Goal: Transaction & Acquisition: Purchase product/service

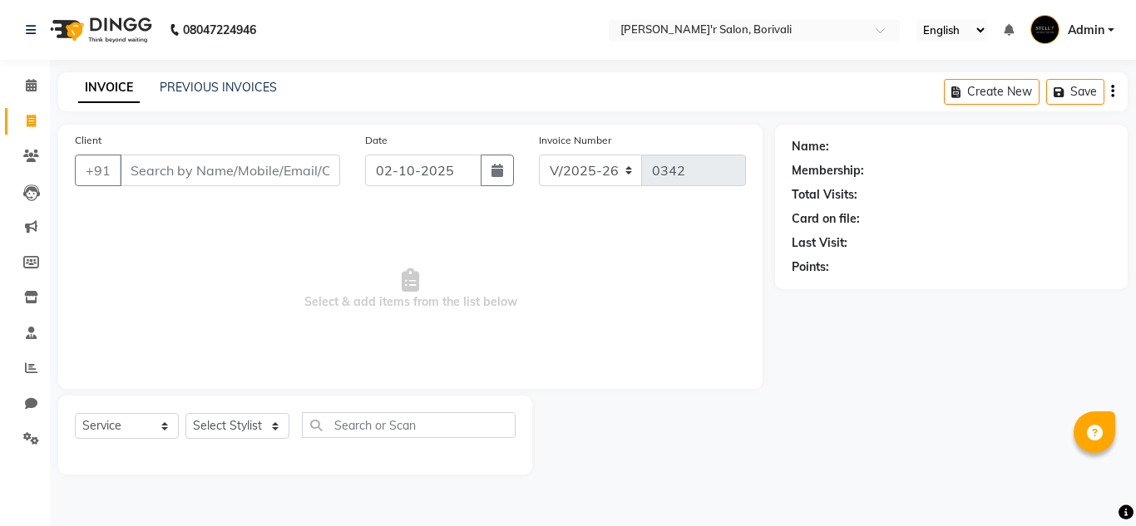
select select "8737"
select select "service"
click at [265, 432] on select "Select Stylist [PERSON_NAME] Chote Laal [PERSON_NAME] [PERSON_NAME] [PERSON_NAM…" at bounding box center [237, 426] width 104 height 26
select select "89313"
click at [185, 413] on select "Select Stylist [PERSON_NAME] Chote Laal [PERSON_NAME] [PERSON_NAME] [PERSON_NAM…" at bounding box center [237, 426] width 104 height 26
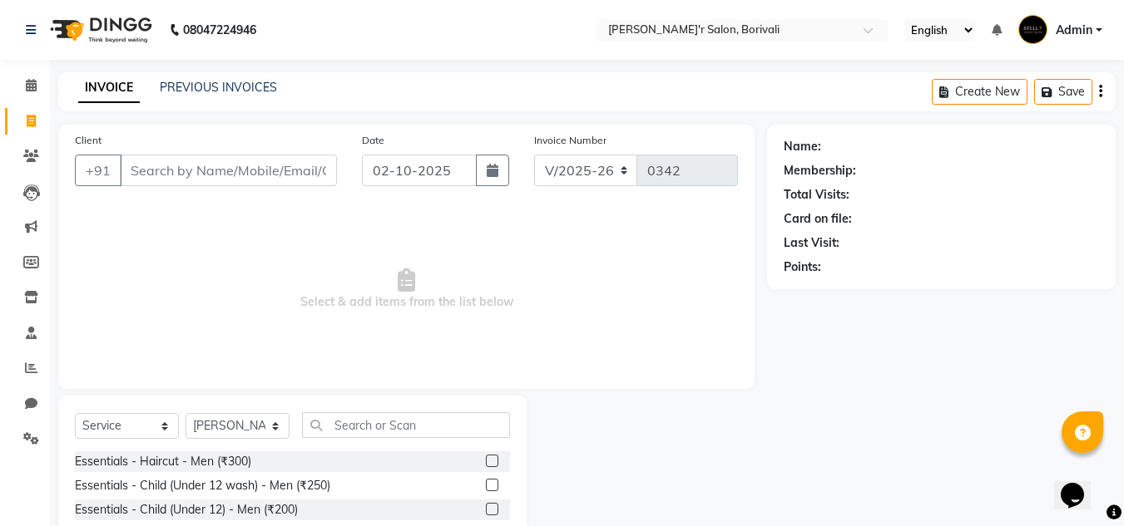
click at [486, 463] on label at bounding box center [492, 461] width 12 height 12
click at [486, 463] on input "checkbox" at bounding box center [491, 462] width 11 height 11
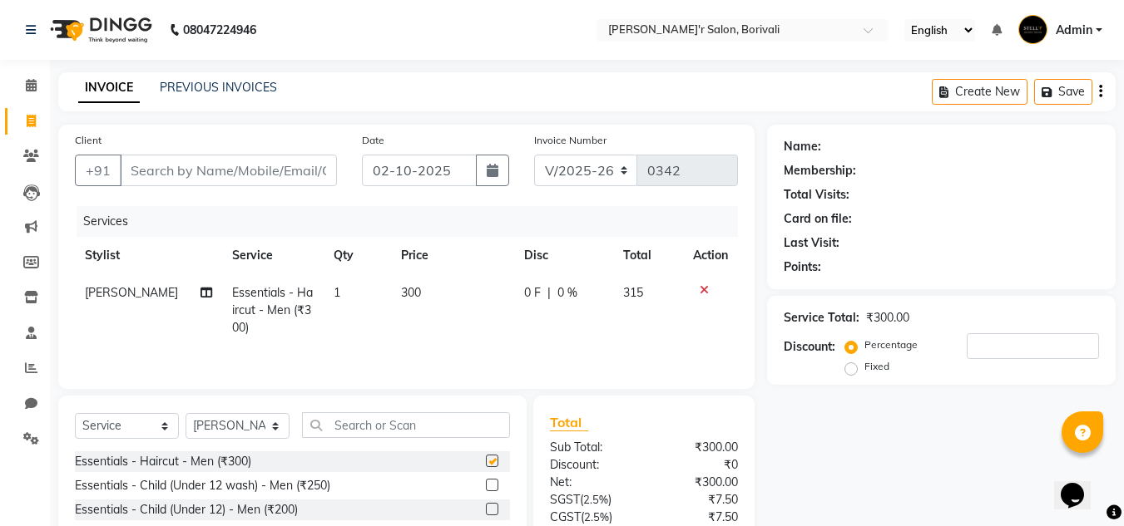
checkbox input "false"
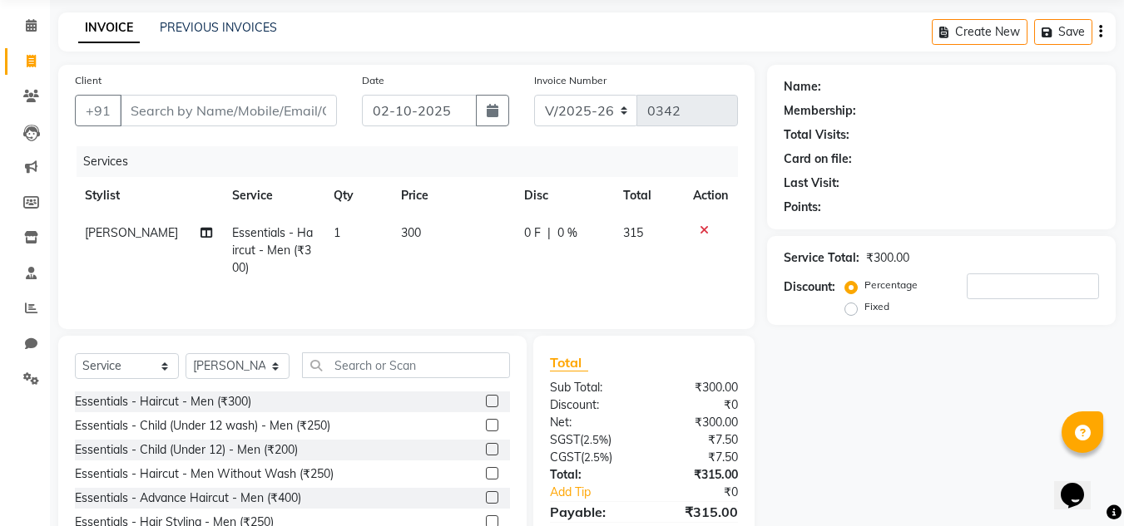
scroll to position [140, 0]
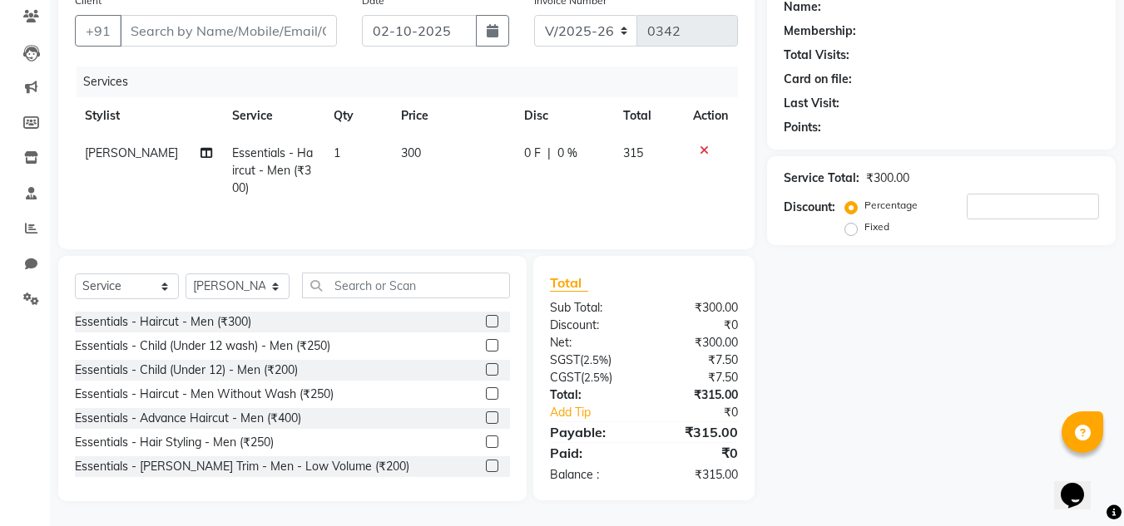
click at [486, 462] on label at bounding box center [492, 466] width 12 height 12
click at [486, 462] on input "checkbox" at bounding box center [491, 467] width 11 height 11
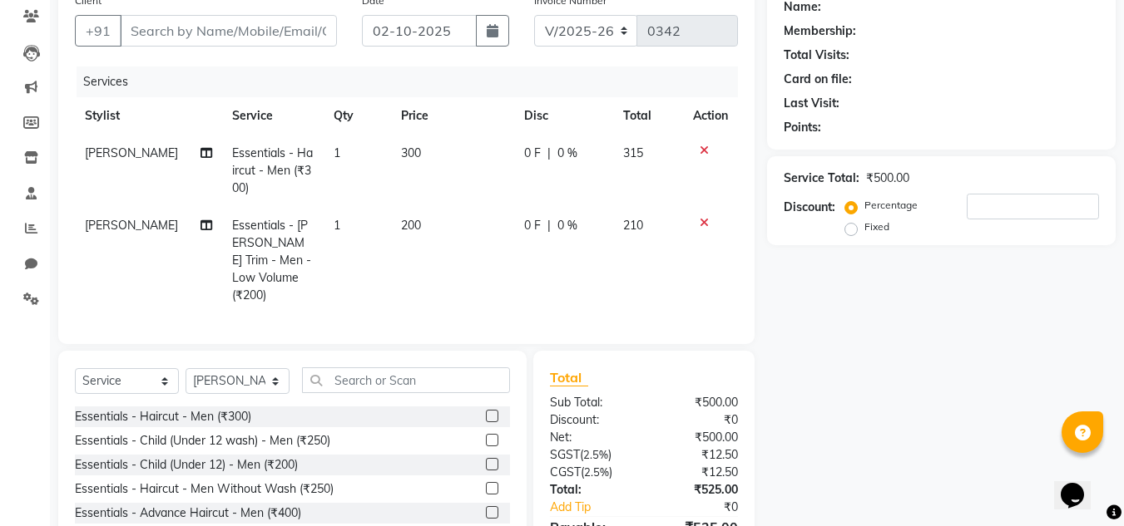
checkbox input "false"
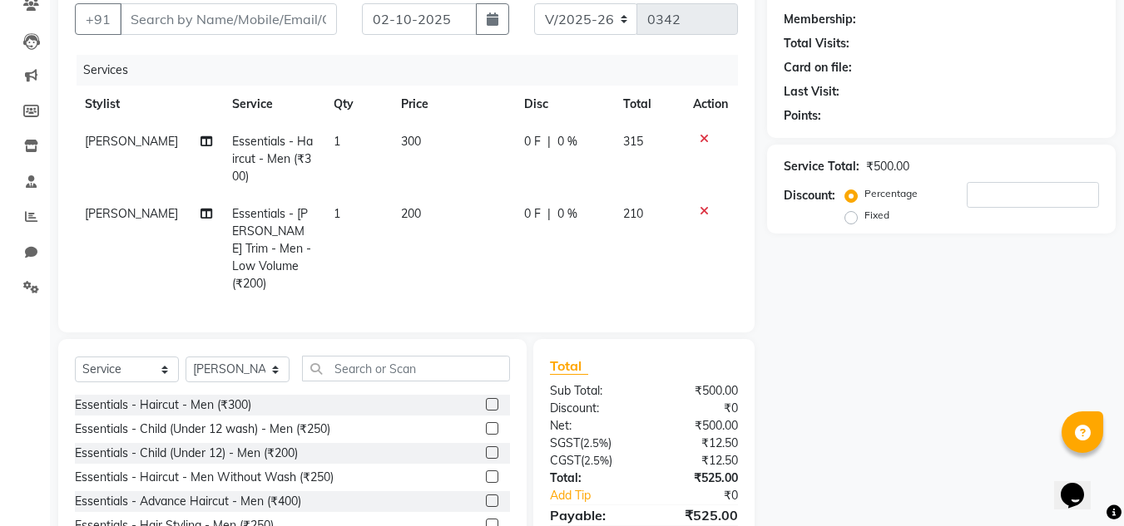
scroll to position [0, 0]
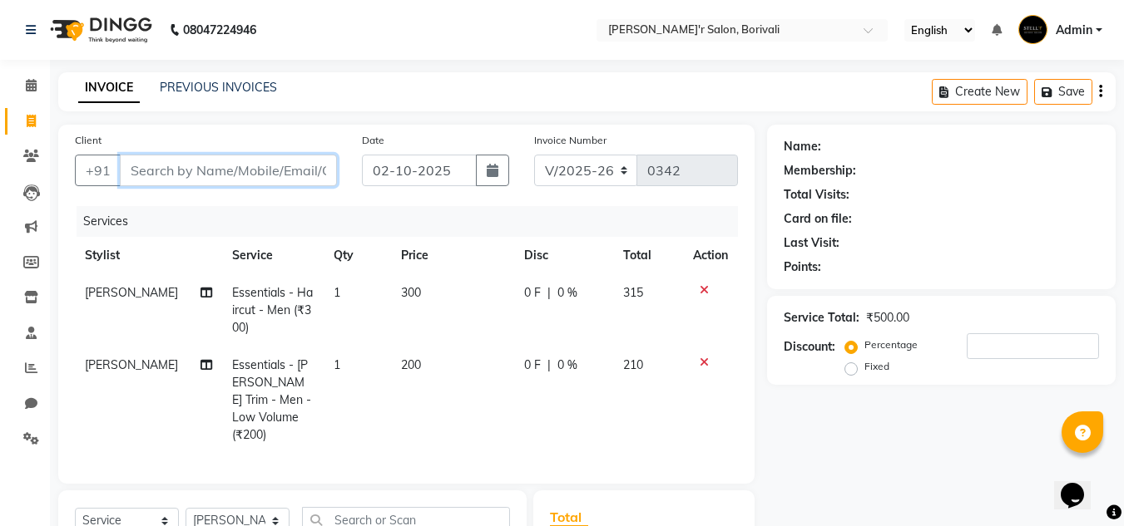
click at [244, 176] on input "Client" at bounding box center [228, 171] width 217 height 32
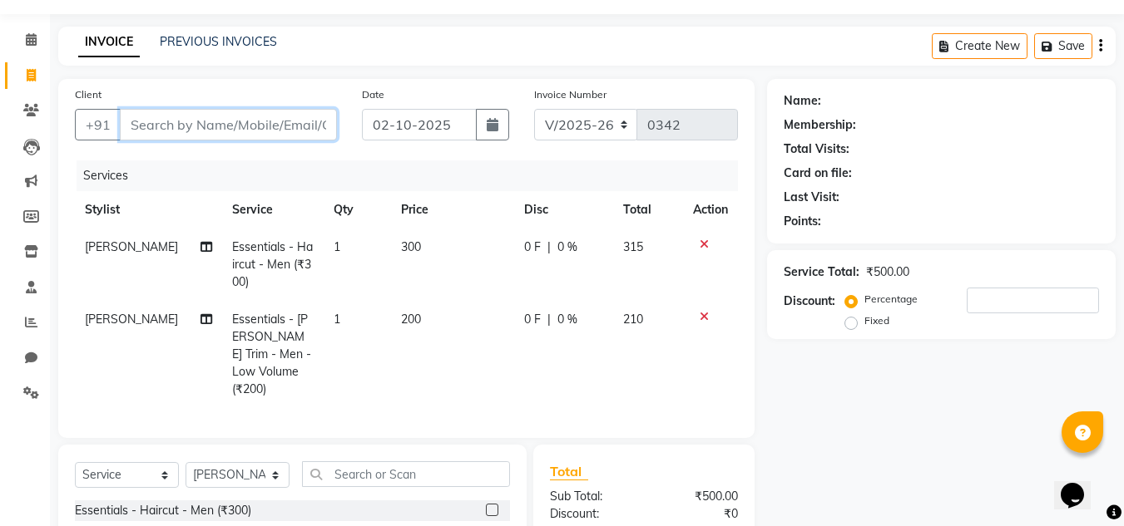
scroll to position [166, 0]
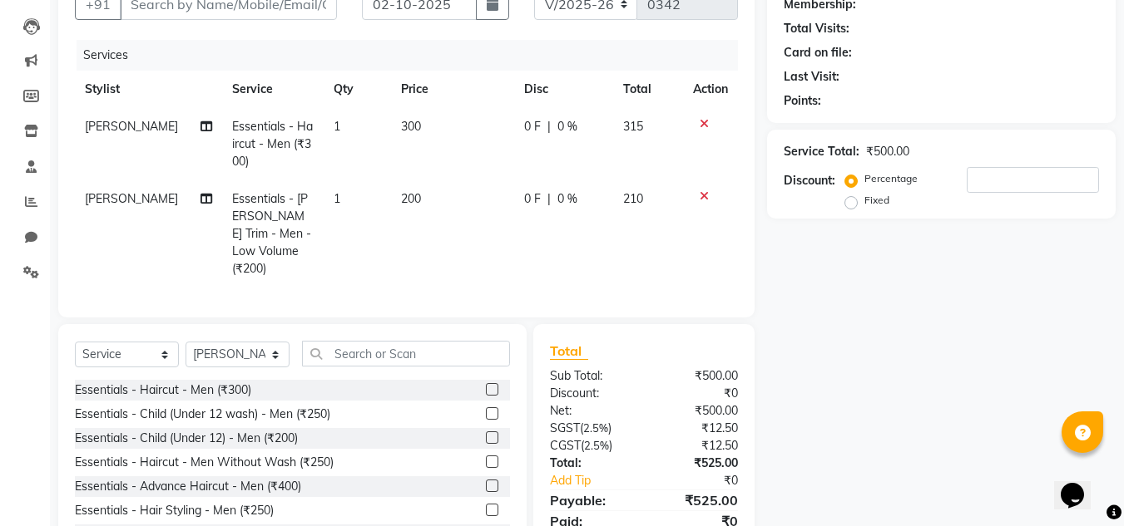
click at [702, 194] on icon at bounding box center [703, 196] width 9 height 12
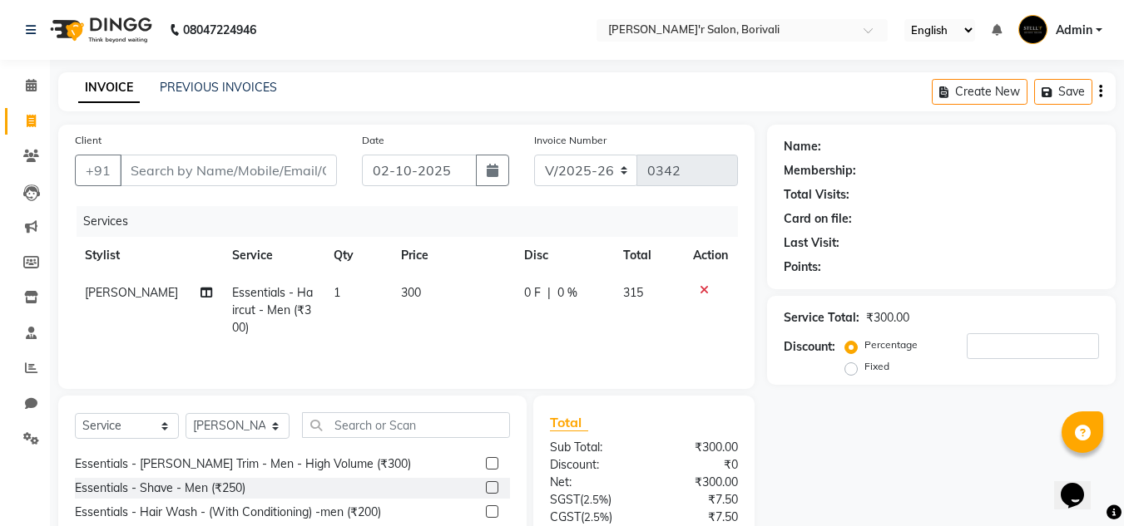
click at [486, 462] on label at bounding box center [492, 463] width 12 height 12
click at [486, 462] on input "checkbox" at bounding box center [491, 464] width 11 height 11
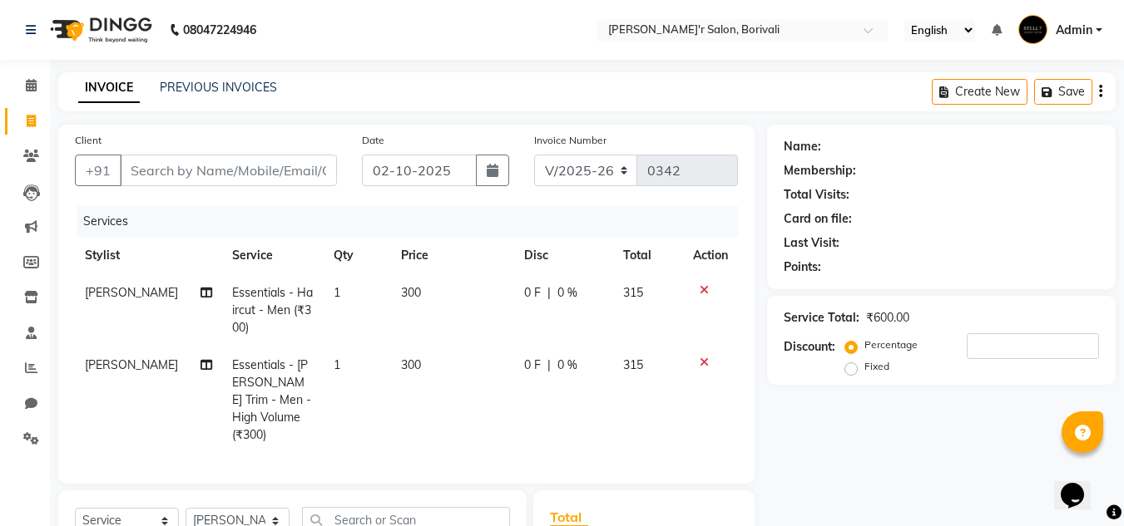
checkbox input "false"
click at [209, 167] on input "Client" at bounding box center [228, 171] width 217 height 32
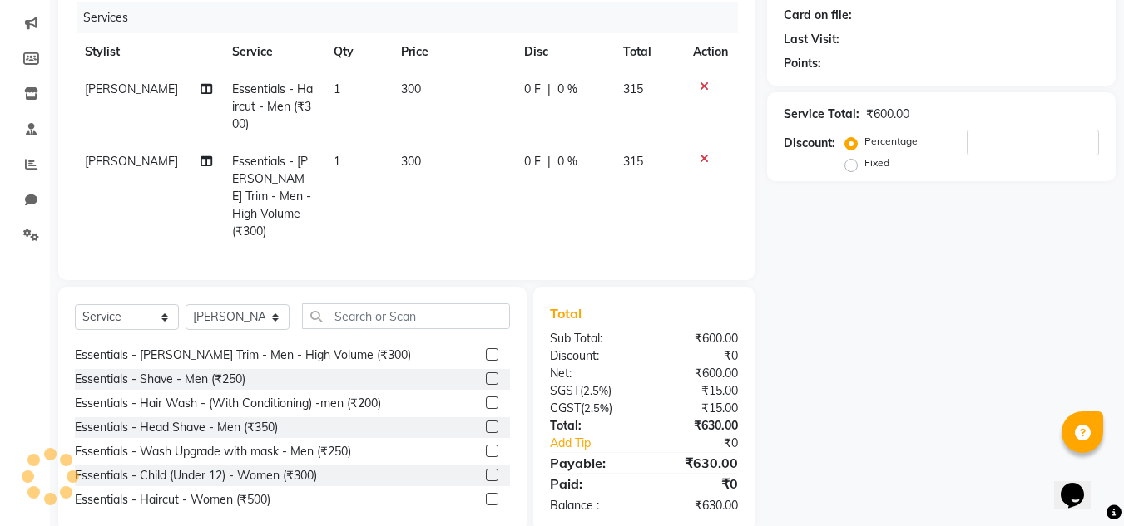
scroll to position [230, 0]
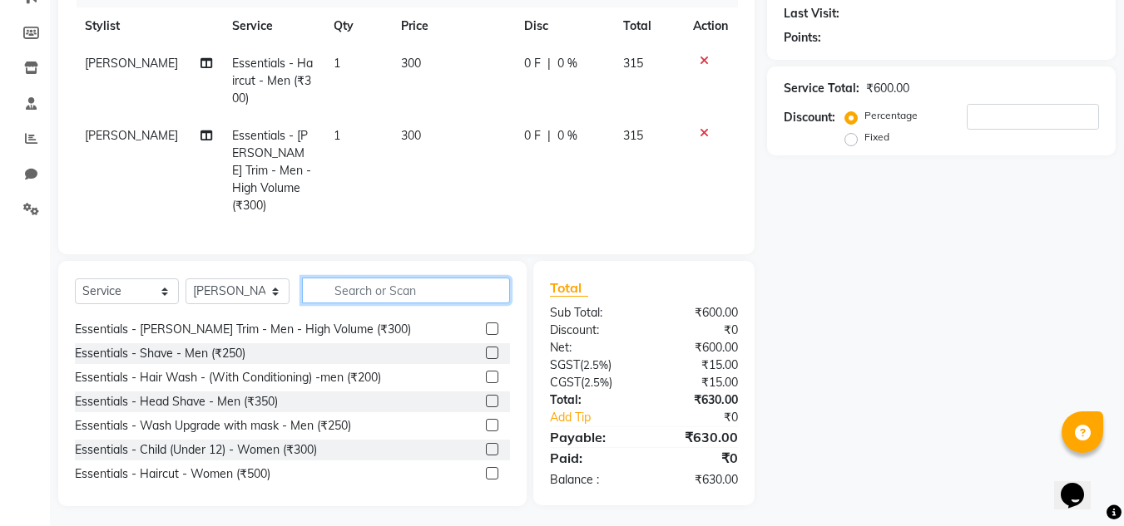
click at [462, 288] on input "text" at bounding box center [406, 291] width 208 height 26
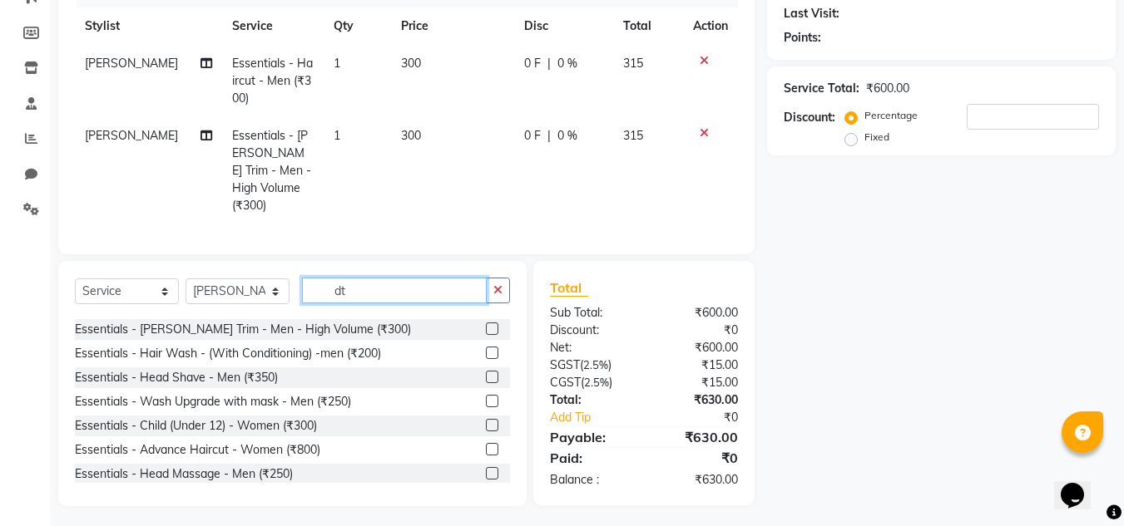
scroll to position [229, 0]
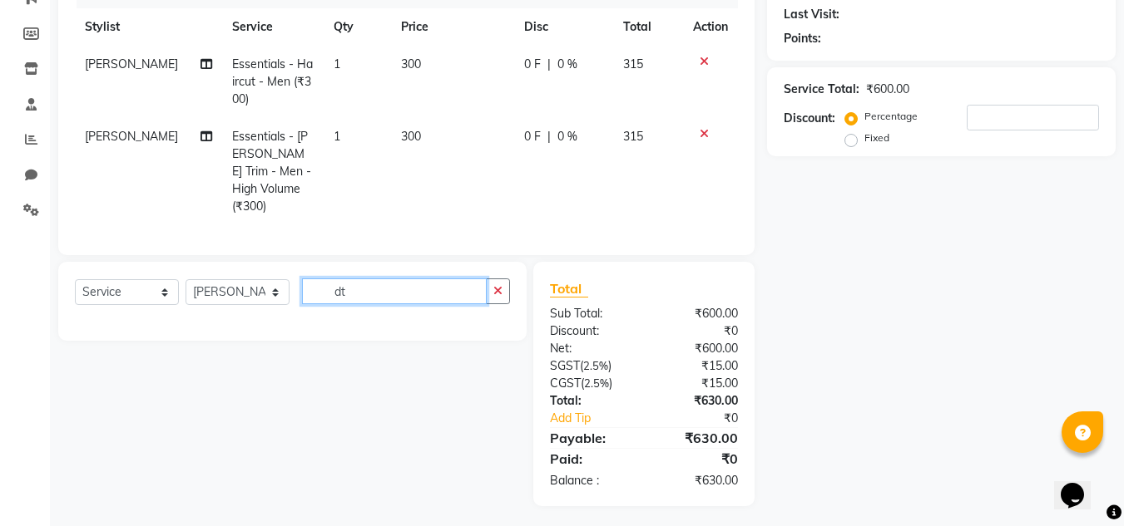
type input "d"
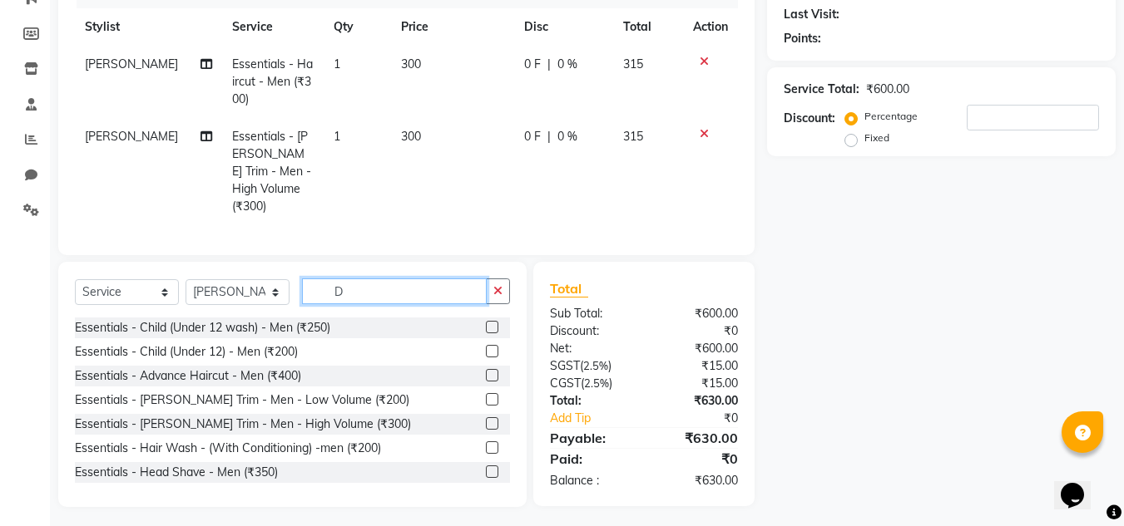
scroll to position [230, 0]
type input "D"
click at [702, 131] on icon at bounding box center [703, 133] width 9 height 12
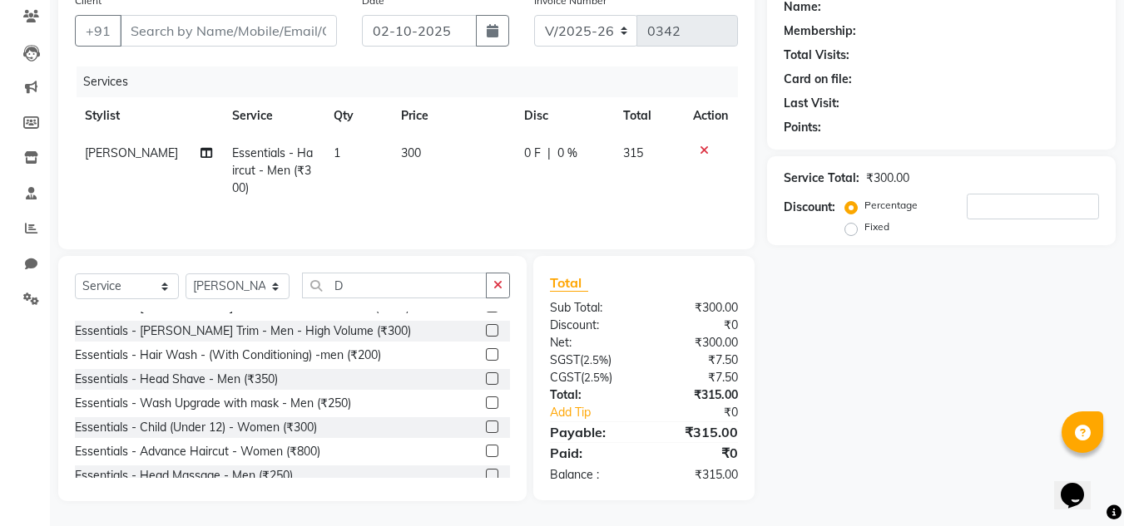
scroll to position [0, 0]
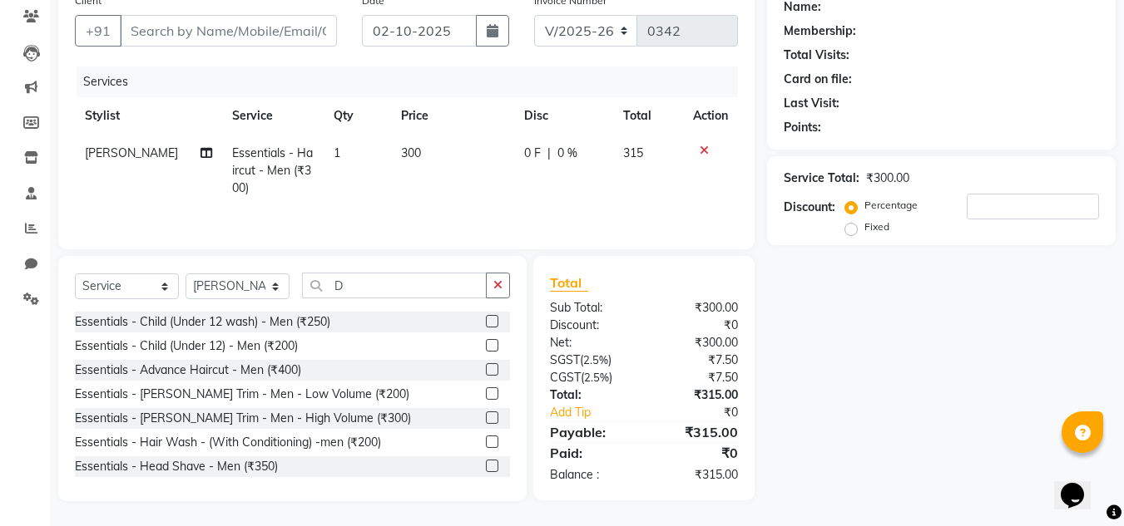
click at [486, 320] on label at bounding box center [492, 321] width 12 height 12
click at [486, 320] on input "checkbox" at bounding box center [491, 322] width 11 height 11
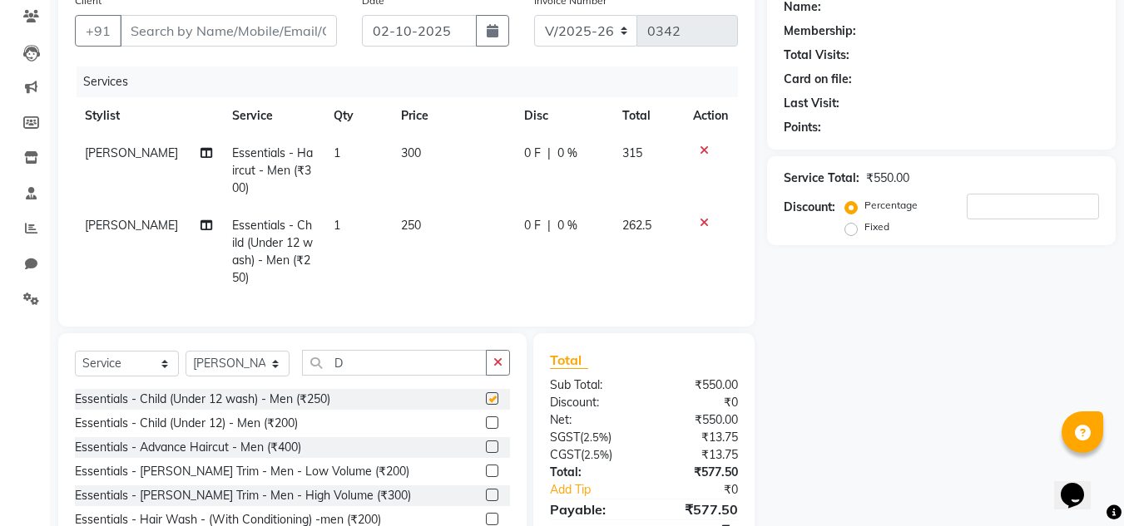
checkbox input "false"
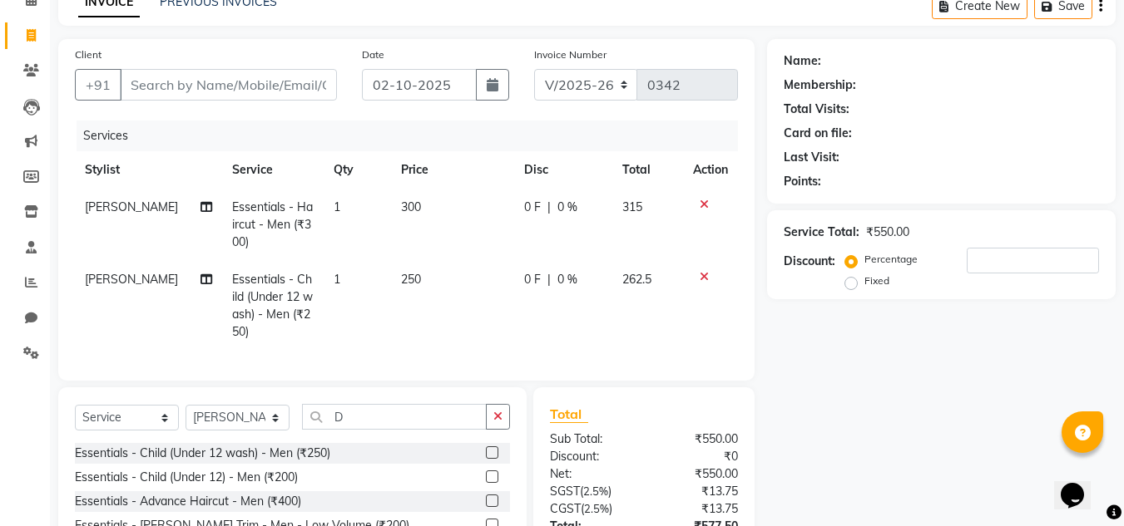
scroll to position [57, 0]
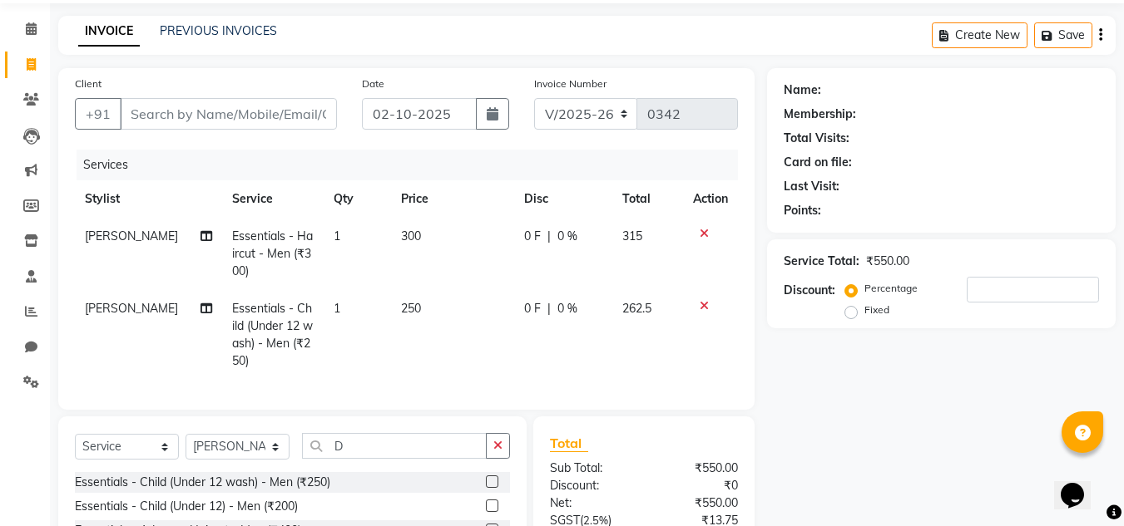
click at [704, 228] on icon at bounding box center [703, 234] width 9 height 12
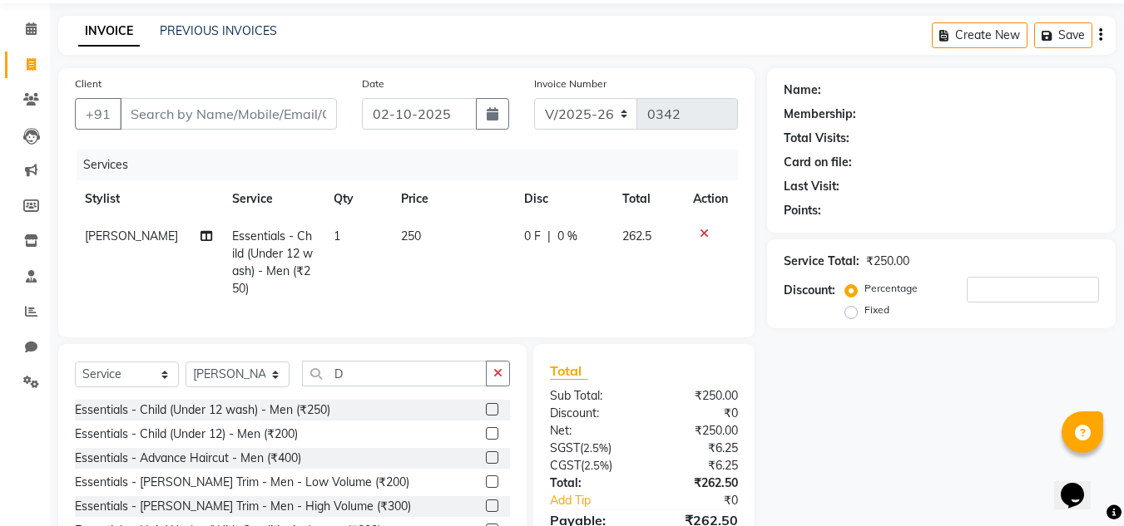
click at [707, 227] on td at bounding box center [710, 263] width 55 height 90
click at [704, 229] on icon at bounding box center [703, 234] width 9 height 12
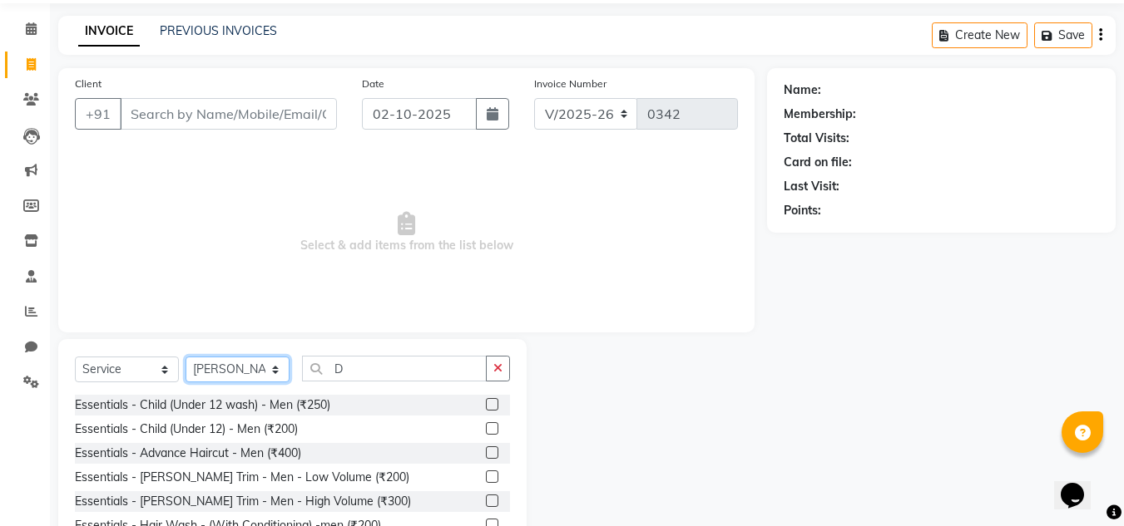
click at [225, 357] on select "Select Stylist Alisha Shaikh Chote Laal Thakur Mohd Gulsher Alvi Naushad Nida S…" at bounding box center [237, 370] width 104 height 26
select select "89314"
click at [185, 357] on select "Select Stylist Alisha Shaikh Chote Laal Thakur Mohd Gulsher Alvi Naushad Nida S…" at bounding box center [237, 370] width 104 height 26
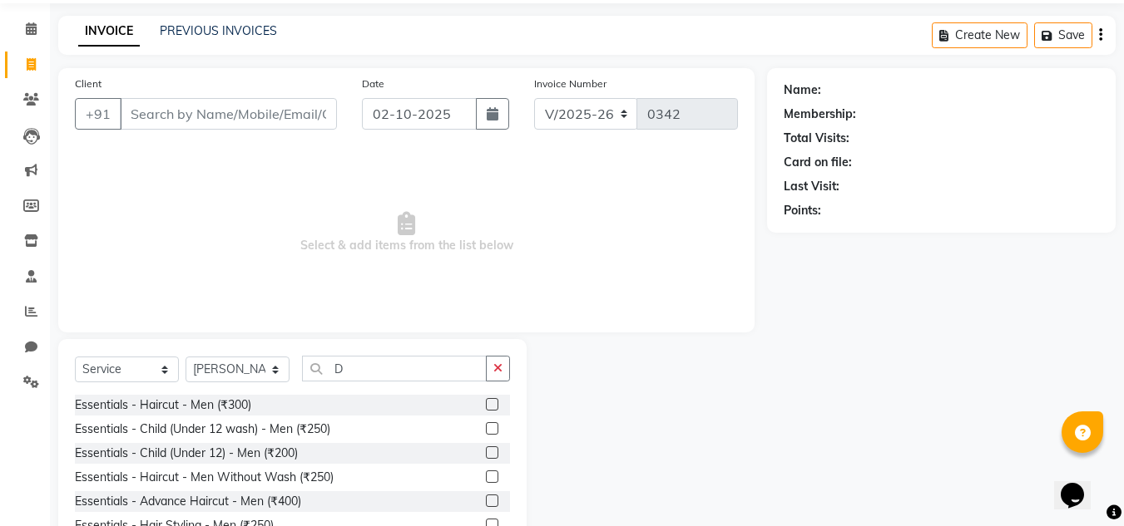
click at [486, 428] on label at bounding box center [492, 429] width 12 height 12
click at [486, 428] on input "checkbox" at bounding box center [491, 429] width 11 height 11
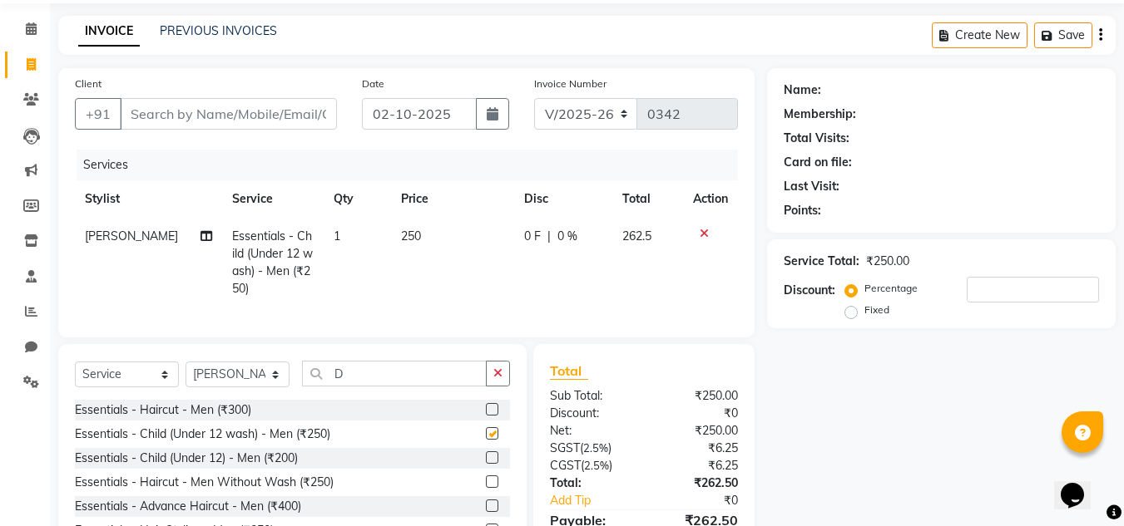
checkbox input "false"
click at [272, 388] on select "Select Stylist Alisha Shaikh Chote Laal Thakur Mohd Gulsher Alvi Naushad Nida S…" at bounding box center [237, 375] width 104 height 26
select select "89310"
click at [185, 374] on select "Select Stylist Alisha Shaikh Chote Laal Thakur Mohd Gulsher Alvi Naushad Nida S…" at bounding box center [237, 375] width 104 height 26
click at [486, 416] on label at bounding box center [492, 409] width 12 height 12
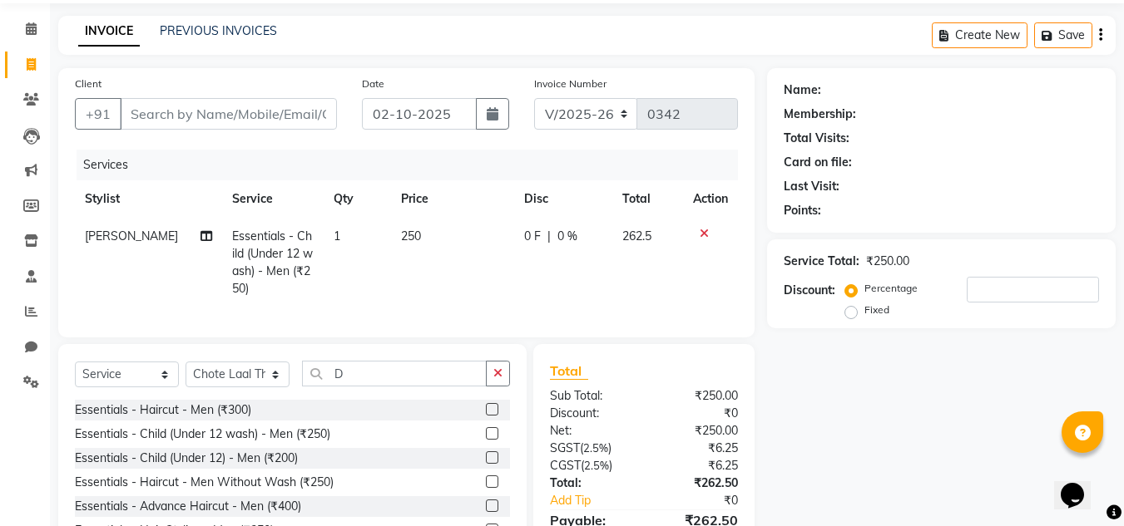
click at [486, 416] on input "checkbox" at bounding box center [491, 410] width 11 height 11
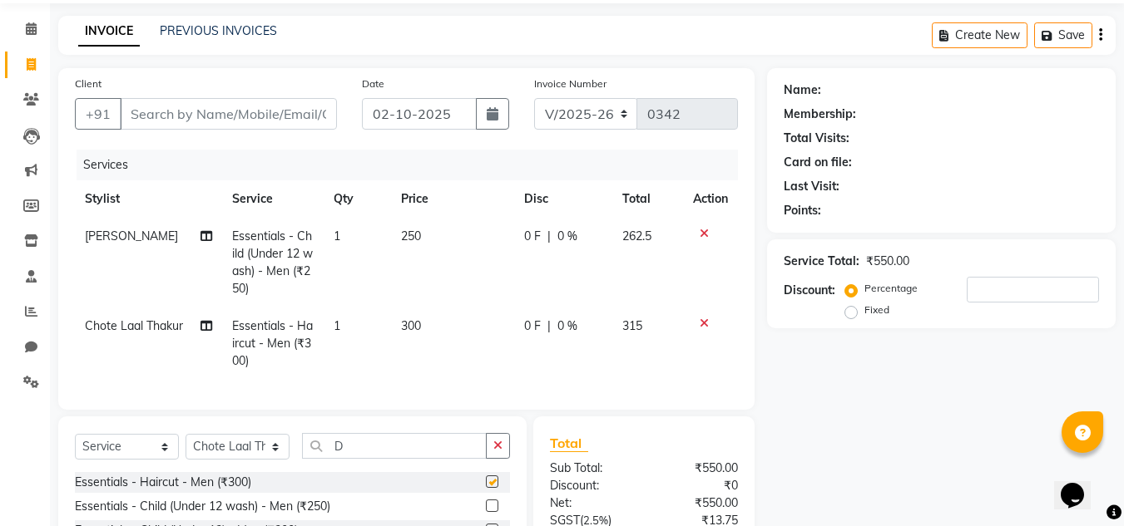
checkbox input "false"
click at [239, 98] on input "Client" at bounding box center [228, 114] width 217 height 32
type input "9"
type input "0"
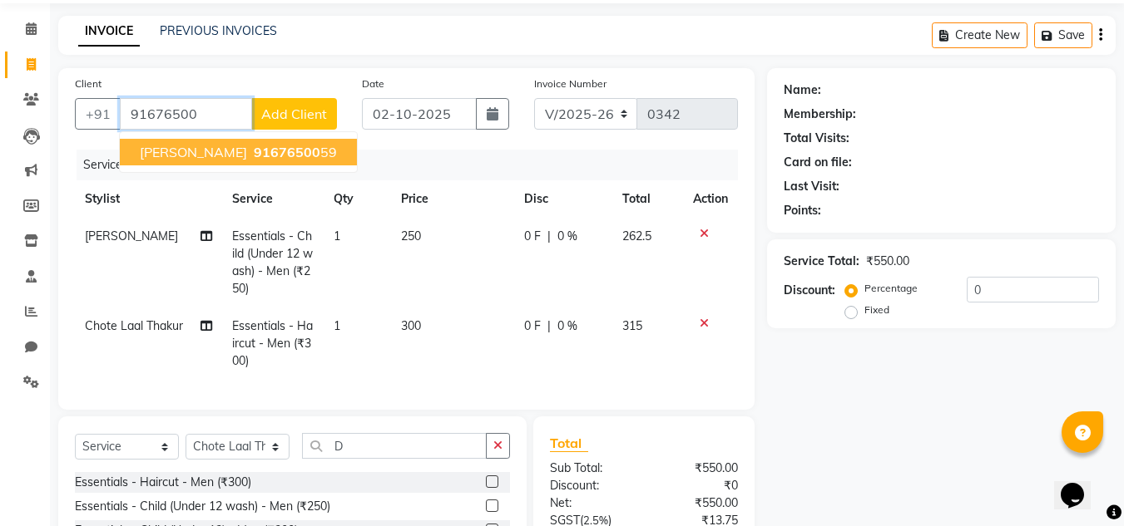
click at [255, 156] on span "91676500" at bounding box center [287, 152] width 67 height 17
type input "9167650059"
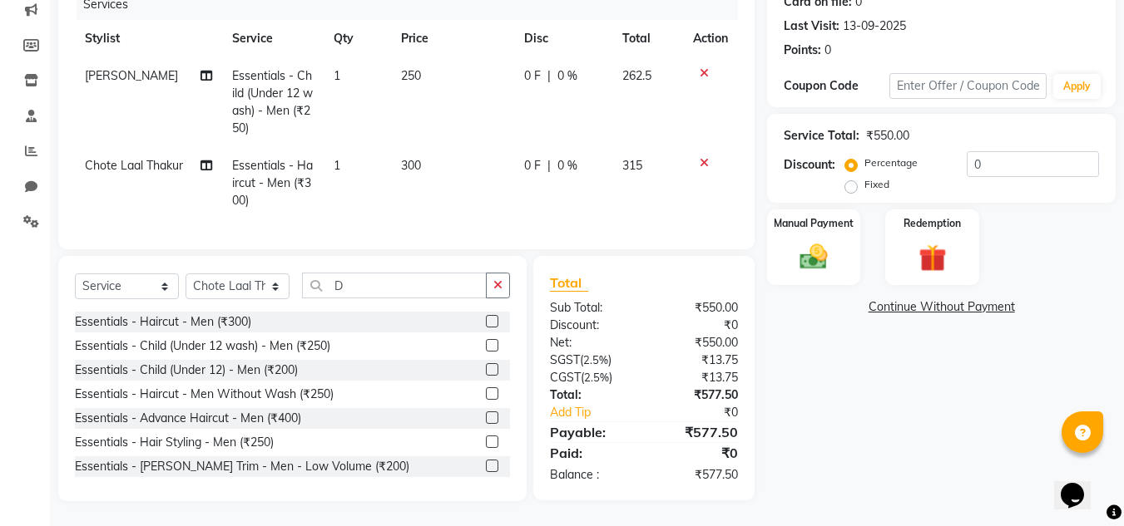
scroll to position [230, 0]
click at [804, 240] on img at bounding box center [813, 256] width 47 height 33
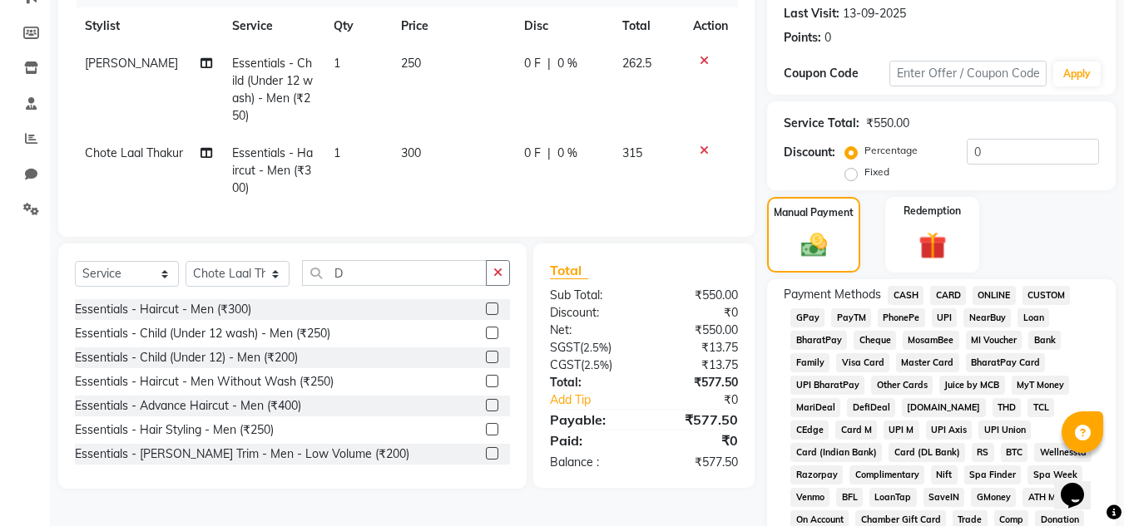
click at [810, 320] on span "GPay" at bounding box center [807, 318] width 34 height 19
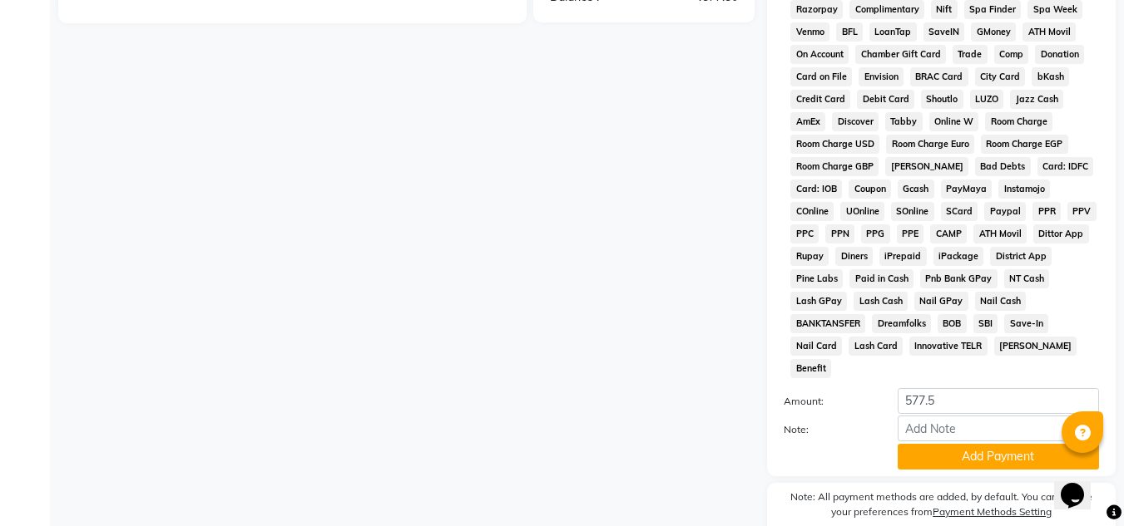
scroll to position [745, 0]
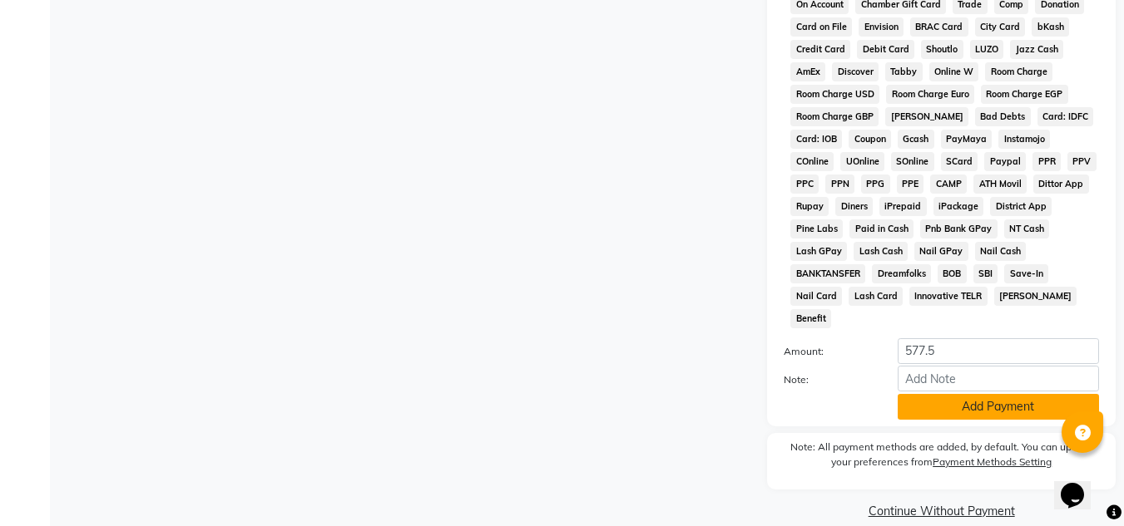
click at [1026, 394] on button "Add Payment" at bounding box center [997, 407] width 201 height 26
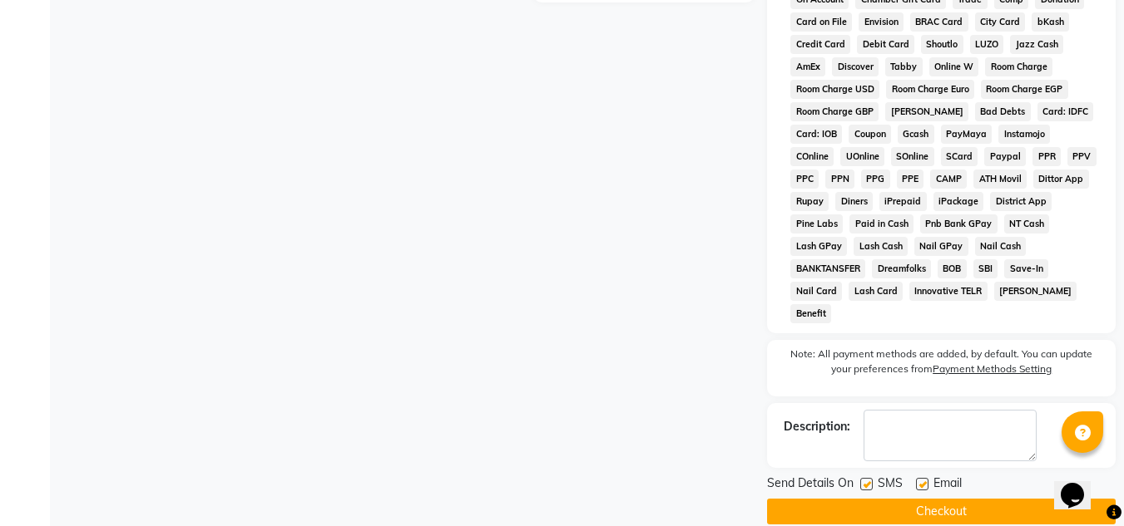
scroll to position [751, 0]
click at [977, 498] on button "Checkout" at bounding box center [941, 511] width 348 height 26
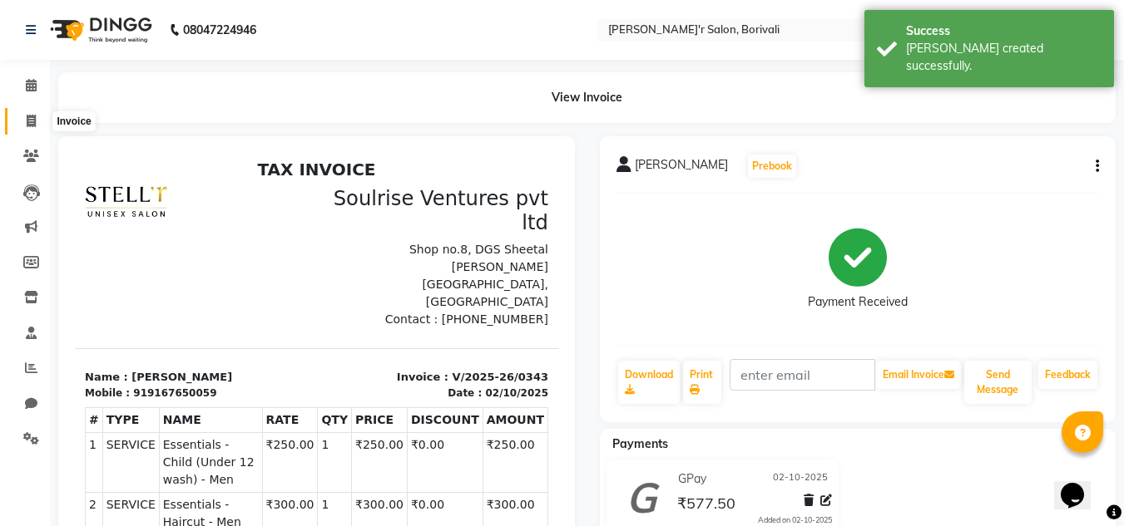
click at [38, 118] on span at bounding box center [31, 121] width 29 height 19
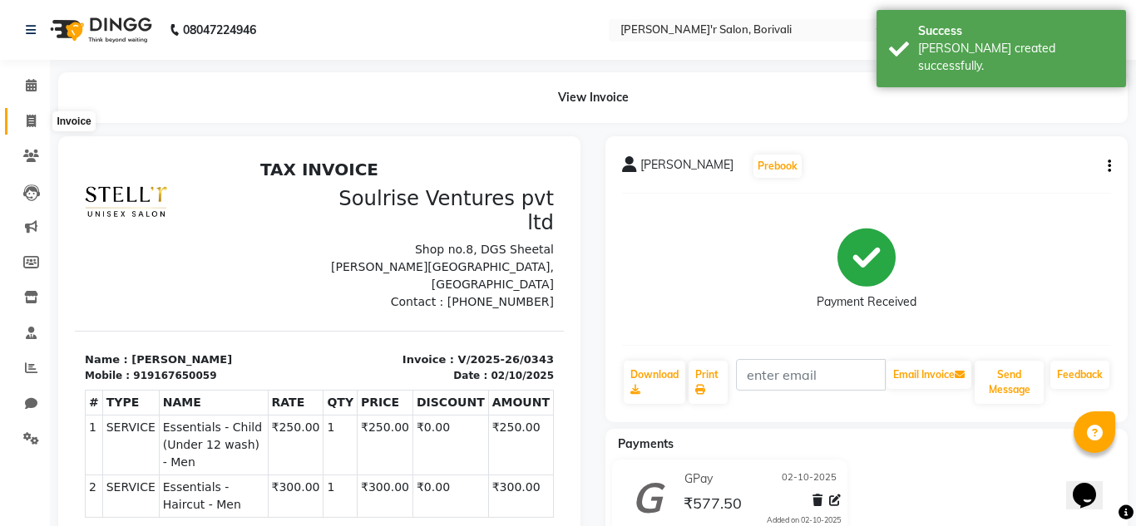
select select "8737"
select select "service"
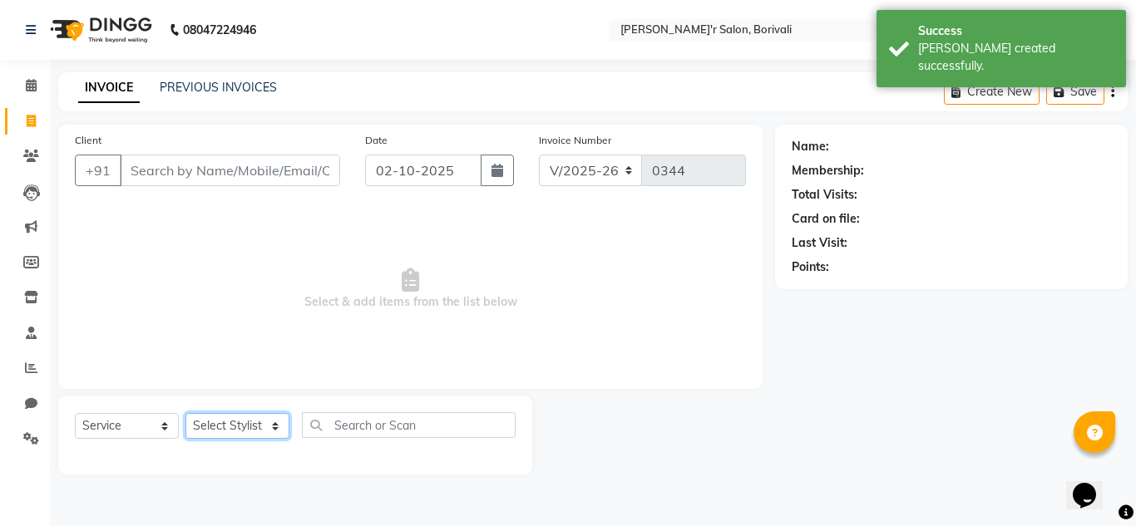
click at [245, 424] on select "Select Stylist [PERSON_NAME] Chote Laal [PERSON_NAME] [PERSON_NAME] [PERSON_NAM…" at bounding box center [237, 426] width 104 height 26
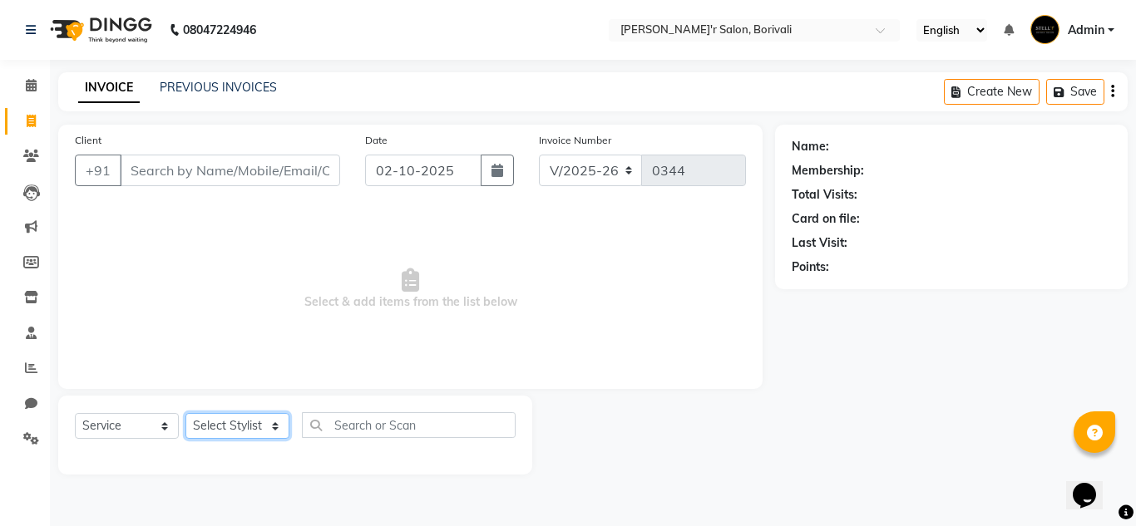
select select "91581"
click at [185, 413] on select "Select Stylist [PERSON_NAME] Chote Laal [PERSON_NAME] [PERSON_NAME] [PERSON_NAM…" at bounding box center [237, 426] width 104 height 26
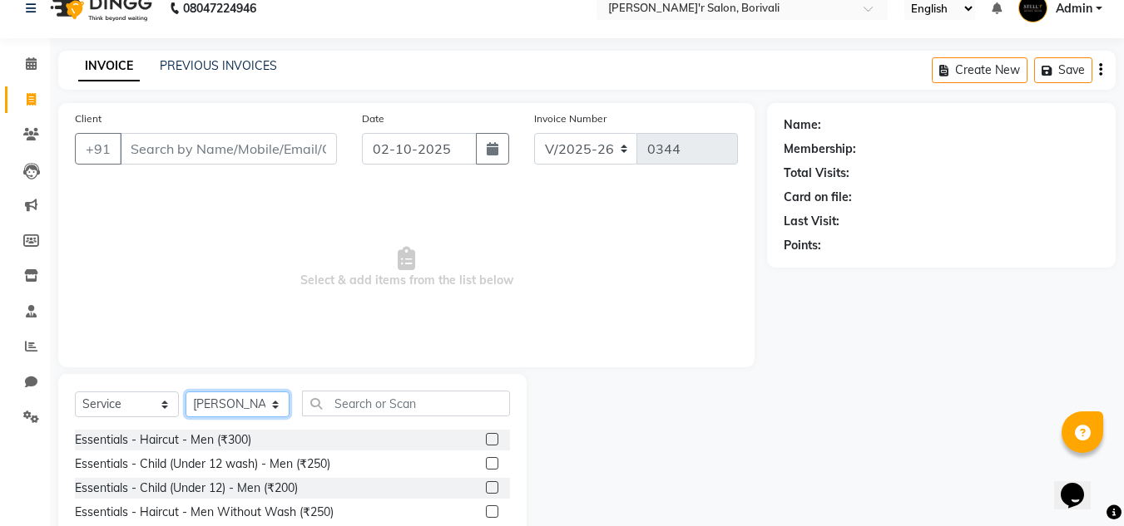
scroll to position [140, 0]
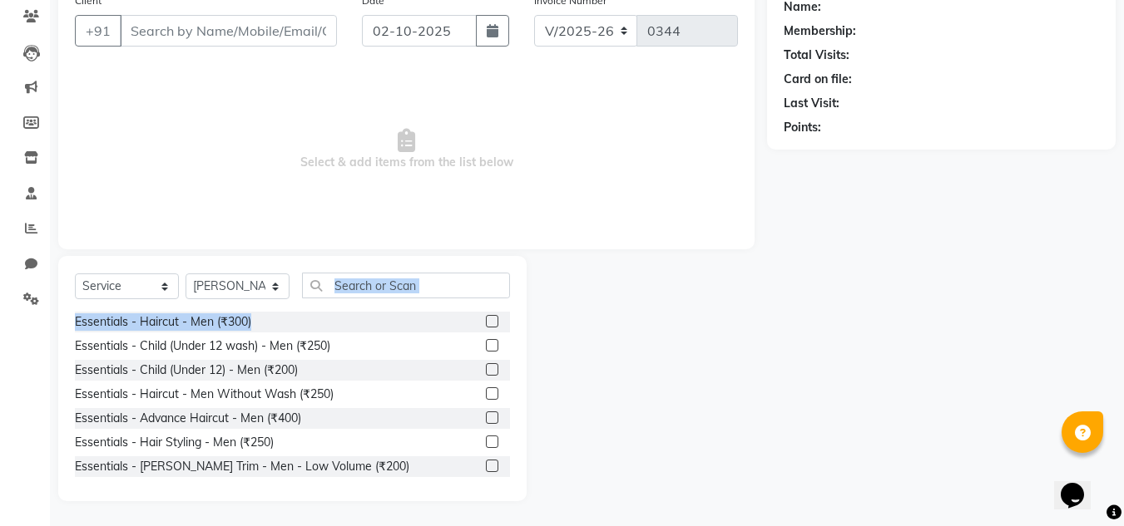
drag, startPoint x: 478, startPoint y: 310, endPoint x: 485, endPoint y: 329, distance: 20.3
click at [482, 321] on div "Select Service Product Membership Package Voucher Prepaid Gift Card Select Styl…" at bounding box center [292, 378] width 468 height 245
click at [486, 319] on label at bounding box center [492, 321] width 12 height 12
click at [486, 319] on input "checkbox" at bounding box center [491, 322] width 11 height 11
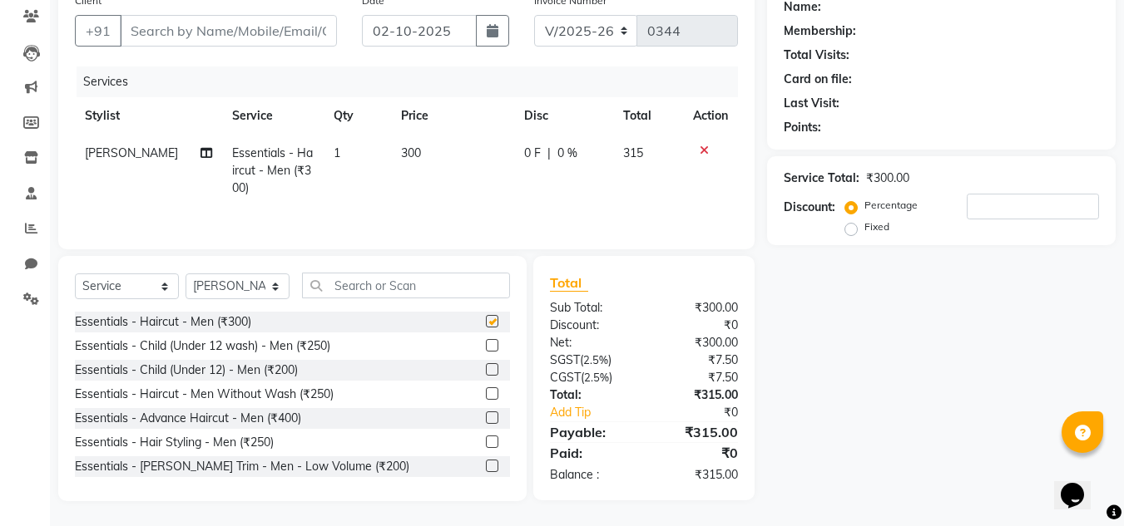
checkbox input "false"
drag, startPoint x: 978, startPoint y: 418, endPoint x: 848, endPoint y: 374, distance: 137.0
click at [977, 418] on div "Name: Membership: Total Visits: Card on file: Last Visit: Points: Service Total…" at bounding box center [947, 243] width 361 height 516
click at [185, 22] on input "Client" at bounding box center [228, 31] width 217 height 32
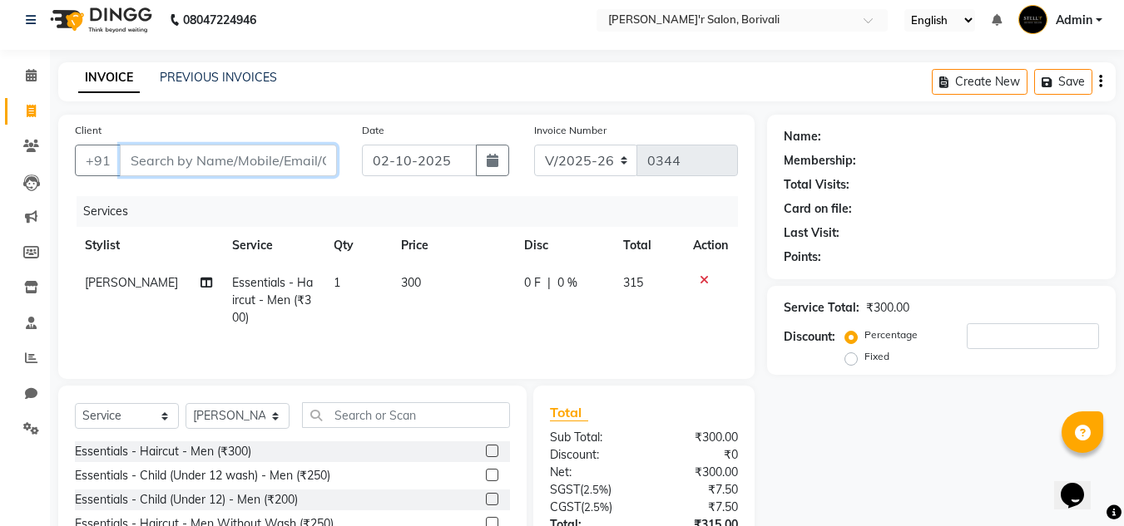
scroll to position [0, 0]
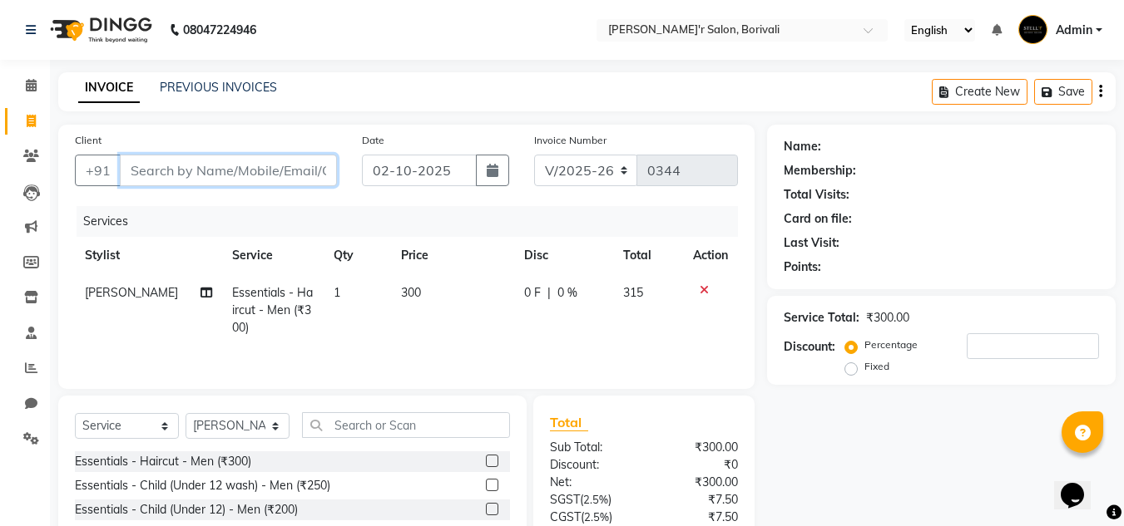
type input "0"
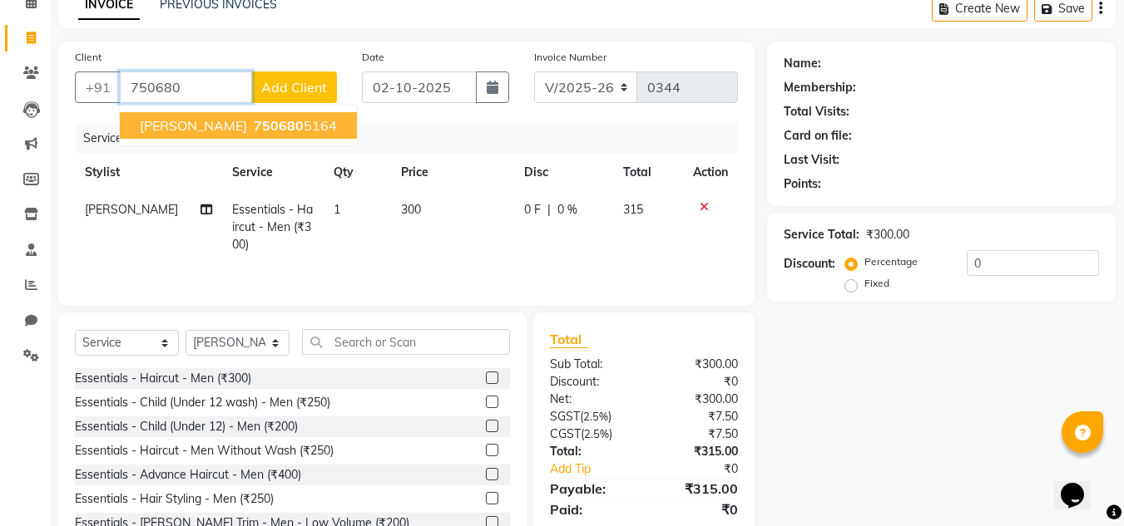
click at [220, 128] on span "Nilesh Talekar" at bounding box center [193, 125] width 107 height 17
type input "7506805164"
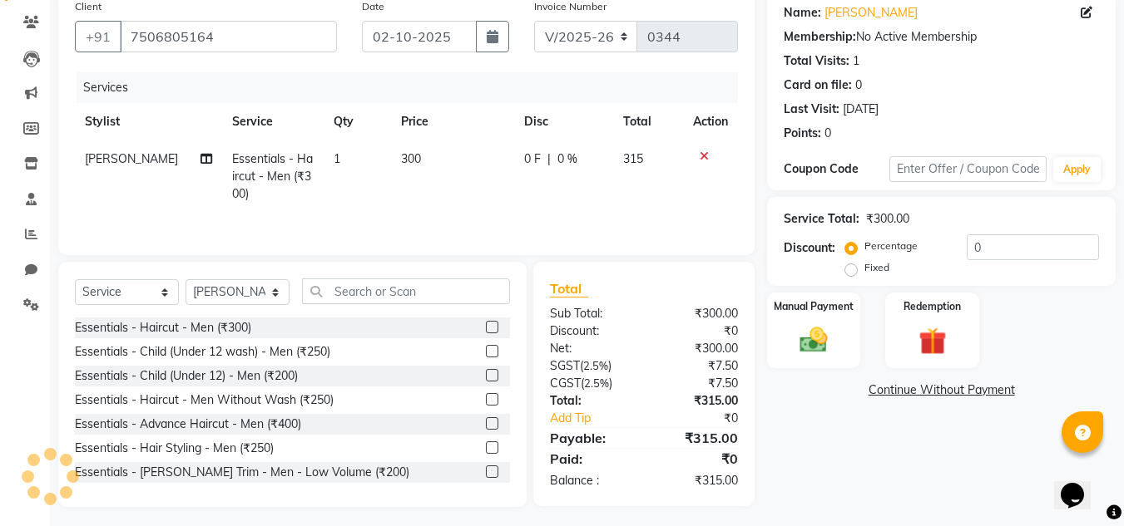
scroll to position [140, 0]
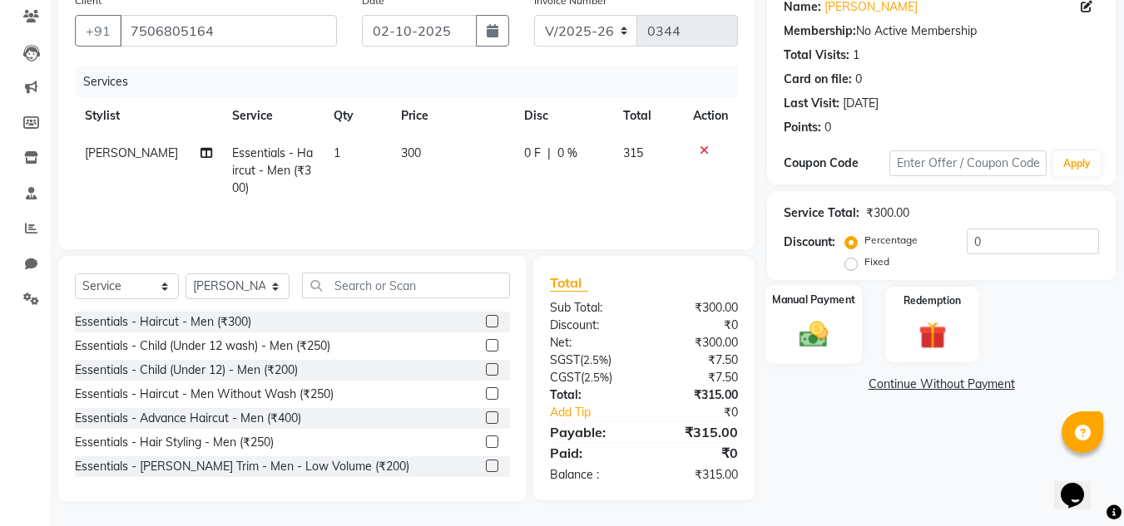
click at [809, 319] on img at bounding box center [813, 334] width 47 height 33
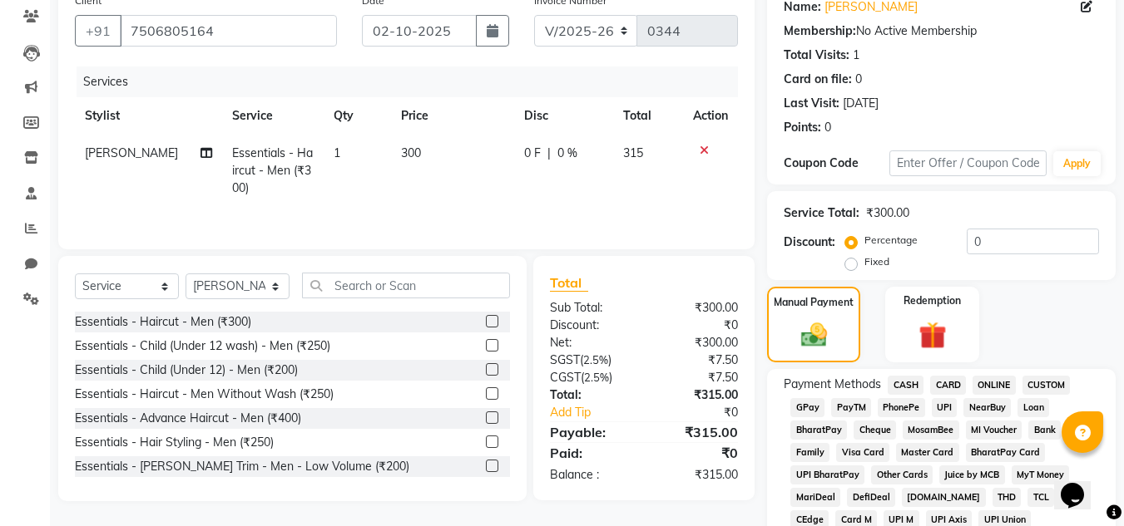
click at [800, 408] on span "GPay" at bounding box center [807, 407] width 34 height 19
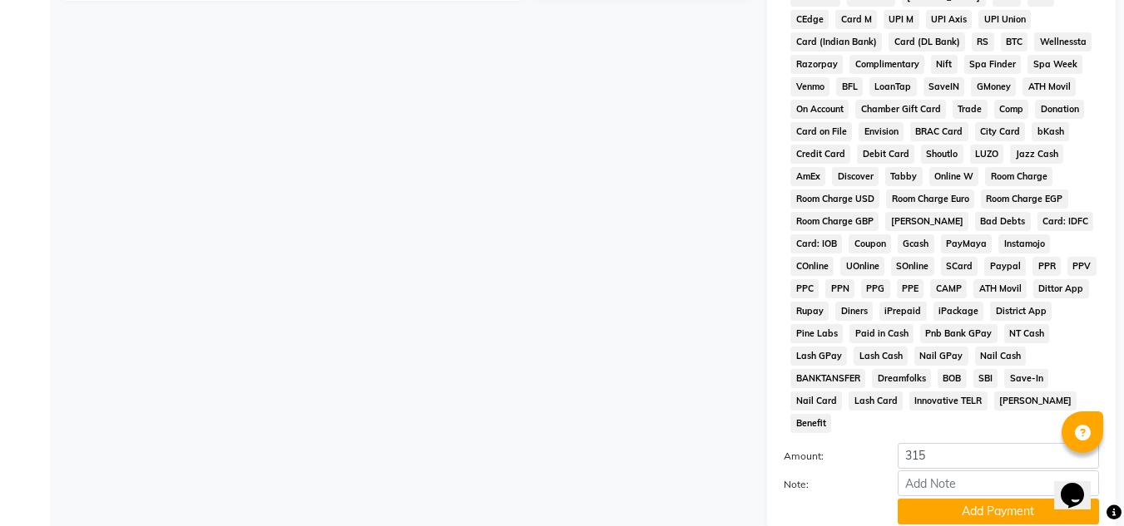
scroll to position [745, 0]
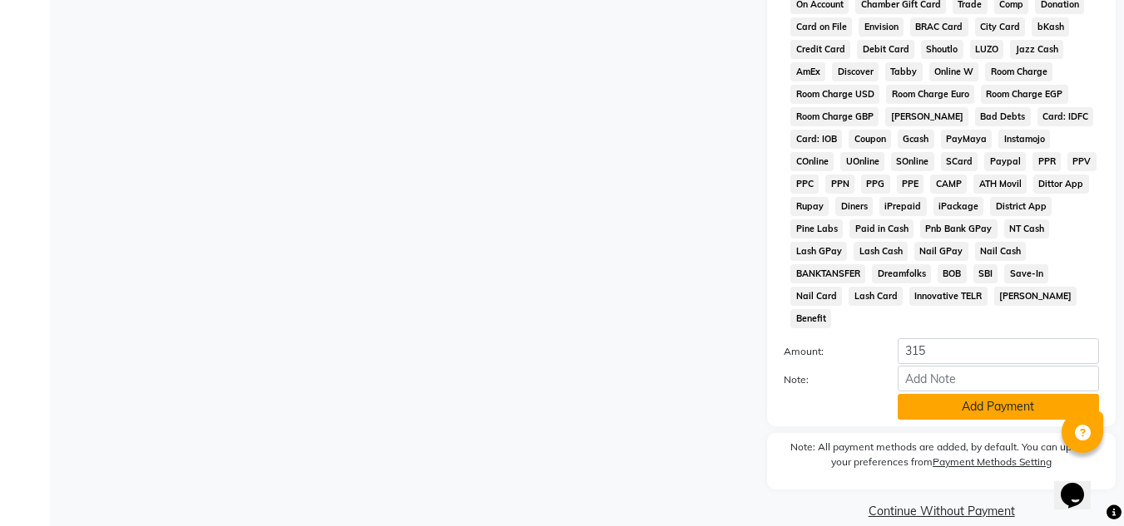
click at [1021, 394] on button "Add Payment" at bounding box center [997, 407] width 201 height 26
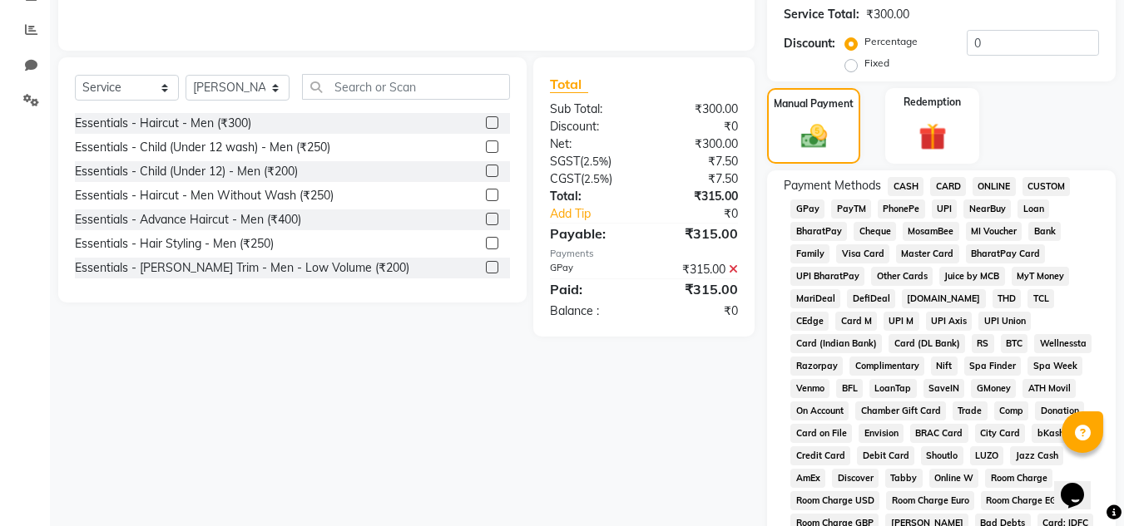
scroll to position [335, 0]
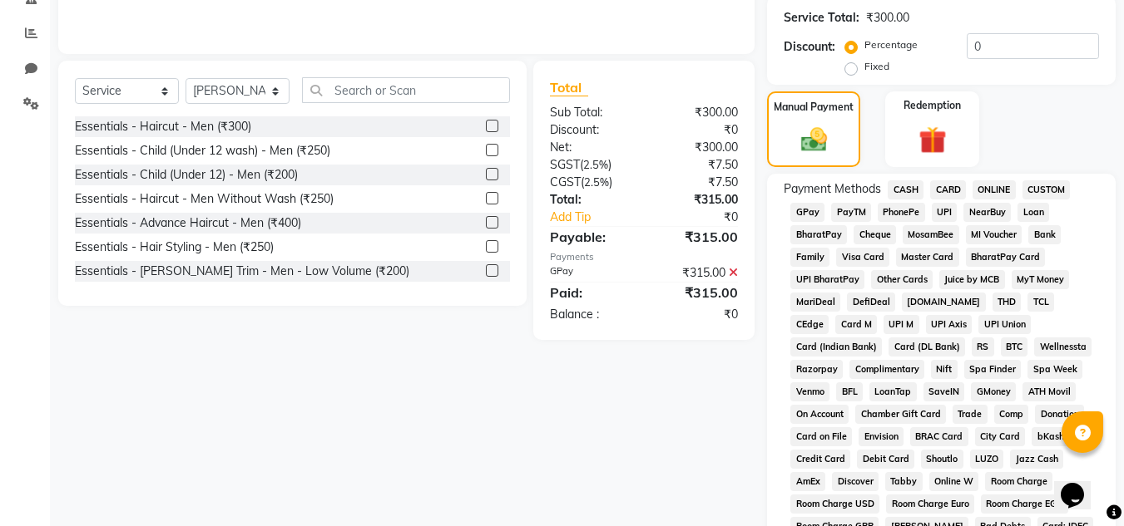
click at [803, 213] on span "GPay" at bounding box center [807, 212] width 34 height 19
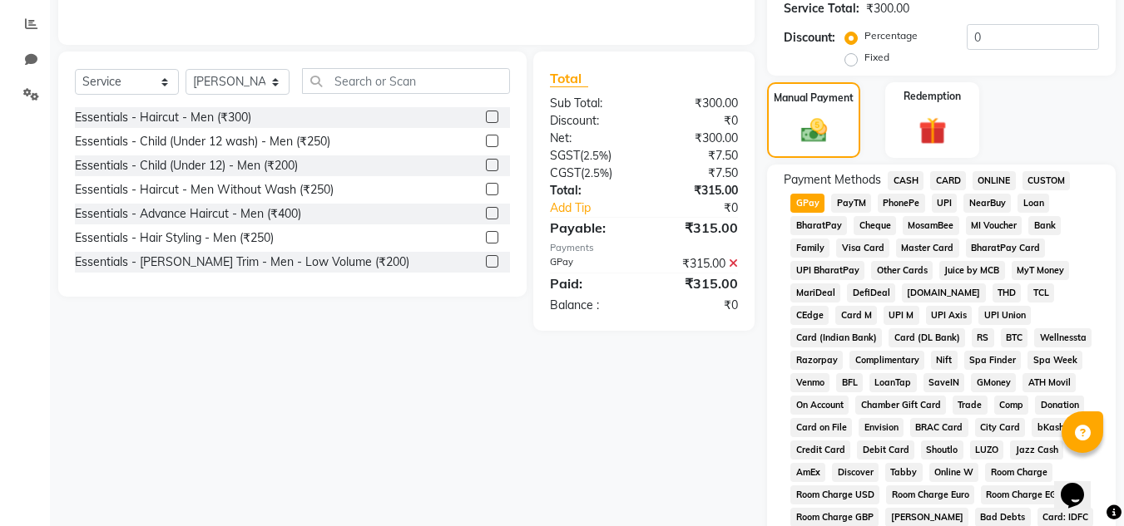
scroll to position [673, 0]
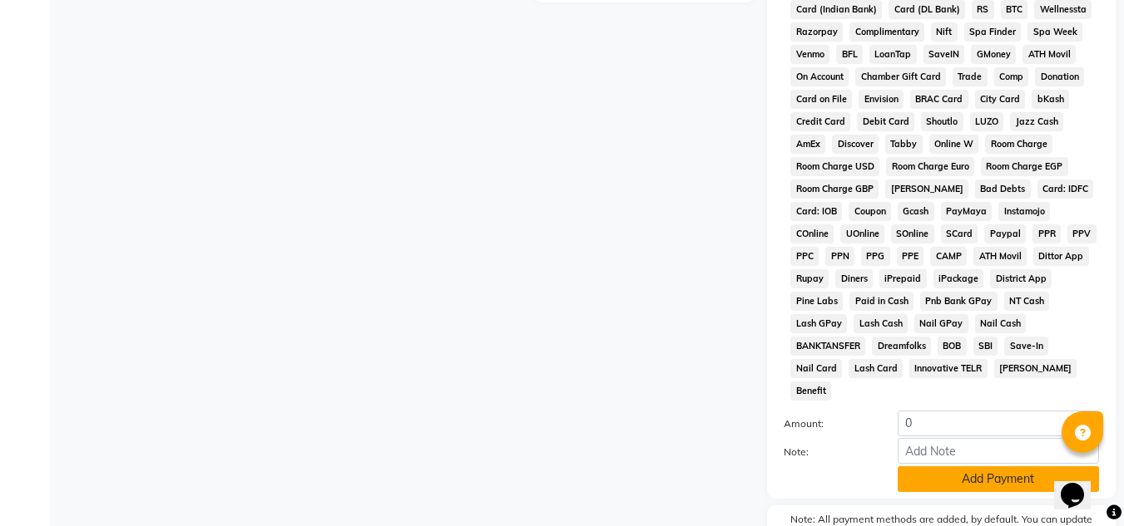
click at [1020, 467] on button "Add Payment" at bounding box center [997, 480] width 201 height 26
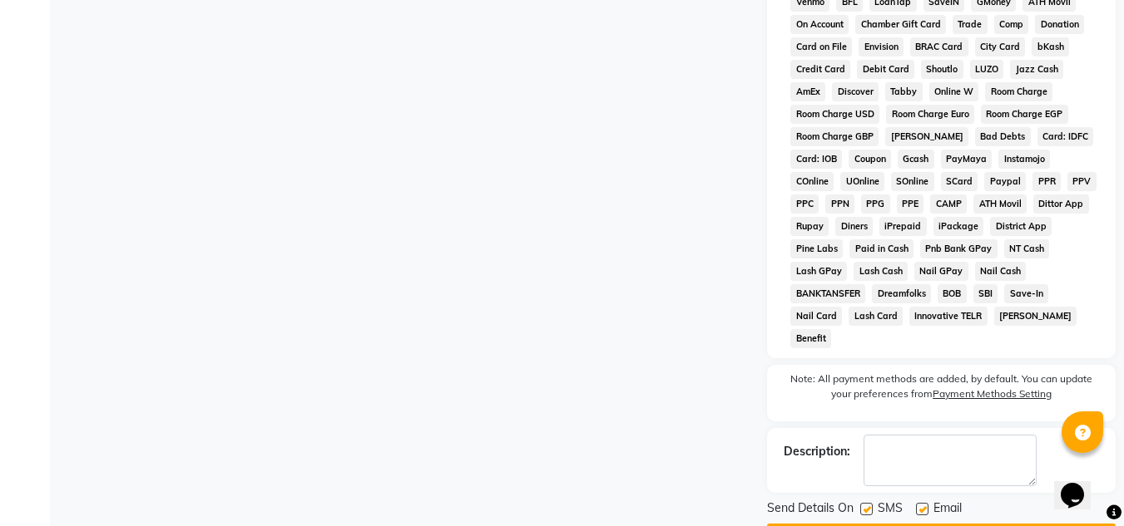
scroll to position [751, 0]
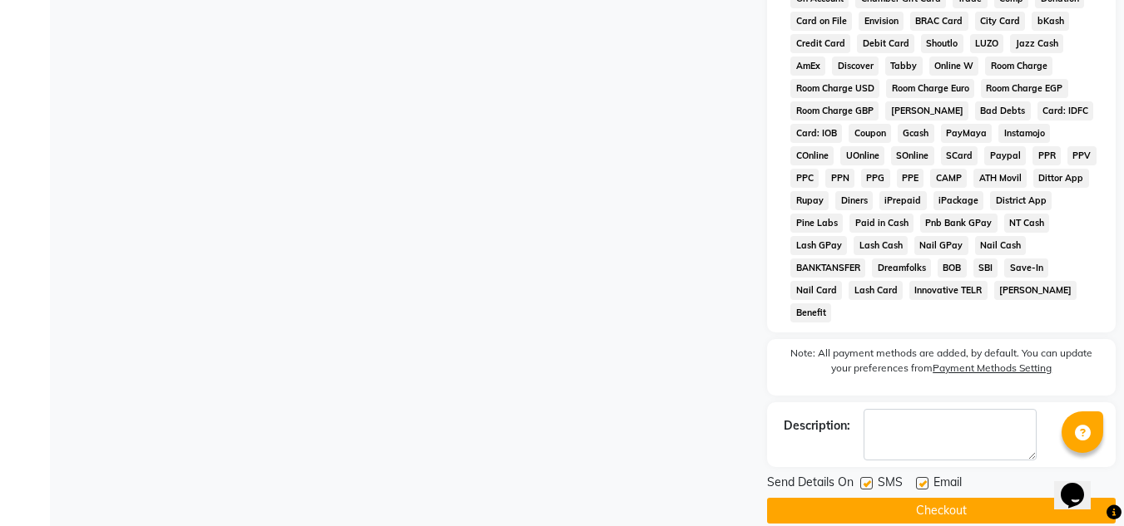
click at [991, 498] on button "Checkout" at bounding box center [941, 511] width 348 height 26
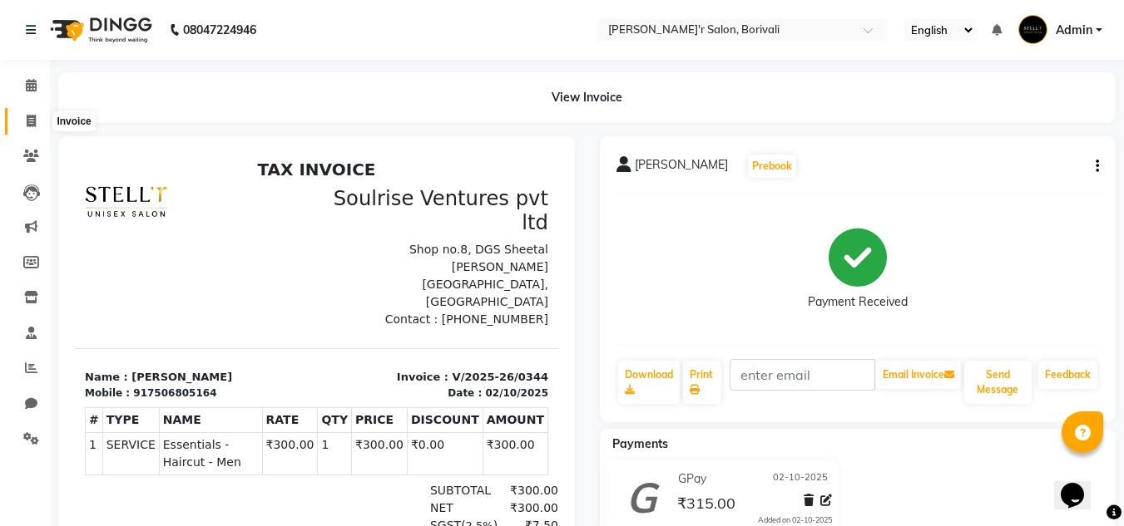
click at [22, 118] on span at bounding box center [31, 121] width 29 height 19
select select "service"
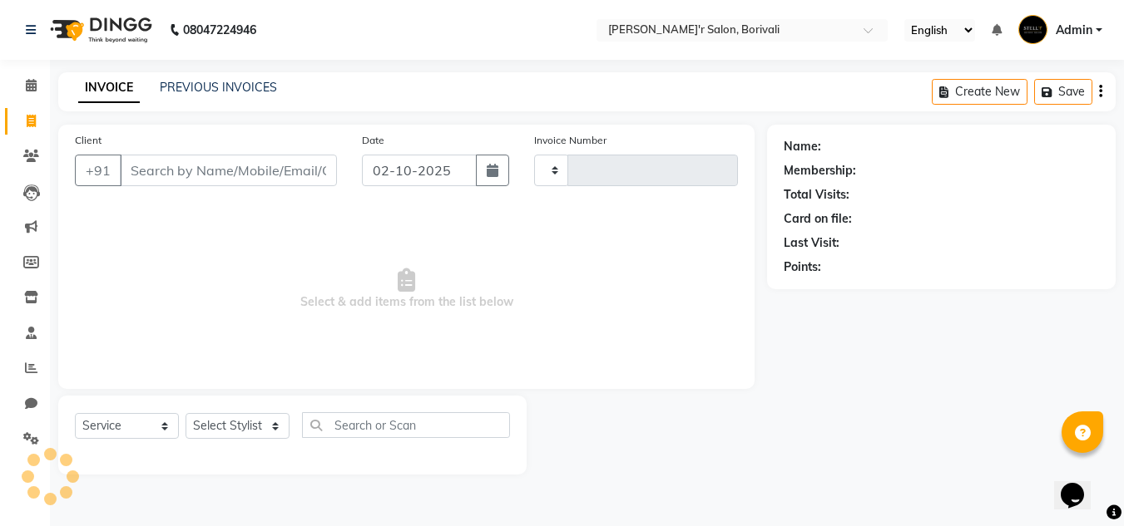
type input "0345"
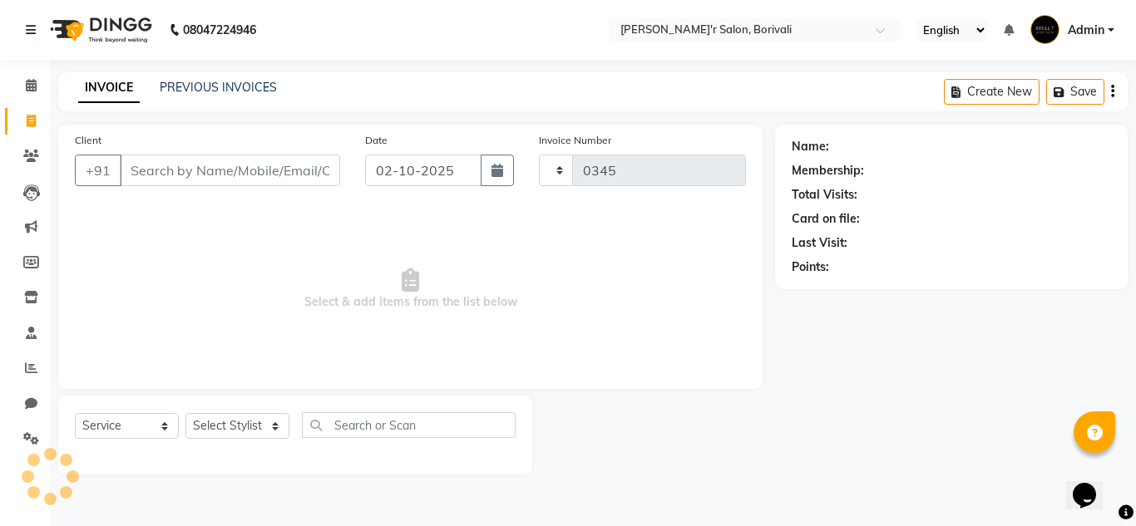
select select "8737"
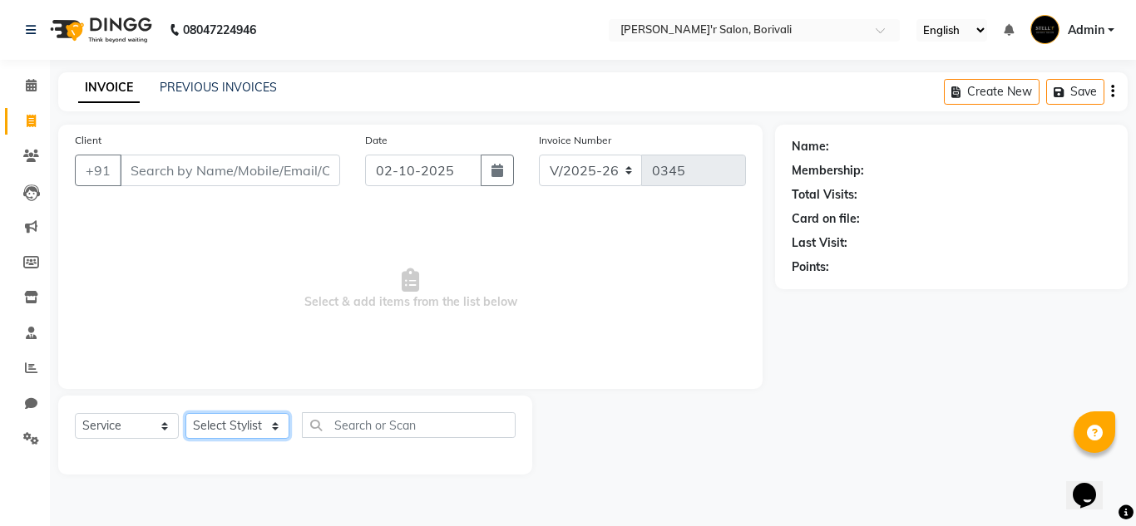
click at [263, 423] on select "Select Stylist [PERSON_NAME] Chote Laal [PERSON_NAME] [PERSON_NAME] [PERSON_NAM…" at bounding box center [237, 426] width 104 height 26
select select "89310"
click at [185, 413] on select "Select Stylist [PERSON_NAME] Chote Laal [PERSON_NAME] [PERSON_NAME] [PERSON_NAM…" at bounding box center [237, 426] width 104 height 26
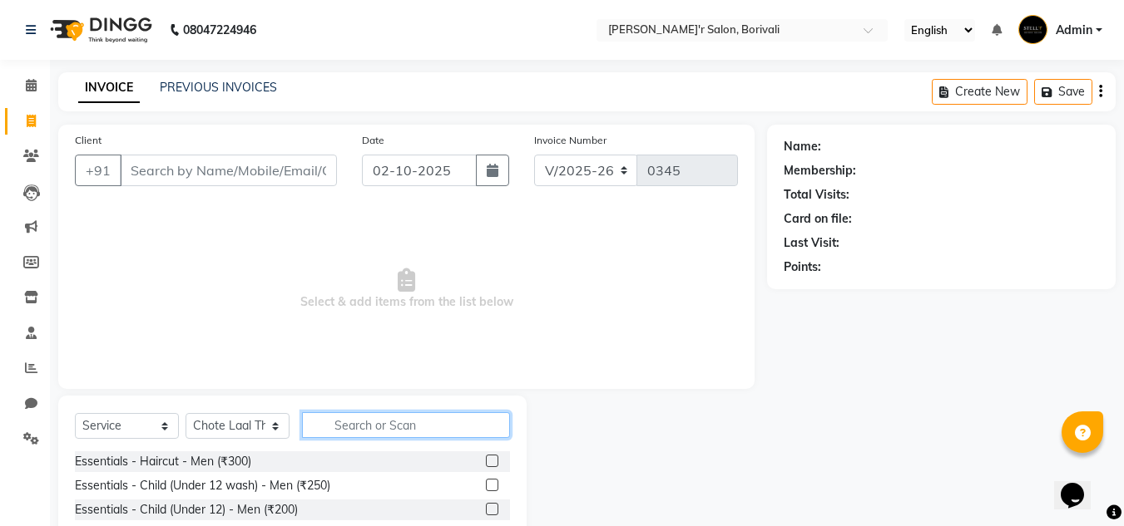
click at [370, 423] on input "text" at bounding box center [406, 426] width 208 height 26
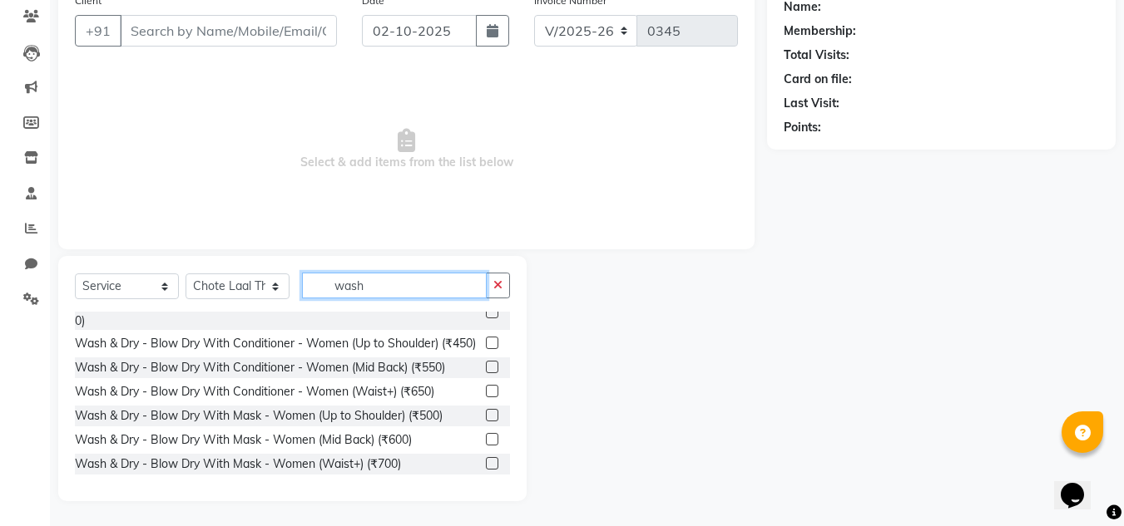
scroll to position [190, 0]
type input "wash"
click at [486, 462] on label at bounding box center [492, 463] width 12 height 12
click at [486, 462] on input "checkbox" at bounding box center [491, 464] width 11 height 11
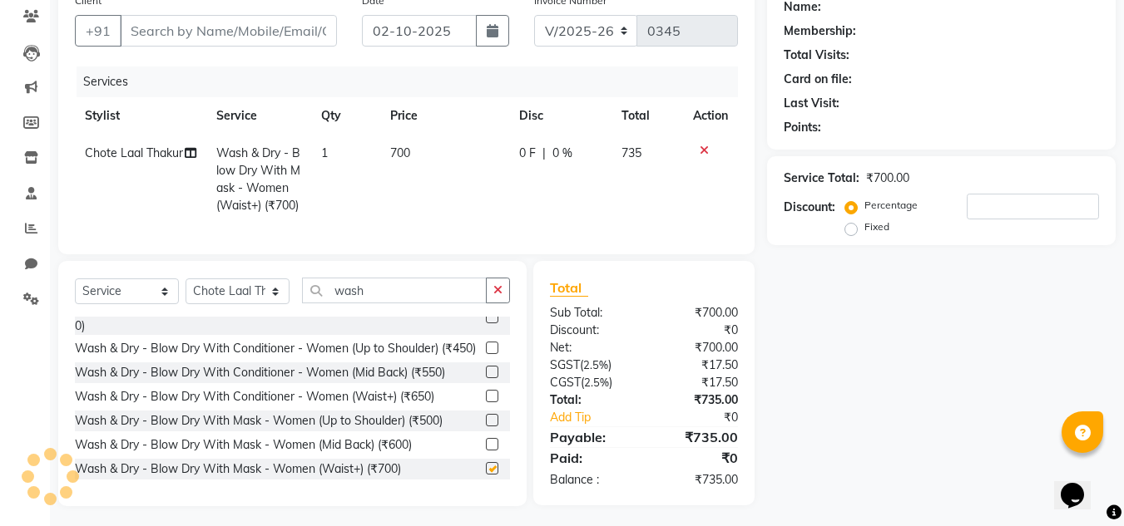
checkbox input "false"
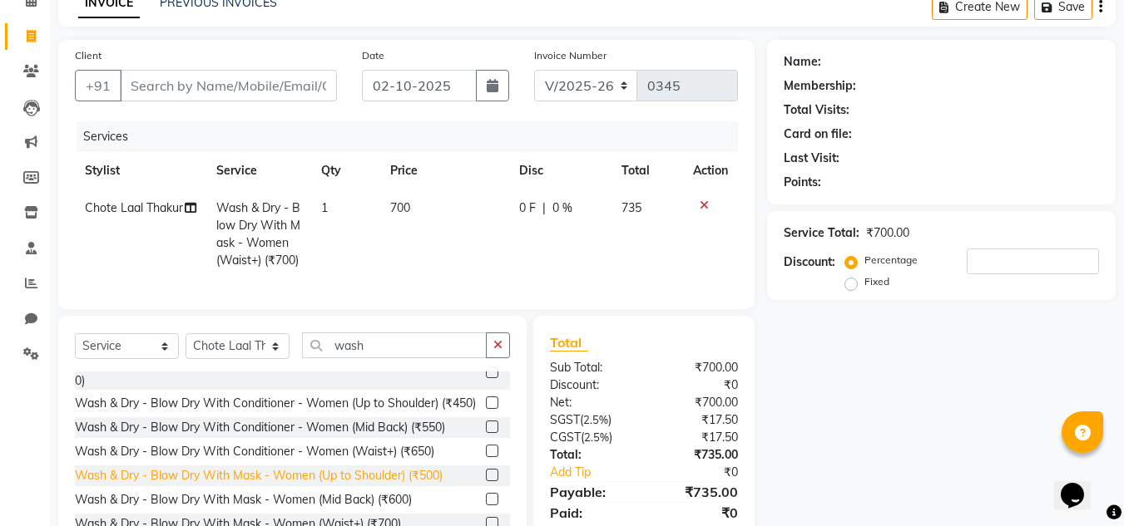
scroll to position [175, 0]
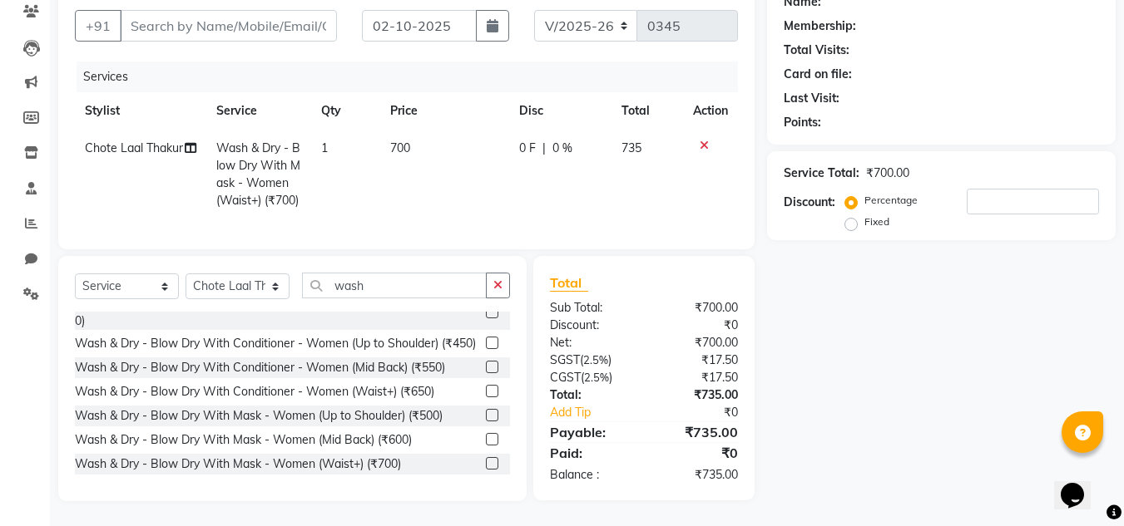
click at [486, 435] on label at bounding box center [492, 439] width 12 height 12
click at [486, 435] on input "checkbox" at bounding box center [491, 440] width 11 height 11
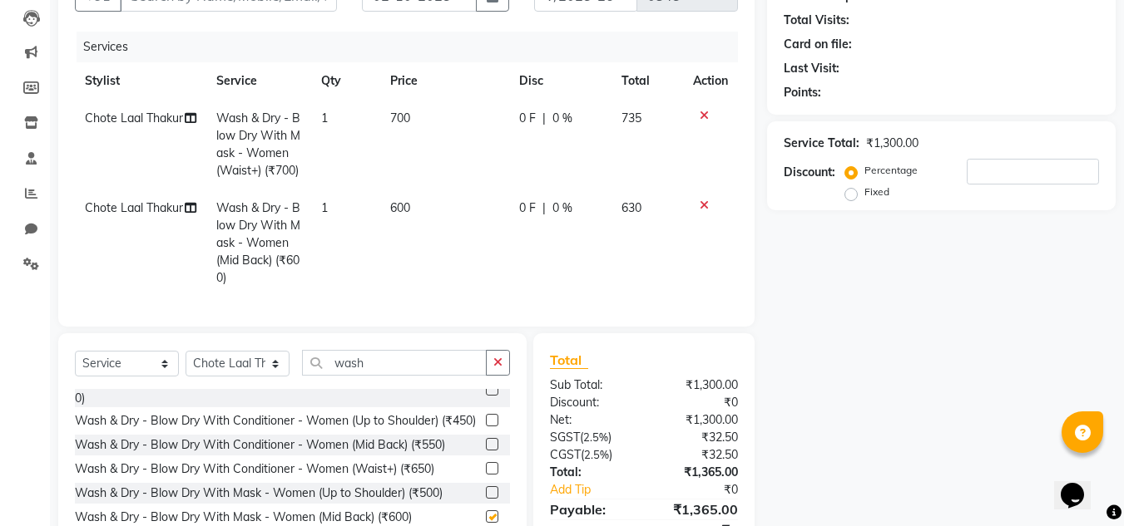
checkbox input "false"
click at [700, 112] on icon at bounding box center [703, 116] width 9 height 12
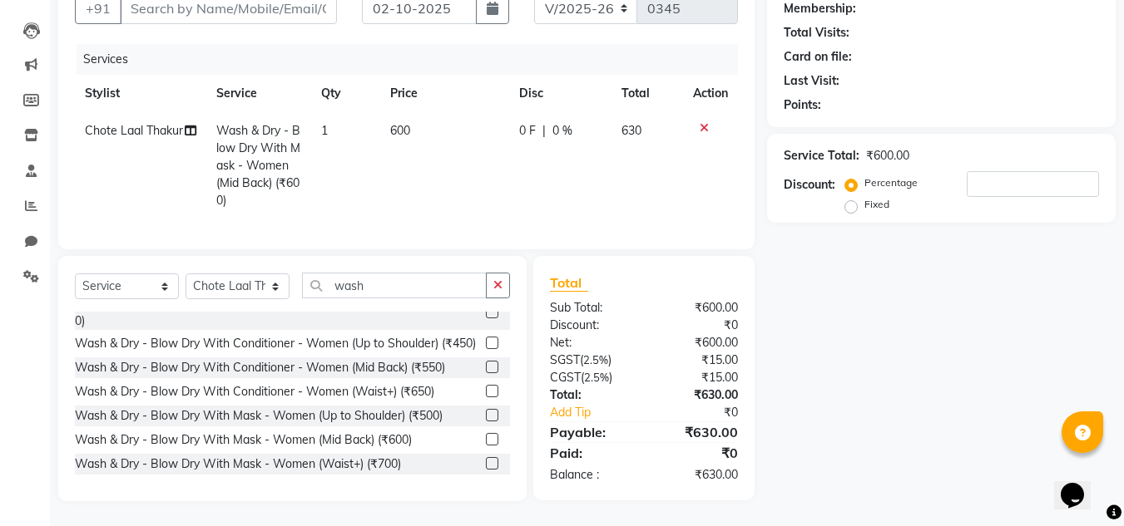
click at [703, 122] on icon at bounding box center [703, 128] width 9 height 12
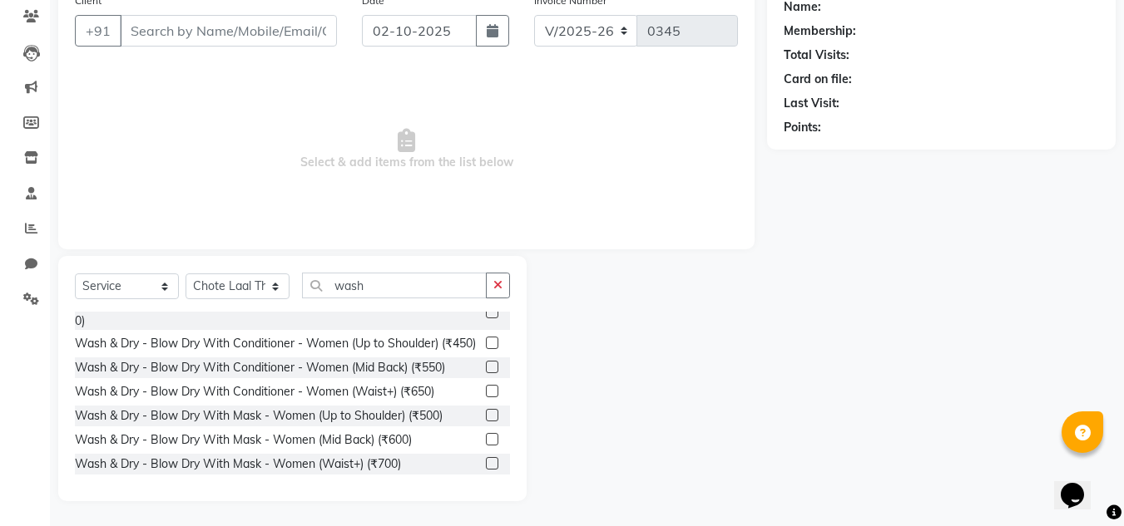
click at [486, 467] on label at bounding box center [492, 463] width 12 height 12
click at [486, 467] on input "checkbox" at bounding box center [491, 464] width 11 height 11
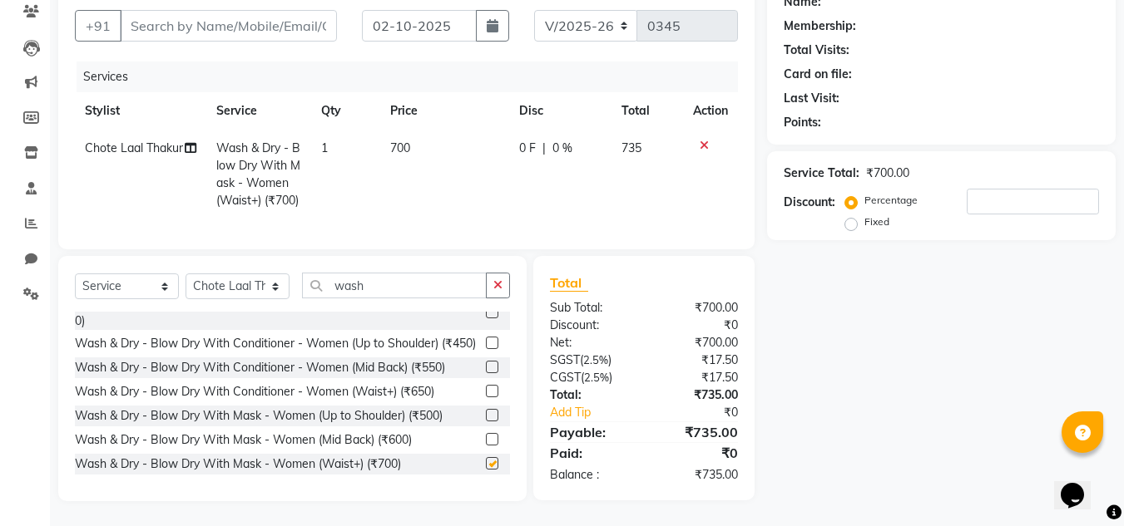
checkbox input "false"
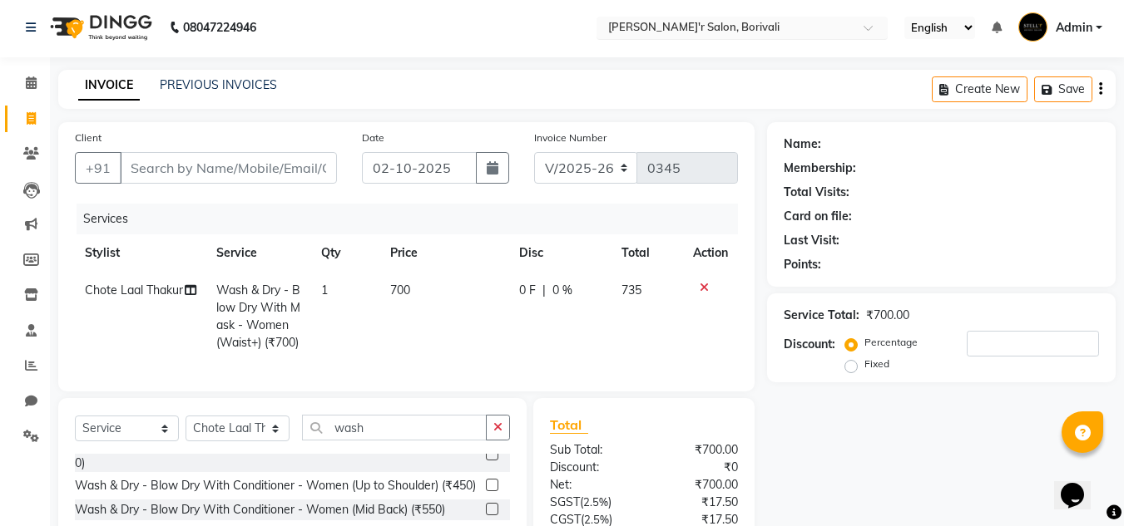
scroll to position [0, 0]
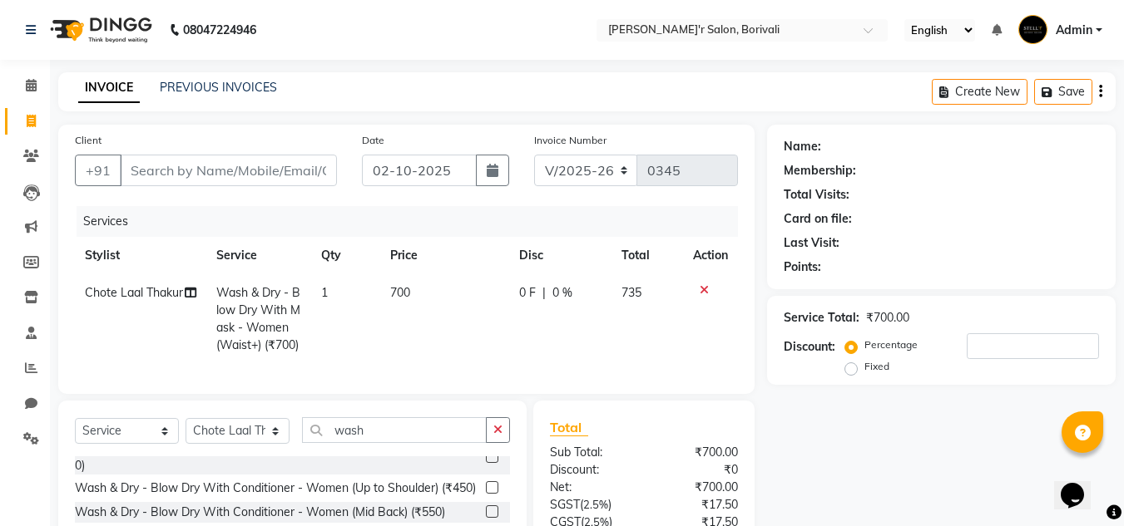
click at [699, 290] on icon at bounding box center [703, 290] width 9 height 12
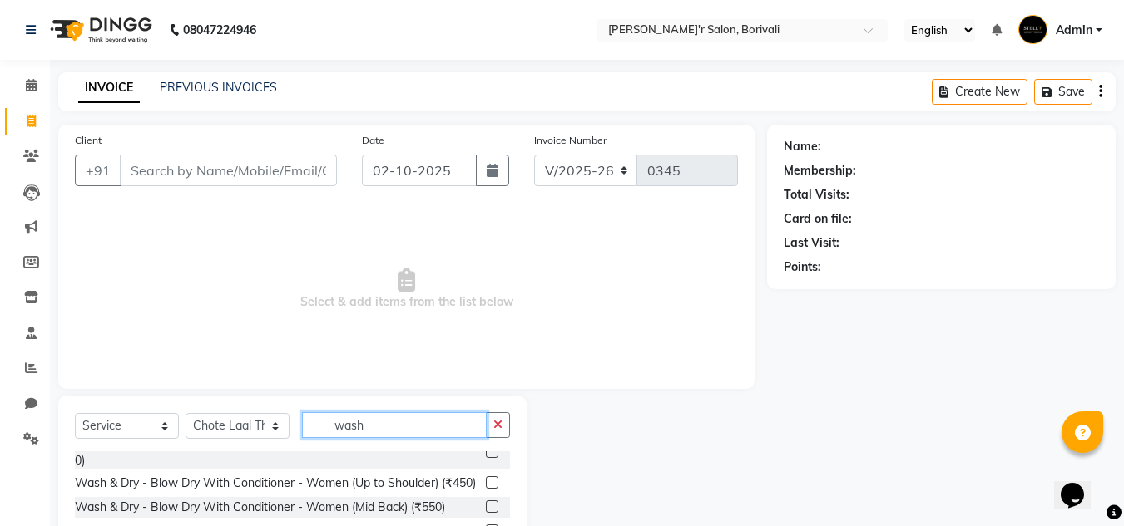
click at [405, 423] on input "wash" at bounding box center [394, 426] width 185 height 26
type input "w"
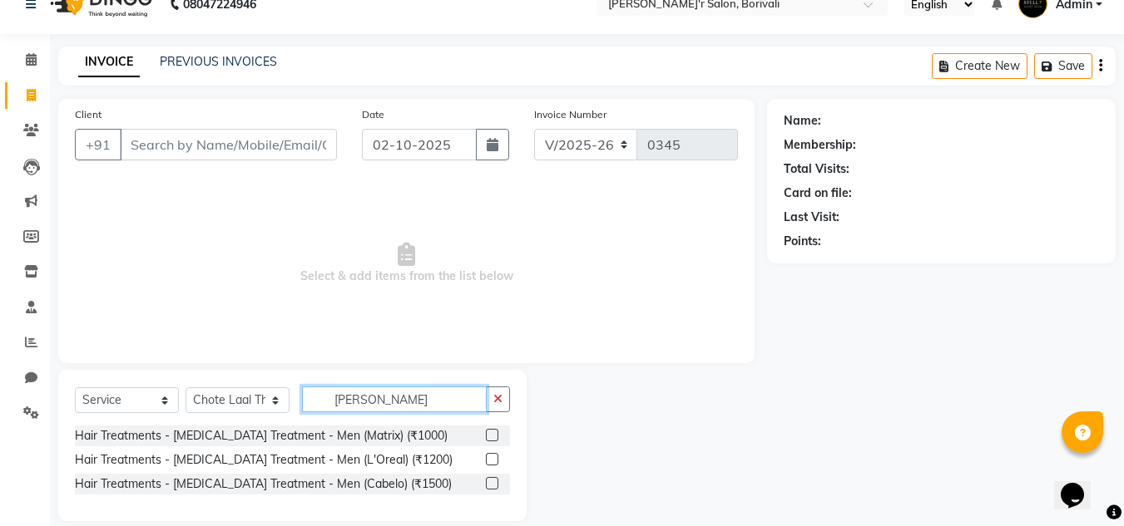
scroll to position [46, 0]
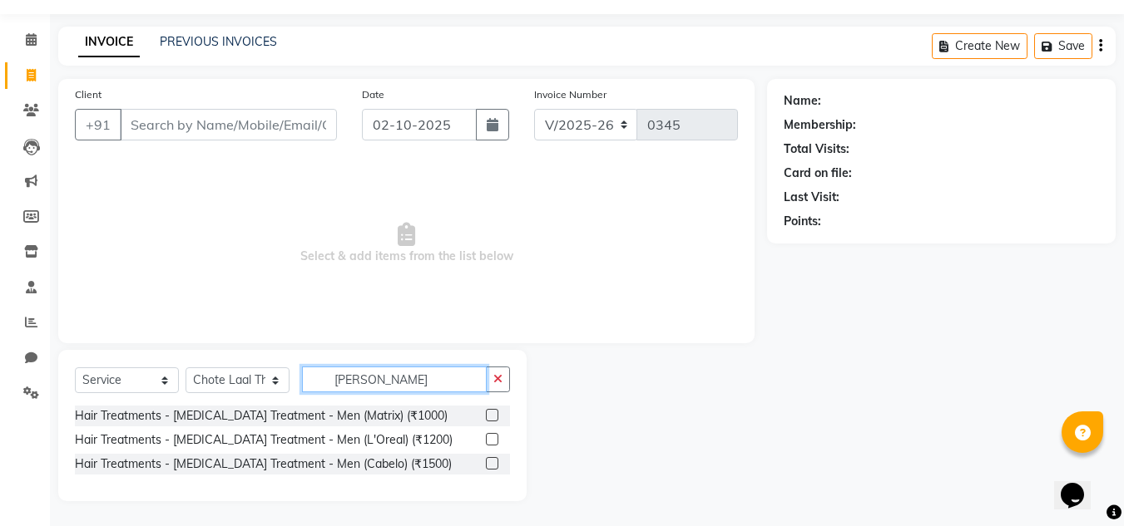
type input "dan"
click at [495, 413] on label at bounding box center [492, 415] width 12 height 12
click at [495, 413] on input "checkbox" at bounding box center [491, 416] width 11 height 11
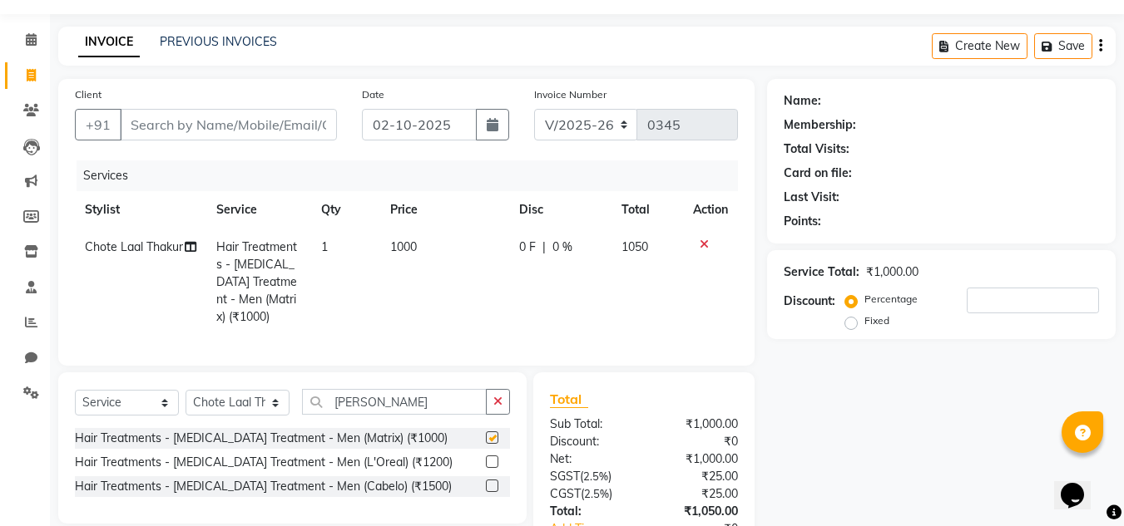
checkbox input "false"
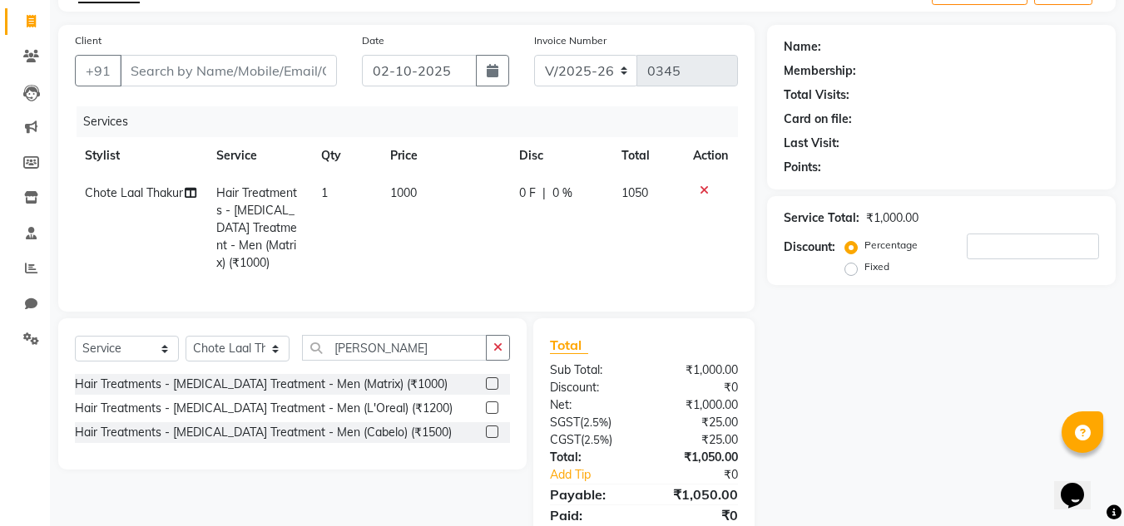
scroll to position [129, 0]
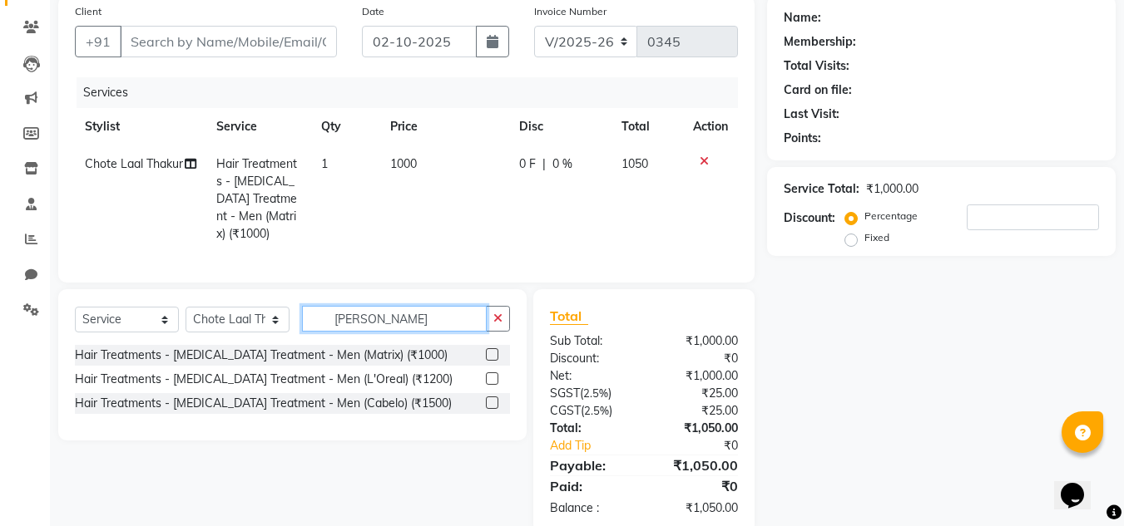
click at [430, 332] on input "dan" at bounding box center [394, 319] width 185 height 26
type input "d"
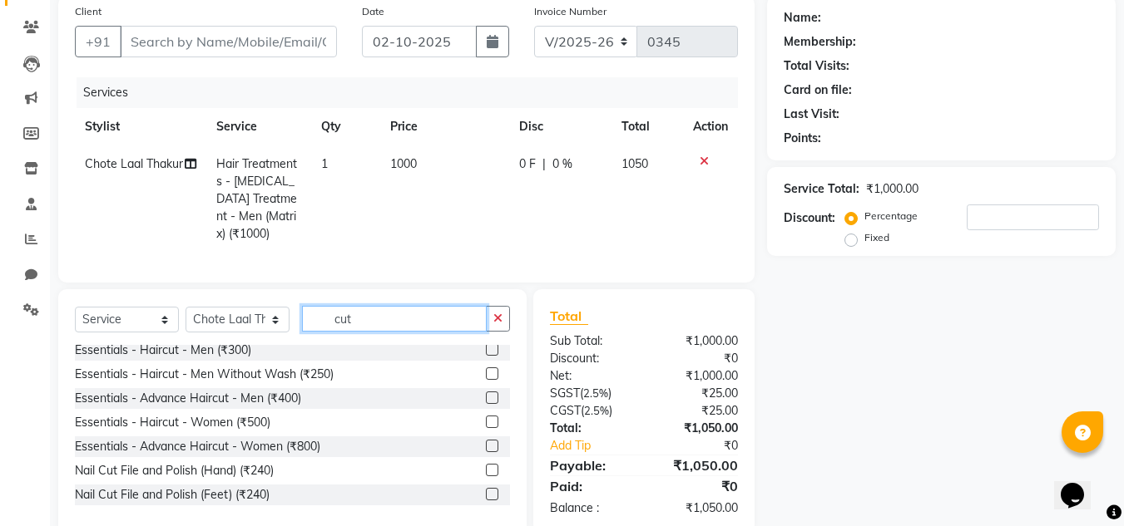
scroll to position [0, 0]
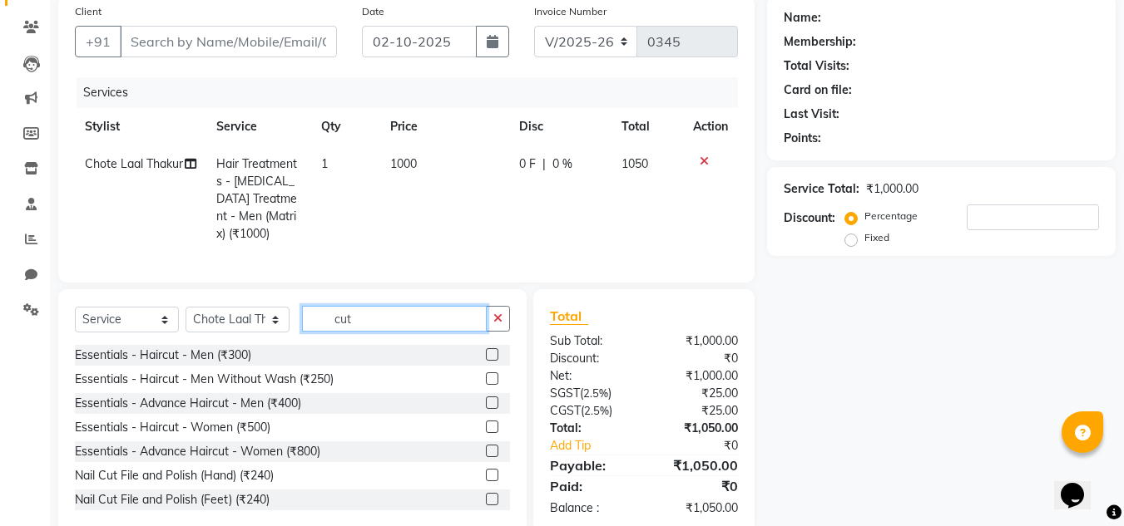
type input "cut"
click at [486, 433] on label at bounding box center [492, 427] width 12 height 12
click at [486, 433] on input "checkbox" at bounding box center [491, 428] width 11 height 11
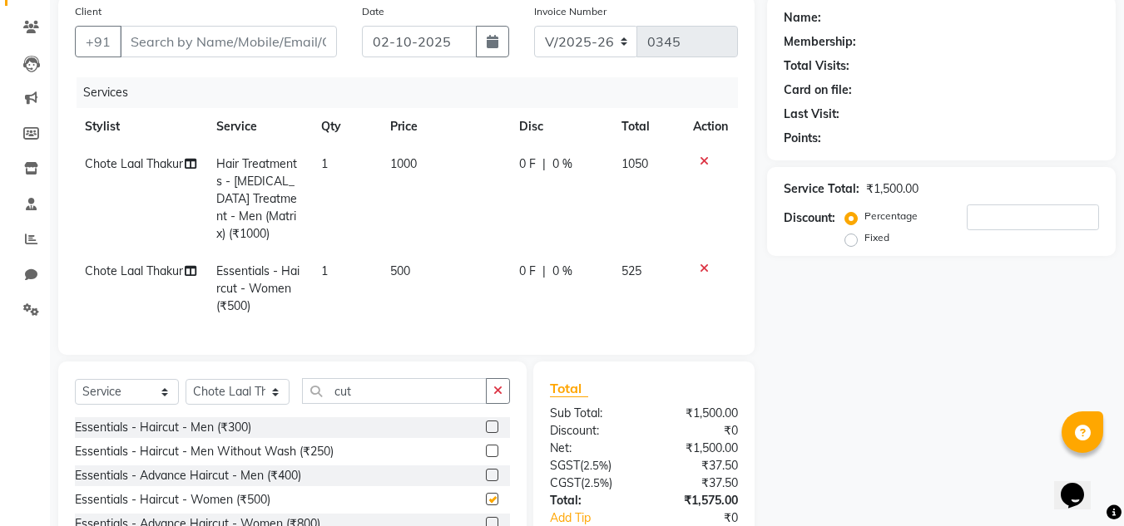
checkbox input "false"
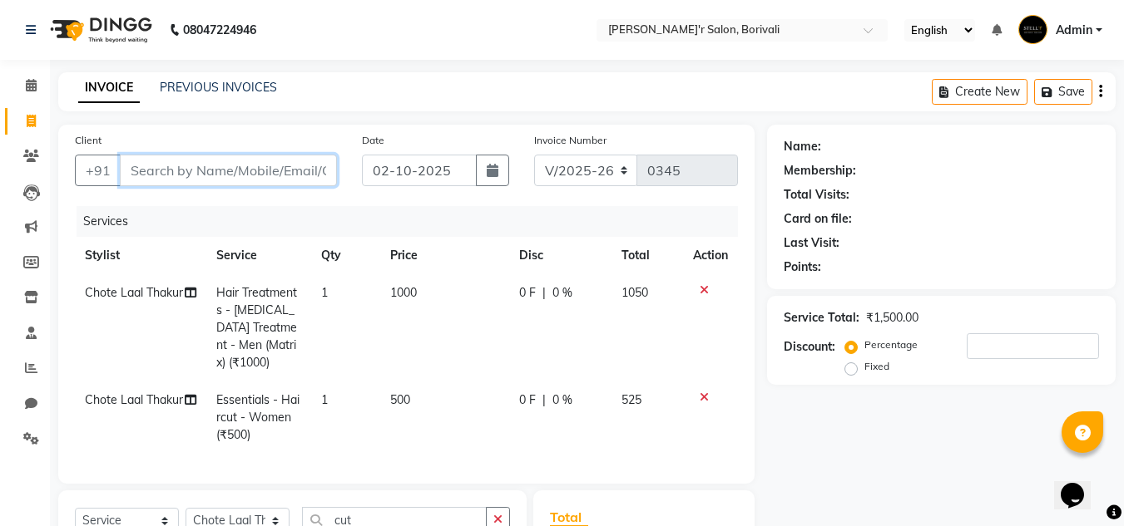
click at [290, 168] on input "Client" at bounding box center [228, 171] width 217 height 32
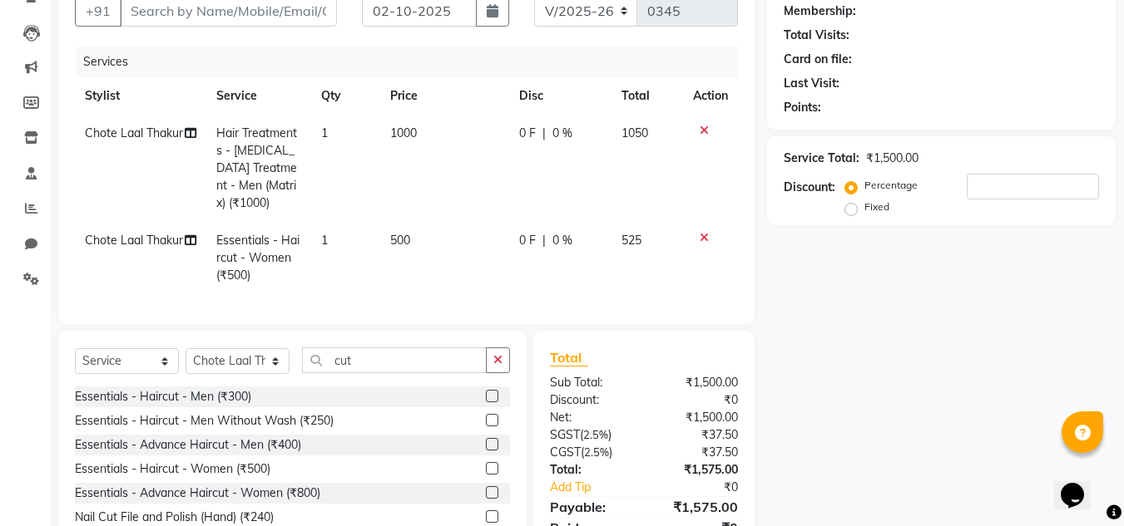
scroll to position [166, 0]
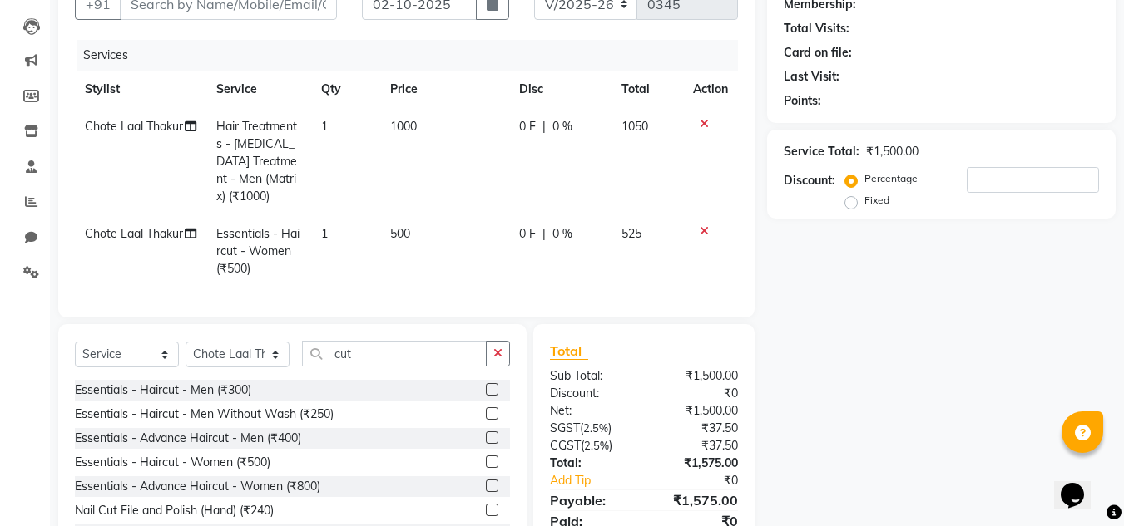
click at [620, 232] on table "Stylist Service Qty Price Disc Total Action Chote Laal Thakur Hair Treatments -…" at bounding box center [406, 179] width 663 height 217
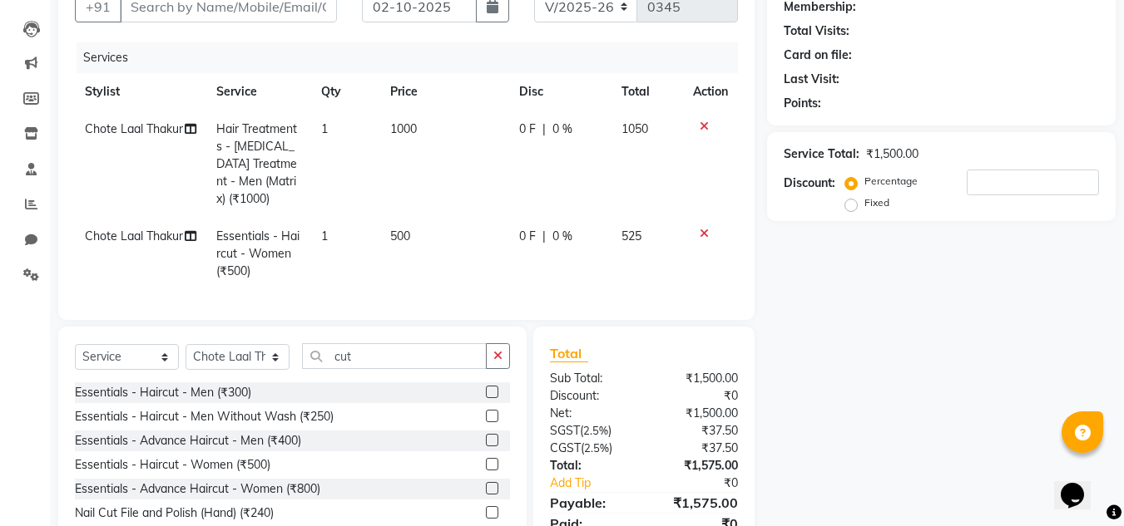
scroll to position [81, 0]
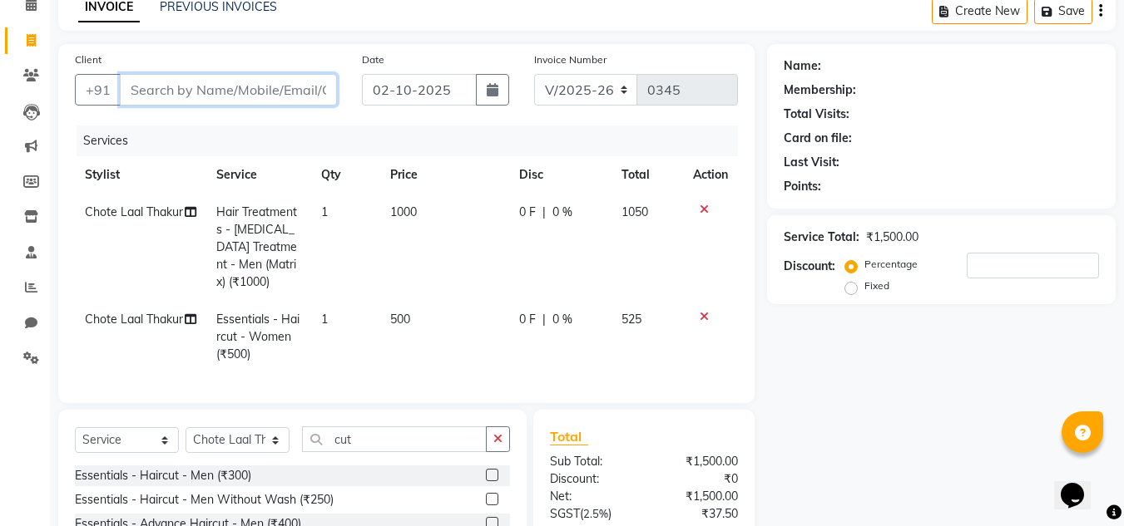
click at [277, 93] on input "Client" at bounding box center [228, 90] width 217 height 32
click at [312, 101] on input "Client" at bounding box center [228, 90] width 217 height 32
type input "8"
type input "0"
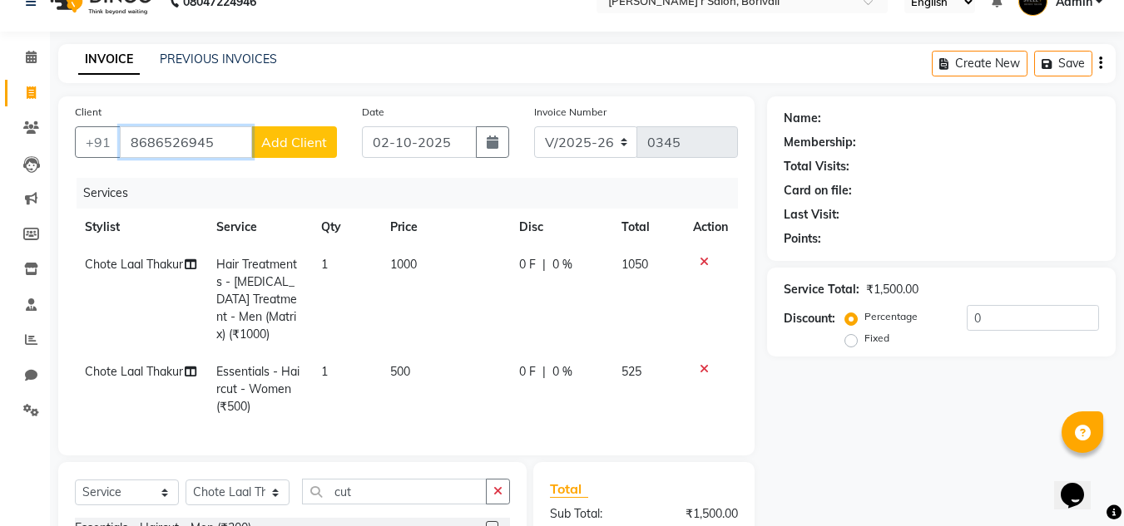
scroll to position [0, 0]
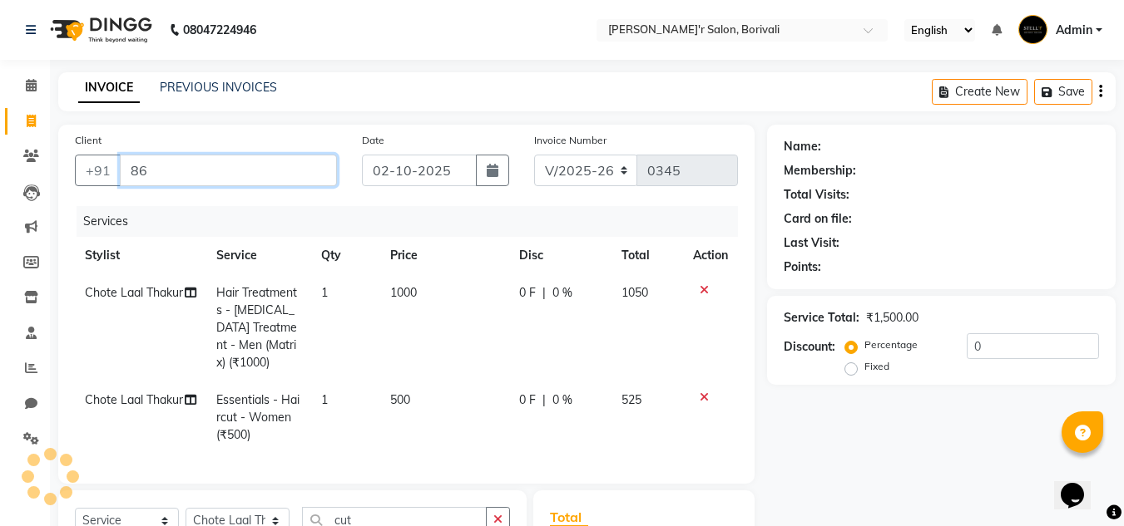
type input "8"
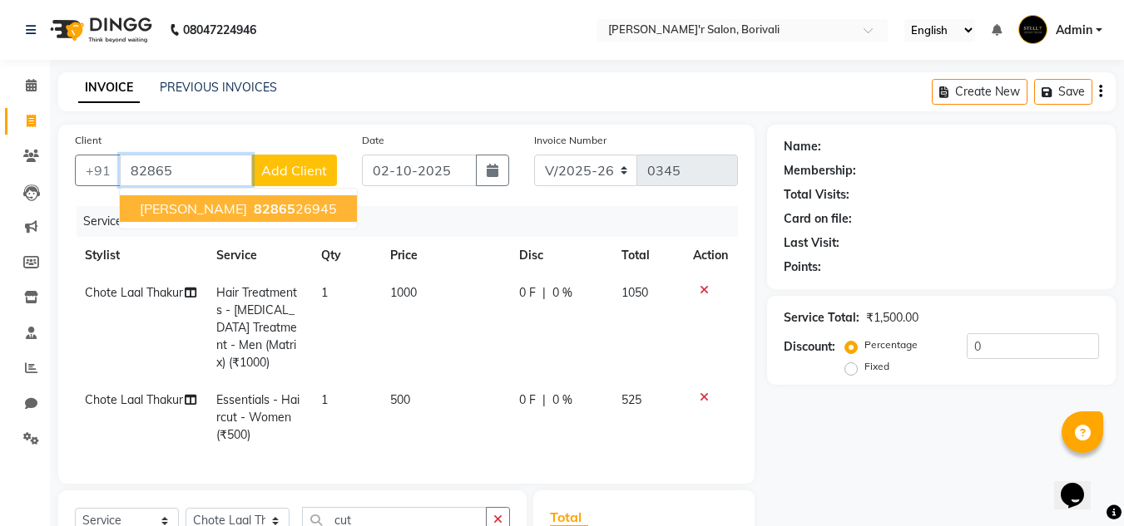
click at [300, 204] on ngb-highlight "82865 26945" at bounding box center [293, 208] width 86 height 17
type input "8286526945"
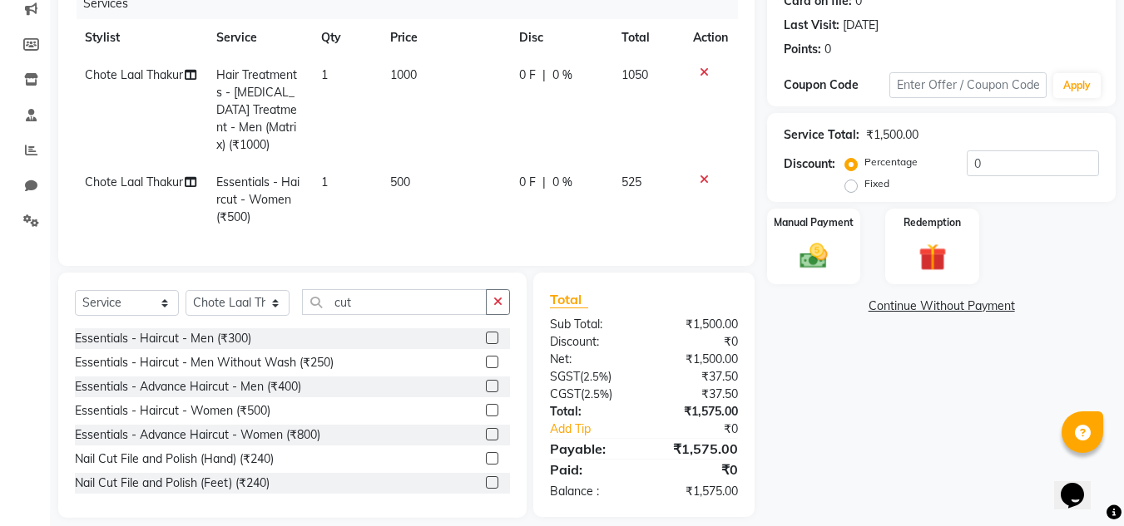
scroll to position [247, 0]
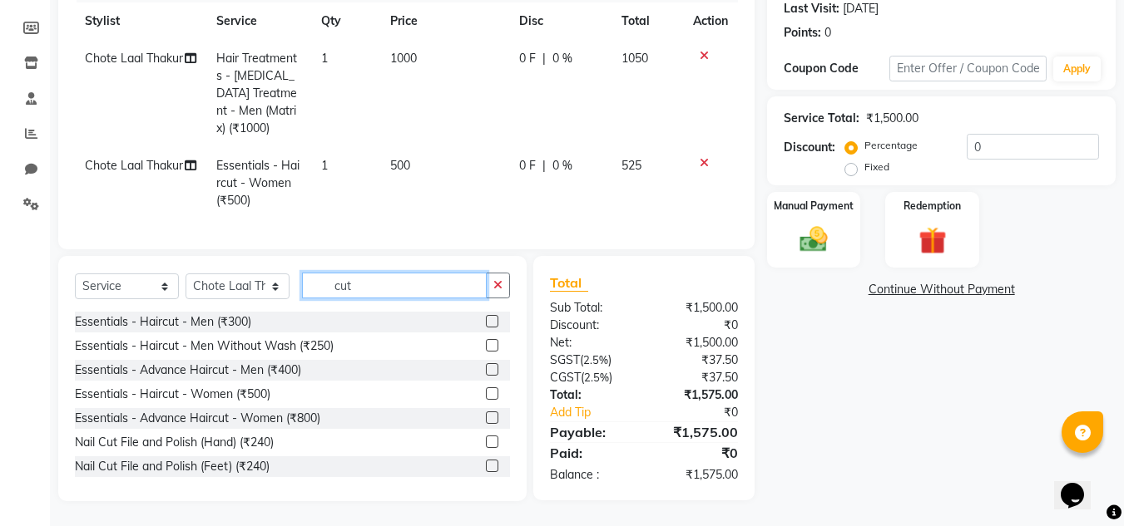
click at [350, 282] on input "cut" at bounding box center [394, 286] width 185 height 26
type input "c"
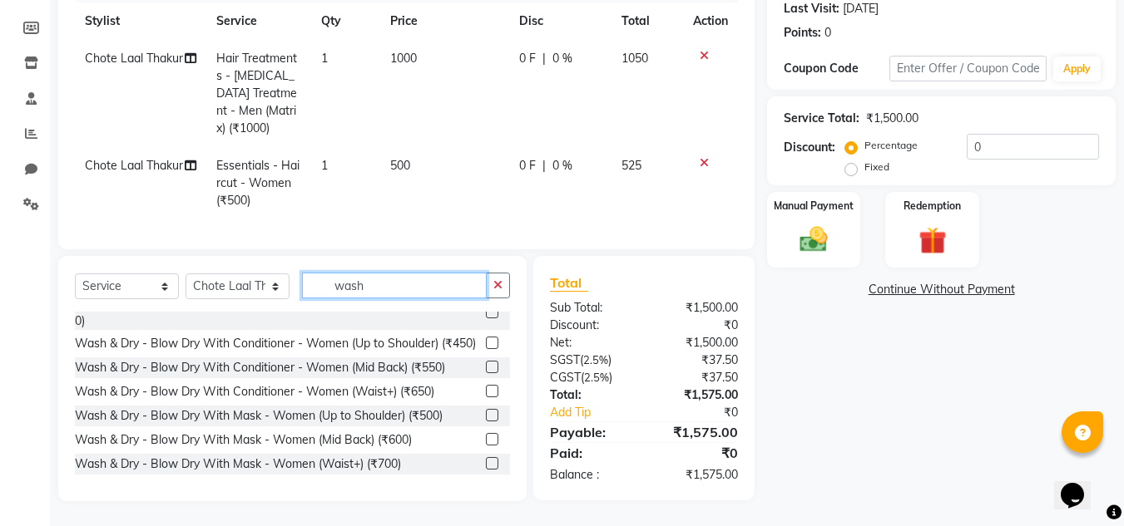
scroll to position [190, 0]
type input "wash"
click at [486, 436] on label at bounding box center [492, 439] width 12 height 12
click at [486, 436] on input "checkbox" at bounding box center [491, 440] width 11 height 11
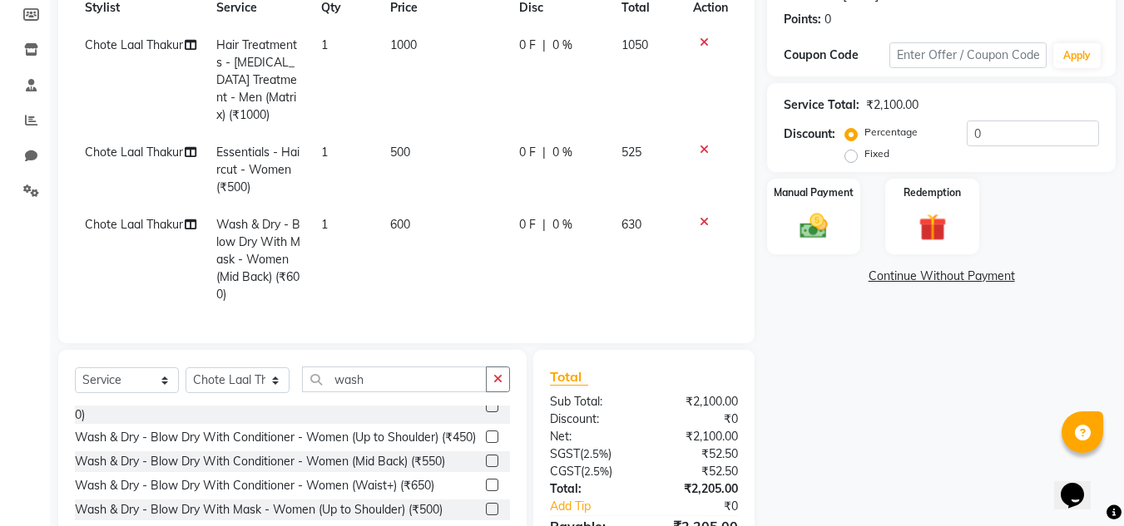
checkbox input "false"
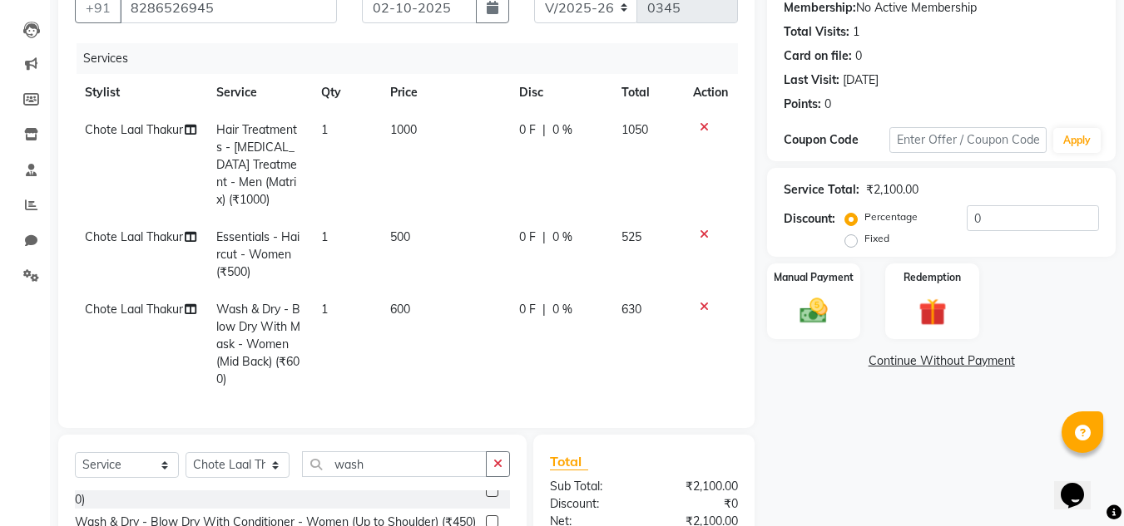
scroll to position [105, 0]
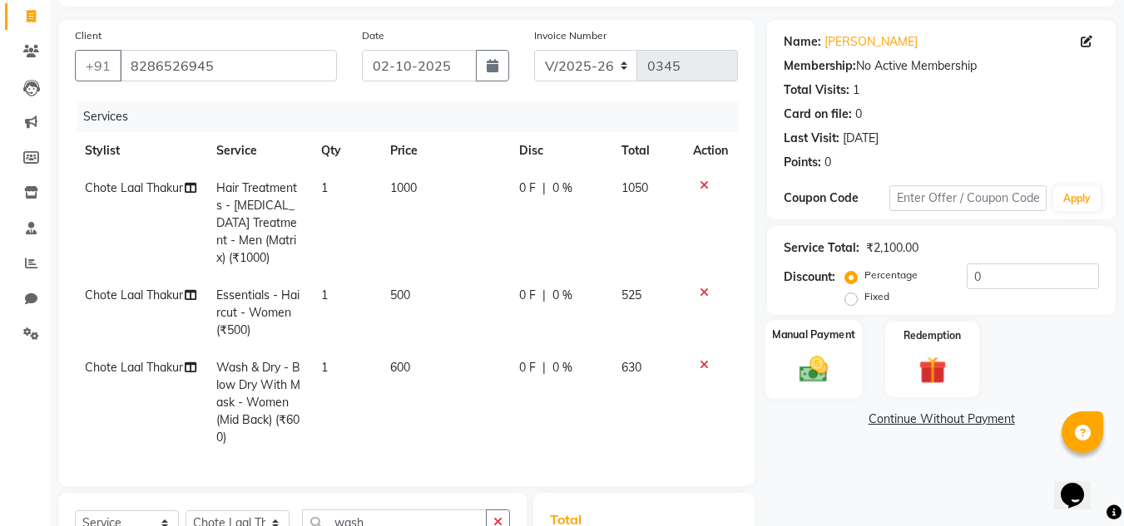
click at [778, 390] on div "Manual Payment" at bounding box center [813, 359] width 97 height 79
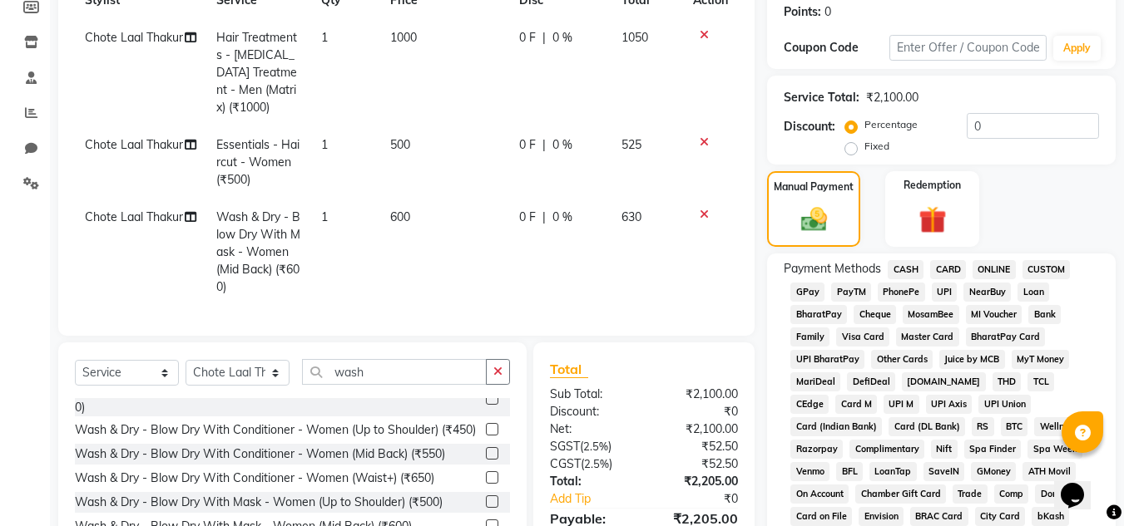
scroll to position [271, 0]
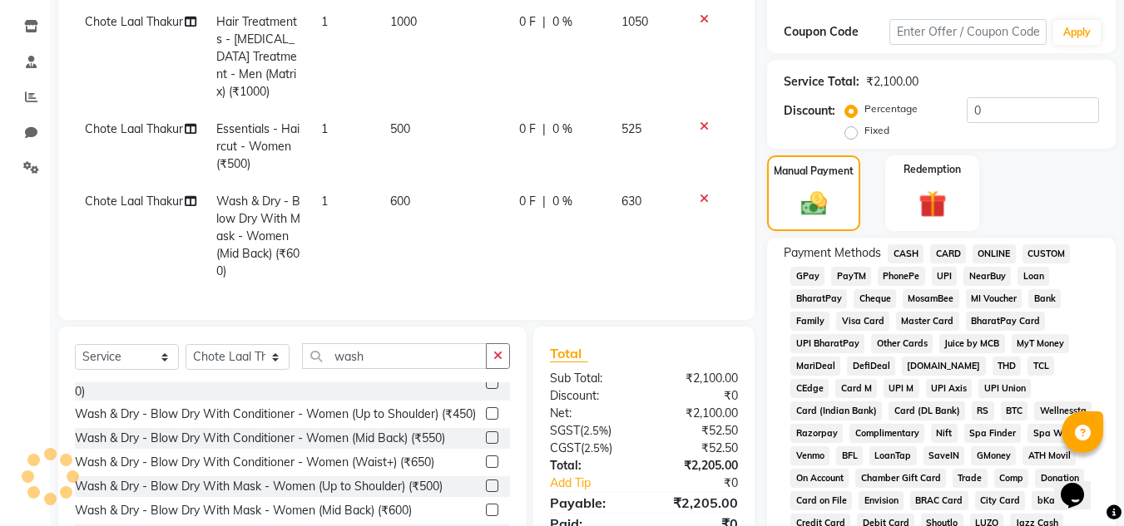
click at [803, 278] on span "GPay" at bounding box center [807, 276] width 34 height 19
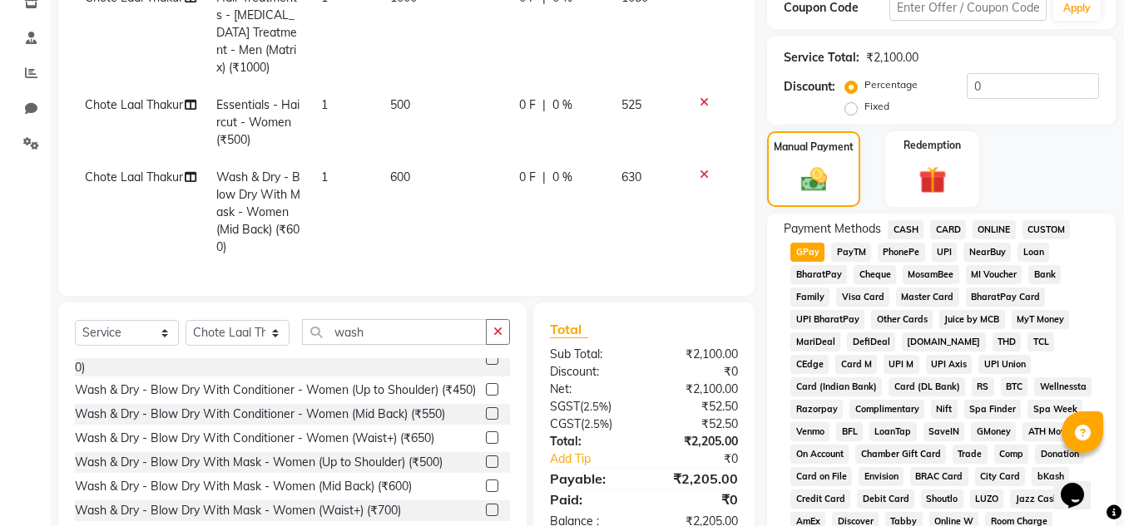
scroll to position [745, 0]
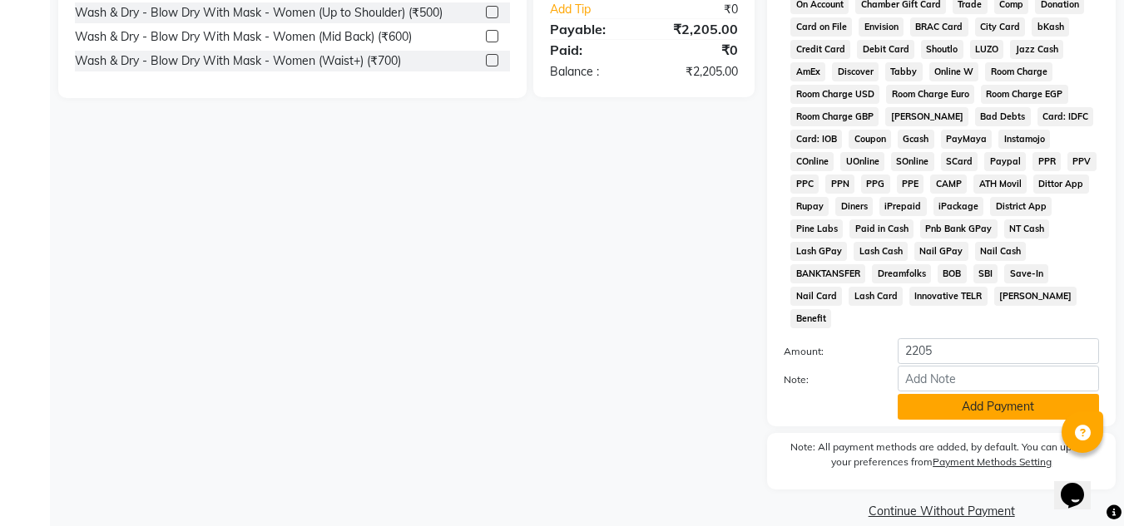
click at [1003, 394] on button "Add Payment" at bounding box center [997, 407] width 201 height 26
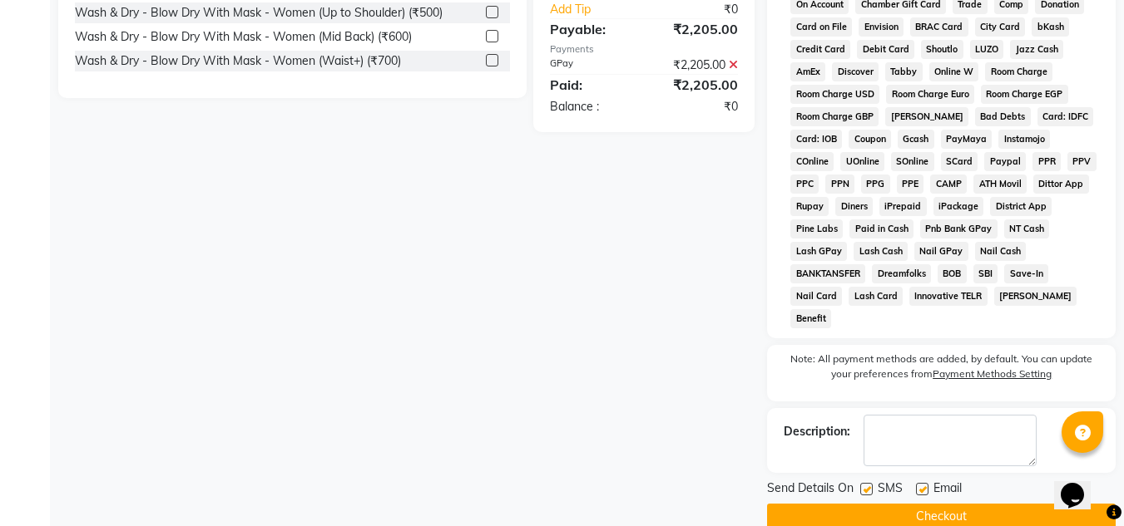
click at [996, 504] on button "Checkout" at bounding box center [941, 517] width 348 height 26
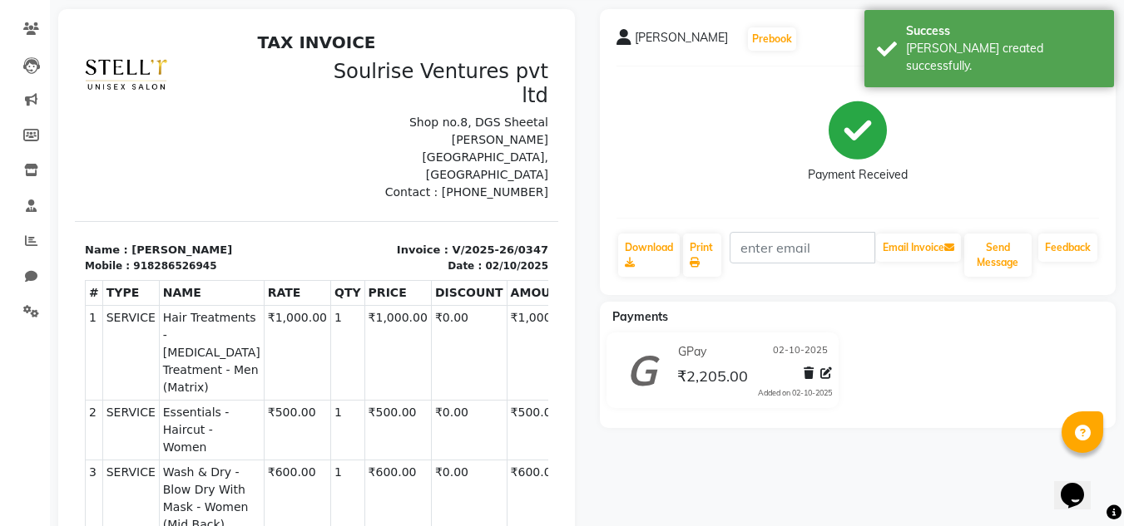
scroll to position [83, 0]
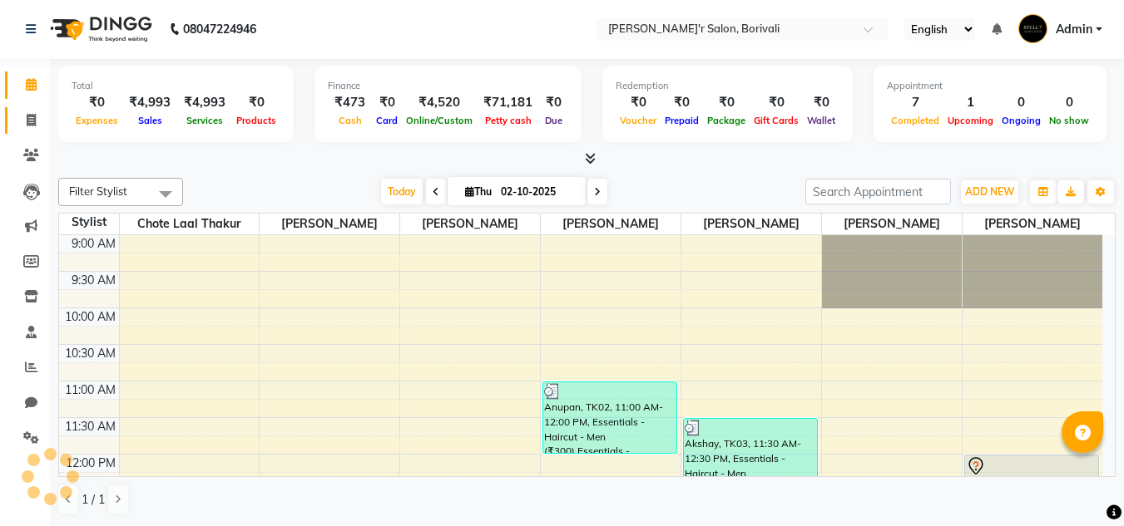
scroll to position [1, 0]
click at [27, 119] on icon at bounding box center [31, 120] width 9 height 12
select select "8737"
select select "service"
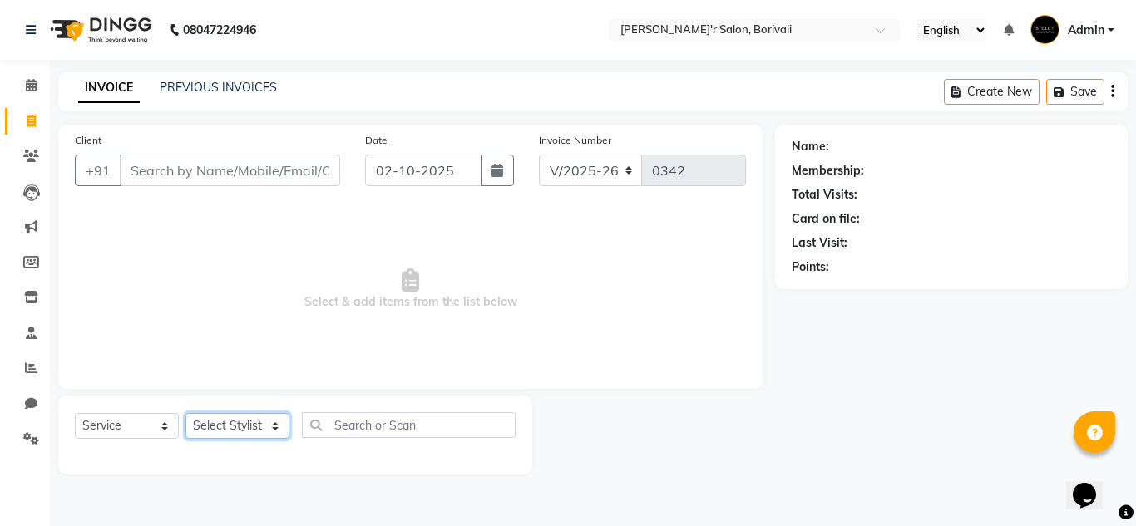
click at [212, 430] on select "Select Stylist [PERSON_NAME] Chote Laal [PERSON_NAME] [PERSON_NAME] [PERSON_NAM…" at bounding box center [237, 426] width 104 height 26
select select "89313"
click at [185, 413] on select "Select Stylist [PERSON_NAME] Chote Laal [PERSON_NAME] [PERSON_NAME] [PERSON_NAM…" at bounding box center [237, 426] width 104 height 26
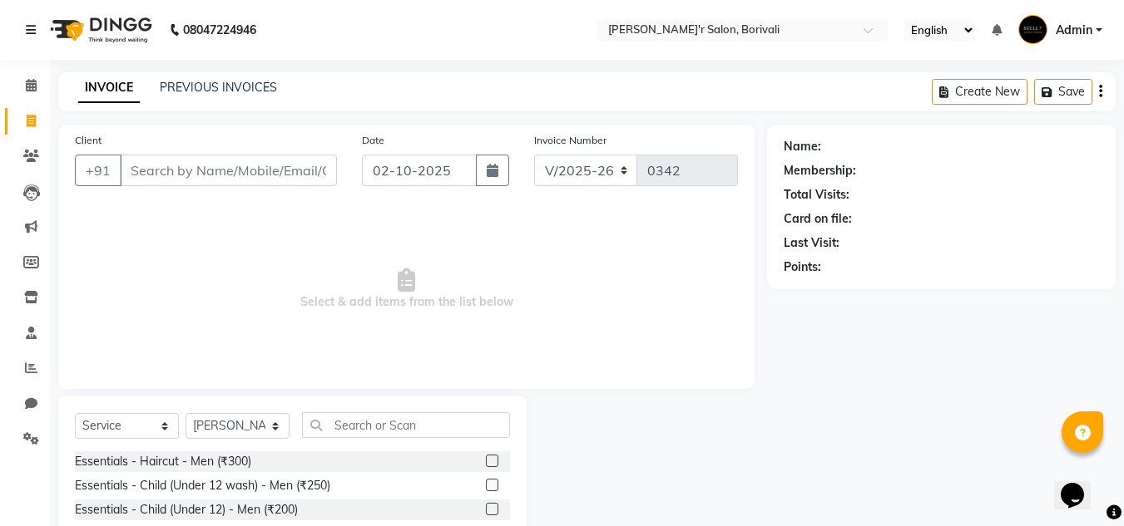
click at [486, 458] on label at bounding box center [492, 461] width 12 height 12
click at [486, 458] on input "checkbox" at bounding box center [491, 462] width 11 height 11
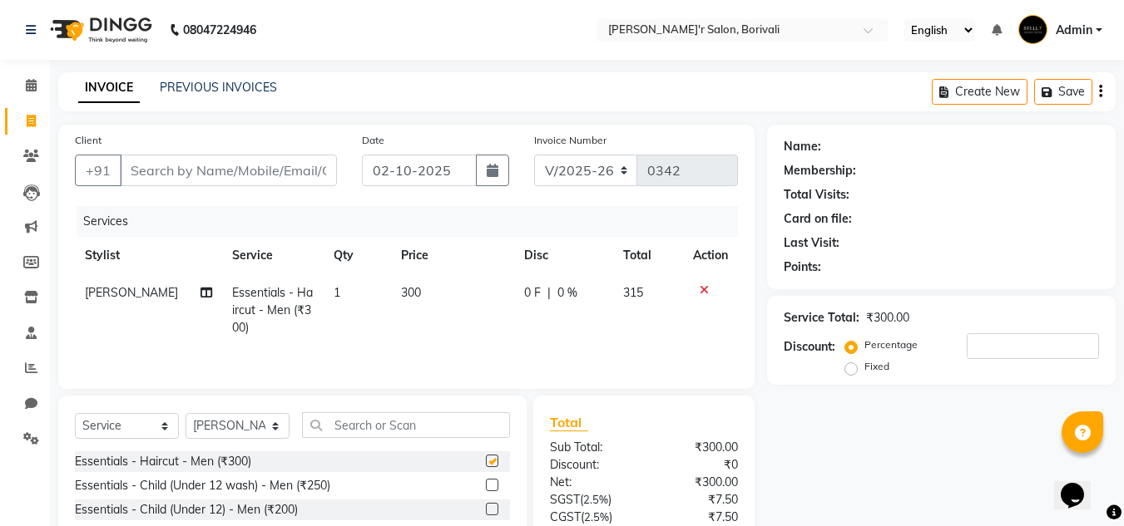
checkbox input "false"
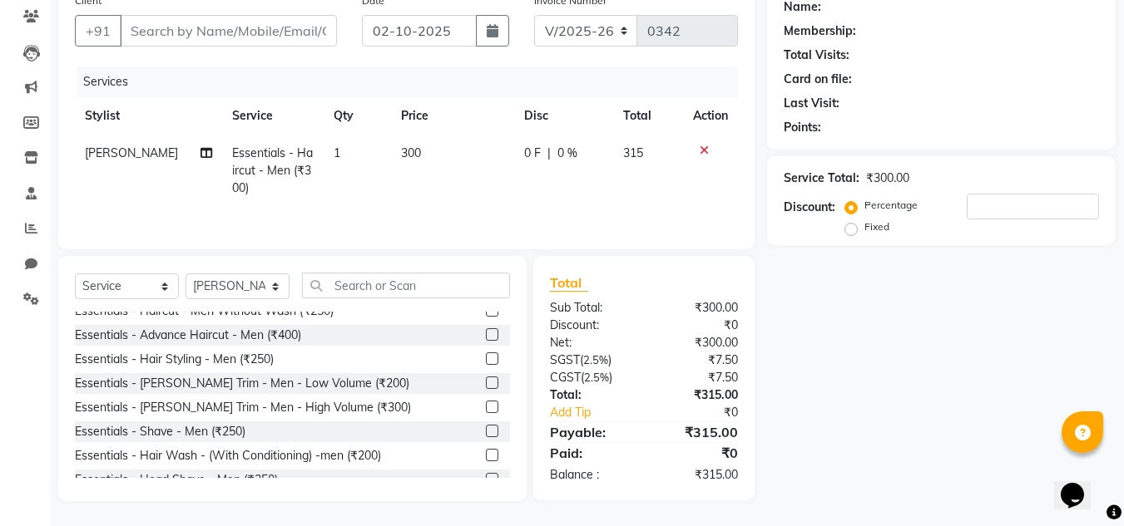
scroll to position [166, 0]
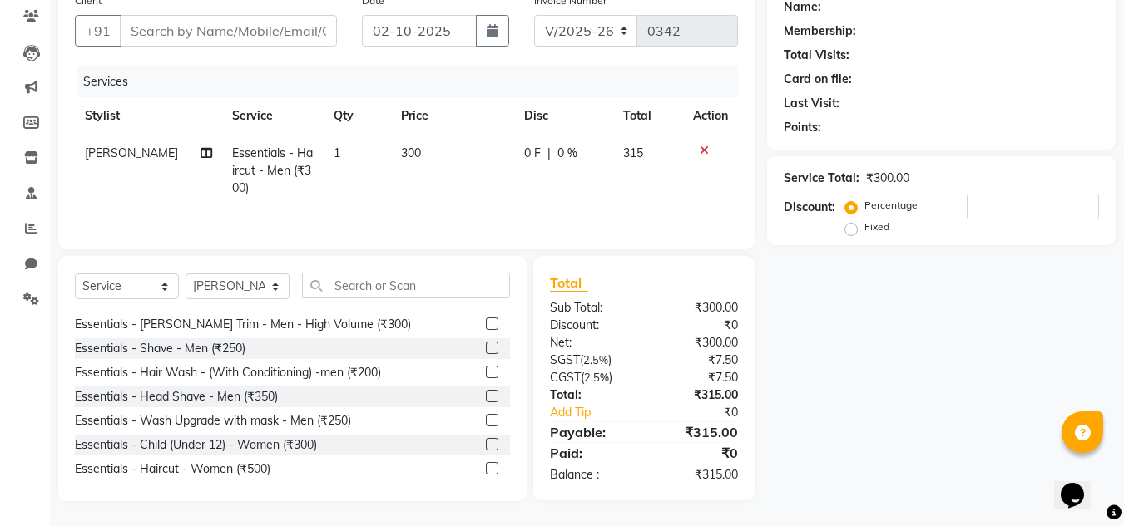
click at [486, 322] on label at bounding box center [492, 324] width 12 height 12
click at [486, 322] on input "checkbox" at bounding box center [491, 324] width 11 height 11
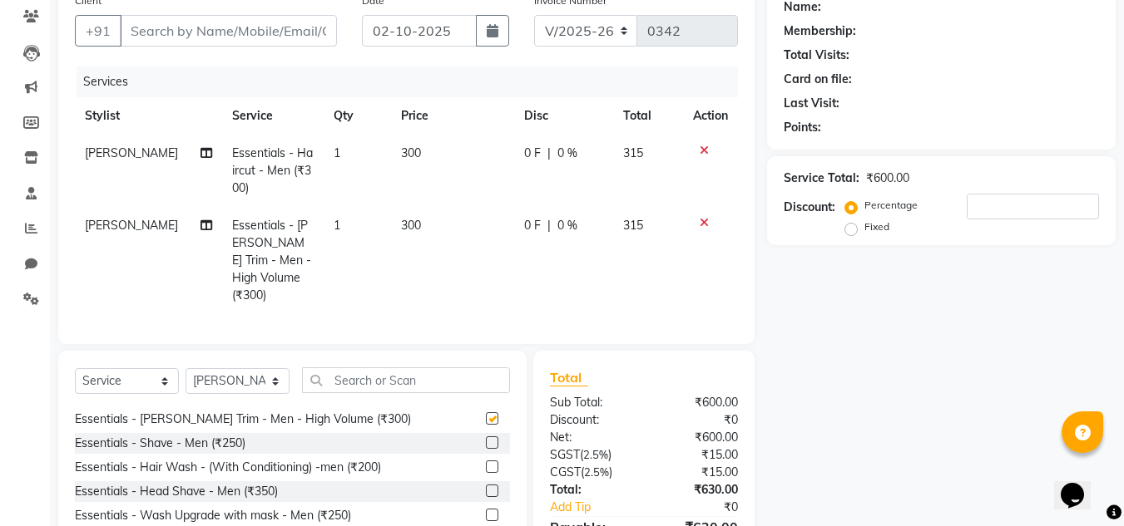
checkbox input "false"
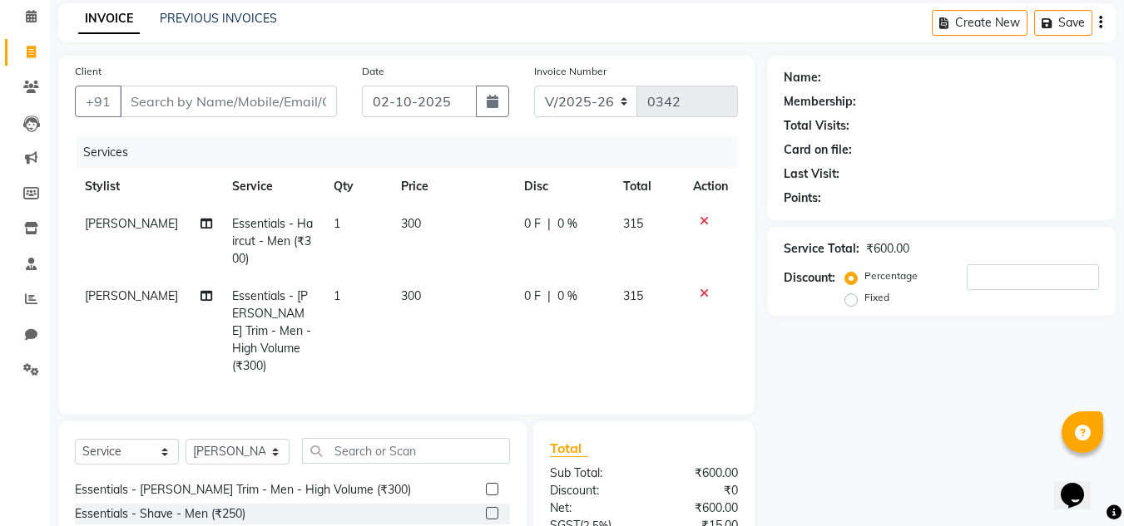
scroll to position [0, 0]
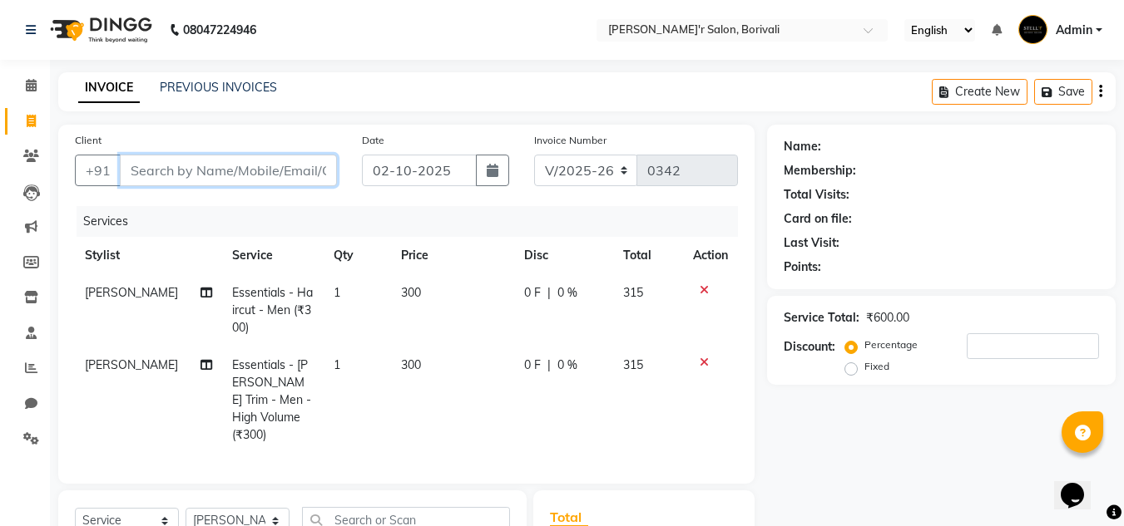
click at [202, 185] on input "Client" at bounding box center [228, 171] width 217 height 32
click at [203, 184] on input "Client" at bounding box center [228, 171] width 217 height 32
click at [190, 175] on input "Client" at bounding box center [228, 171] width 217 height 32
type input "8"
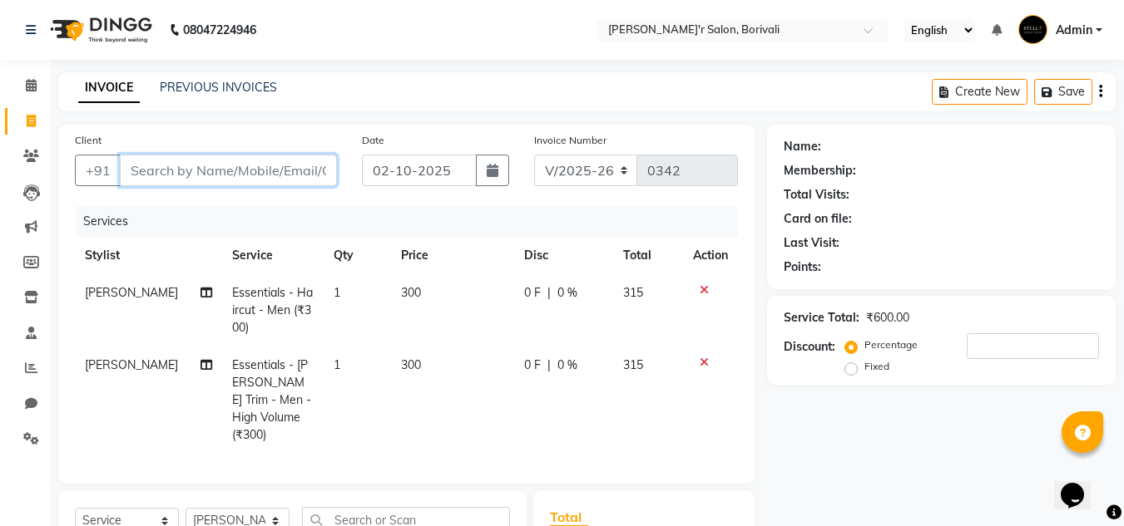
type input "0"
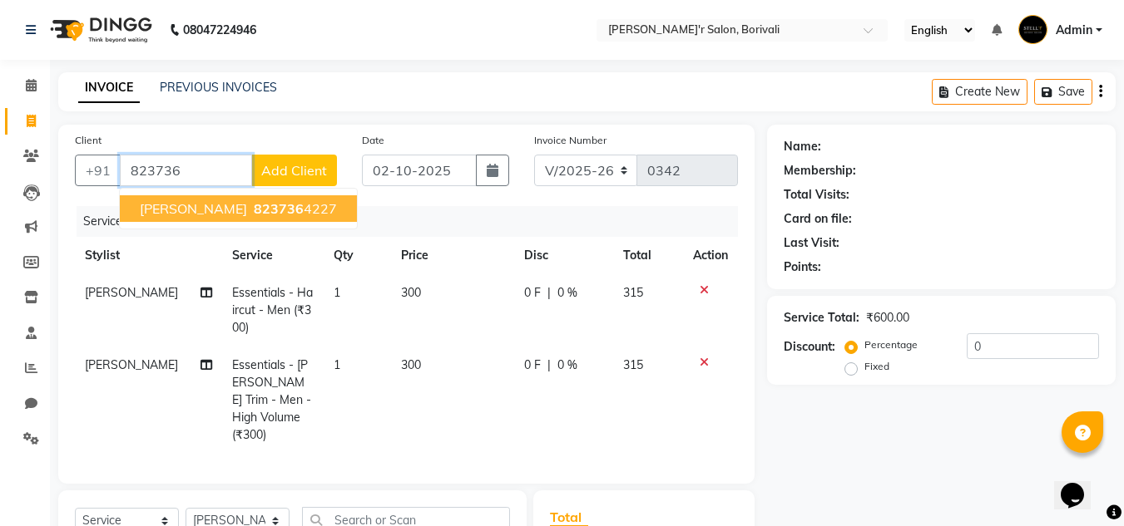
click at [275, 204] on span "823736" at bounding box center [279, 208] width 50 height 17
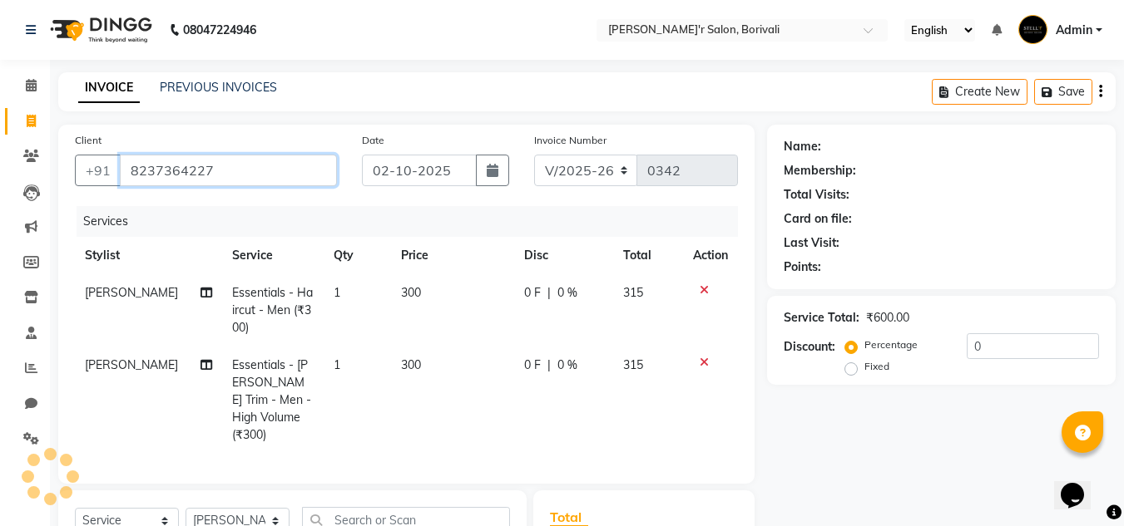
type input "8237364227"
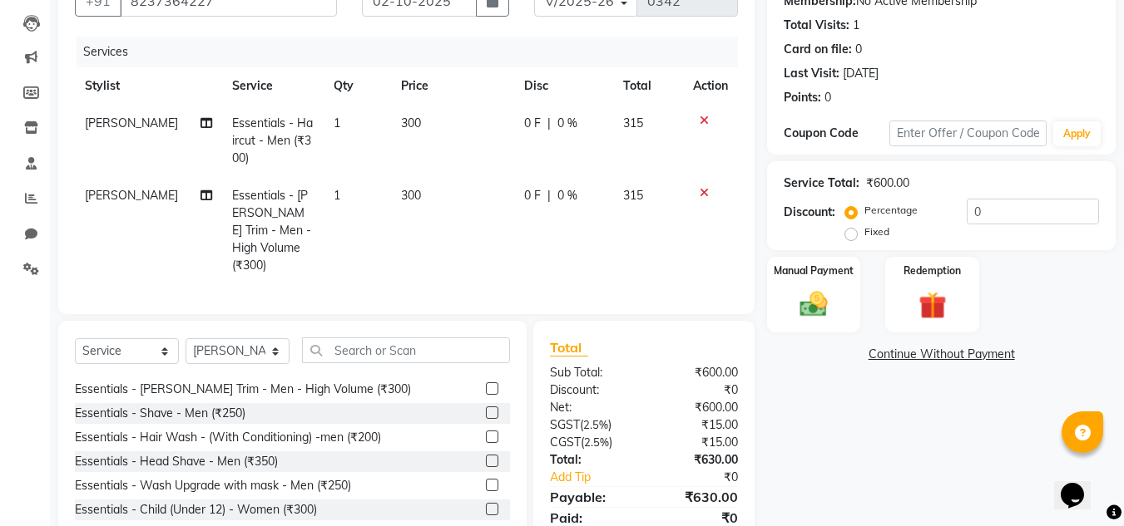
scroll to position [230, 0]
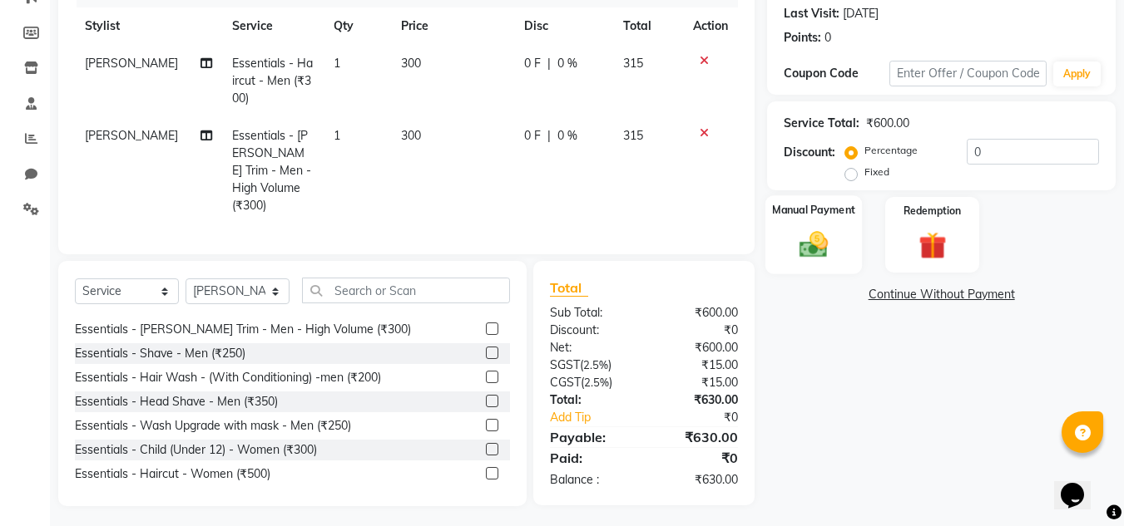
click at [803, 245] on img at bounding box center [813, 244] width 47 height 33
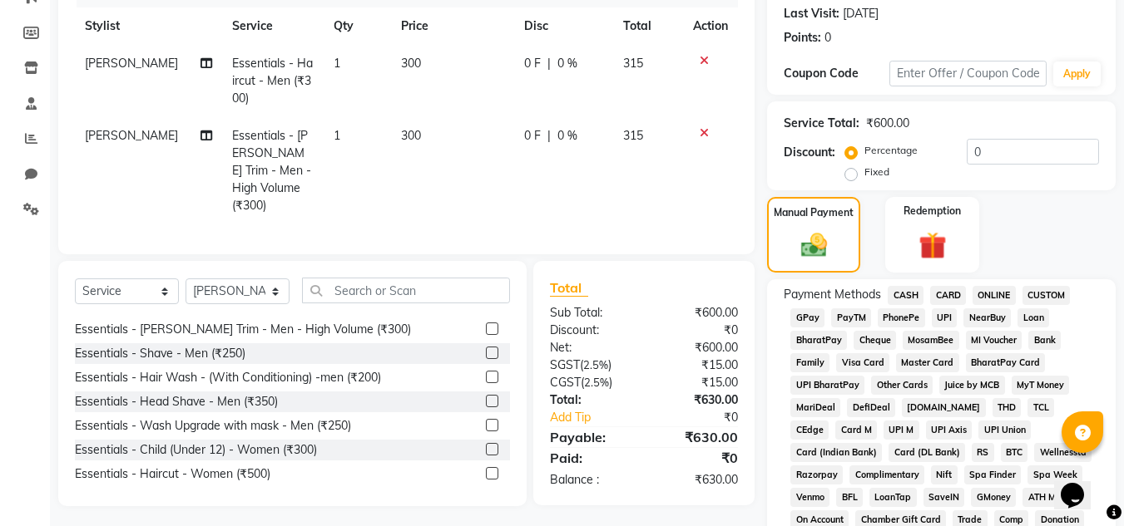
click at [813, 311] on span "GPay" at bounding box center [807, 318] width 34 height 19
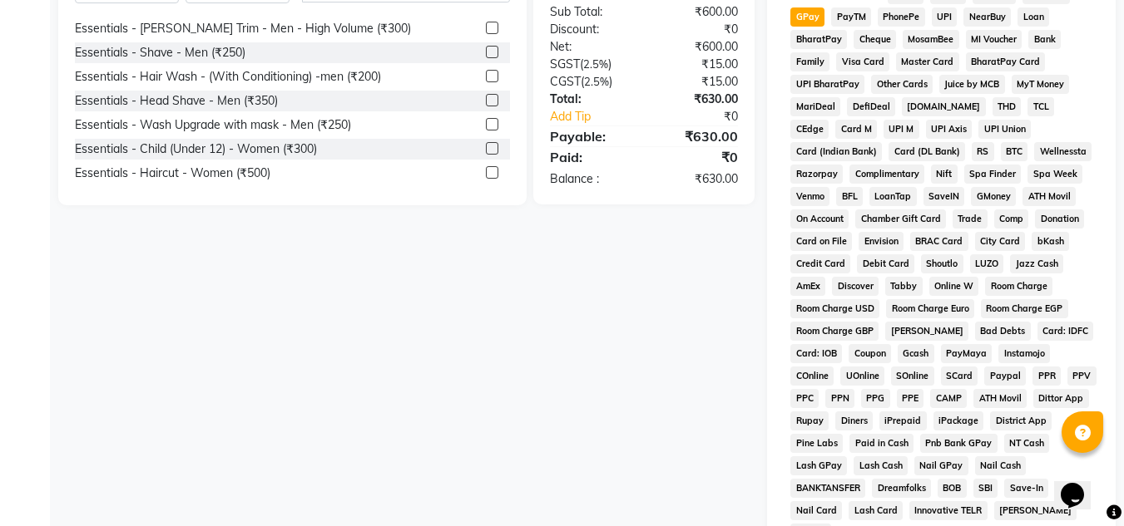
scroll to position [745, 0]
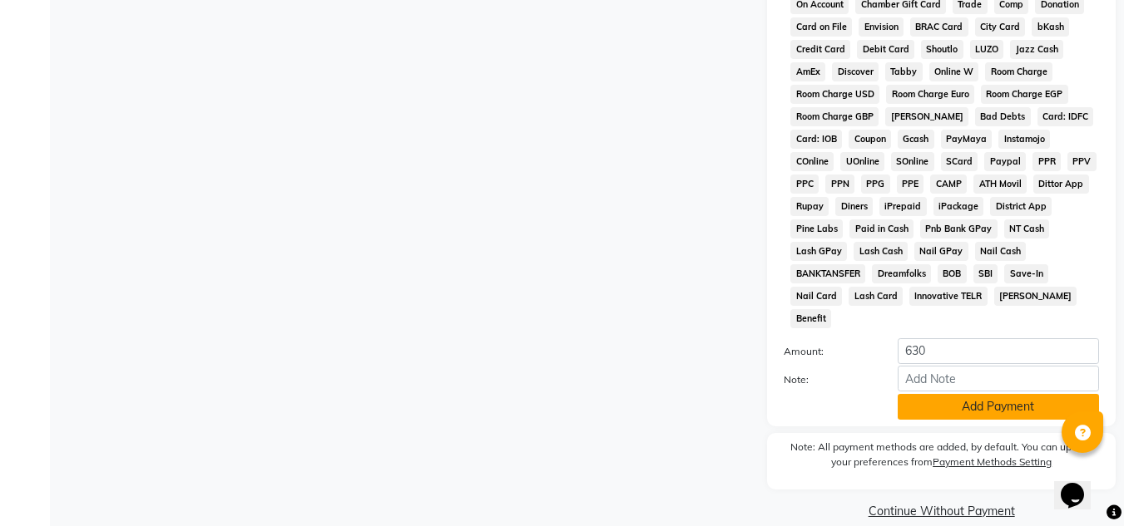
click at [1028, 394] on button "Add Payment" at bounding box center [997, 407] width 201 height 26
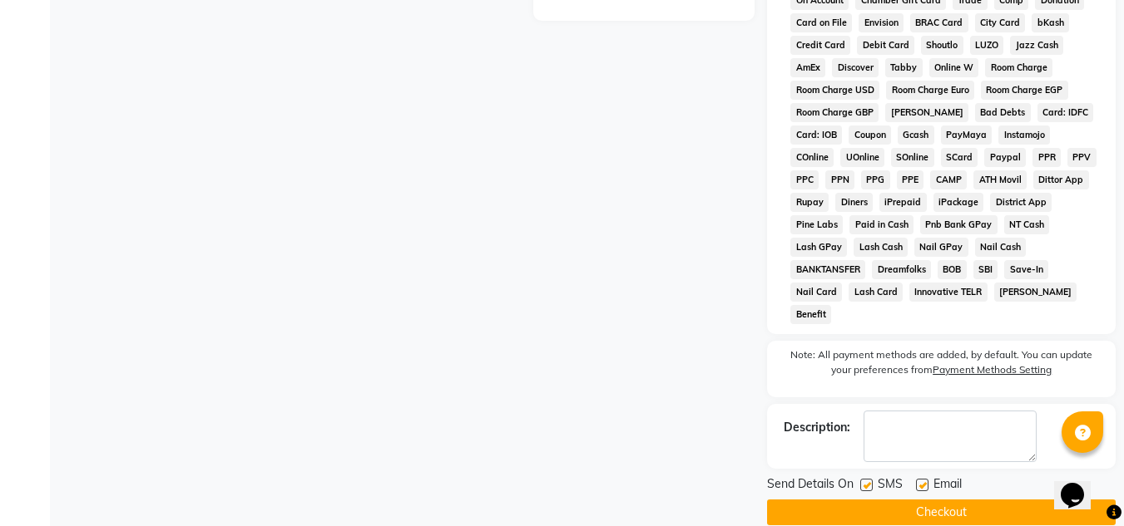
scroll to position [751, 0]
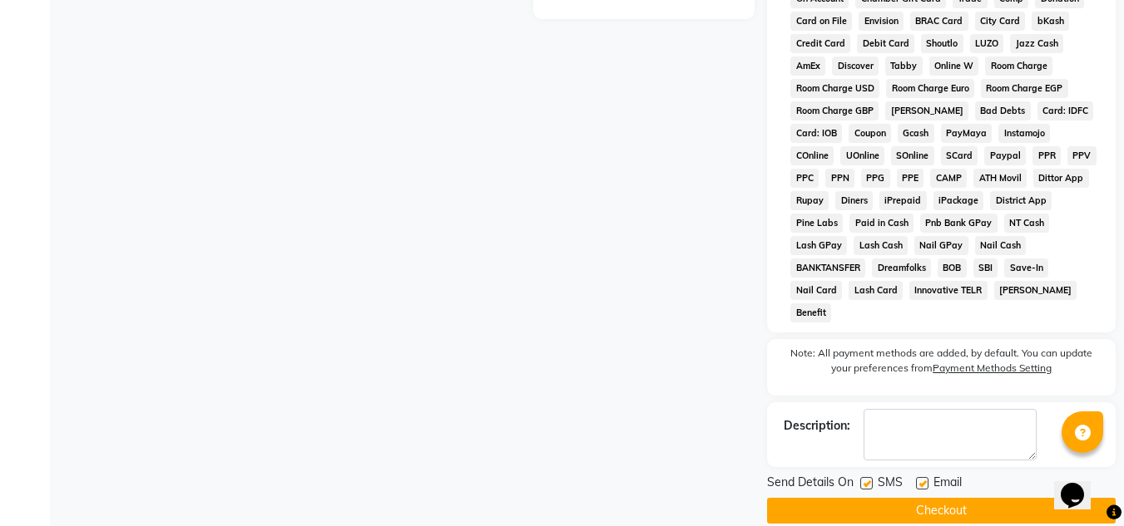
click at [995, 498] on button "Checkout" at bounding box center [941, 511] width 348 height 26
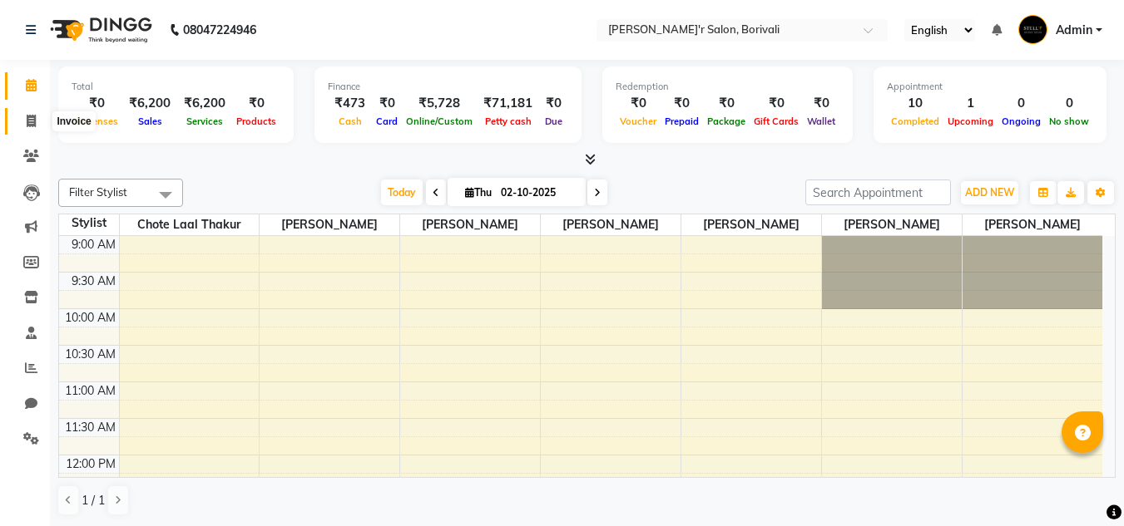
drag, startPoint x: 30, startPoint y: 116, endPoint x: 46, endPoint y: 127, distance: 19.1
click at [28, 118] on icon at bounding box center [31, 121] width 9 height 12
select select "8737"
select select "service"
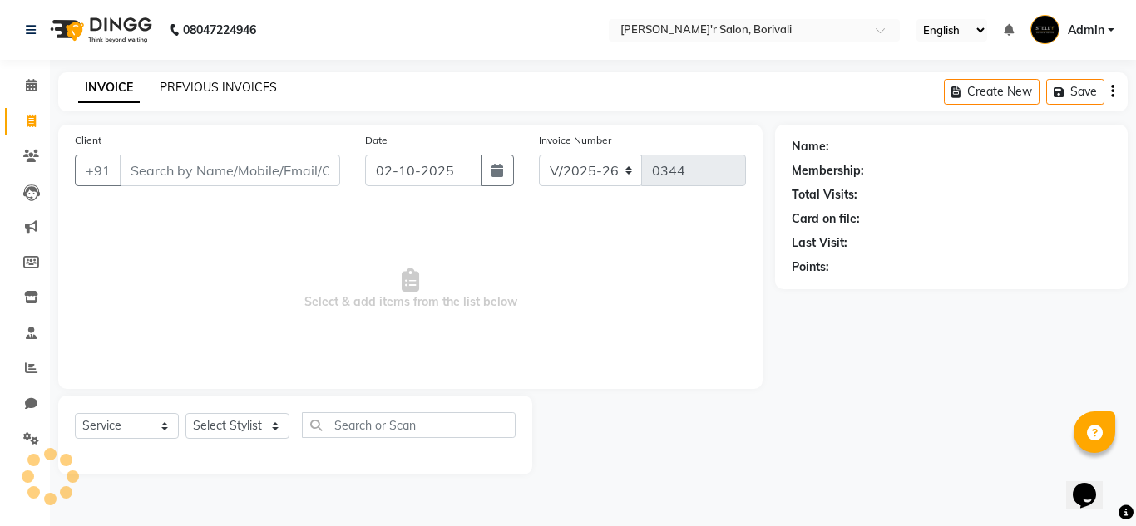
click at [208, 84] on link "PREVIOUS INVOICES" at bounding box center [218, 87] width 117 height 15
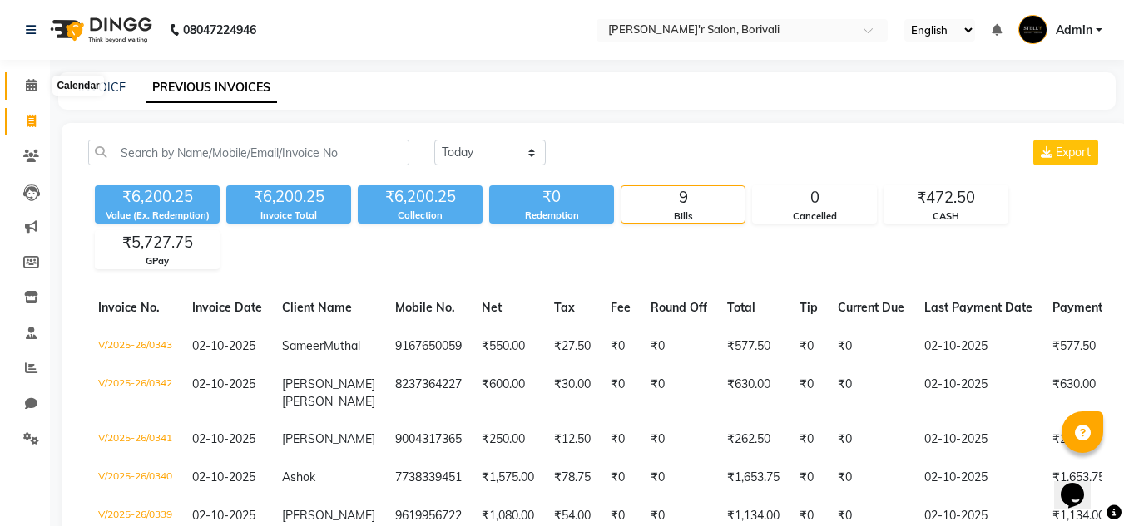
click at [26, 85] on icon at bounding box center [31, 85] width 11 height 12
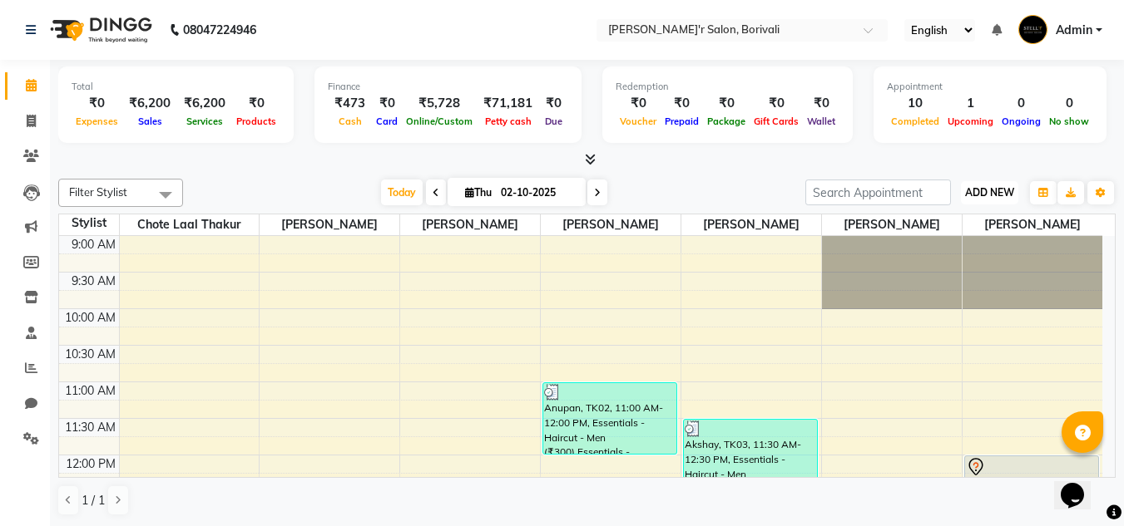
click at [971, 194] on span "ADD NEW" at bounding box center [989, 192] width 49 height 12
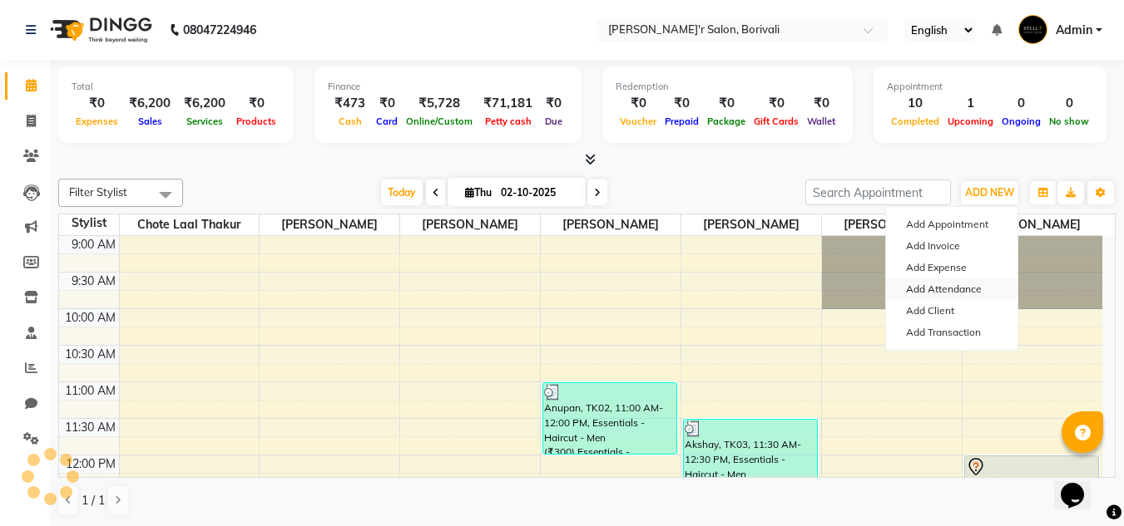
click at [960, 286] on link "Add Attendance" at bounding box center [951, 290] width 131 height 22
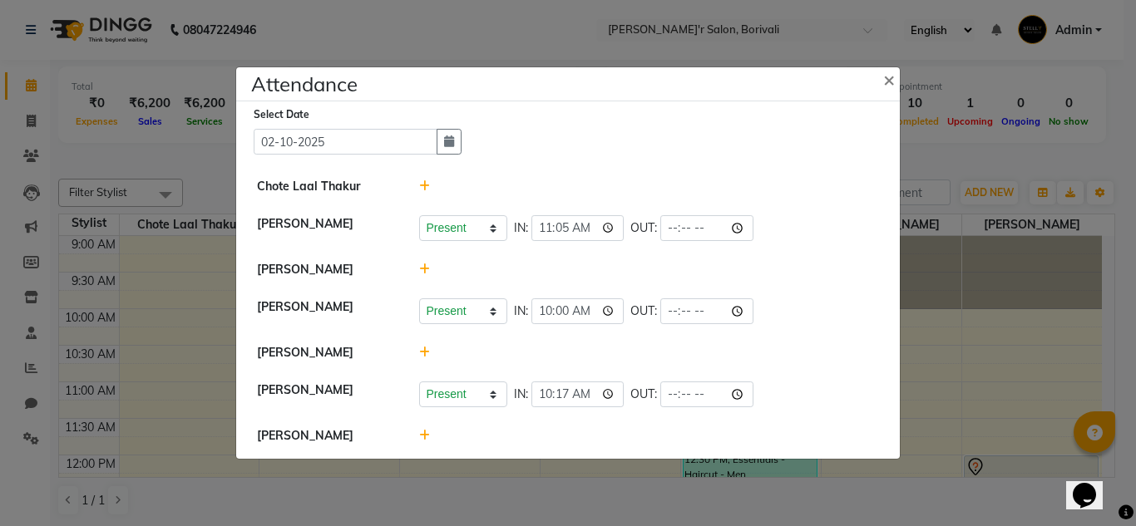
click at [425, 190] on icon at bounding box center [424, 186] width 11 height 12
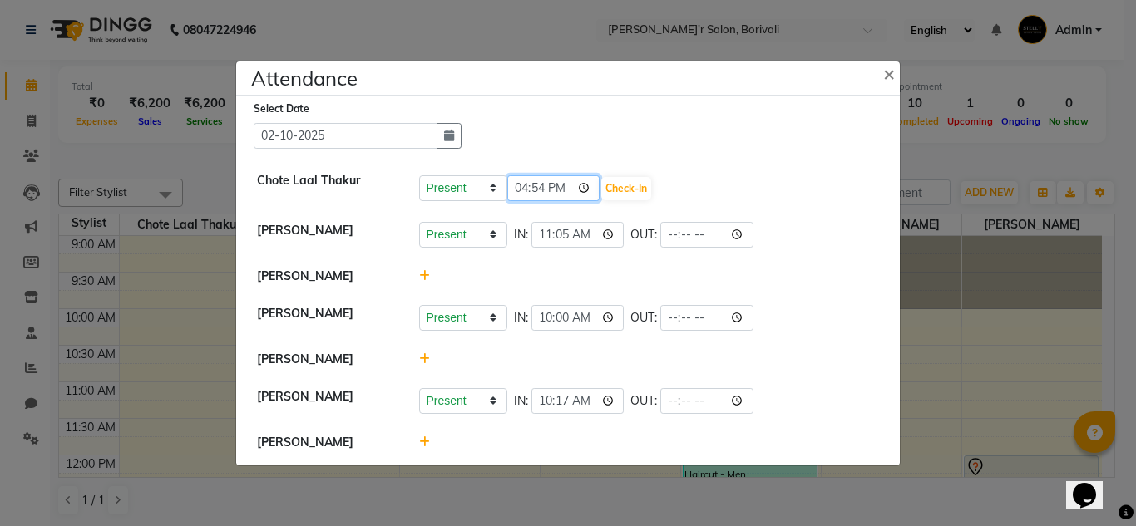
click at [563, 187] on input "16:54" at bounding box center [553, 188] width 93 height 26
type input "12:54"
click at [603, 191] on button "Check-In" at bounding box center [626, 188] width 50 height 23
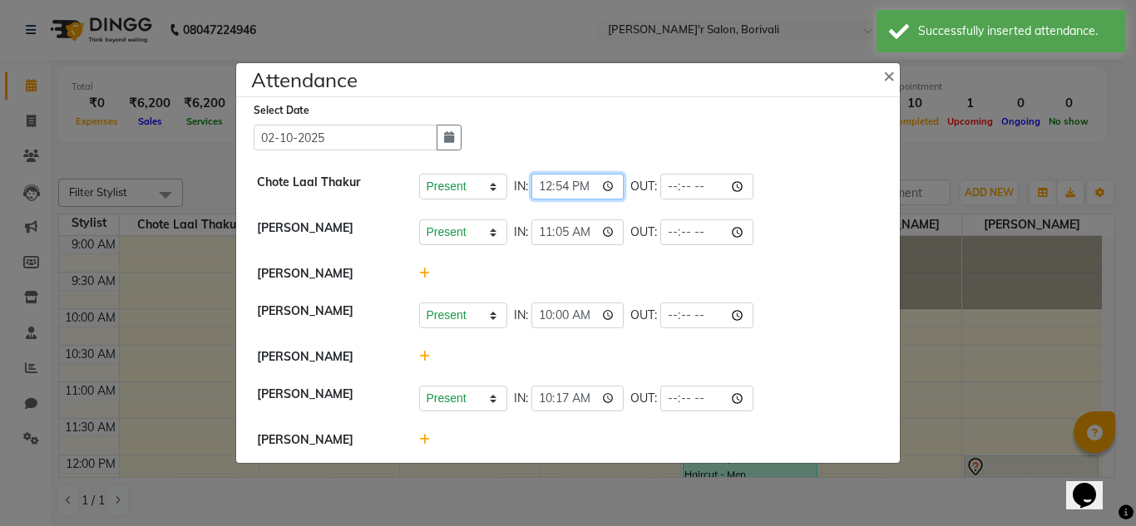
click at [589, 181] on input "12:54" at bounding box center [577, 187] width 93 height 26
type input "12:00"
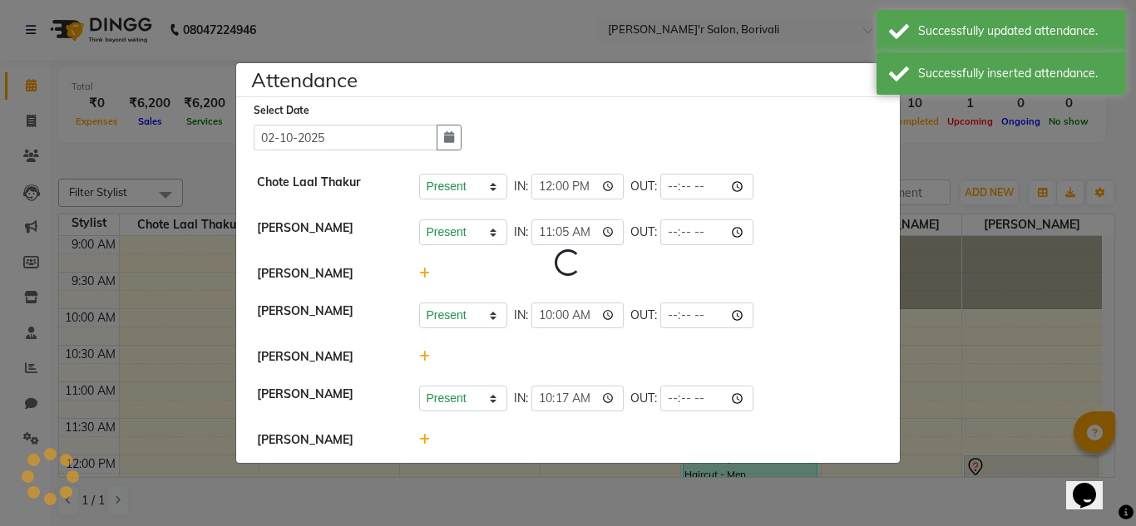
click at [586, 126] on div "Select Date 02-10-2025" at bounding box center [575, 125] width 642 height 49
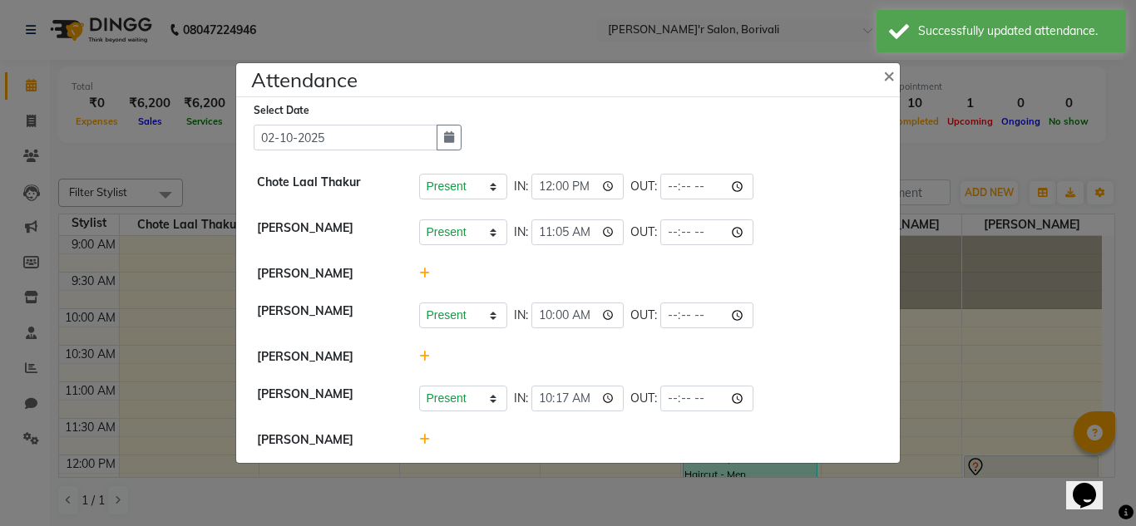
click at [423, 274] on icon at bounding box center [424, 274] width 11 height 12
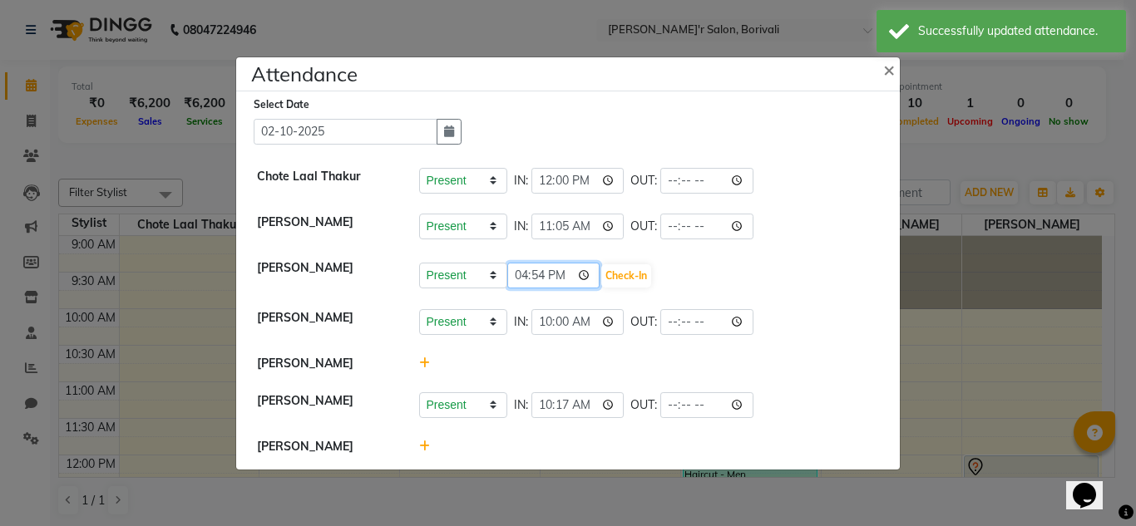
click at [564, 274] on input "16:54" at bounding box center [553, 276] width 93 height 26
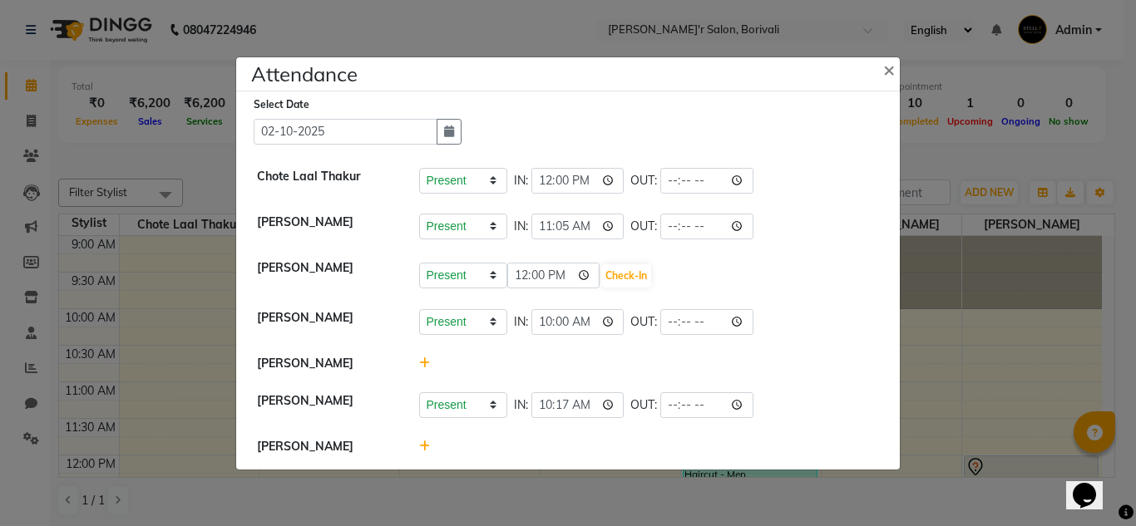
type input "12:00"
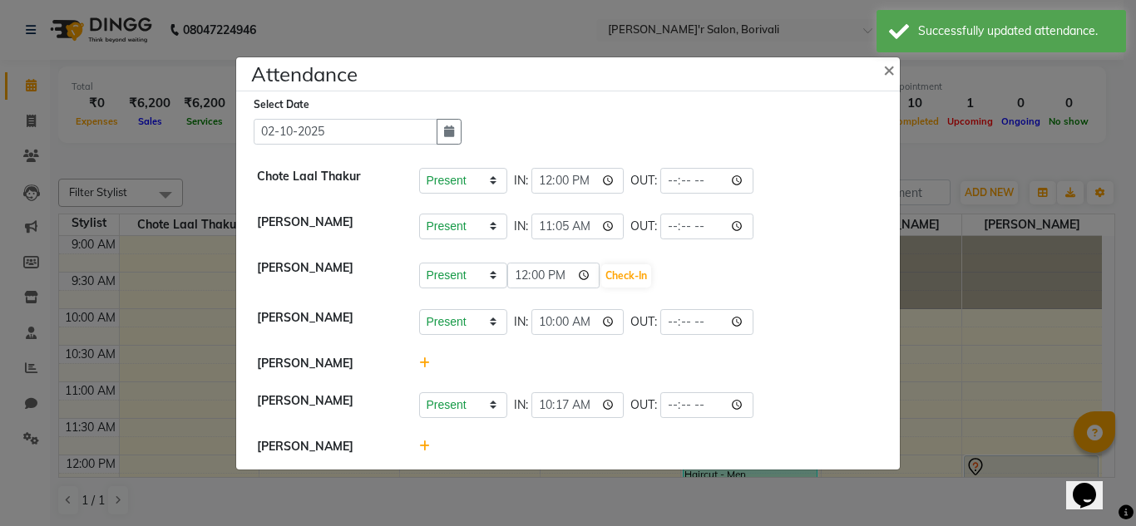
click at [702, 275] on div "Present Absent Late Half Day Weekly Off 12:00 Check-In" at bounding box center [649, 276] width 461 height 27
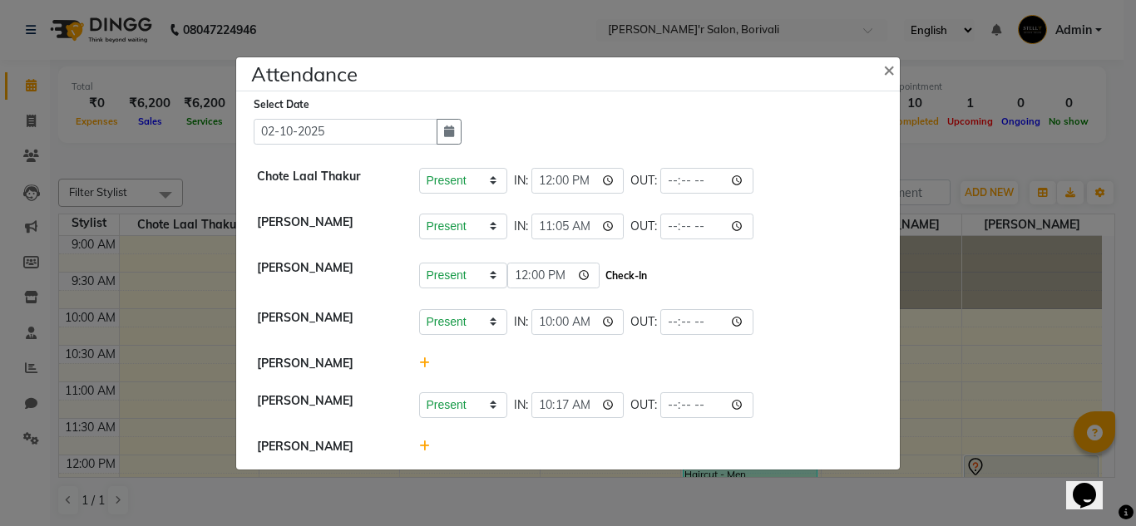
click at [615, 273] on button "Check-In" at bounding box center [626, 275] width 50 height 23
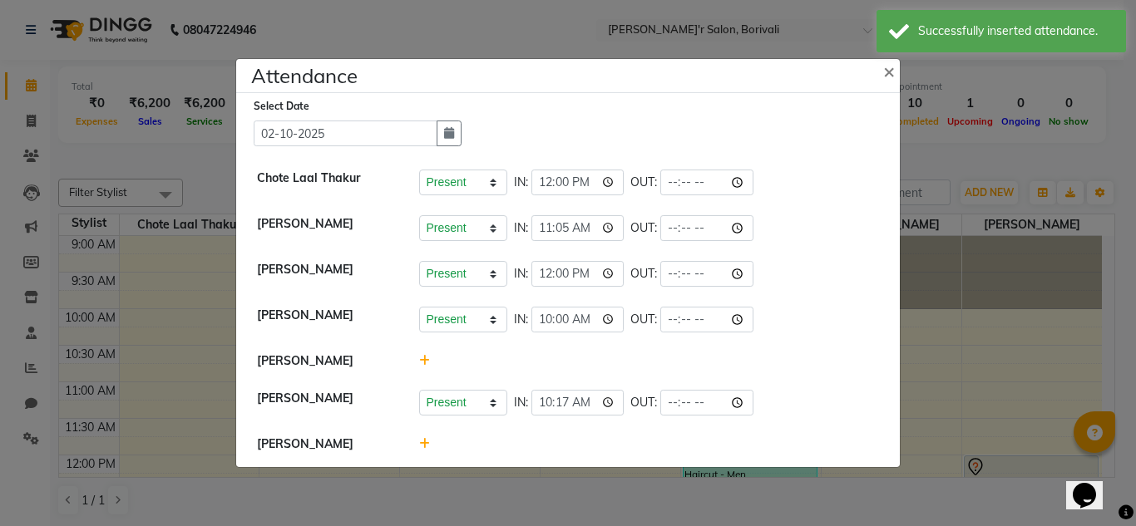
click at [423, 364] on icon at bounding box center [424, 361] width 11 height 12
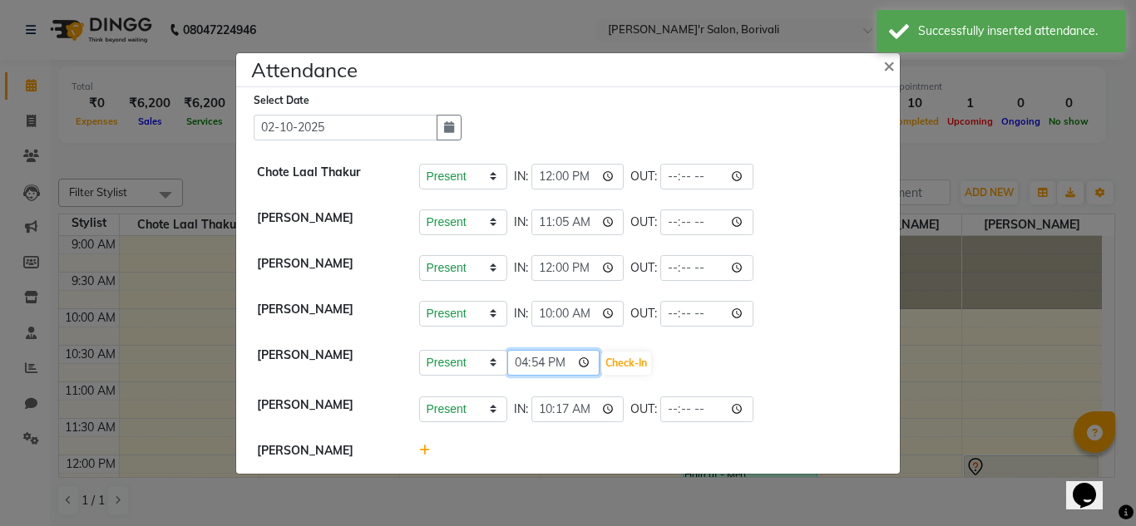
click at [564, 361] on input "16:54" at bounding box center [553, 363] width 93 height 26
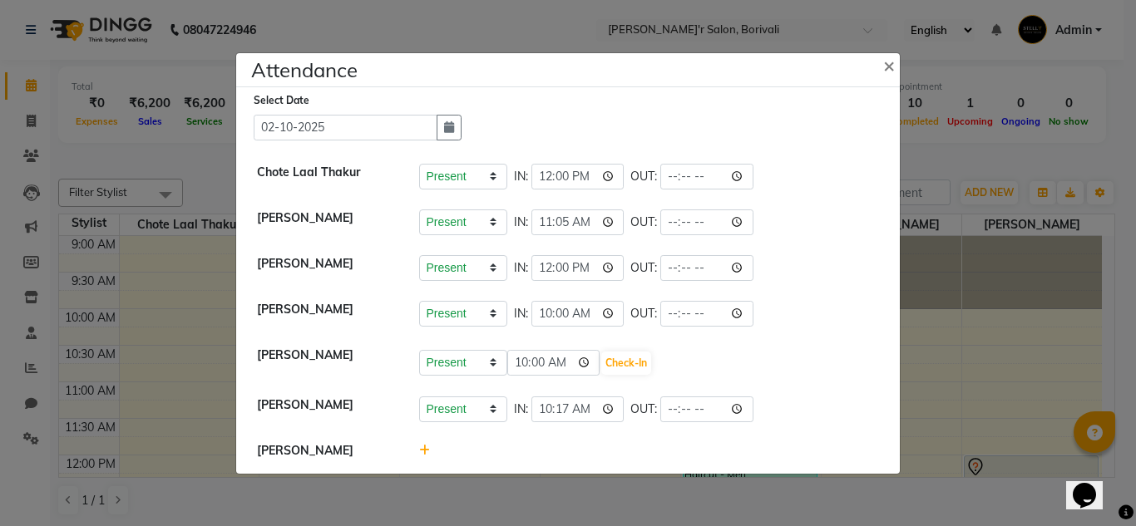
type input "10:00"
click at [660, 338] on li "Santosh Sharma Present Absent Late Half Day Weekly Off 10:00 Check-In" at bounding box center [567, 362] width 655 height 51
click at [662, 349] on div "Present Absent Late Half Day Weekly Off 10:00 Check-In" at bounding box center [650, 362] width 486 height 30
click at [614, 364] on button "Check-In" at bounding box center [626, 363] width 50 height 23
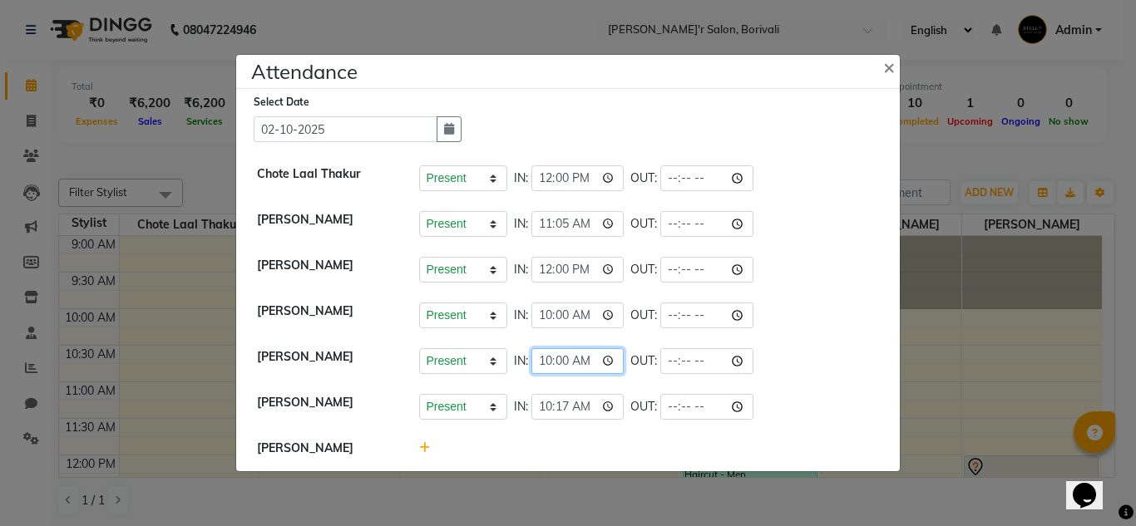
click at [591, 361] on input "10:00" at bounding box center [577, 361] width 93 height 26
type input "11:00"
click at [1123, 457] on ngb-modal-window "Attendance × Select Date 02-10-2025 Chote Laal Thakur Present Absent Late Half …" at bounding box center [568, 263] width 1136 height 526
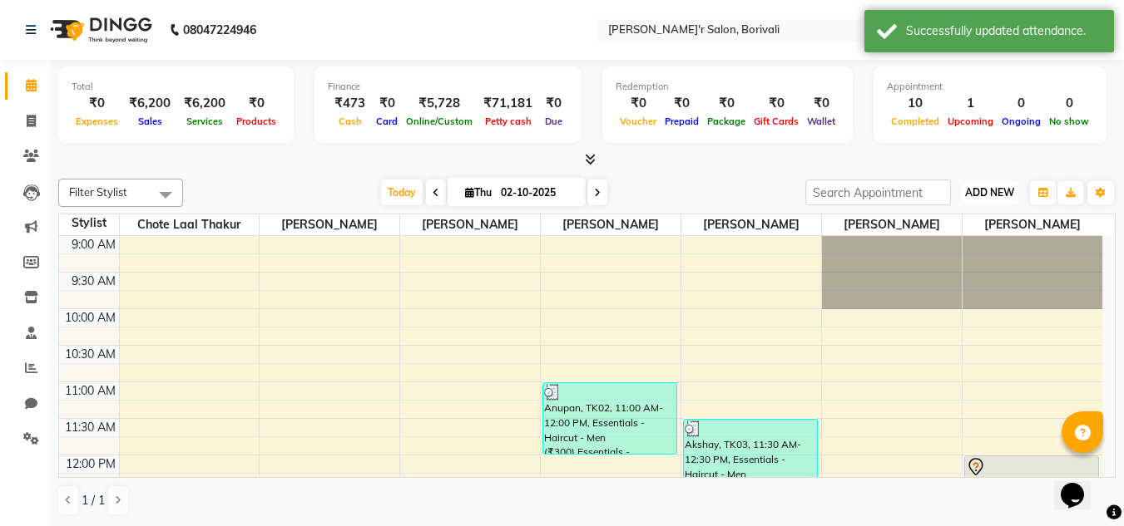
click at [1006, 186] on span "ADD NEW" at bounding box center [989, 192] width 49 height 12
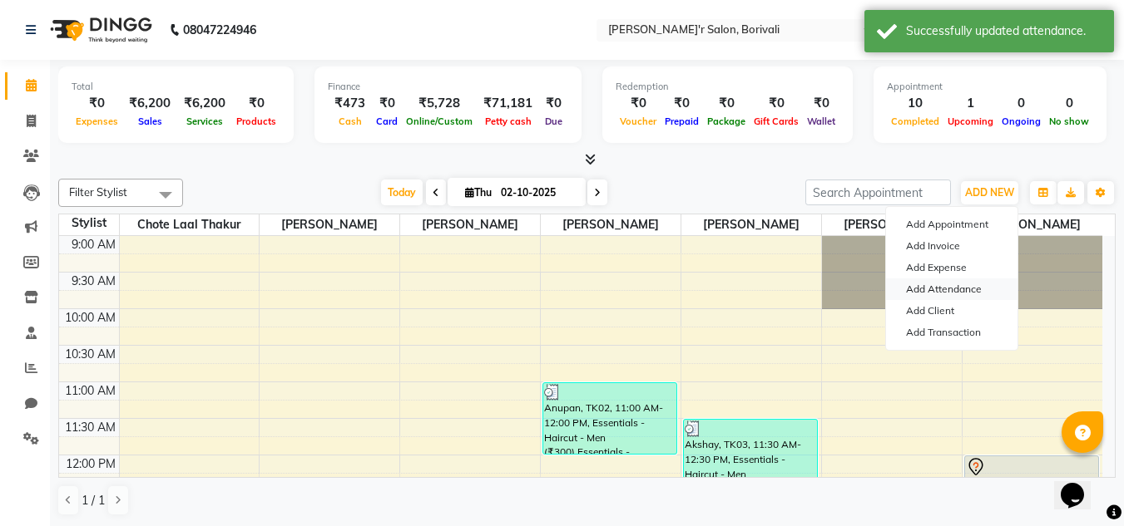
click at [958, 290] on link "Add Attendance" at bounding box center [951, 290] width 131 height 22
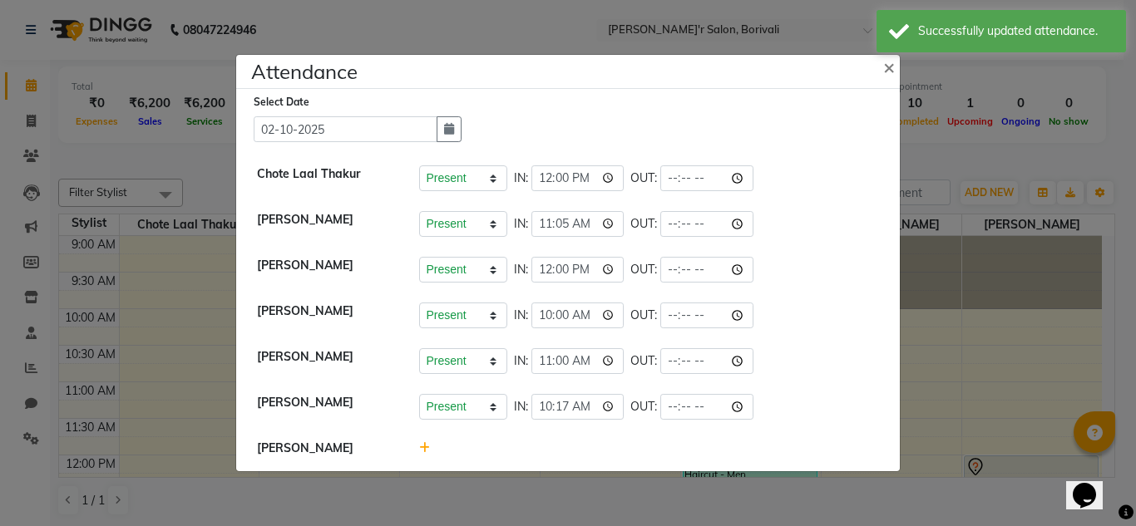
click at [422, 446] on icon at bounding box center [424, 448] width 11 height 12
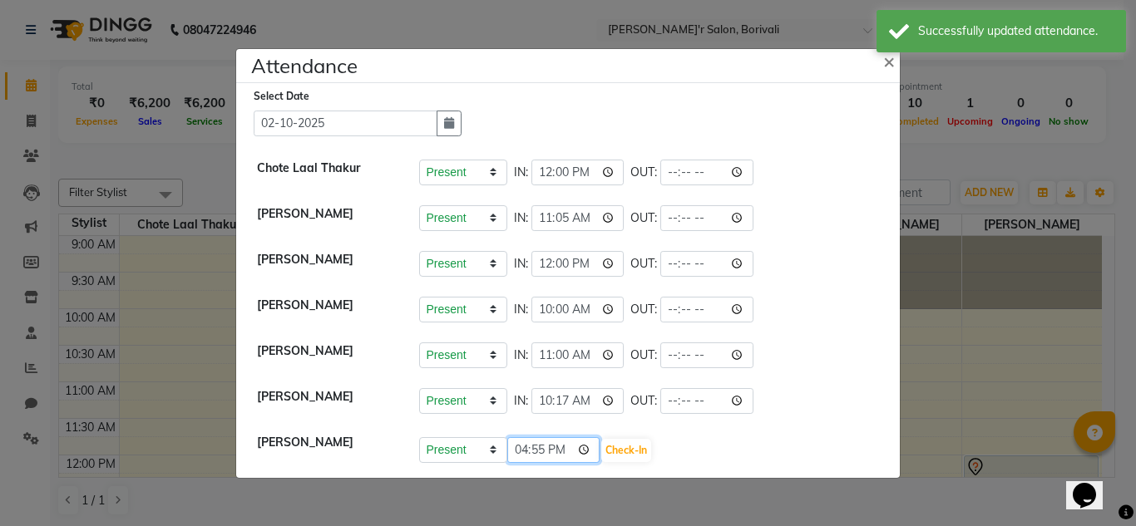
click at [565, 447] on input "16:55" at bounding box center [553, 450] width 93 height 26
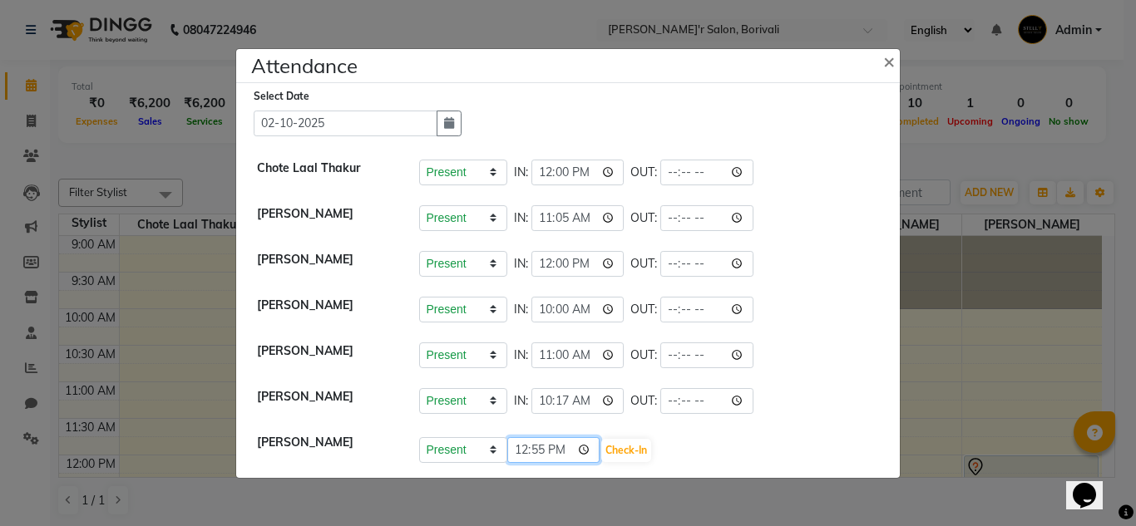
click at [563, 447] on input "12:55" at bounding box center [553, 450] width 93 height 26
click at [565, 446] on input "12:55" at bounding box center [553, 450] width 93 height 26
type input "12:00"
click at [763, 479] on ngb-modal-window "Attendance × Select Date 02-10-2025 Chote Laal Thakur Present Absent Late Half …" at bounding box center [568, 263] width 1136 height 526
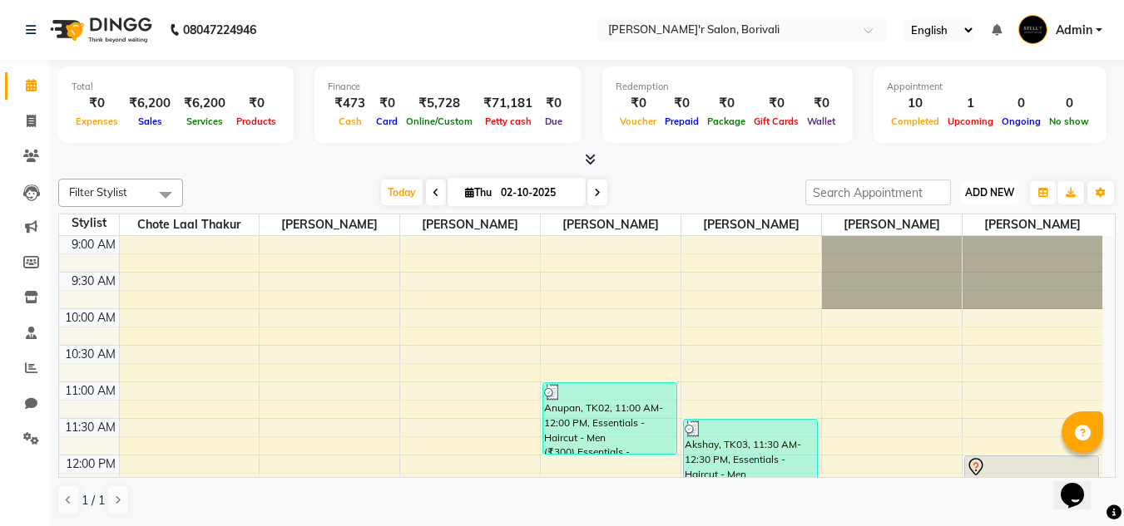
click at [997, 183] on button "ADD NEW Toggle Dropdown" at bounding box center [989, 192] width 57 height 23
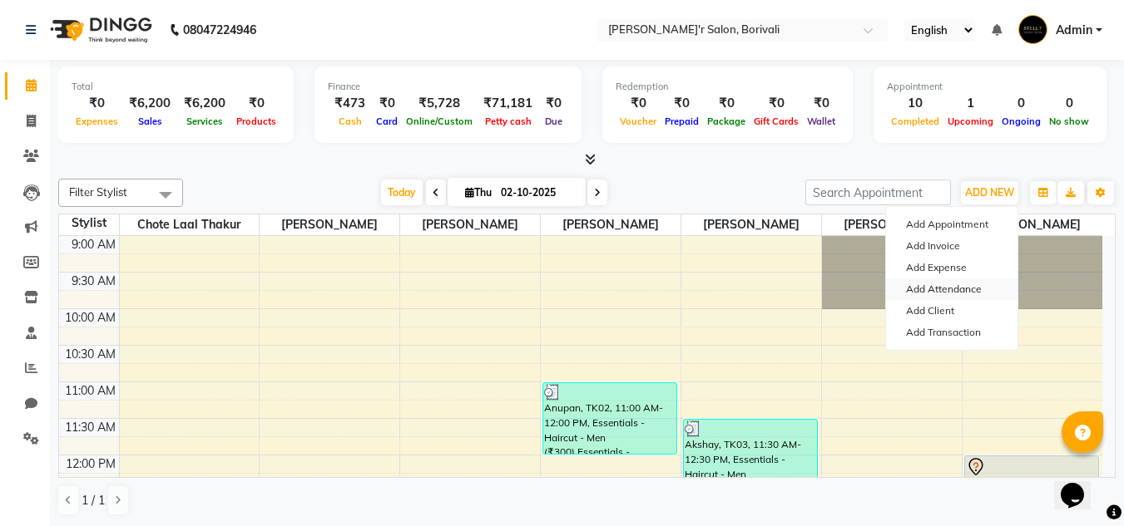
click at [948, 289] on link "Add Attendance" at bounding box center [951, 290] width 131 height 22
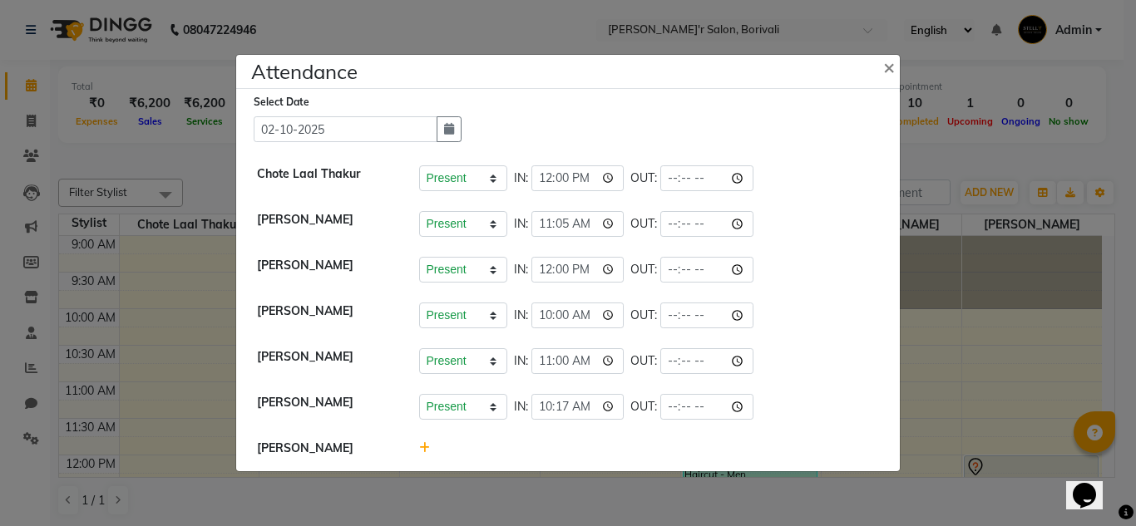
click at [428, 446] on icon at bounding box center [424, 448] width 11 height 12
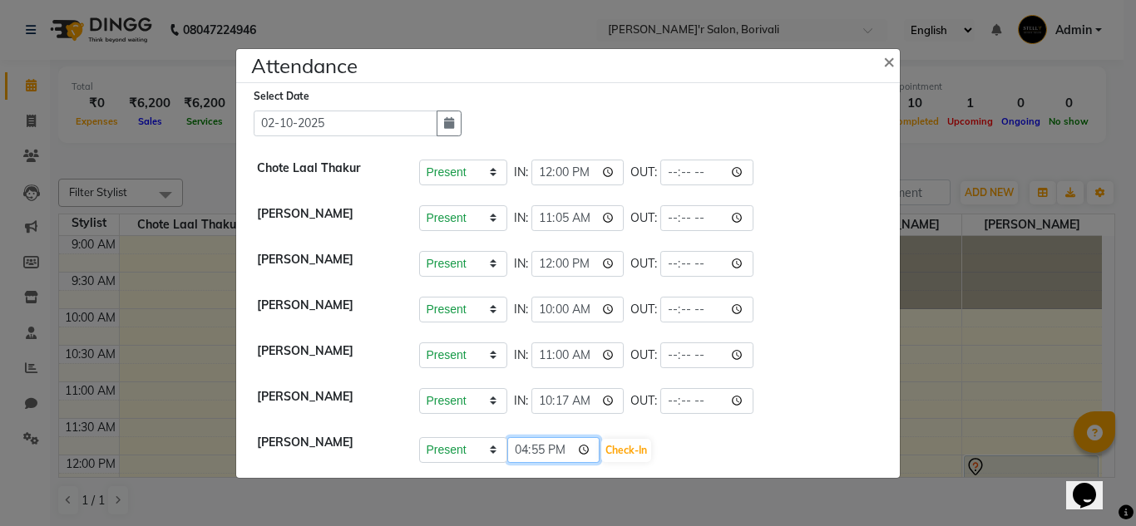
click at [566, 453] on input "16:55" at bounding box center [553, 450] width 93 height 26
click at [561, 452] on input "12:55" at bounding box center [553, 450] width 93 height 26
type input "12:00"
click at [694, 463] on div "Present Absent Late Half Day Weekly Off 12:00 Check-In" at bounding box center [649, 450] width 461 height 27
click at [608, 441] on button "Check-In" at bounding box center [626, 450] width 50 height 23
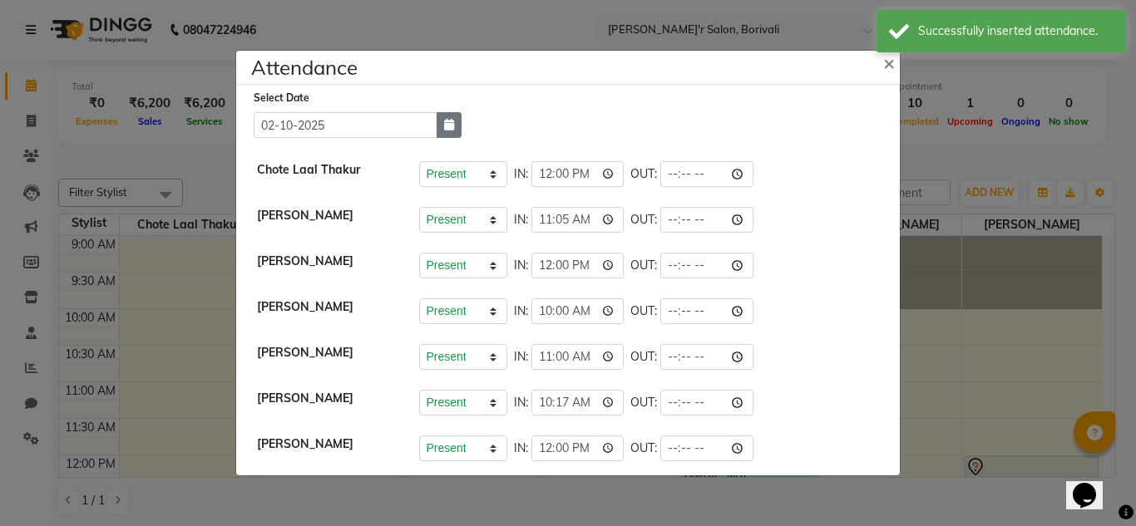
click at [452, 122] on icon "button" at bounding box center [449, 125] width 10 height 12
select select "10"
select select "2025"
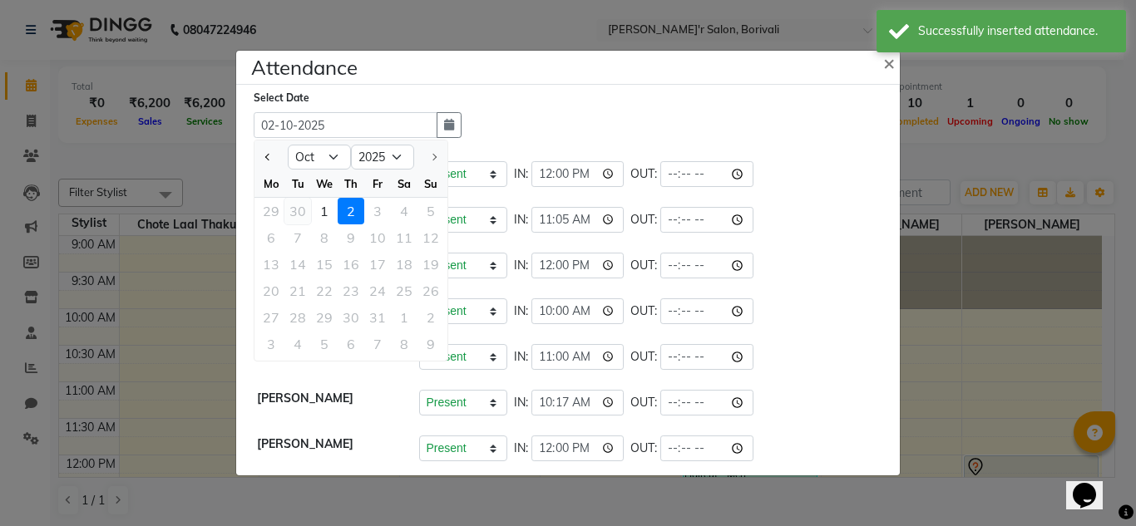
click at [289, 210] on div "30" at bounding box center [297, 211] width 27 height 27
type input "30-09-2025"
select select "W"
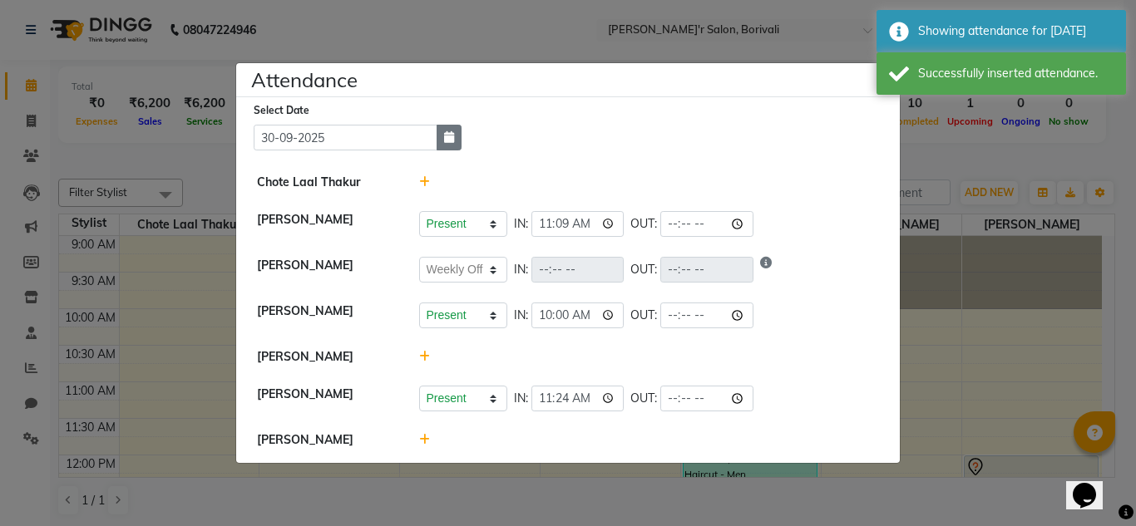
click at [445, 128] on button "button" at bounding box center [449, 138] width 25 height 26
select select "9"
select select "2025"
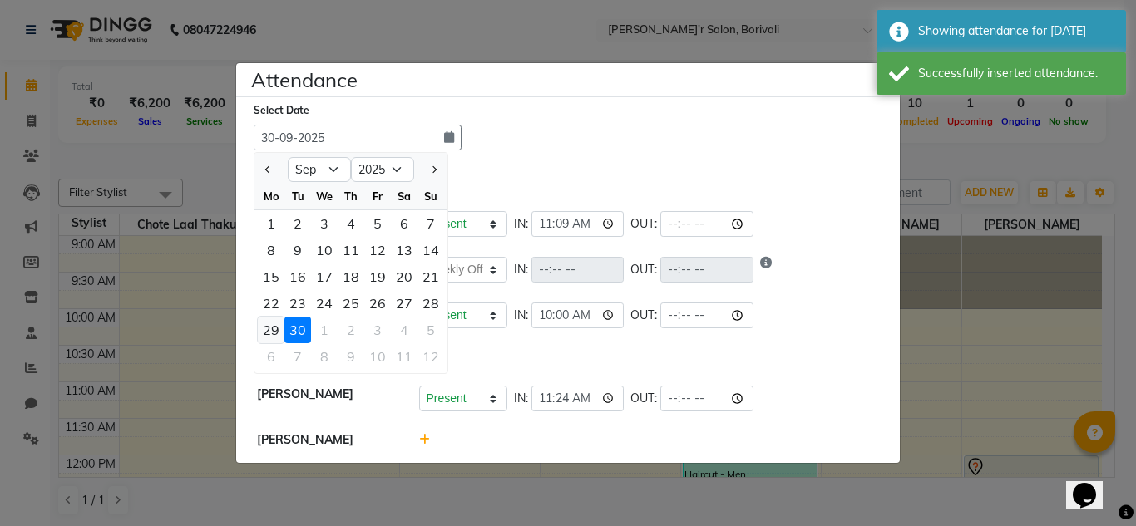
click at [265, 328] on div "29" at bounding box center [271, 330] width 27 height 27
type input "29-09-2025"
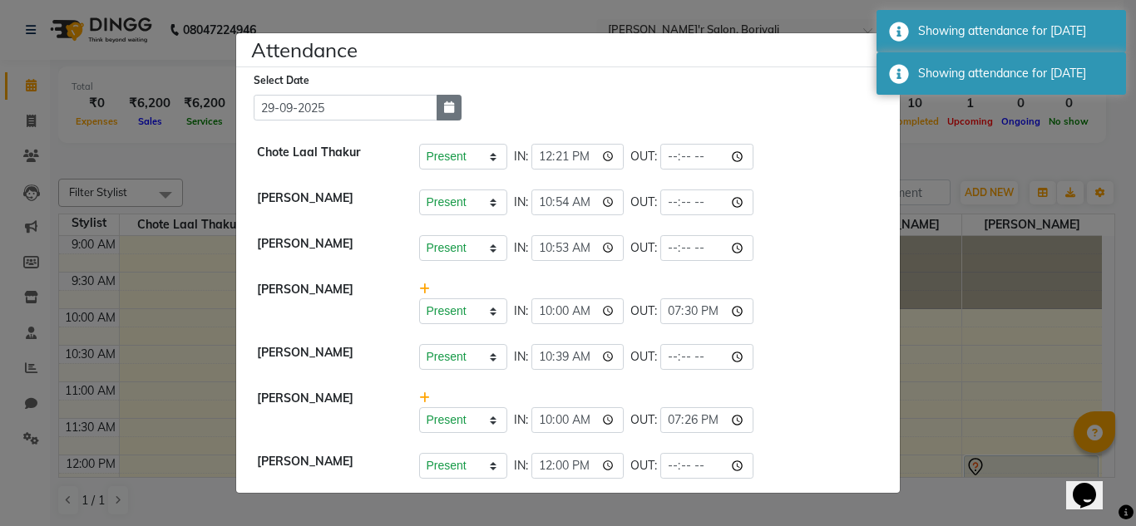
click at [459, 103] on button "button" at bounding box center [449, 108] width 25 height 26
select select "9"
select select "2025"
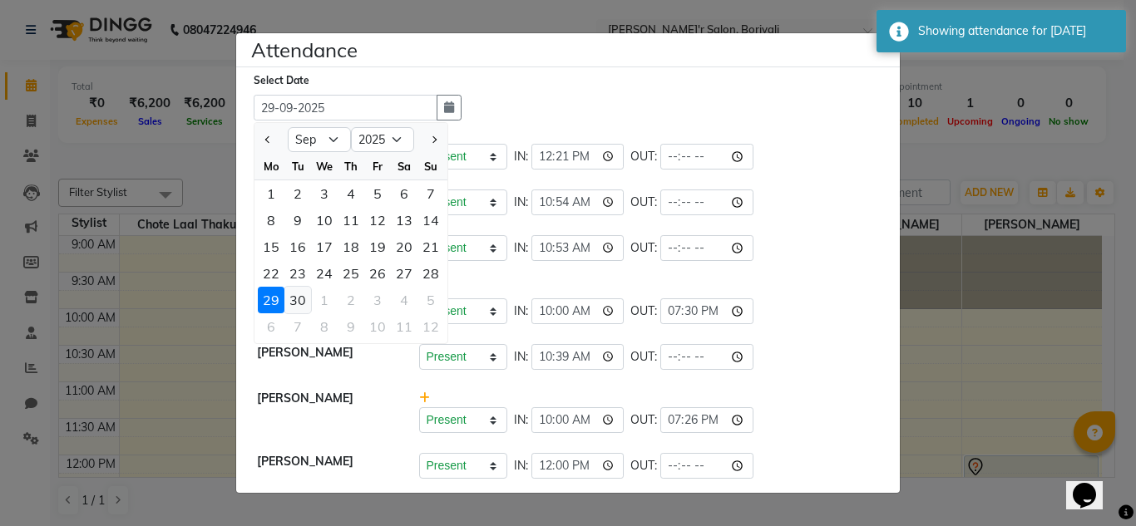
click at [307, 299] on div "30" at bounding box center [297, 300] width 27 height 27
type input "30-09-2025"
select select "W"
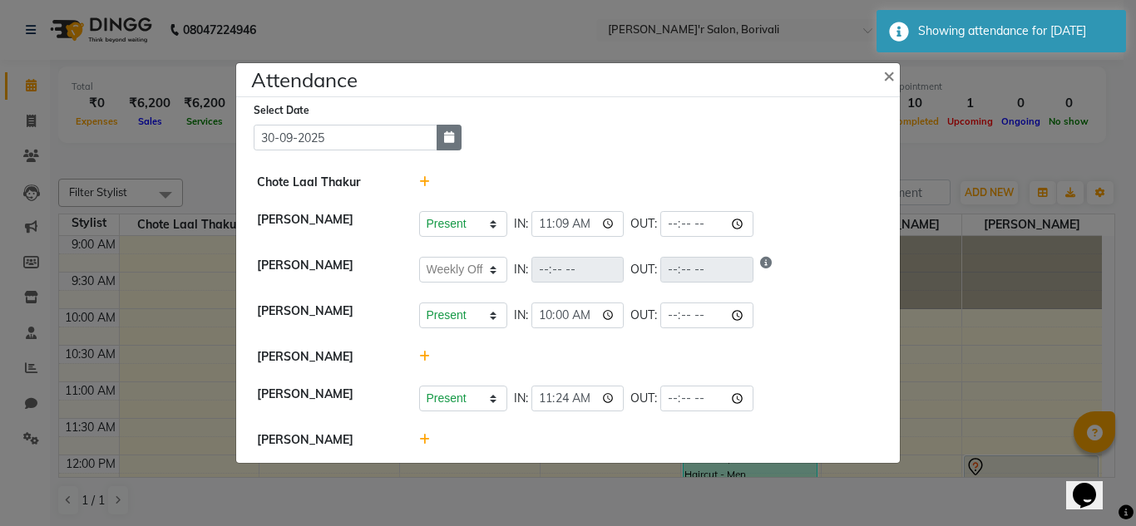
click at [453, 137] on icon "button" at bounding box center [449, 137] width 10 height 12
select select "9"
select select "2025"
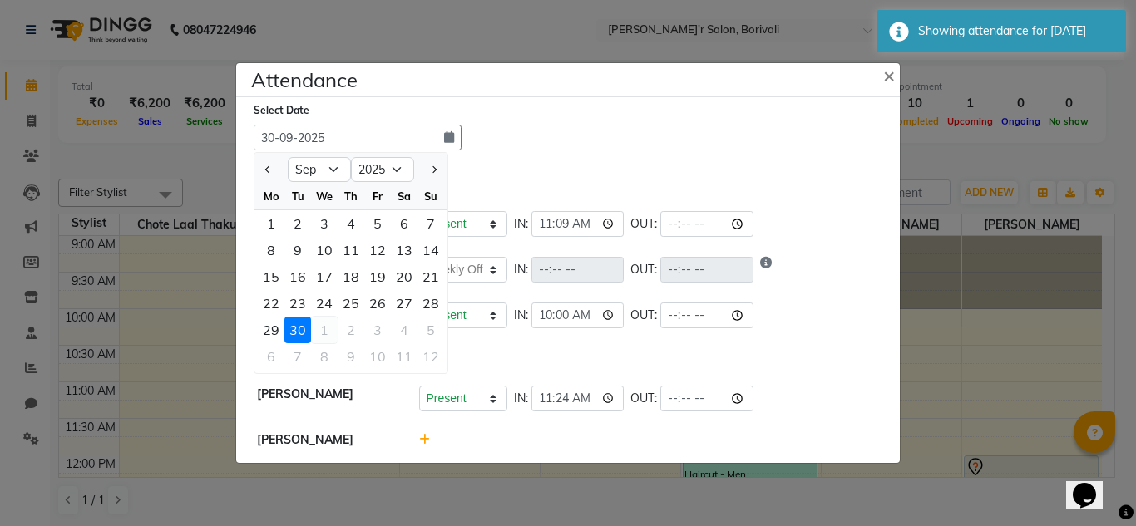
click at [331, 331] on div "1" at bounding box center [324, 330] width 27 height 27
type input "01-10-2025"
select select "W"
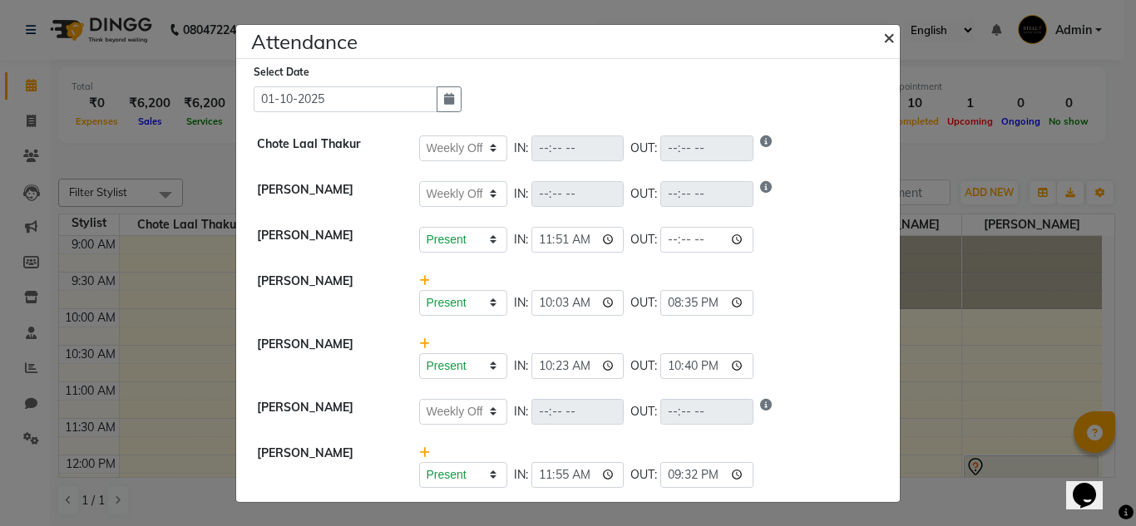
click at [893, 32] on span "×" at bounding box center [889, 36] width 12 height 25
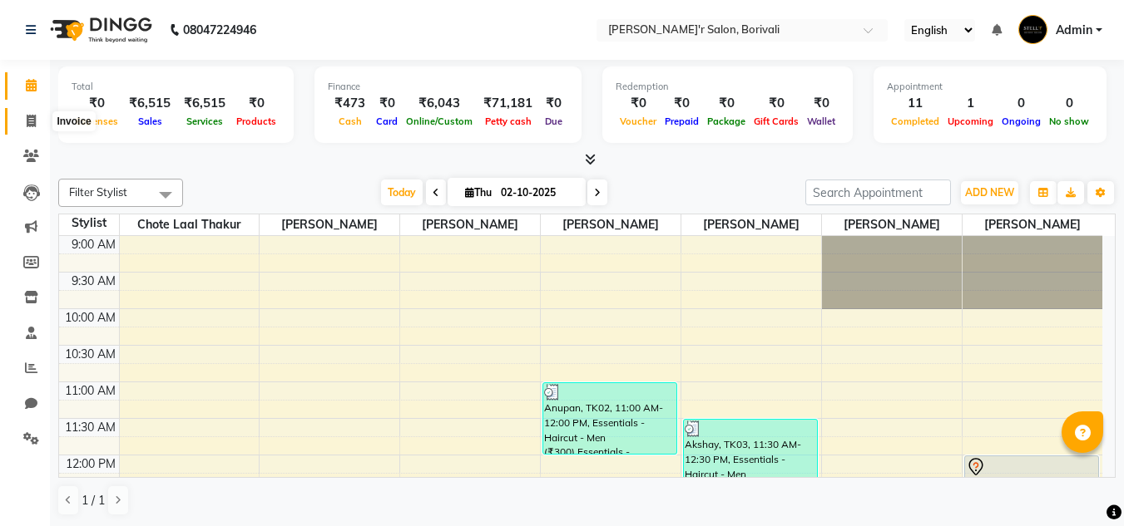
click at [29, 118] on icon at bounding box center [31, 121] width 9 height 12
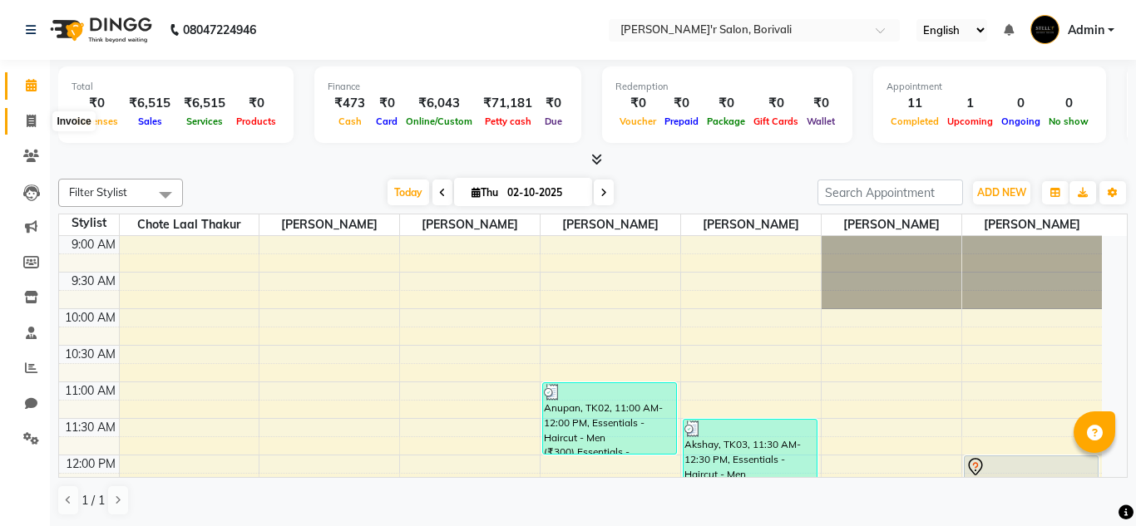
select select "8737"
select select "service"
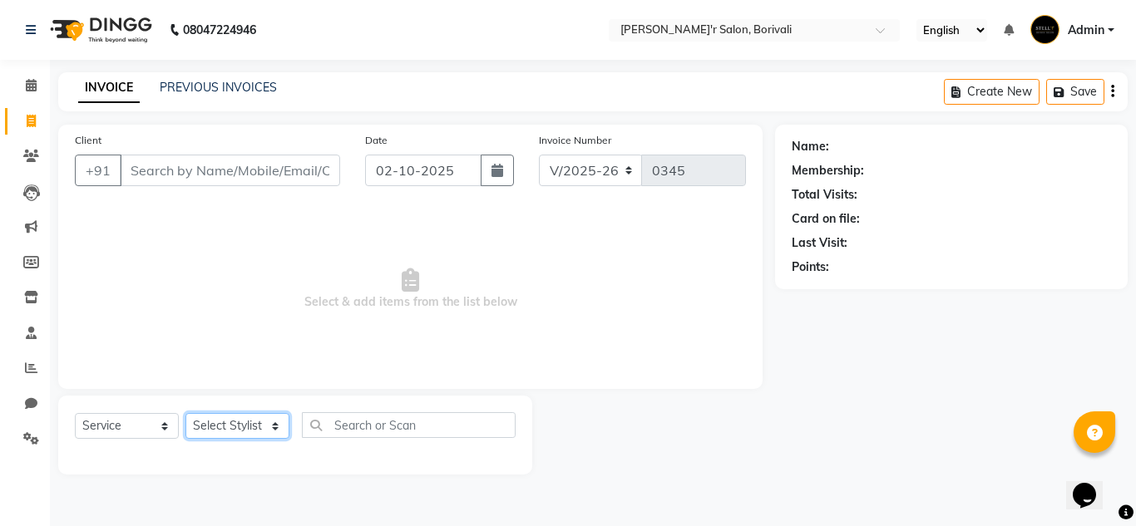
click at [240, 427] on select "Select Stylist Alisha Shaikh Chote Laal Thakur Mohd Gulsher Alvi Naushad Nida S…" at bounding box center [237, 426] width 104 height 26
select select "91581"
click at [185, 413] on select "Select Stylist Alisha Shaikh Chote Laal Thakur Mohd Gulsher Alvi Naushad Nida S…" at bounding box center [237, 426] width 104 height 26
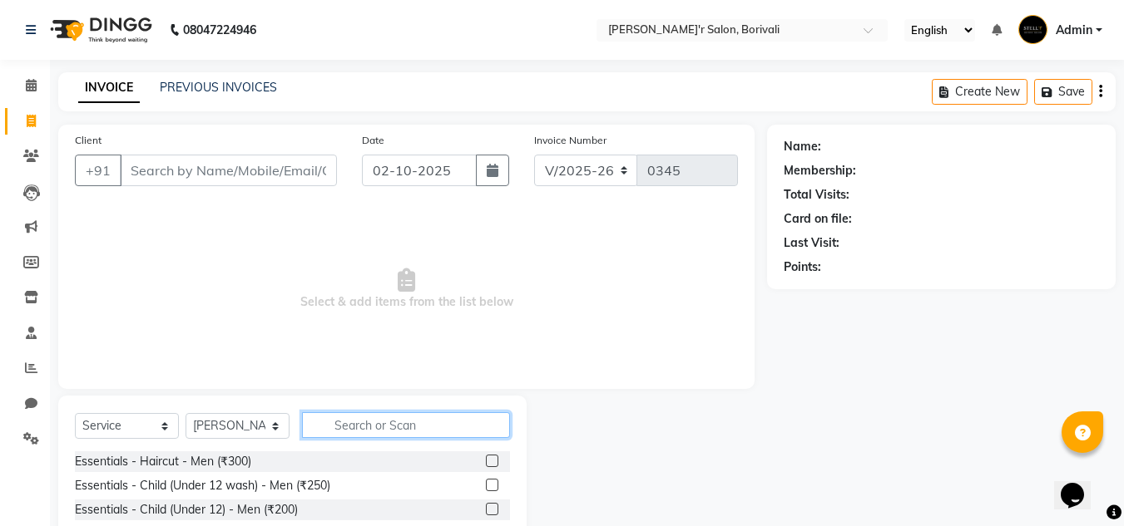
click at [347, 426] on input "text" at bounding box center [406, 426] width 208 height 26
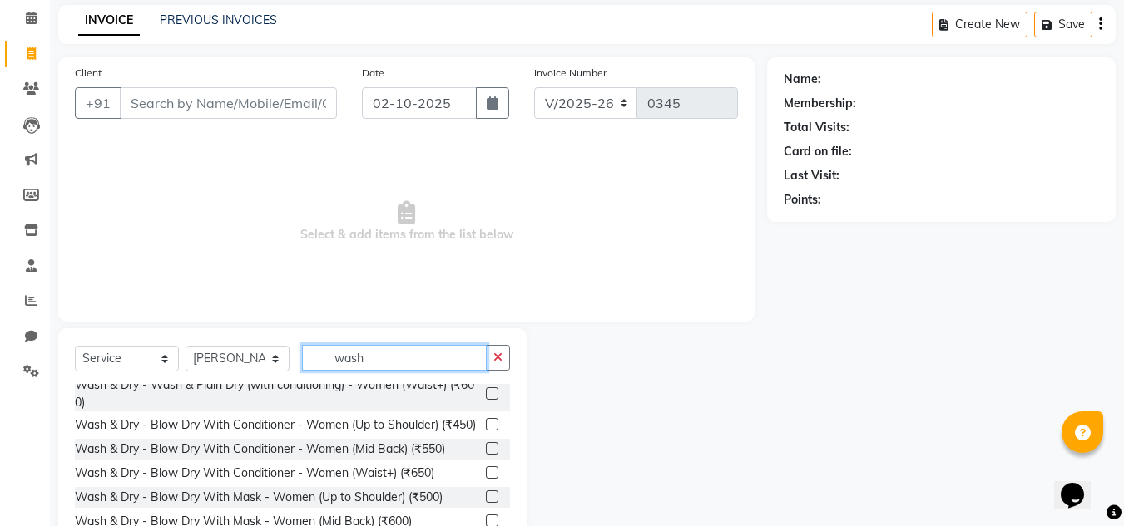
scroll to position [140, 0]
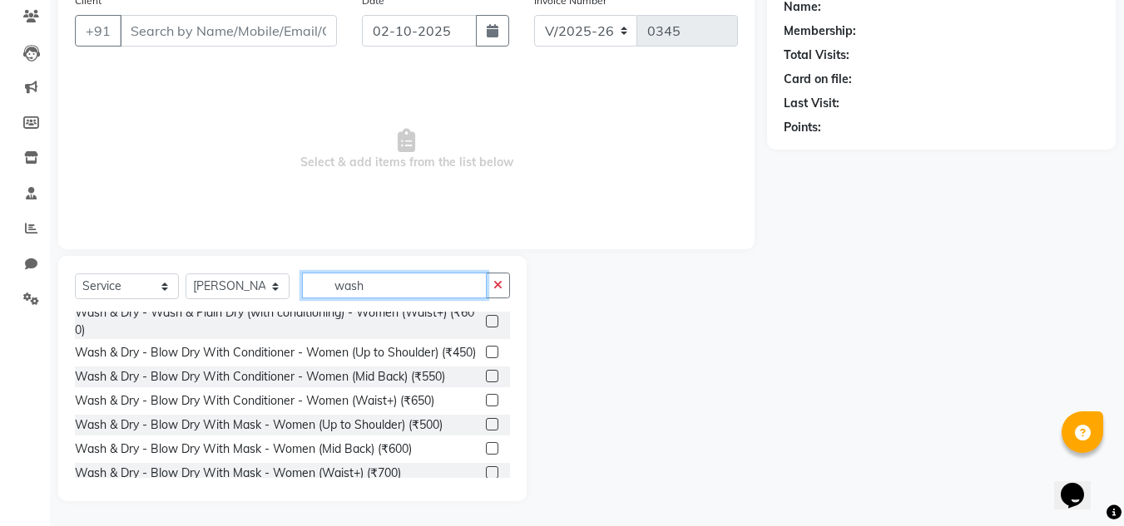
type input "wash"
click at [486, 455] on label at bounding box center [492, 448] width 12 height 12
click at [486, 455] on input "checkbox" at bounding box center [491, 449] width 11 height 11
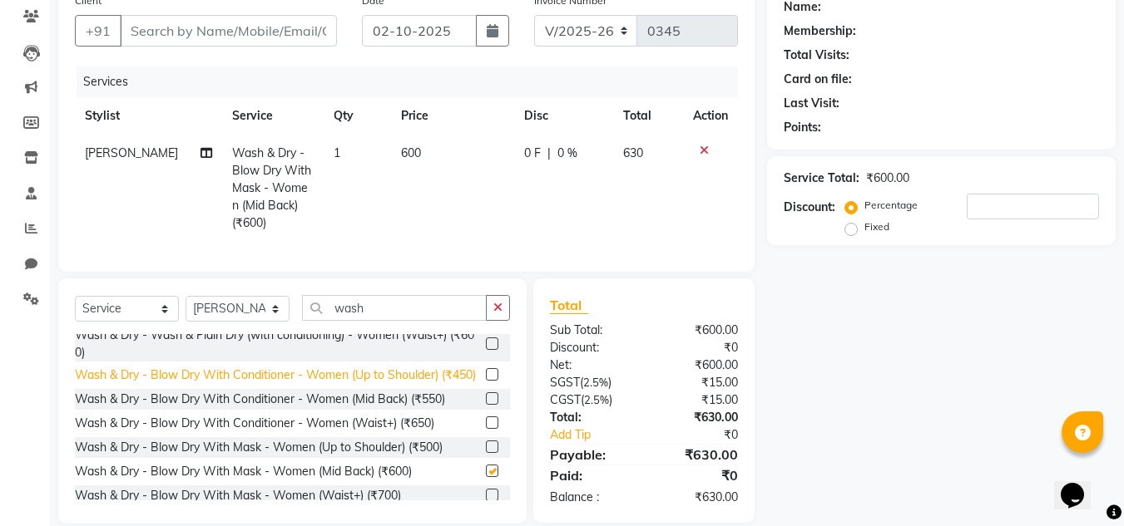
checkbox input "false"
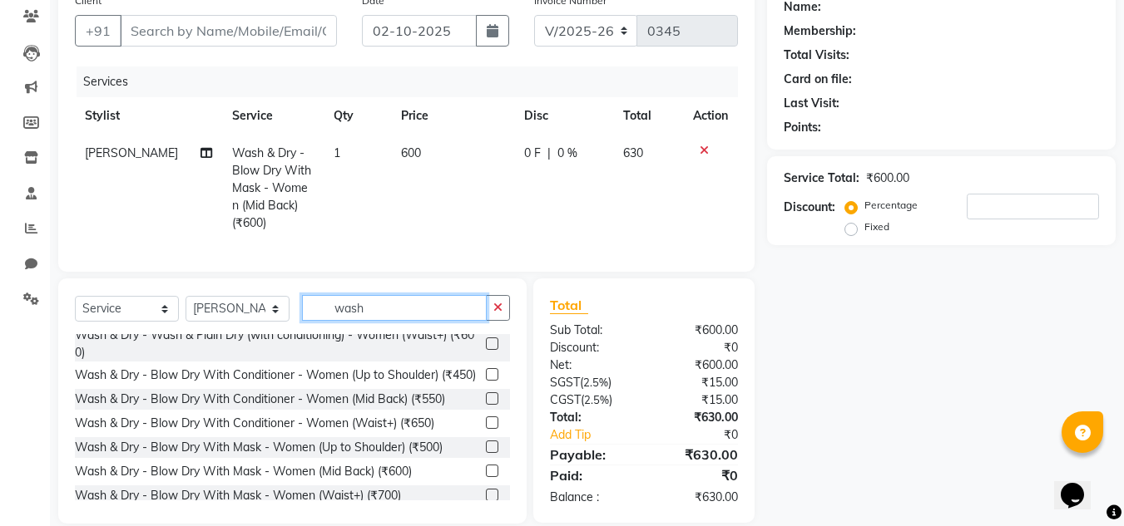
click at [402, 334] on div "Select Service Product Membership Package Voucher Prepaid Gift Card Select Styl…" at bounding box center [292, 314] width 435 height 39
type input "w"
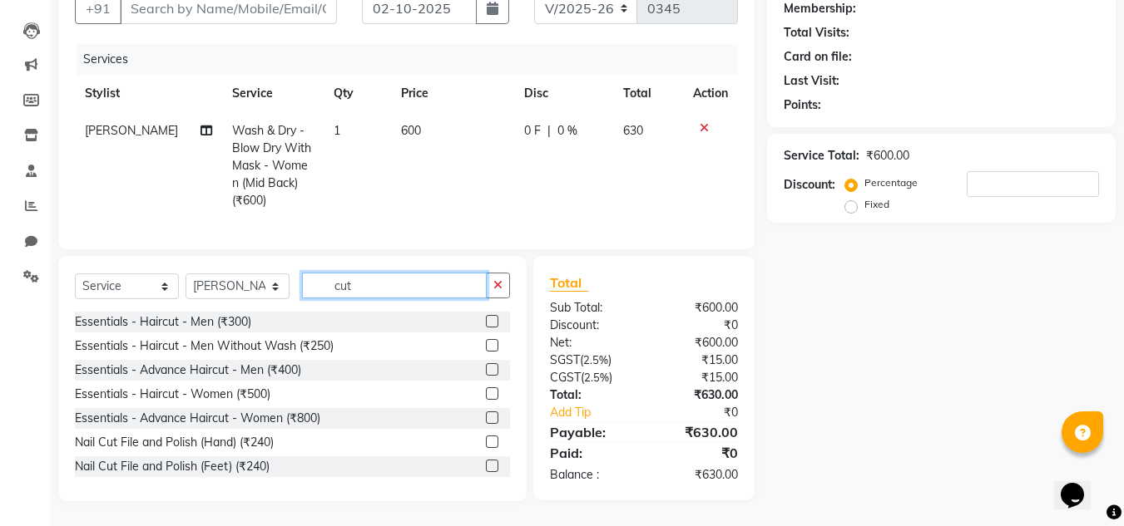
scroll to position [175, 0]
type input "cut"
click at [486, 321] on label at bounding box center [492, 321] width 12 height 12
click at [486, 321] on input "checkbox" at bounding box center [491, 322] width 11 height 11
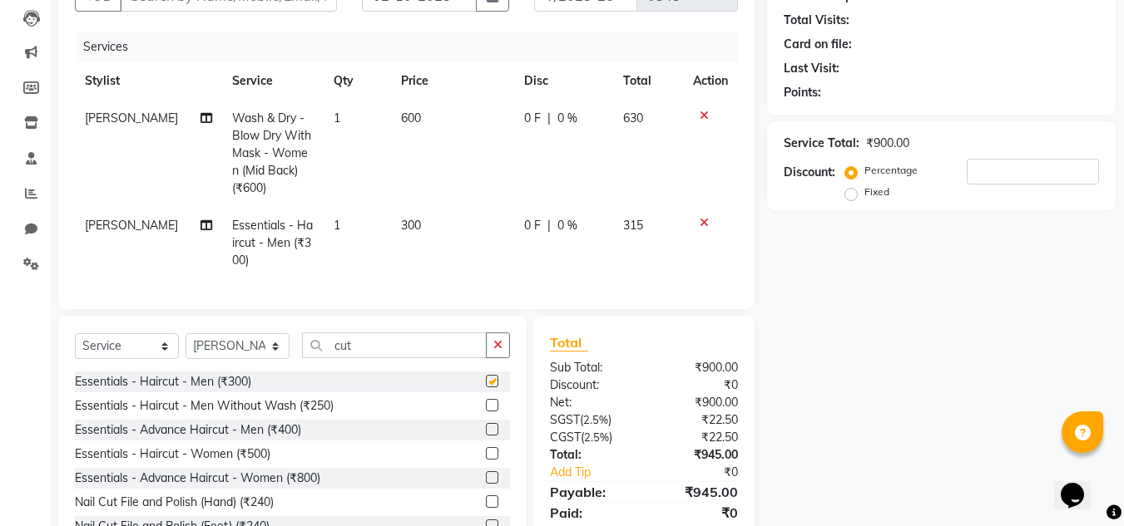
checkbox input "false"
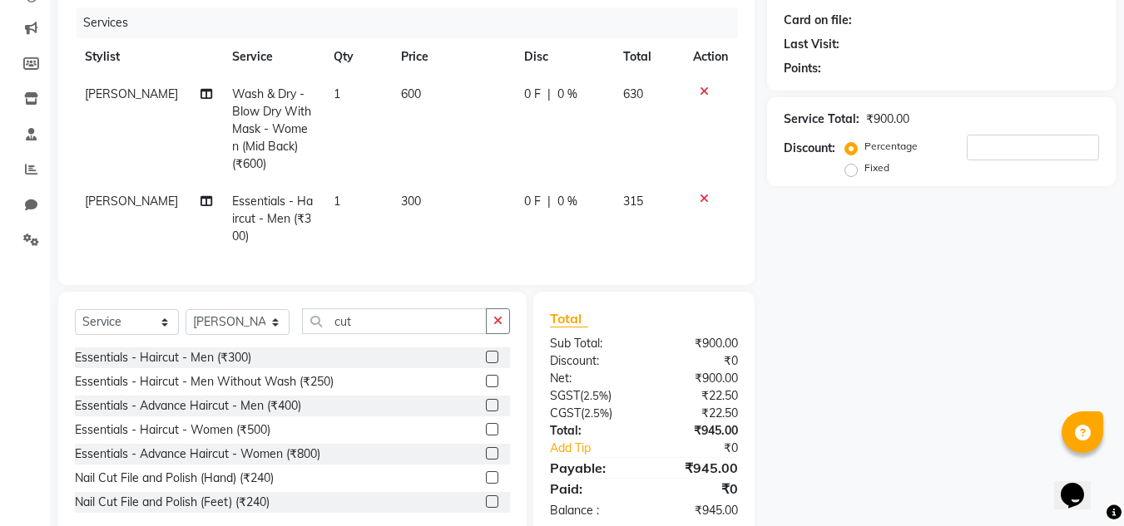
scroll to position [247, 0]
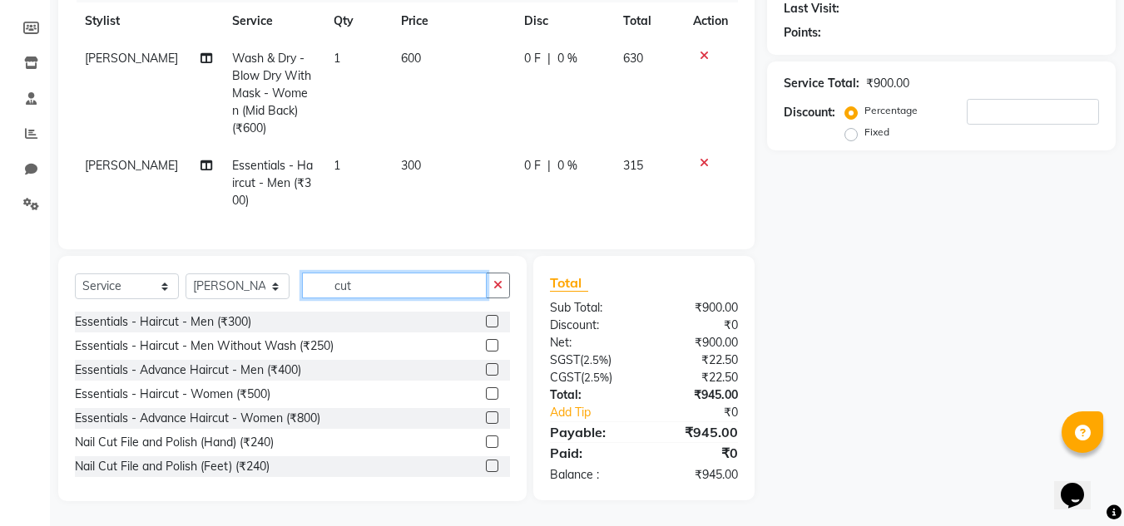
click at [358, 285] on input "cut" at bounding box center [394, 286] width 185 height 26
type input "c"
type input "hai"
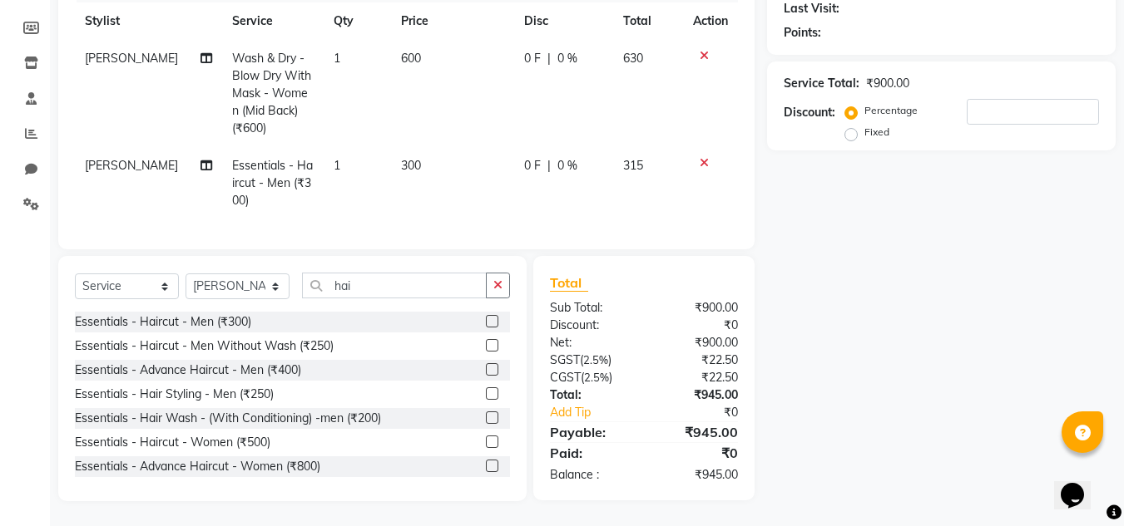
click at [486, 439] on label at bounding box center [492, 442] width 12 height 12
click at [486, 439] on input "checkbox" at bounding box center [491, 442] width 11 height 11
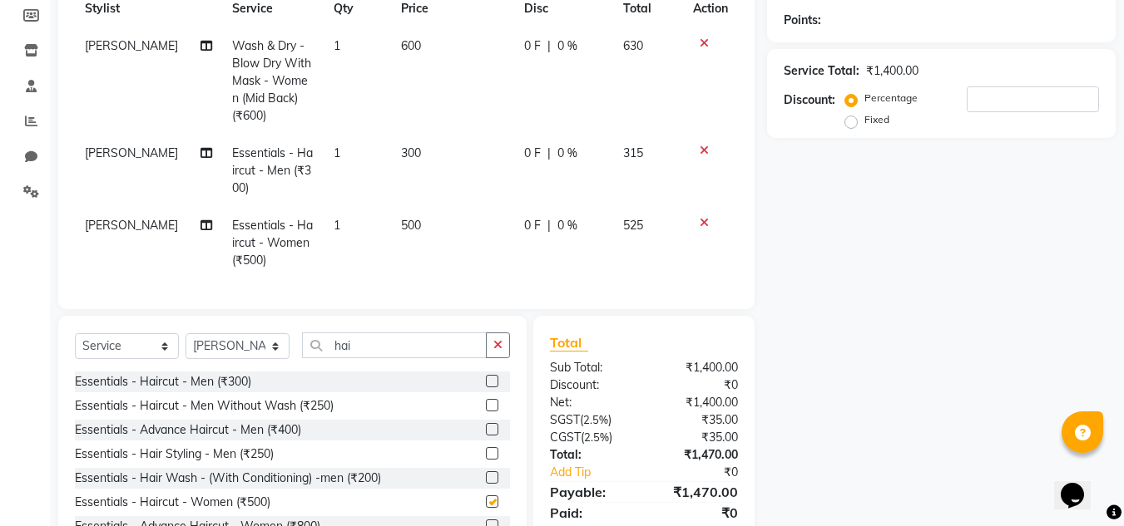
checkbox input "false"
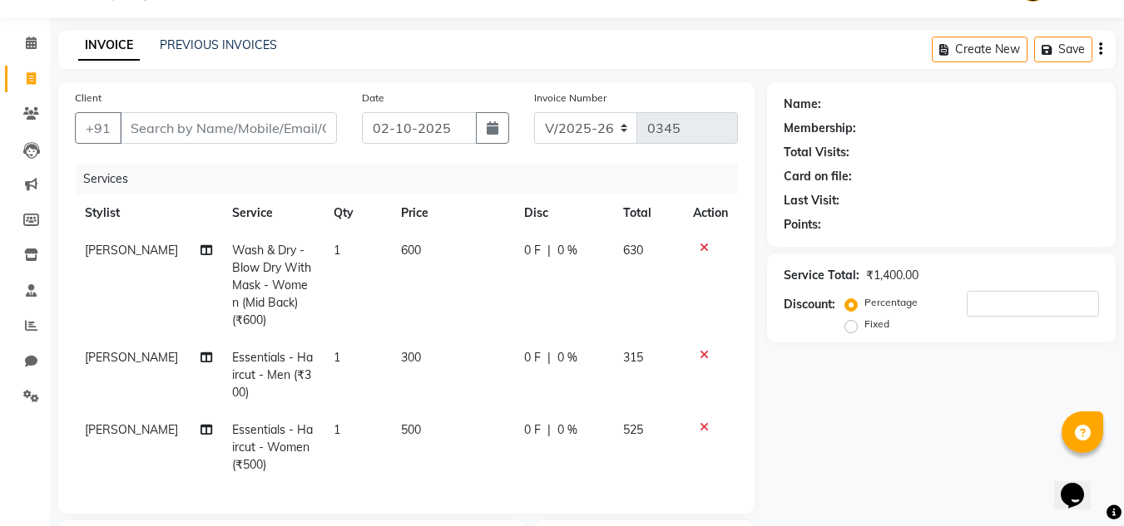
scroll to position [83, 0]
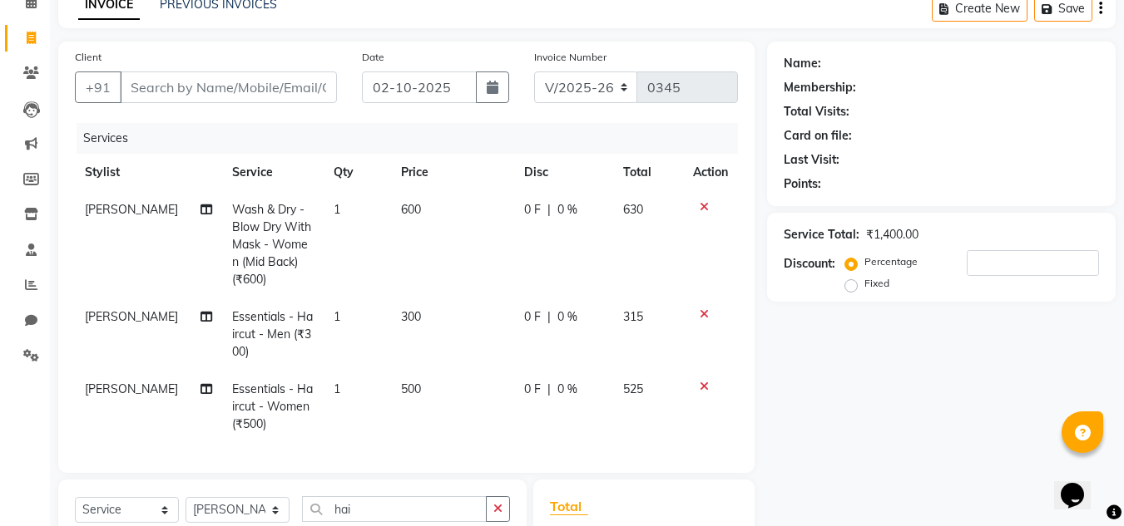
drag, startPoint x: 703, startPoint y: 387, endPoint x: 760, endPoint y: 268, distance: 132.1
click at [703, 385] on icon at bounding box center [703, 387] width 9 height 12
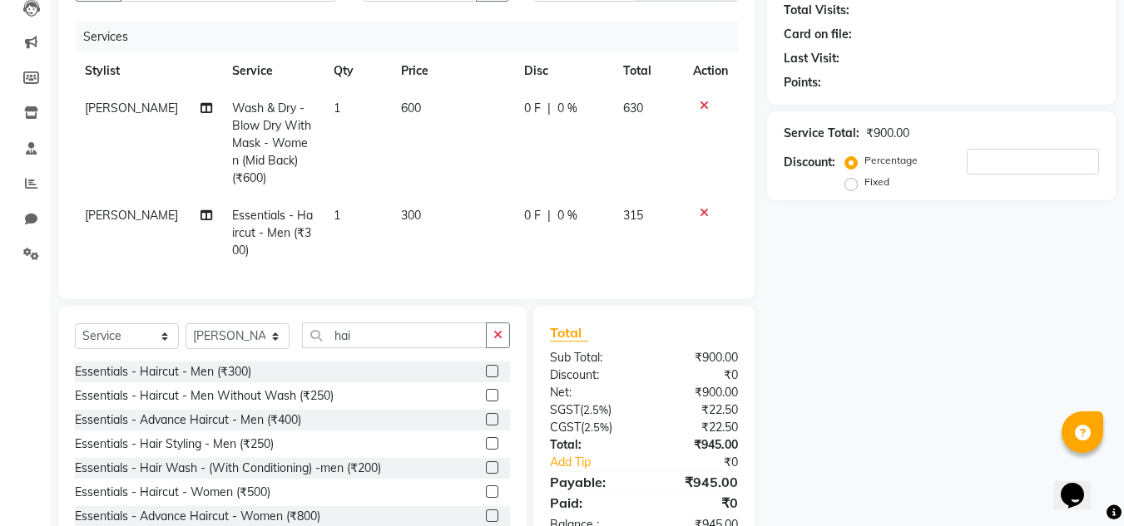
scroll to position [0, 0]
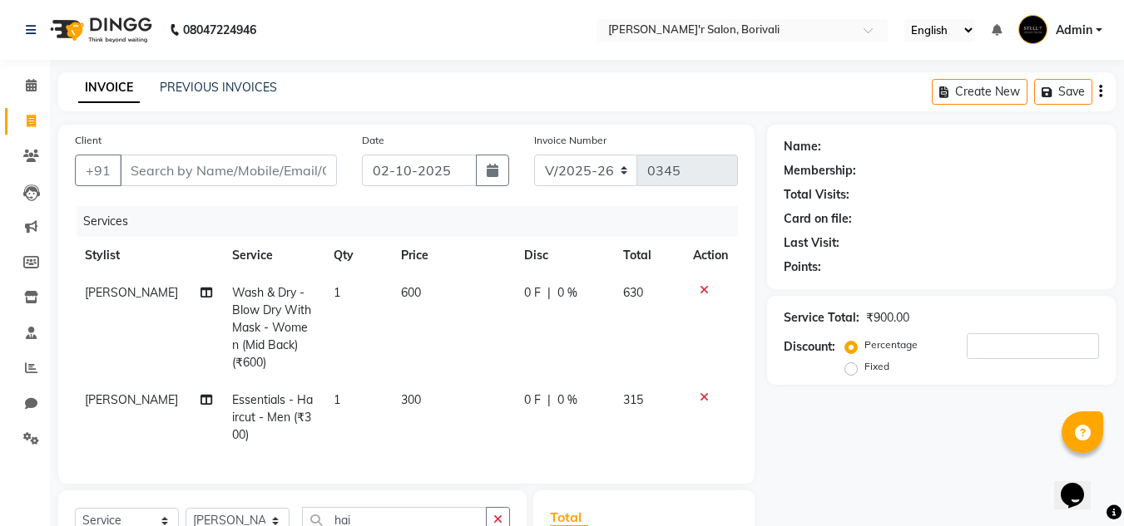
drag, startPoint x: 415, startPoint y: 320, endPoint x: 526, endPoint y: 310, distance: 111.1
click at [434, 299] on td "600" at bounding box center [452, 327] width 123 height 107
select select "91581"
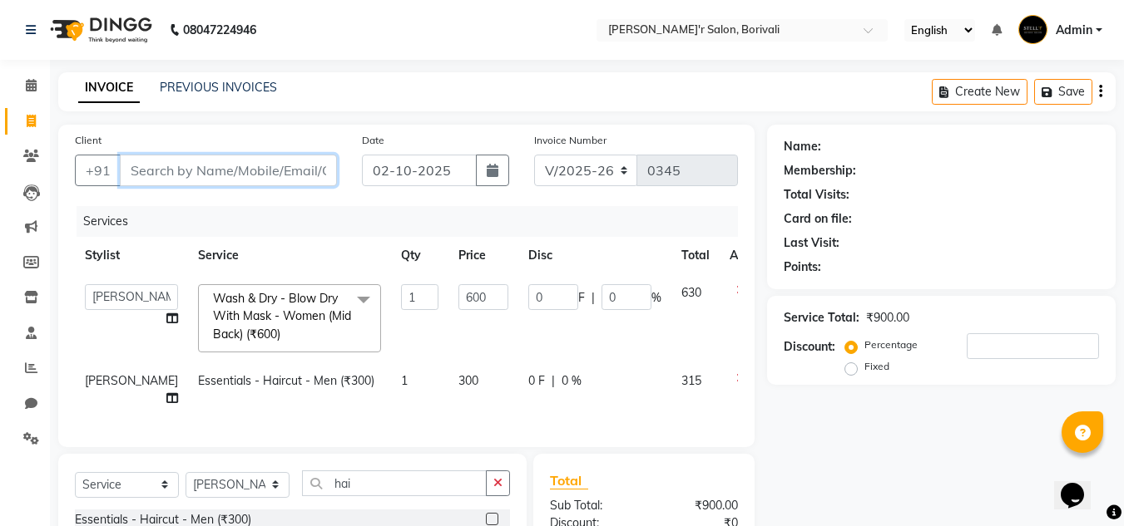
click at [200, 167] on input "Client" at bounding box center [228, 171] width 217 height 32
click at [269, 181] on input "Client" at bounding box center [228, 171] width 217 height 32
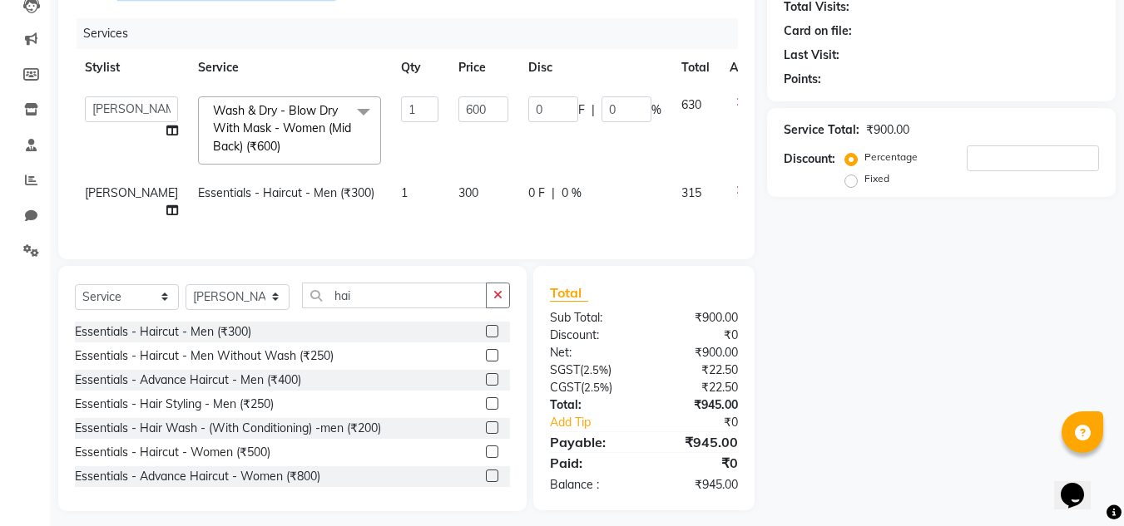
scroll to position [210, 0]
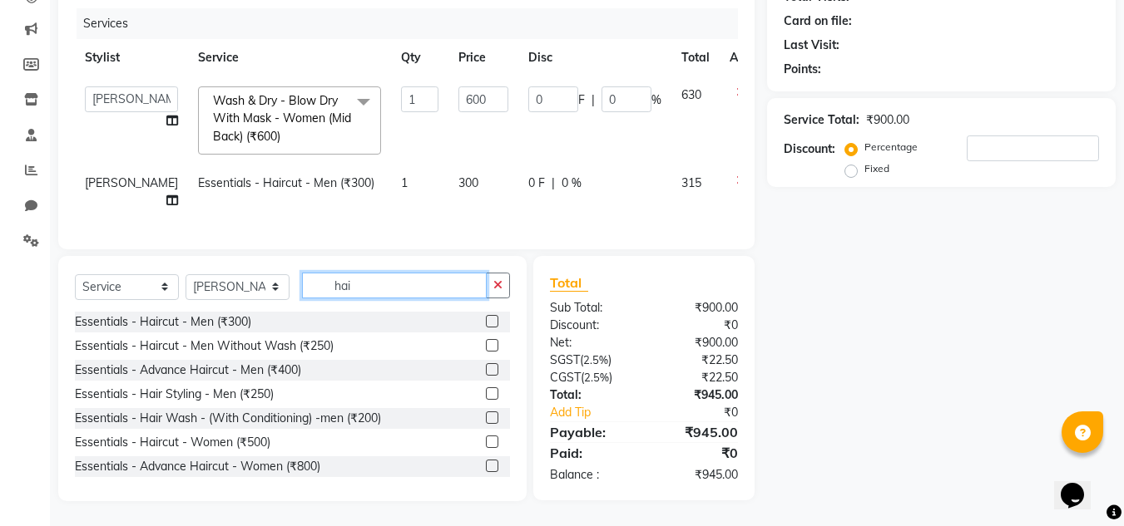
click at [353, 289] on input "hai" at bounding box center [394, 286] width 185 height 26
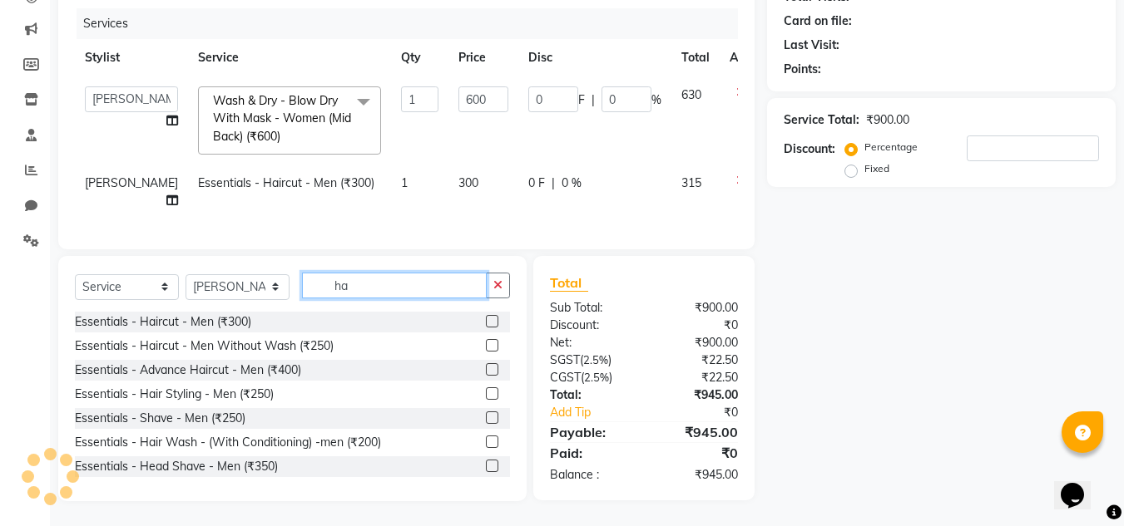
type input "h"
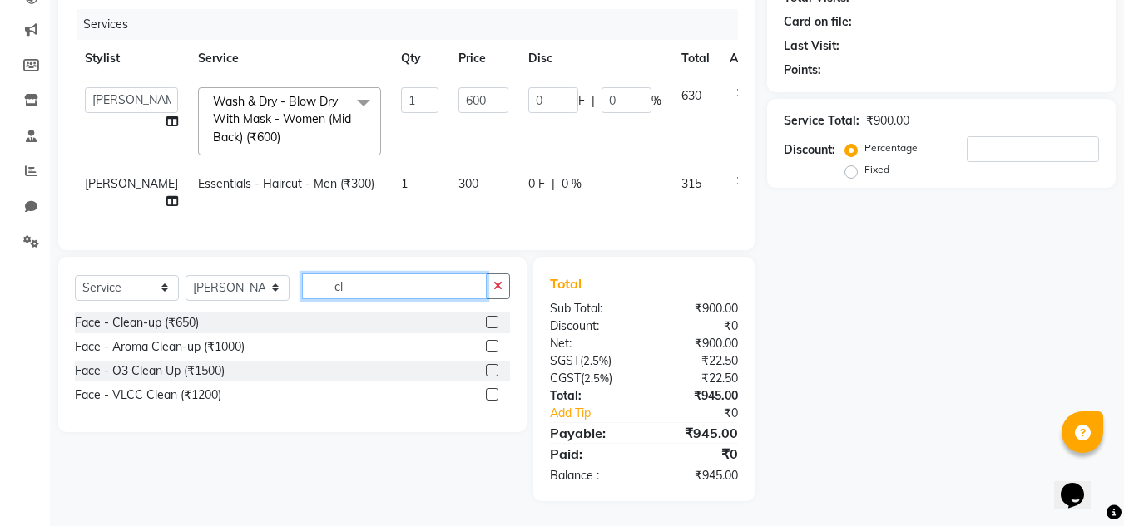
scroll to position [210, 0]
type input "cl"
click at [492, 366] on label at bounding box center [492, 370] width 12 height 12
click at [492, 366] on input "checkbox" at bounding box center [491, 371] width 11 height 11
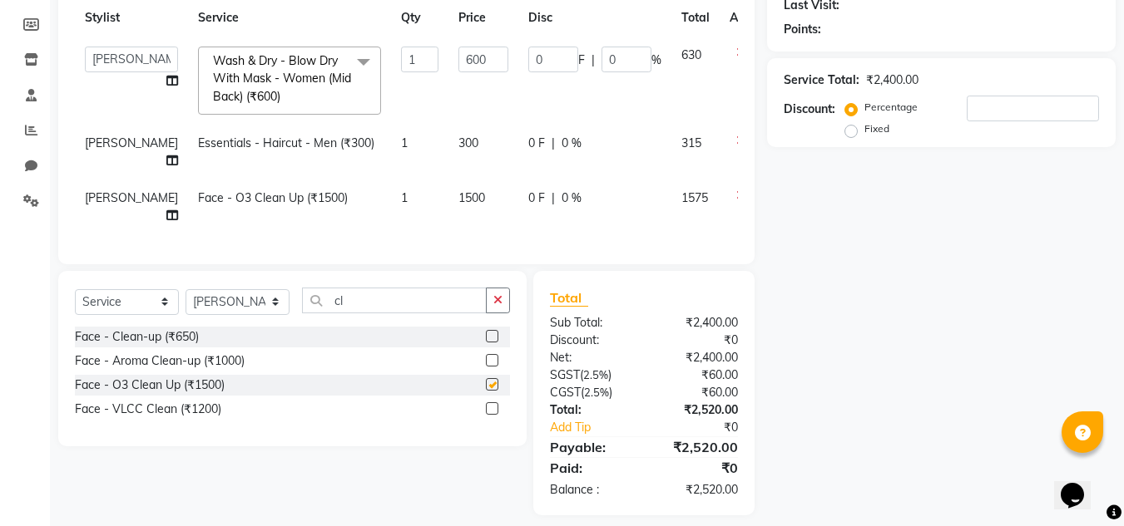
checkbox input "false"
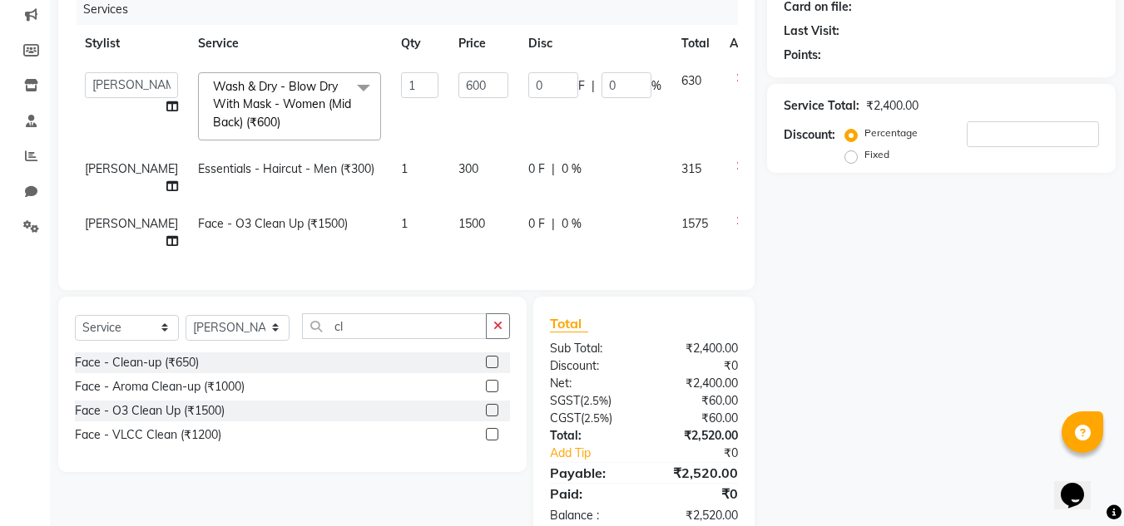
scroll to position [98, 0]
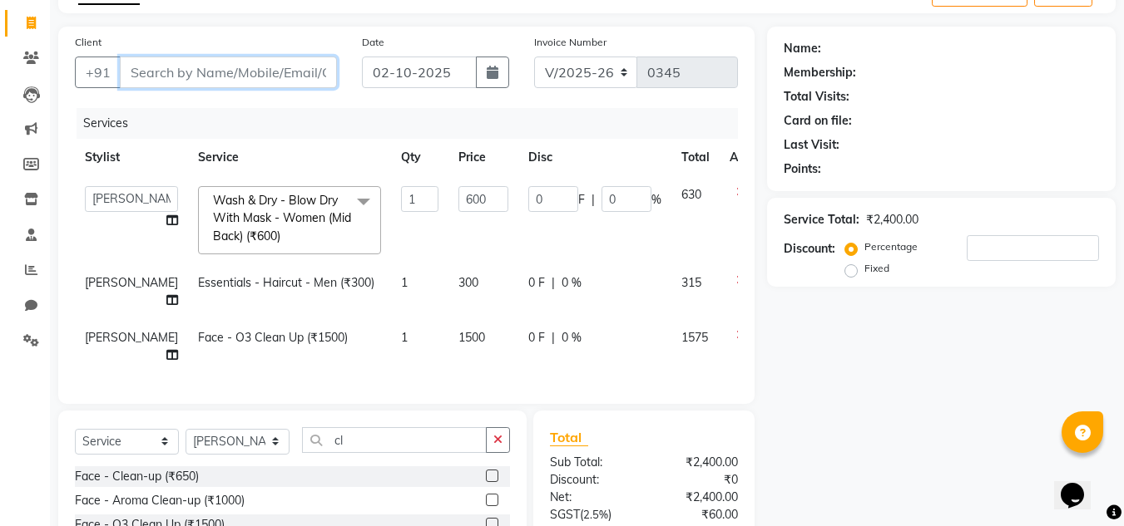
click at [230, 69] on input "Client" at bounding box center [228, 73] width 217 height 32
type input "9"
type input "0"
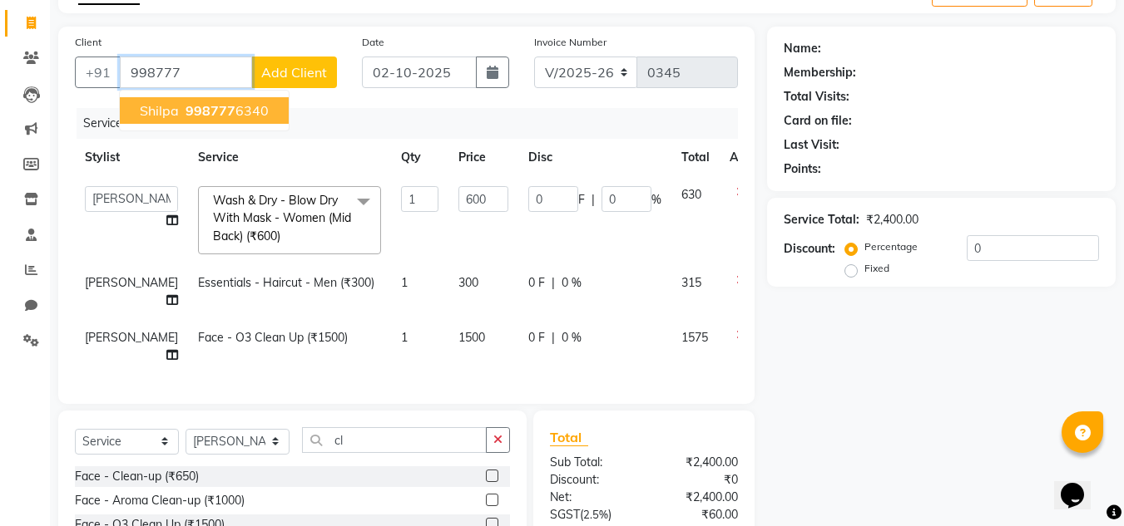
click at [236, 111] on ngb-highlight "998777 6340" at bounding box center [225, 110] width 86 height 17
type input "9987776340"
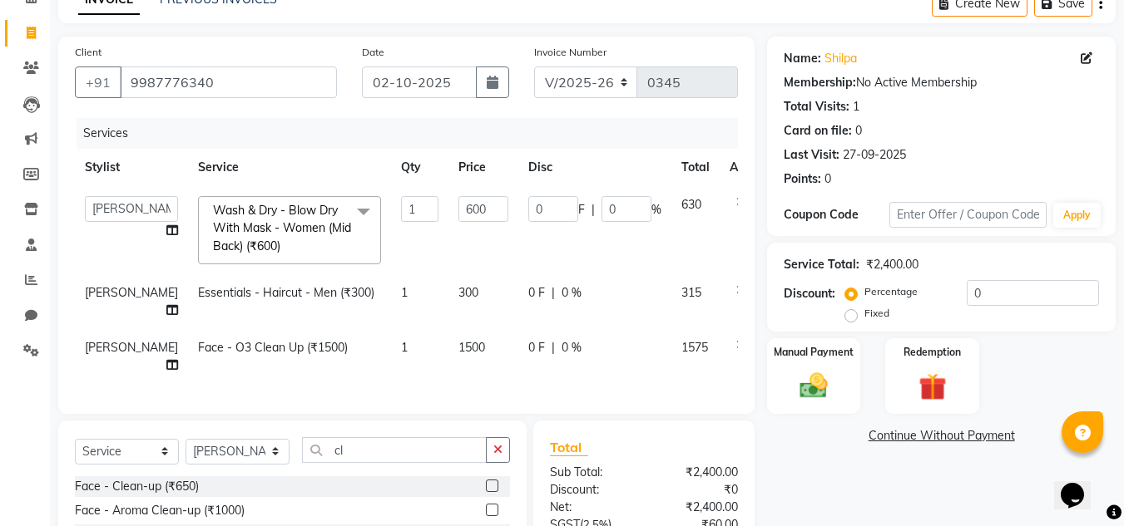
scroll to position [15, 0]
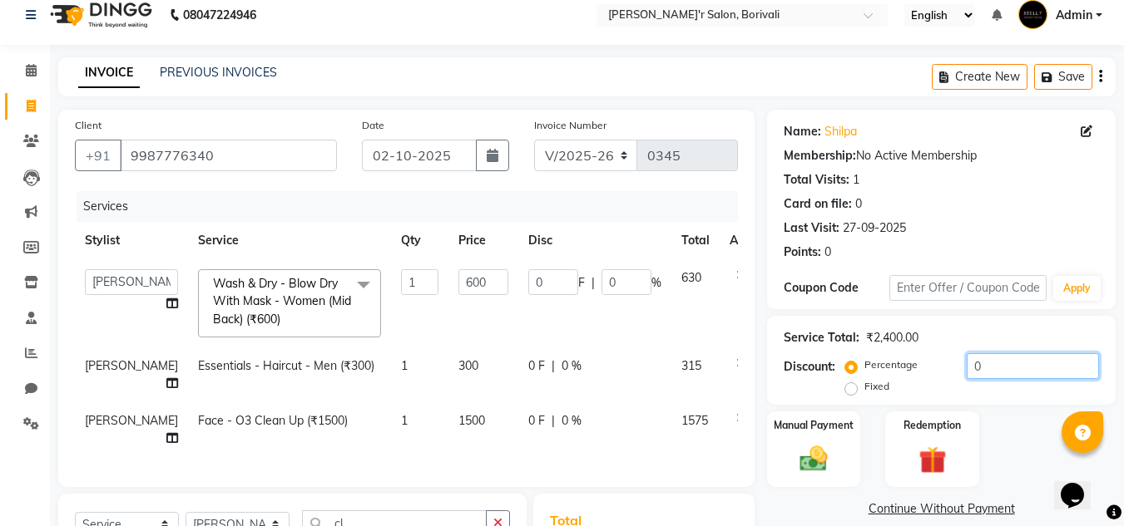
click at [1025, 362] on input "0" at bounding box center [1032, 366] width 132 height 26
click at [986, 369] on input "0" at bounding box center [1032, 366] width 132 height 26
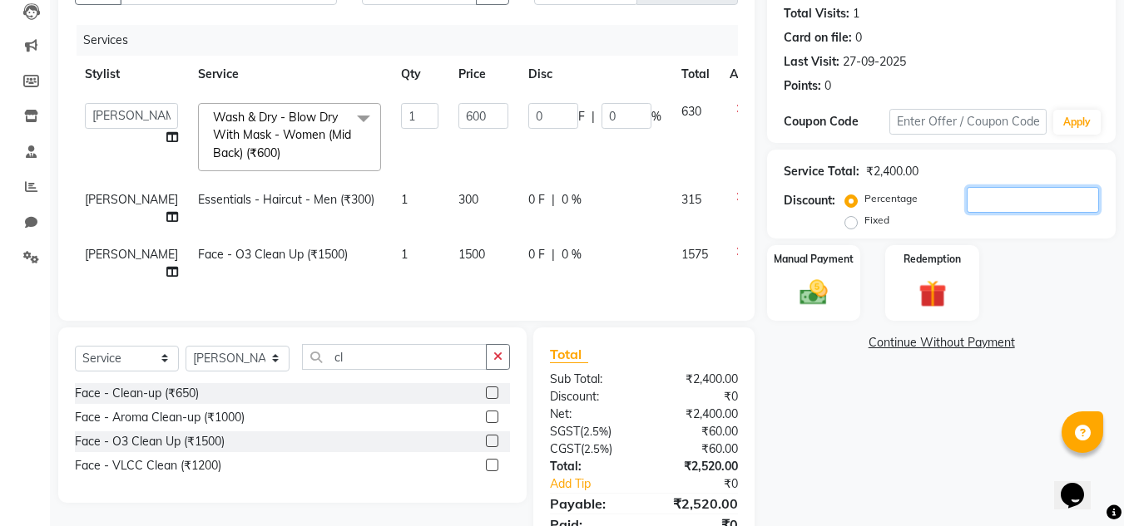
scroll to position [264, 0]
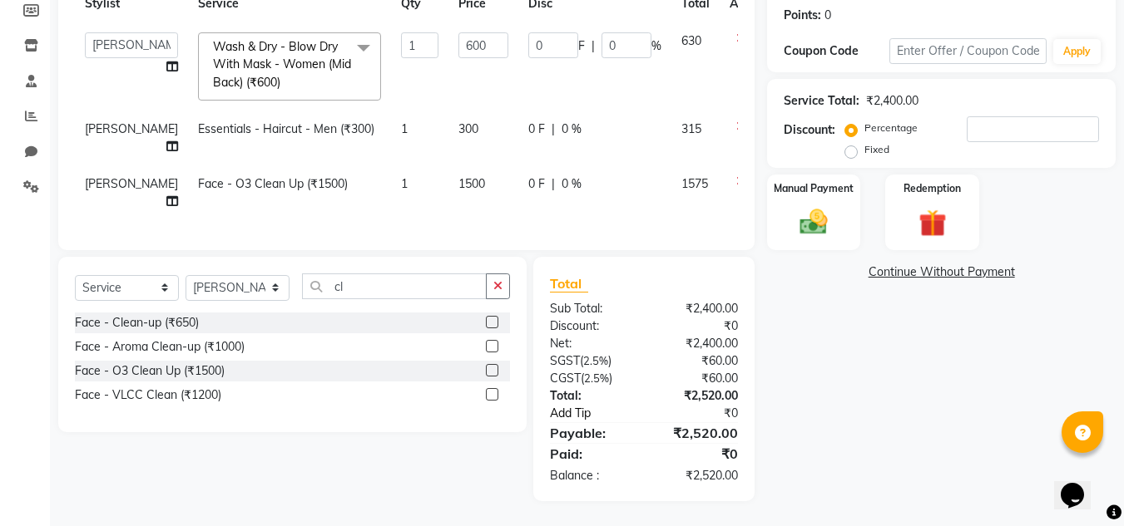
click at [579, 418] on link "Add Tip" at bounding box center [599, 413] width 124 height 17
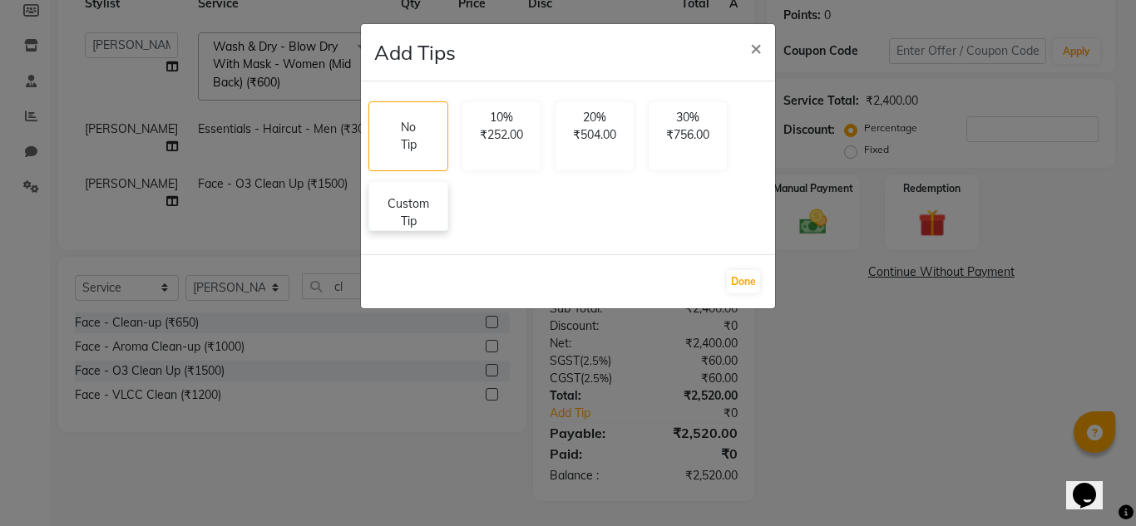
click at [403, 223] on p "Custom Tip" at bounding box center [408, 212] width 58 height 35
select select "91581"
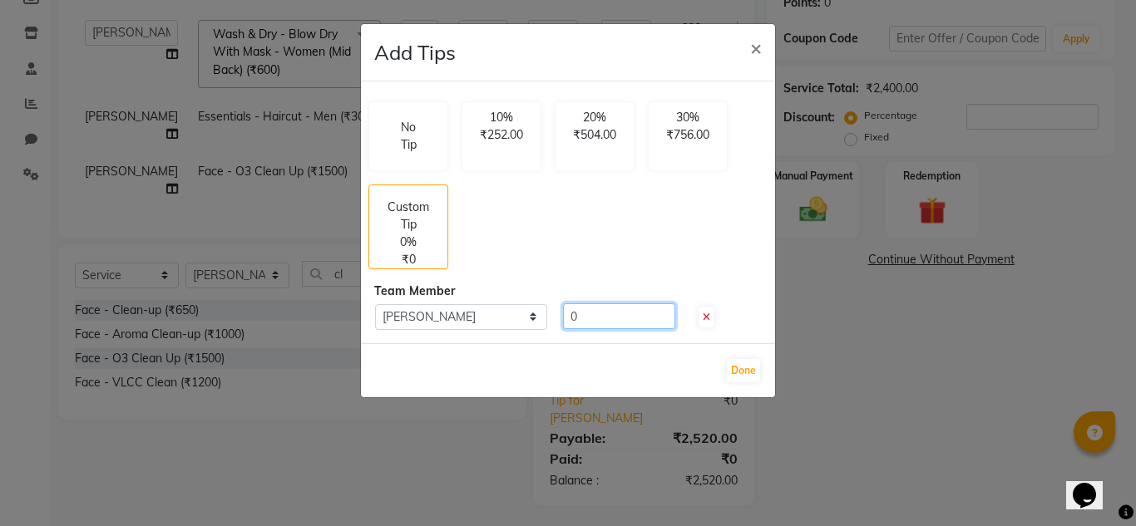
click at [613, 325] on input "0" at bounding box center [619, 317] width 112 height 26
type input "100"
click at [739, 370] on button "Done" at bounding box center [743, 370] width 33 height 23
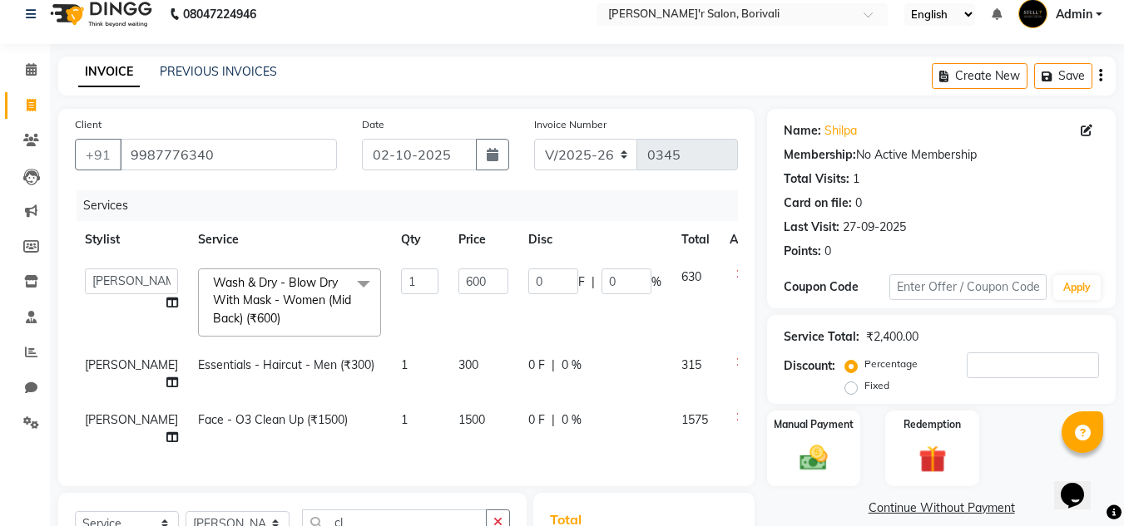
scroll to position [15, 0]
click at [518, 452] on td "0 F | 0 %" at bounding box center [594, 430] width 153 height 55
select select "91581"
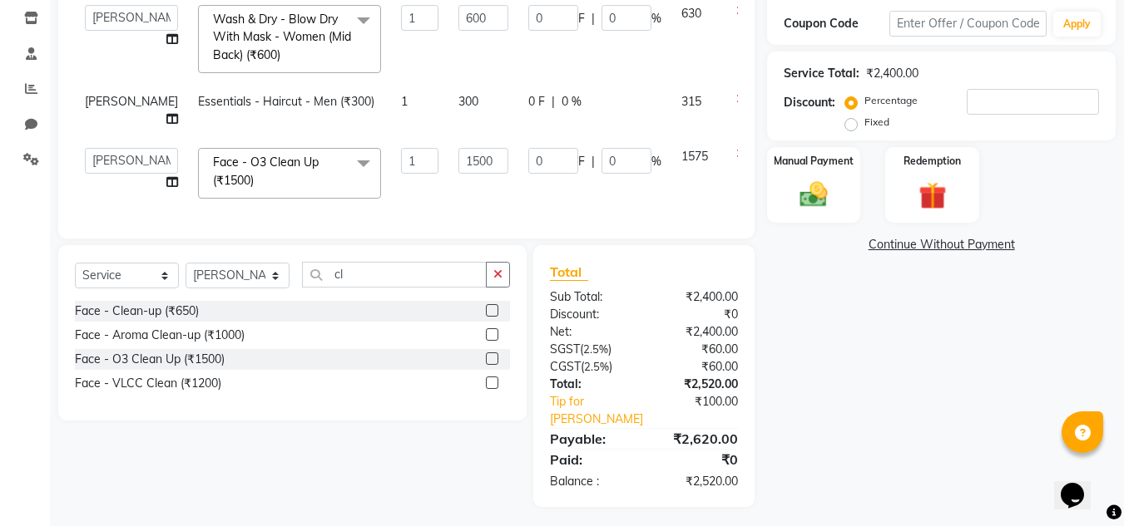
scroll to position [280, 0]
click at [368, 281] on input "cl" at bounding box center [394, 274] width 185 height 26
type input "c"
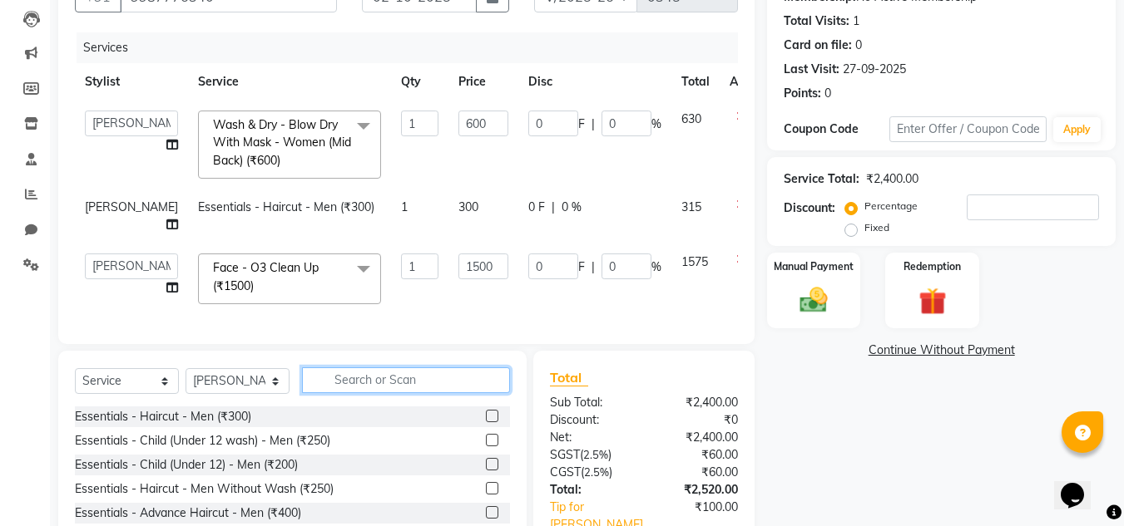
scroll to position [281, 0]
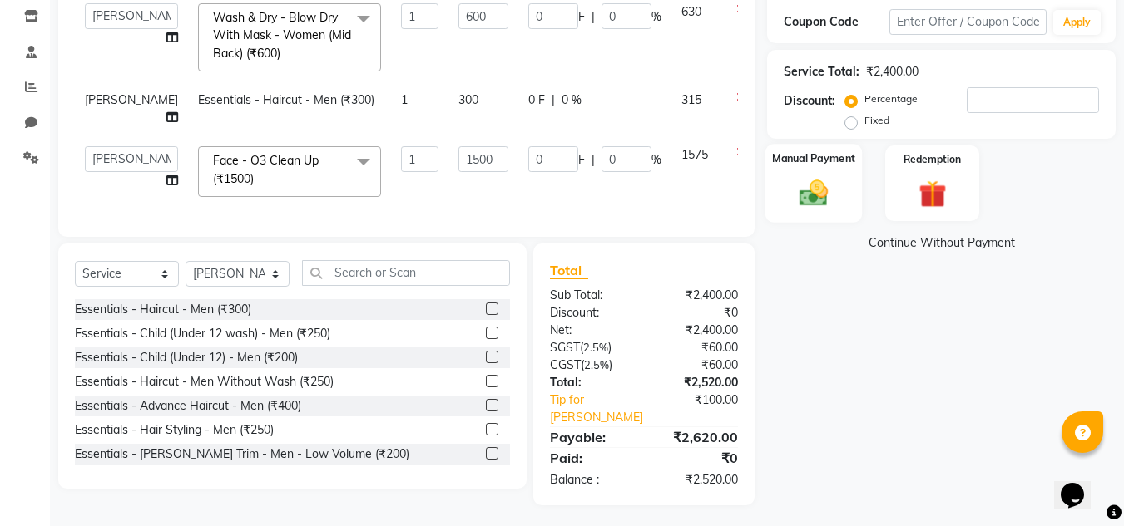
click at [803, 169] on div "Manual Payment" at bounding box center [813, 183] width 97 height 79
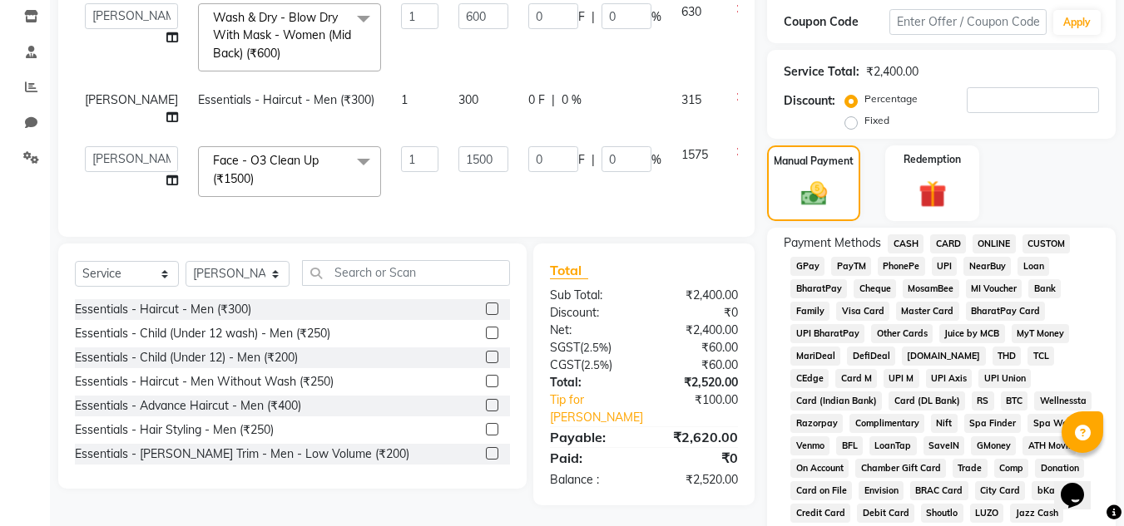
click at [809, 270] on span "GPay" at bounding box center [807, 266] width 34 height 19
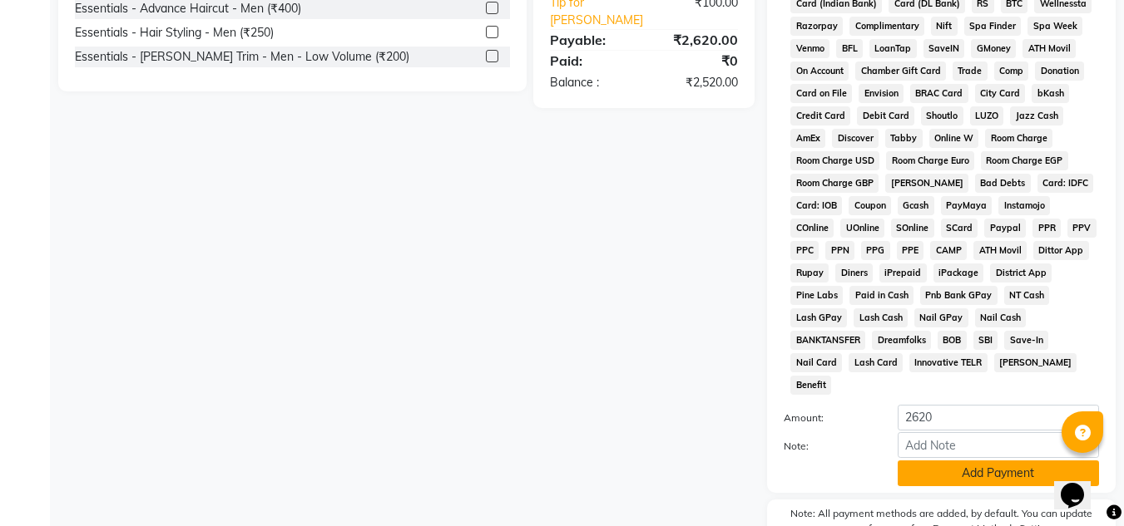
scroll to position [745, 0]
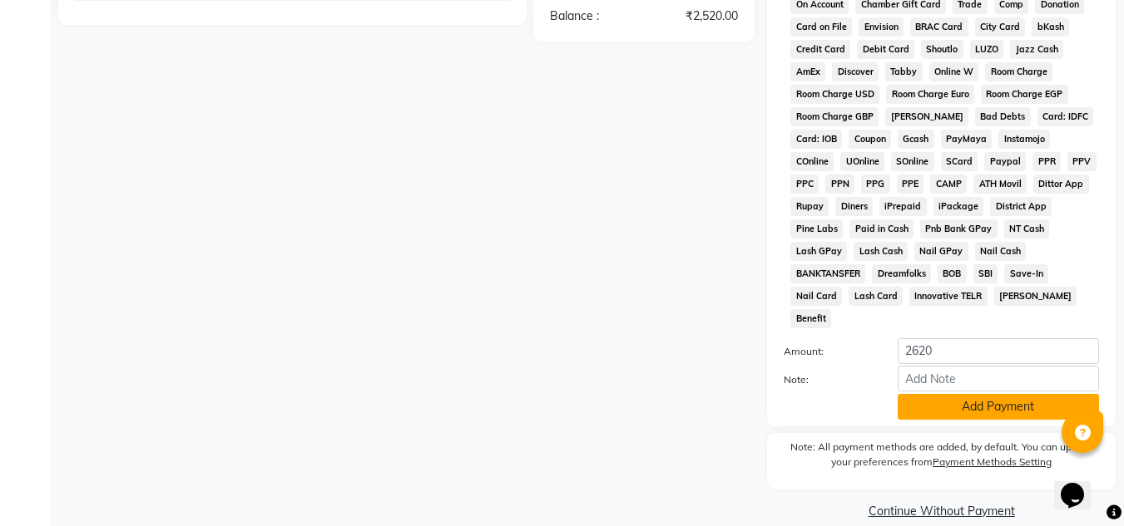
click at [947, 394] on button "Add Payment" at bounding box center [997, 407] width 201 height 26
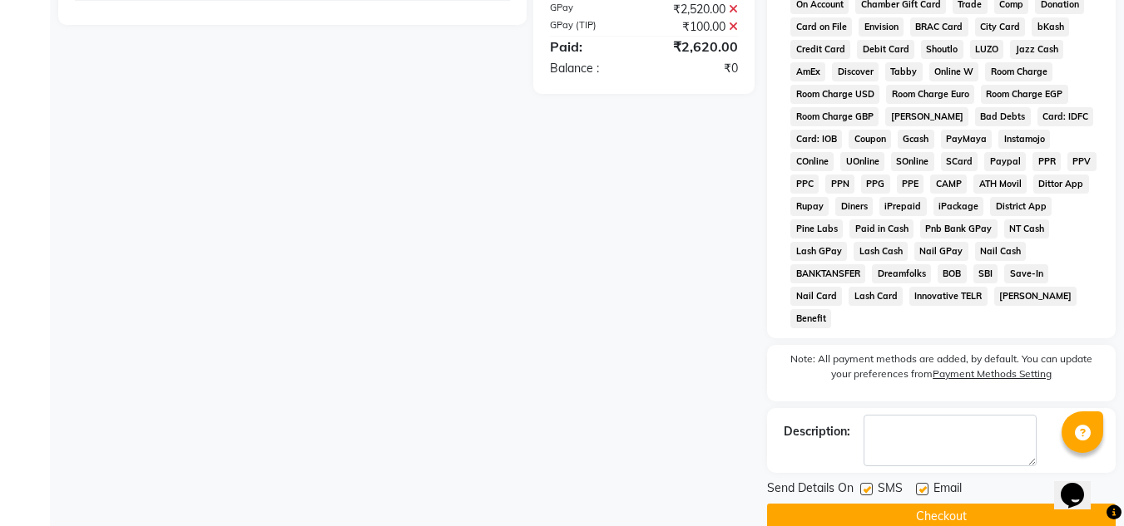
click at [909, 504] on button "Checkout" at bounding box center [941, 517] width 348 height 26
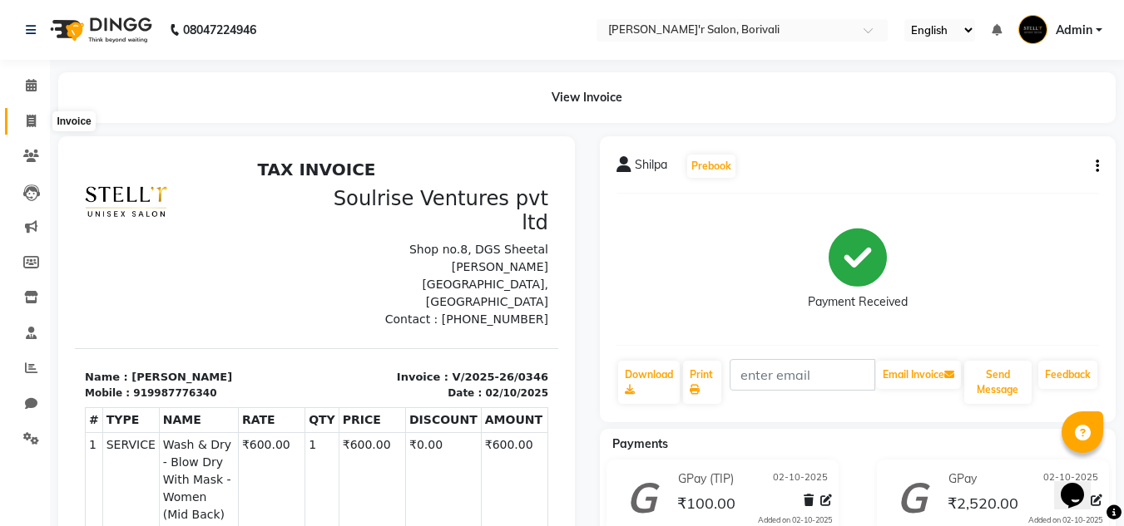
click at [29, 116] on icon at bounding box center [31, 121] width 9 height 12
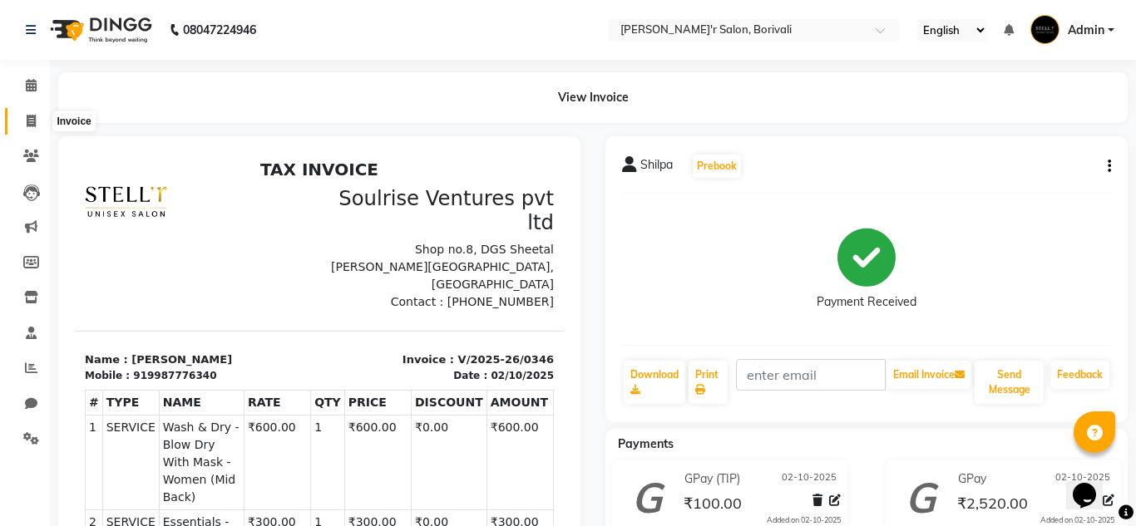
select select "8737"
select select "service"
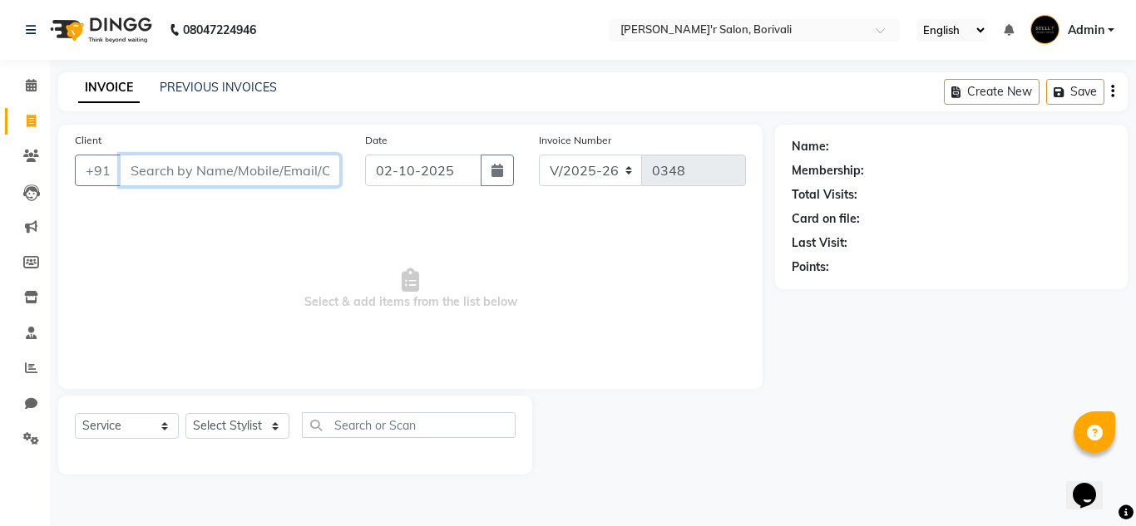
drag, startPoint x: 170, startPoint y: 176, endPoint x: 197, endPoint y: 151, distance: 37.1
click at [170, 175] on input "Client" at bounding box center [230, 171] width 220 height 32
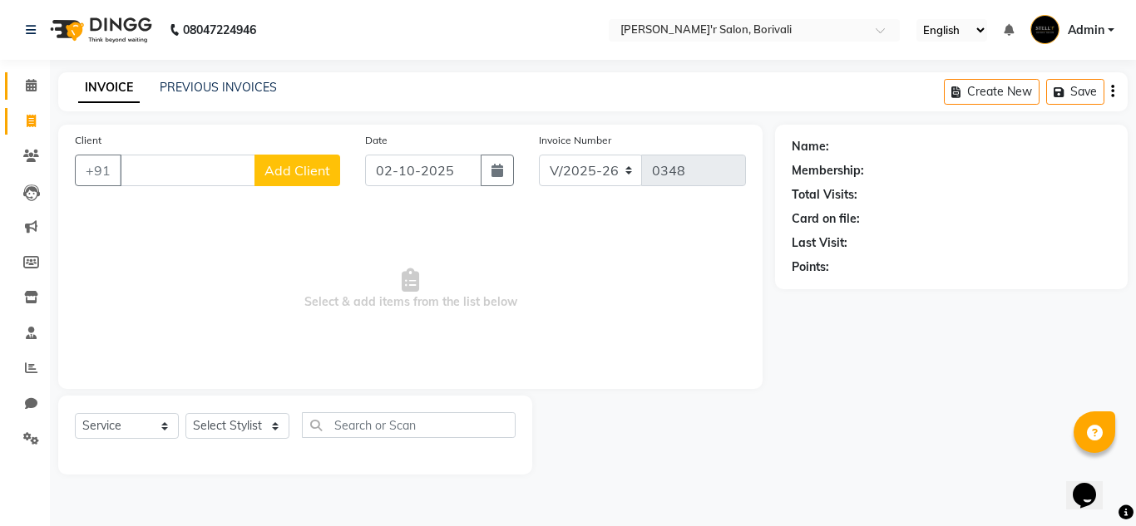
click at [25, 75] on link "Calendar" at bounding box center [25, 85] width 40 height 27
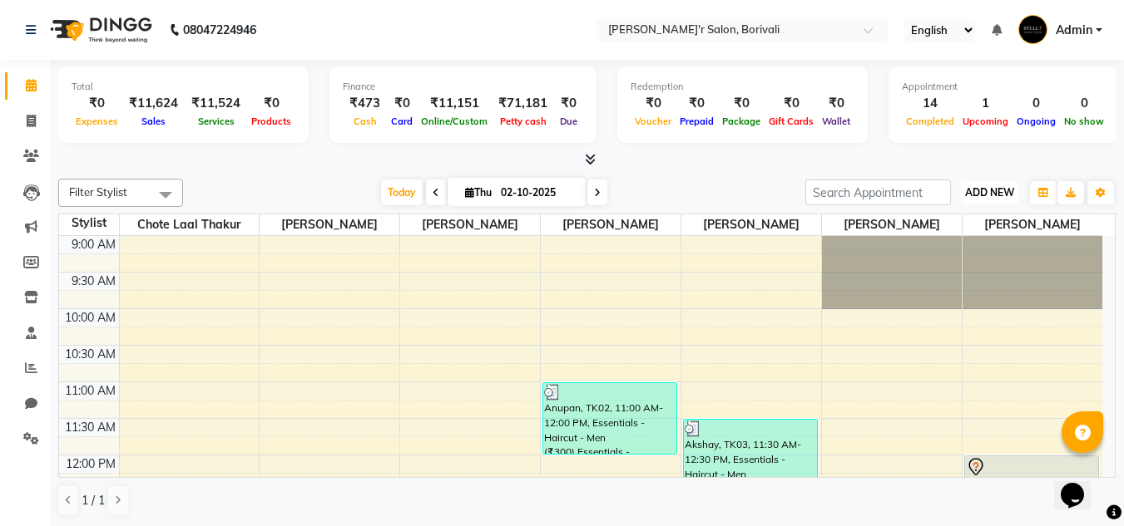
click at [981, 197] on span "ADD NEW" at bounding box center [989, 192] width 49 height 12
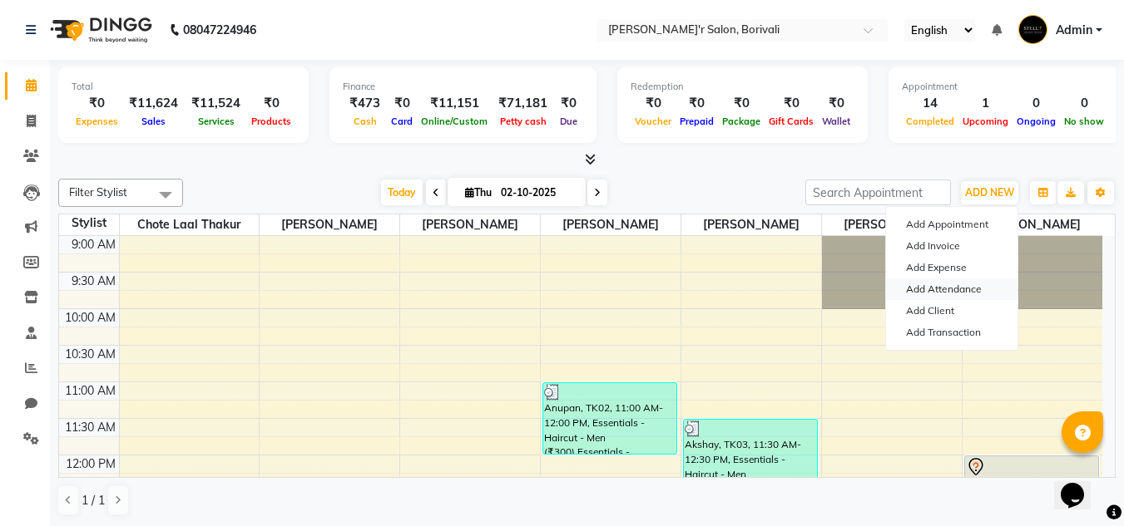
click at [966, 291] on link "Add Attendance" at bounding box center [951, 290] width 131 height 22
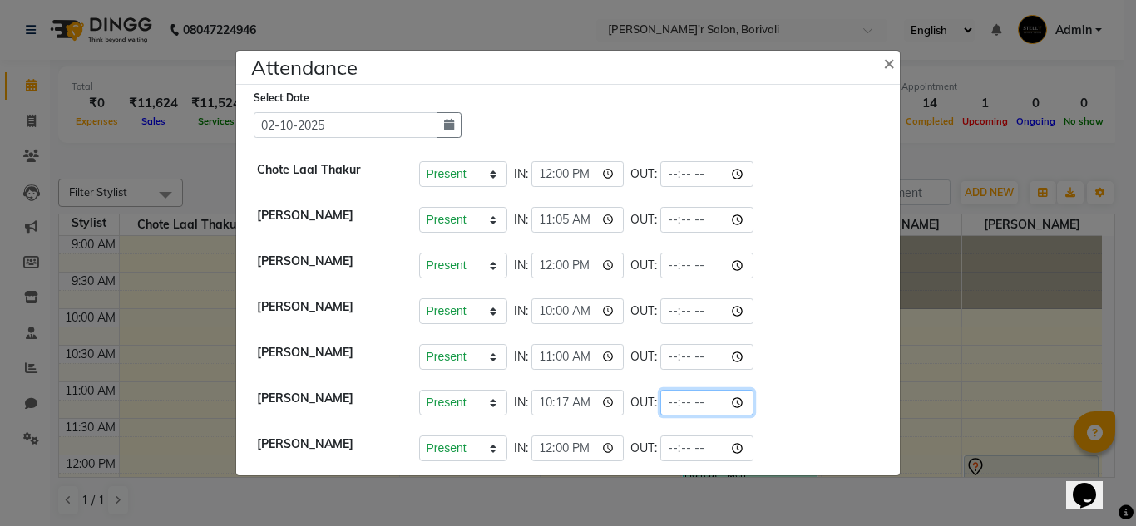
click at [699, 400] on input "time" at bounding box center [706, 403] width 93 height 26
click at [771, 339] on li "Santosh Sharma Present Absent Late Half Day Weekly Off IN: 11:00 OUT:" at bounding box center [567, 357] width 655 height 47
click at [692, 404] on input "time" at bounding box center [706, 403] width 93 height 26
type input "19:38"
click at [882, 234] on li "Nida Shaikh Present Absent Late Half Day Weekly Off IN: 11:05 OUT:" at bounding box center [567, 220] width 655 height 47
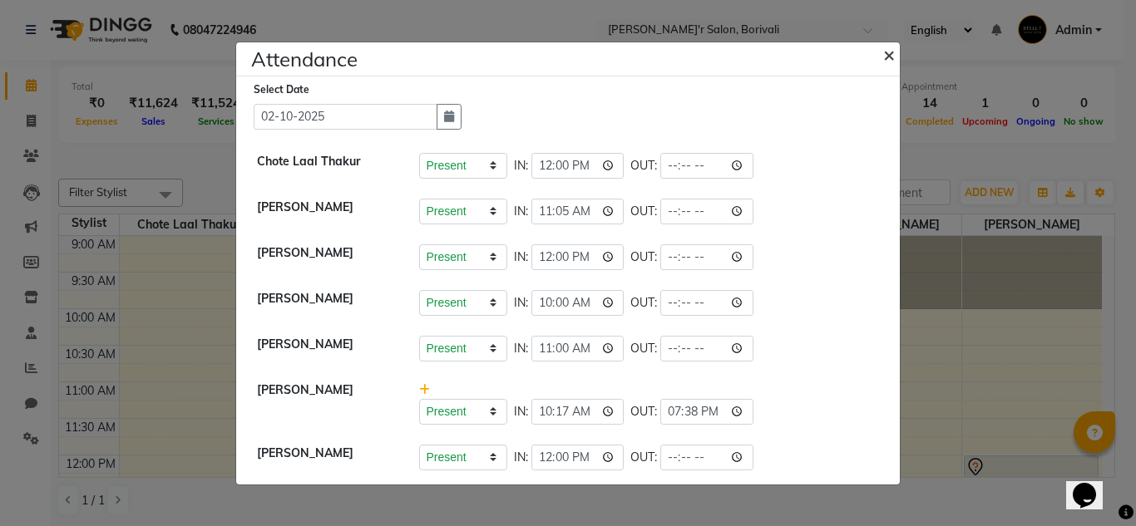
click at [891, 55] on span "×" at bounding box center [889, 54] width 12 height 25
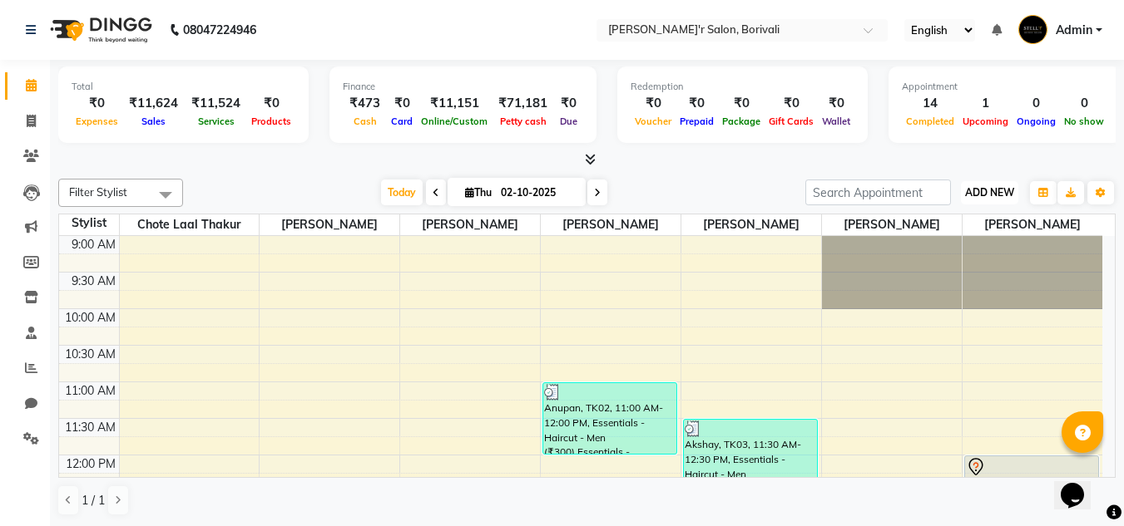
click at [986, 190] on span "ADD NEW" at bounding box center [989, 192] width 49 height 12
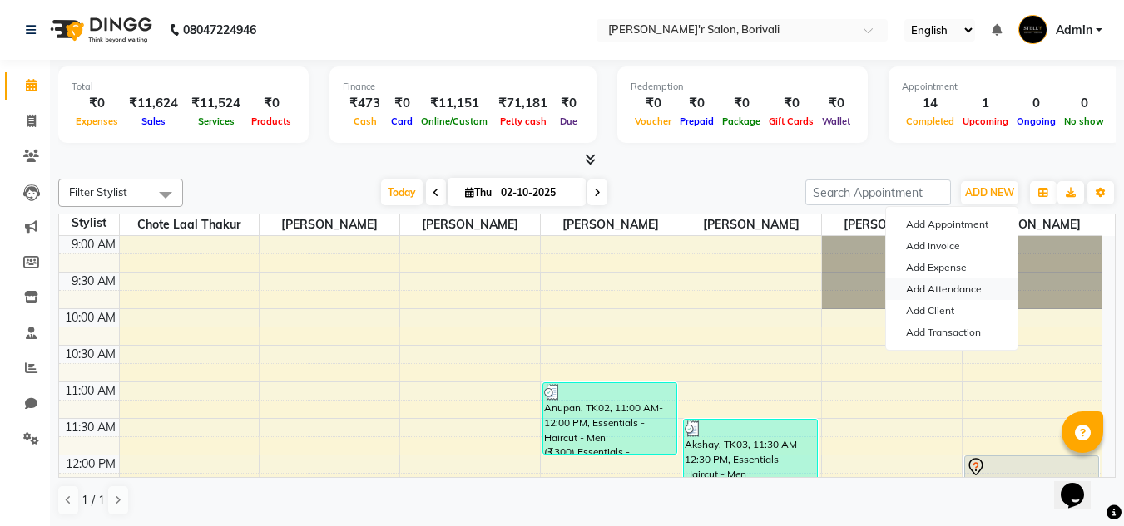
click at [941, 284] on link "Add Attendance" at bounding box center [951, 290] width 131 height 22
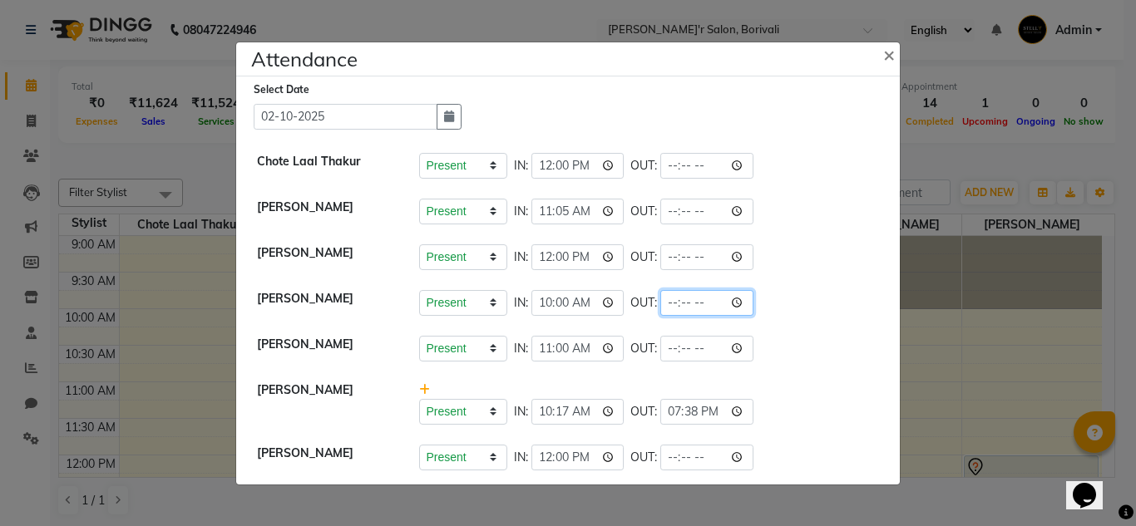
click at [697, 301] on input "time" at bounding box center [706, 303] width 93 height 26
type input "19:39"
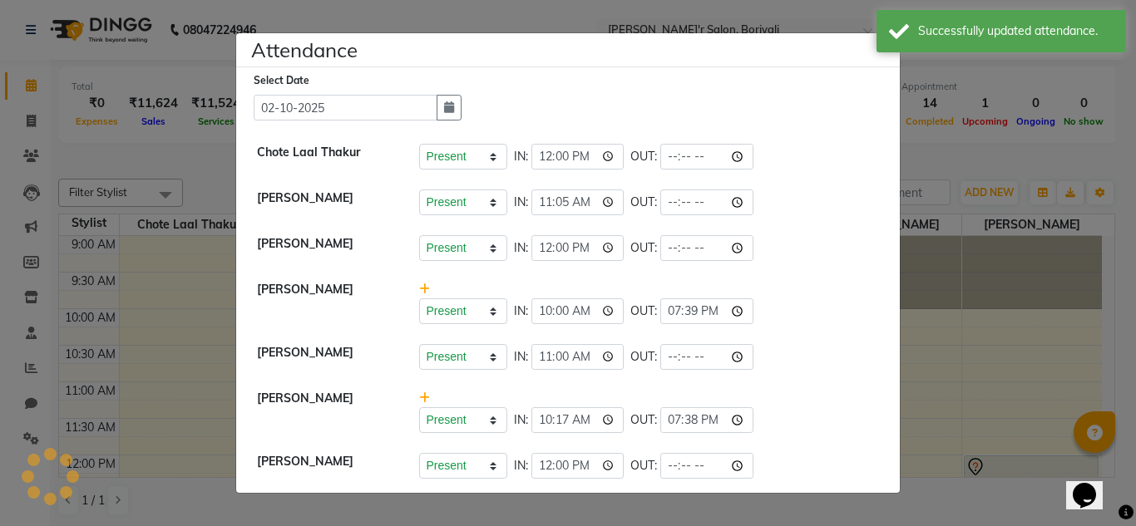
click at [794, 104] on div "Select Date 02-10-2025" at bounding box center [575, 96] width 642 height 49
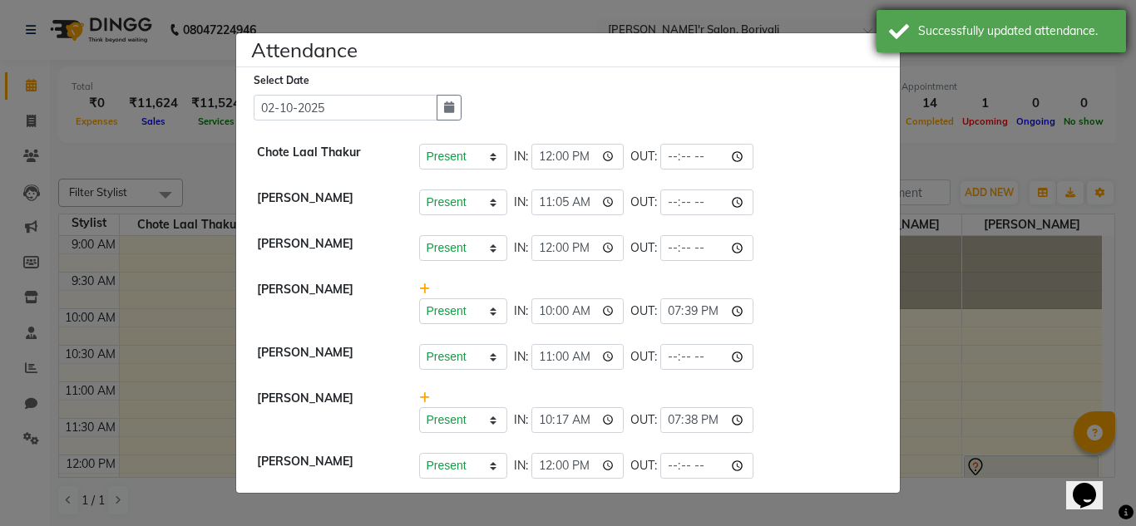
click at [879, 38] on div "Successfully updated attendance." at bounding box center [1002, 31] width 250 height 42
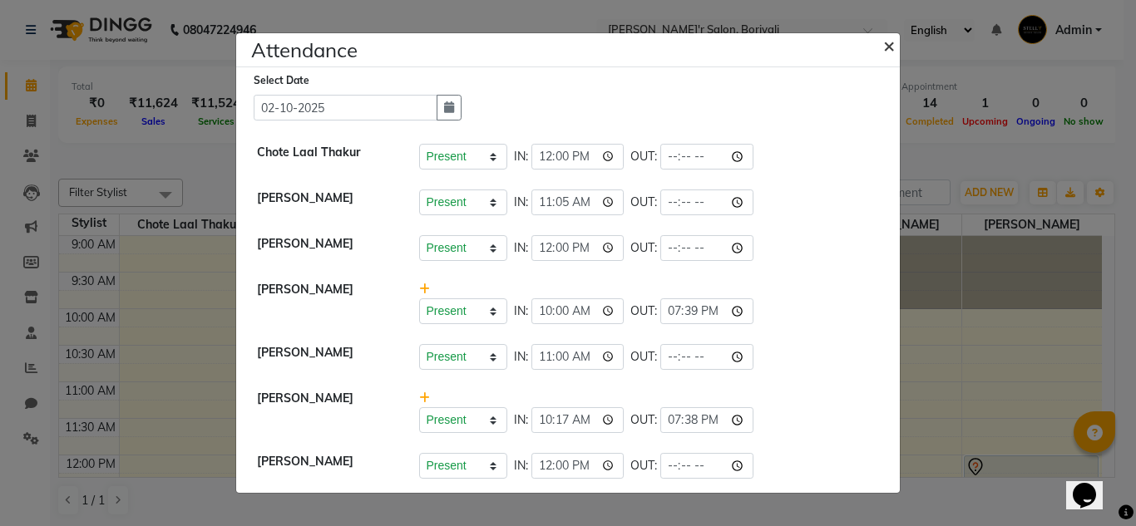
click at [888, 40] on span "×" at bounding box center [889, 44] width 12 height 25
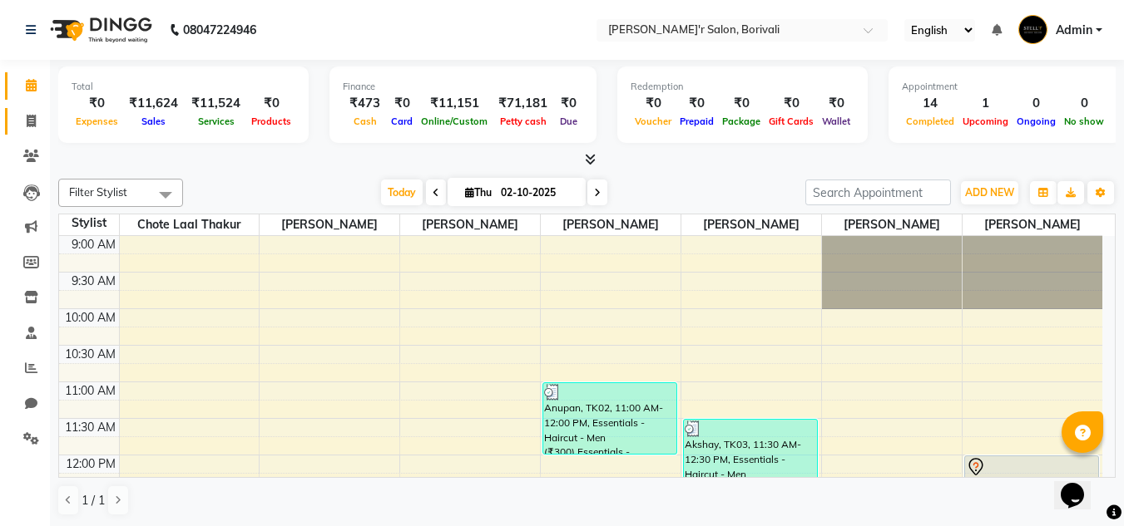
click at [16, 132] on link "Invoice" at bounding box center [25, 121] width 40 height 27
select select "8737"
select select "service"
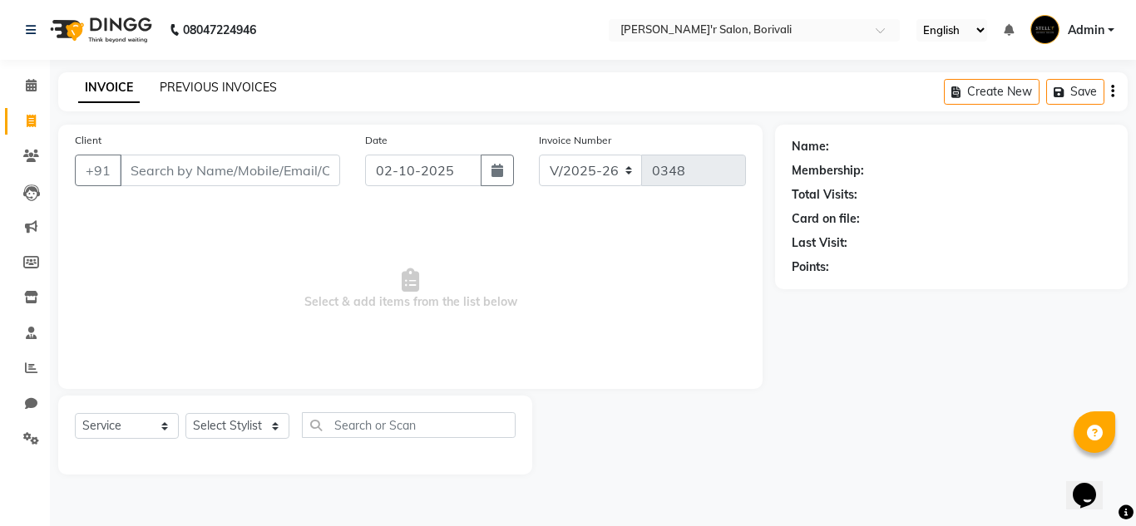
click at [212, 87] on link "PREVIOUS INVOICES" at bounding box center [218, 87] width 117 height 15
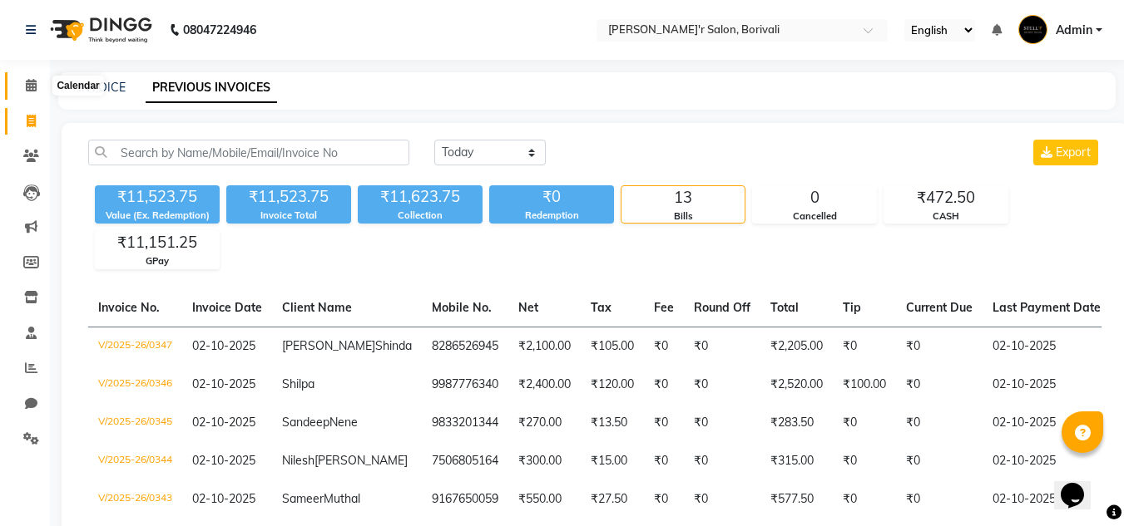
click at [17, 88] on span at bounding box center [31, 86] width 29 height 19
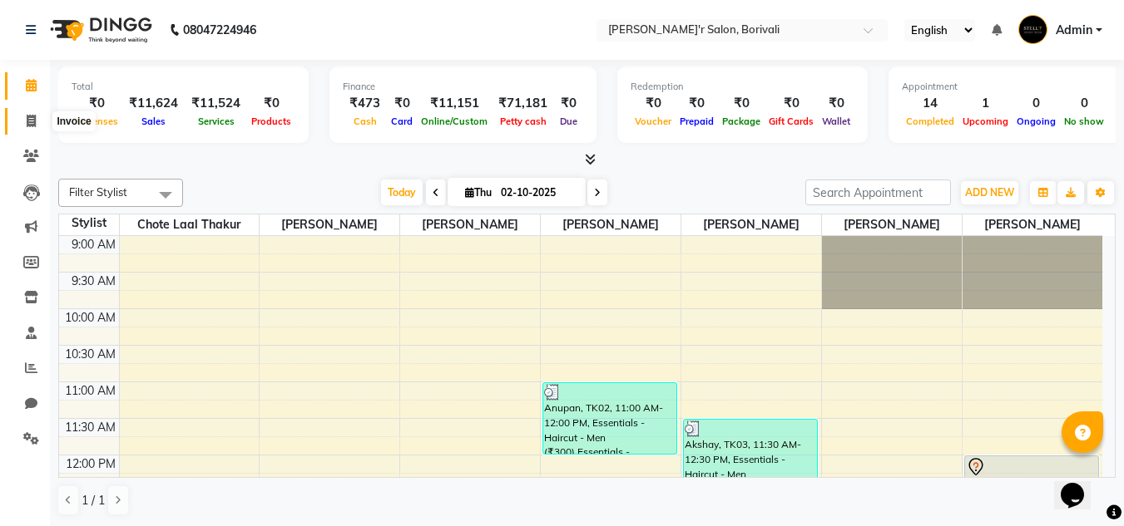
click at [35, 122] on icon at bounding box center [31, 121] width 9 height 12
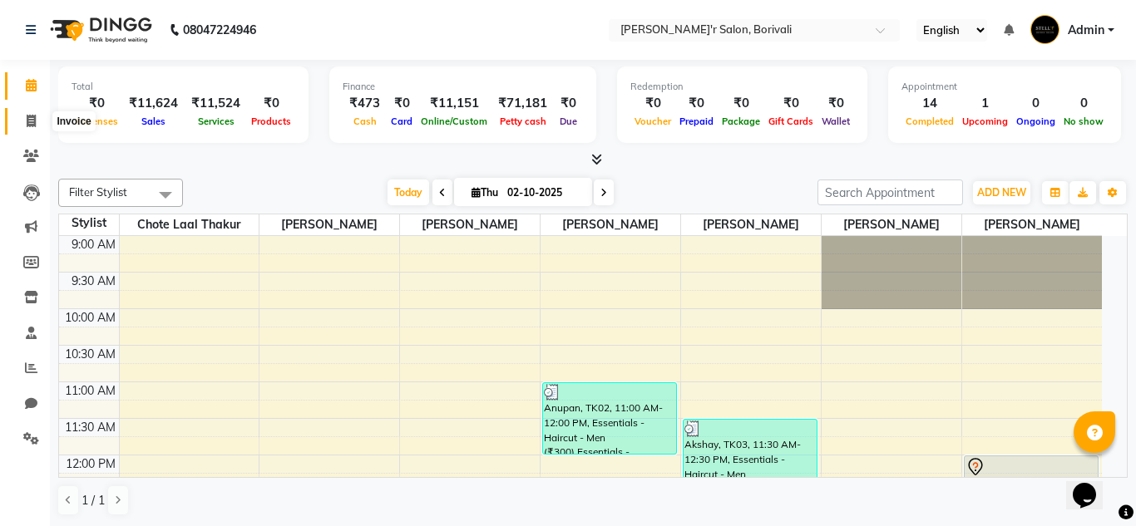
select select "8737"
select select "service"
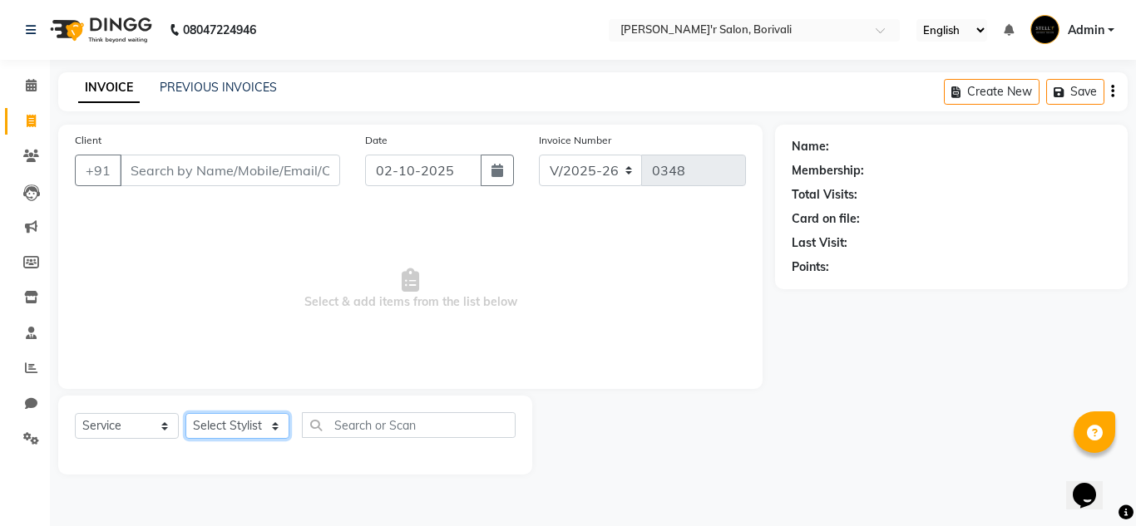
click at [250, 428] on select "Select Stylist Alisha Shaikh Chote Laal Thakur Mohd Gulsher Alvi Naushad Nida S…" at bounding box center [237, 426] width 104 height 26
select select "91581"
click at [185, 413] on select "Select Stylist Alisha Shaikh Chote Laal Thakur Mohd Gulsher Alvi Naushad Nida S…" at bounding box center [237, 426] width 104 height 26
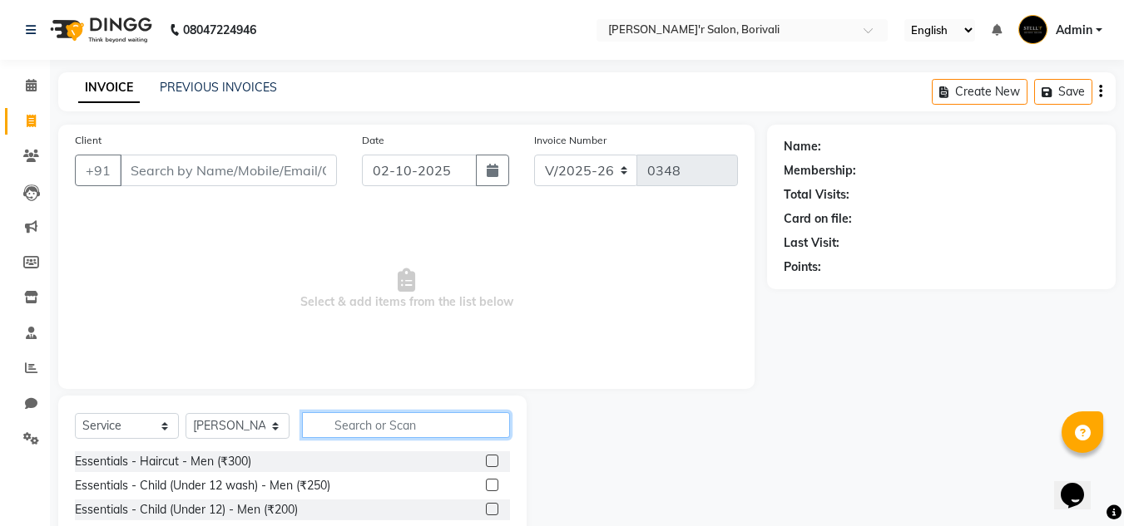
click at [344, 426] on input "text" at bounding box center [406, 426] width 208 height 26
type input "spa"
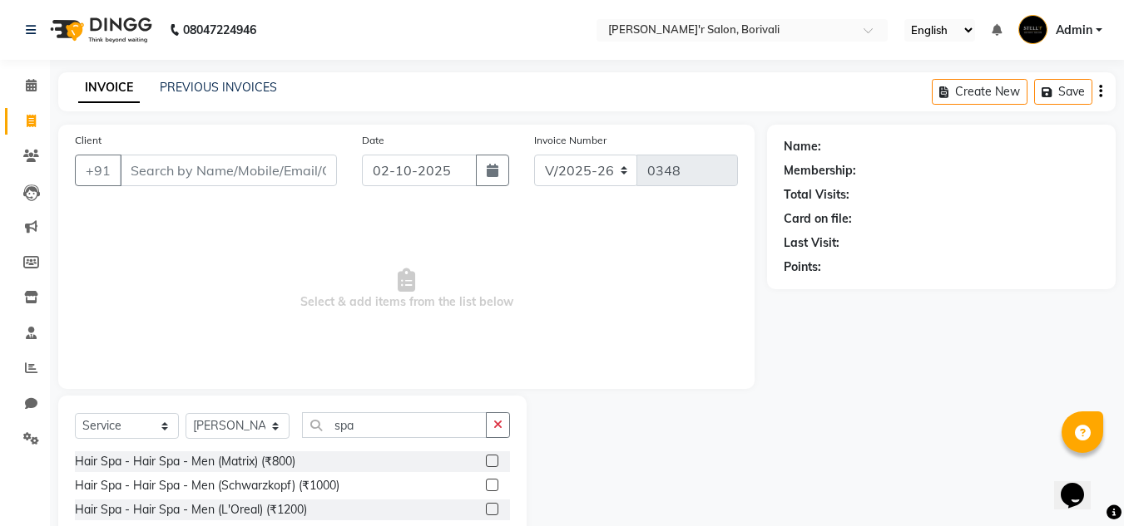
click at [486, 457] on label at bounding box center [492, 461] width 12 height 12
click at [486, 457] on input "checkbox" at bounding box center [491, 462] width 11 height 11
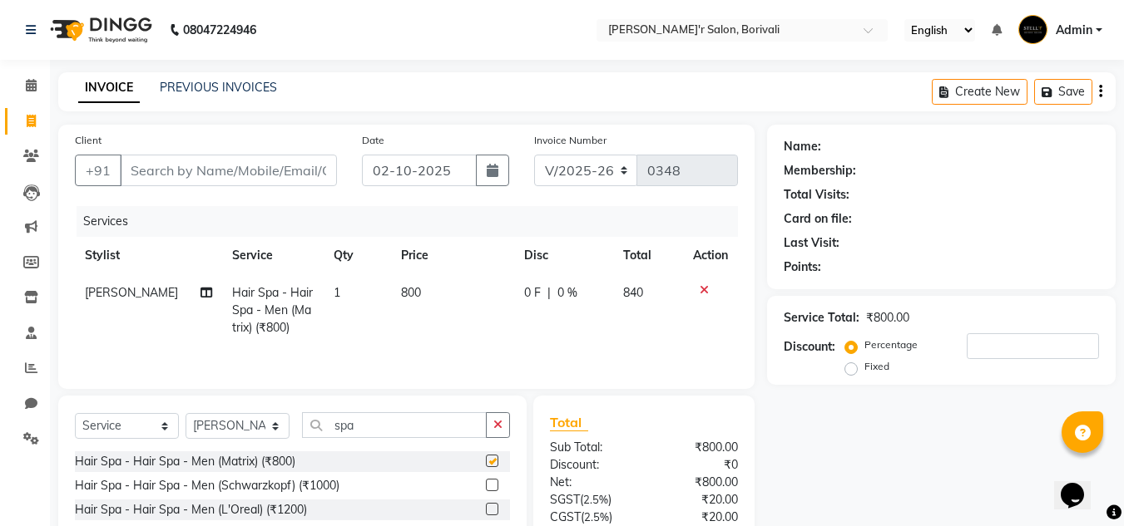
checkbox input "false"
click at [244, 184] on input "Client" at bounding box center [228, 171] width 217 height 32
type input "y"
type input "0"
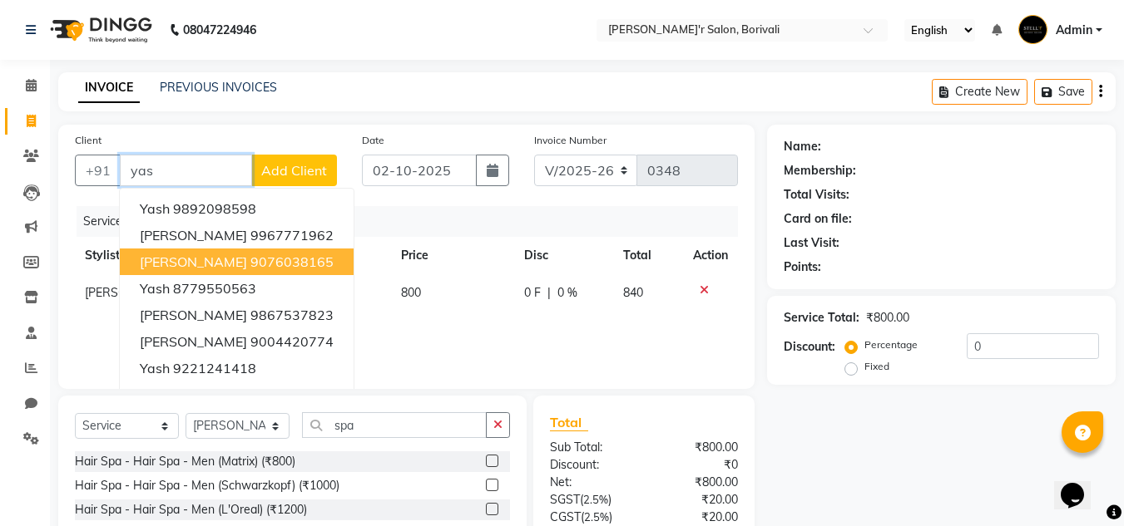
click at [284, 259] on ngb-highlight "9076038165" at bounding box center [291, 262] width 83 height 17
type input "9076038165"
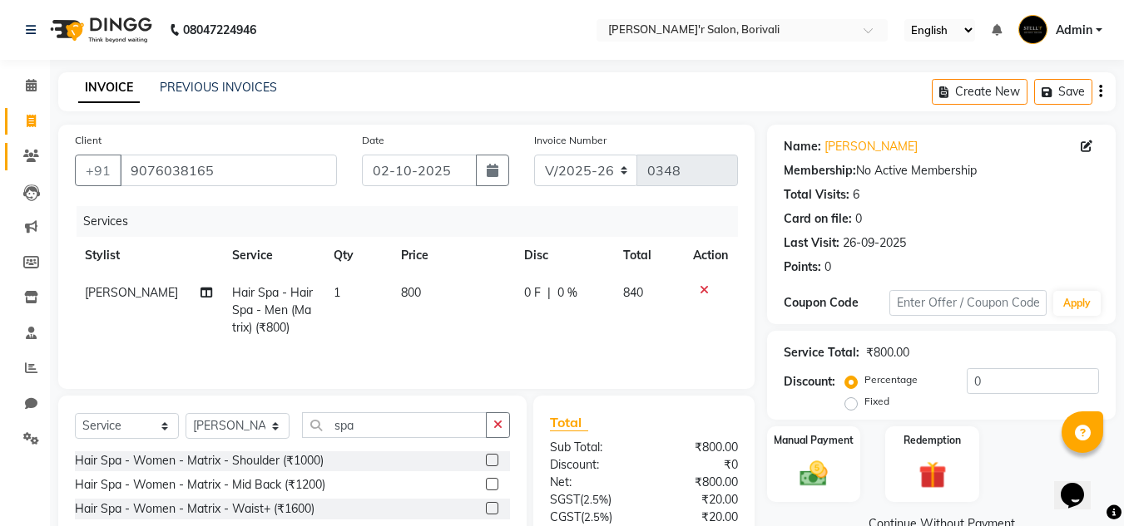
scroll to position [140, 0]
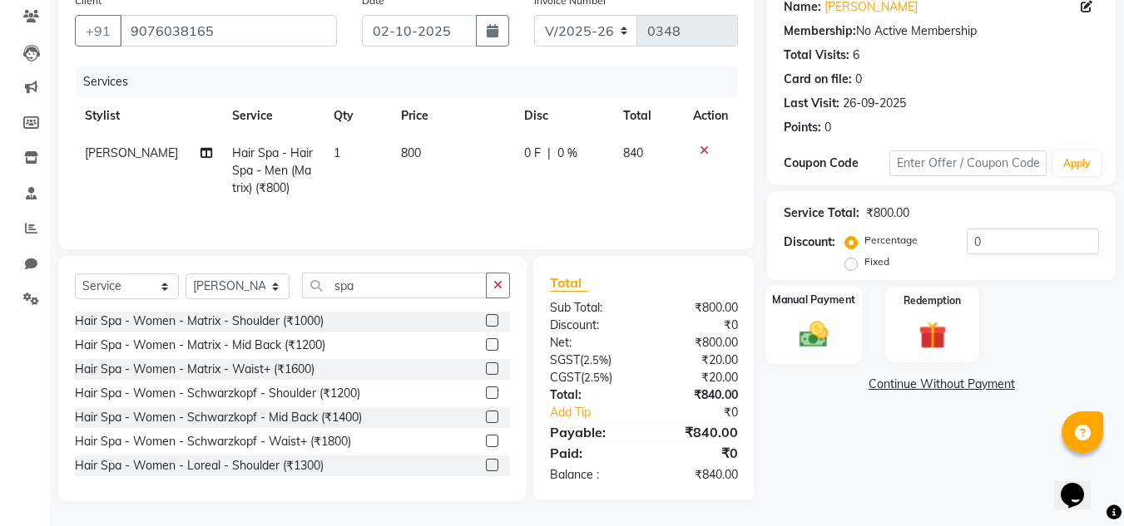
click at [826, 329] on img at bounding box center [813, 334] width 47 height 33
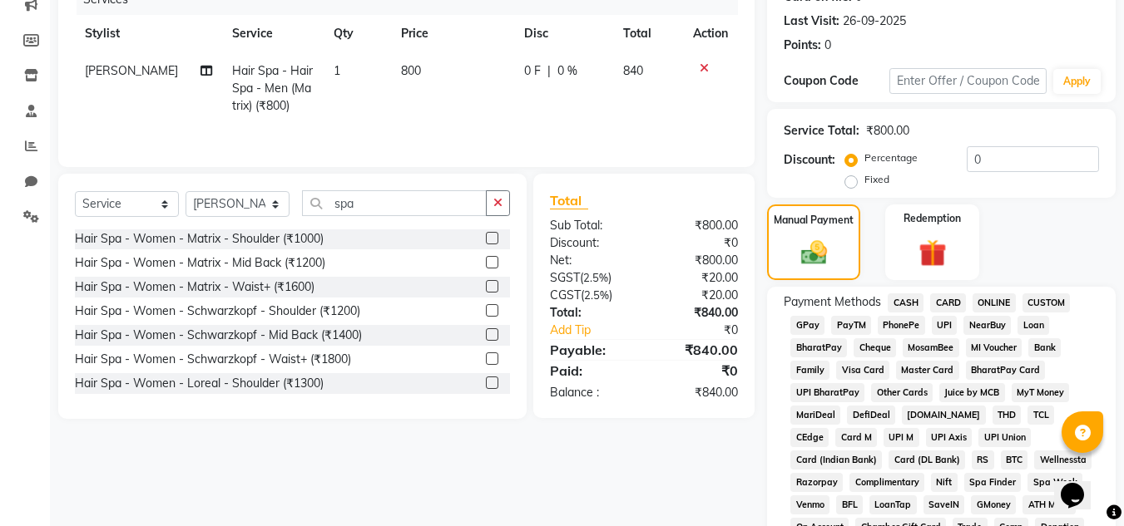
scroll to position [223, 0]
click at [907, 300] on span "CASH" at bounding box center [905, 302] width 36 height 19
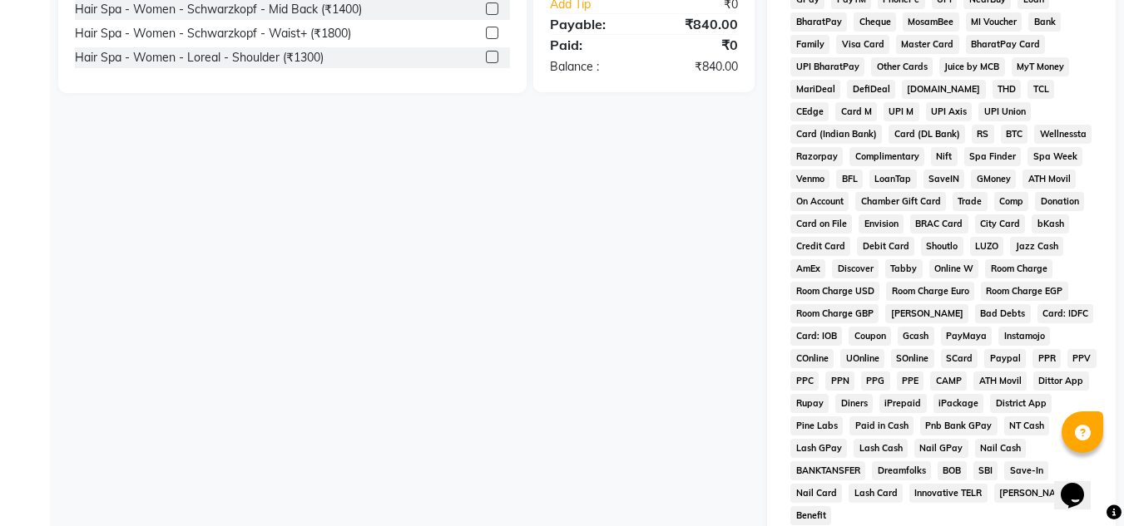
scroll to position [722, 0]
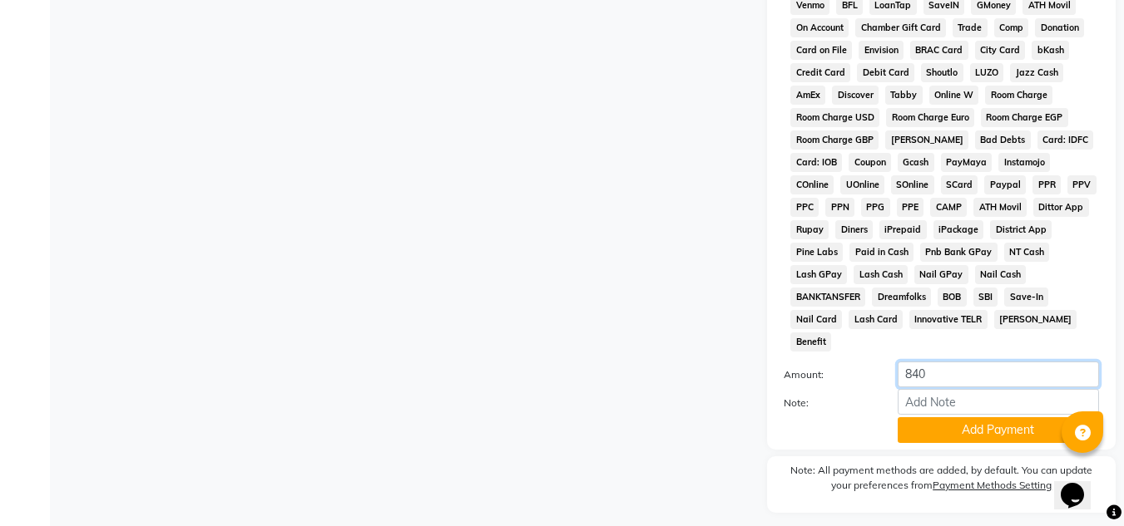
click at [956, 362] on input "840" at bounding box center [997, 375] width 201 height 26
click at [965, 418] on button "Add Payment" at bounding box center [997, 431] width 201 height 26
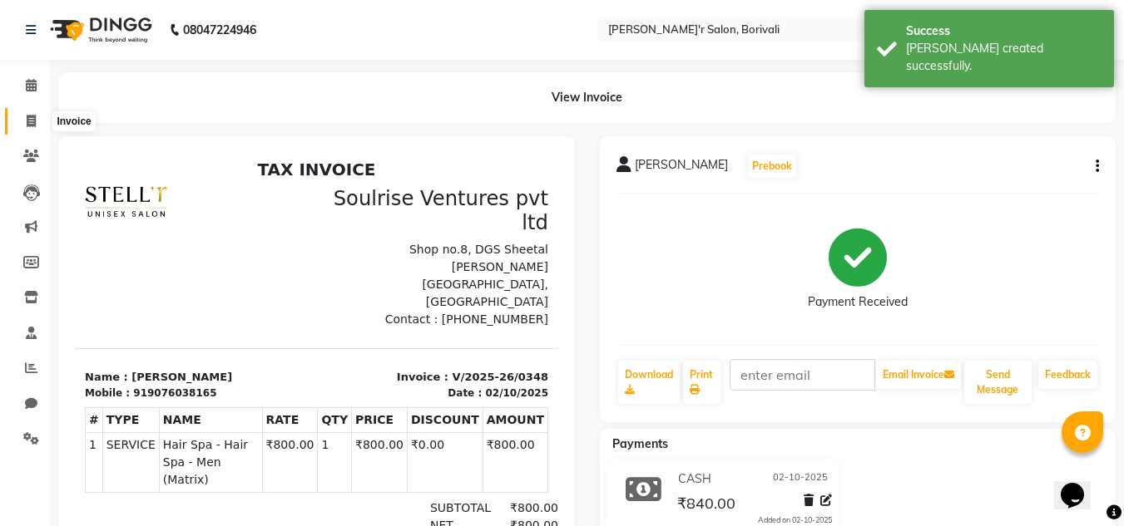
click at [28, 119] on icon at bounding box center [31, 121] width 9 height 12
select select "service"
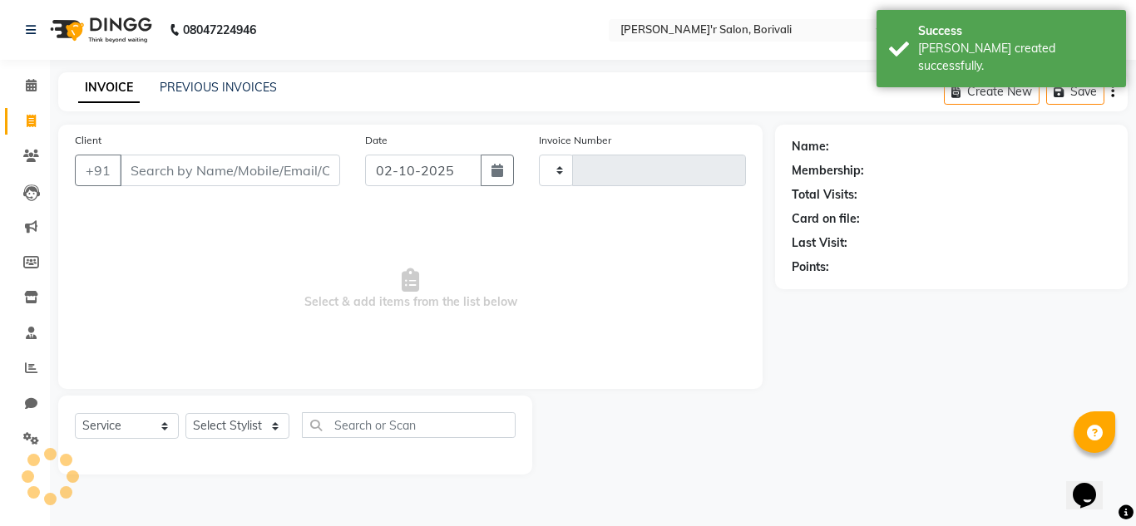
type input "0349"
select select "8737"
click at [27, 155] on icon at bounding box center [31, 156] width 16 height 12
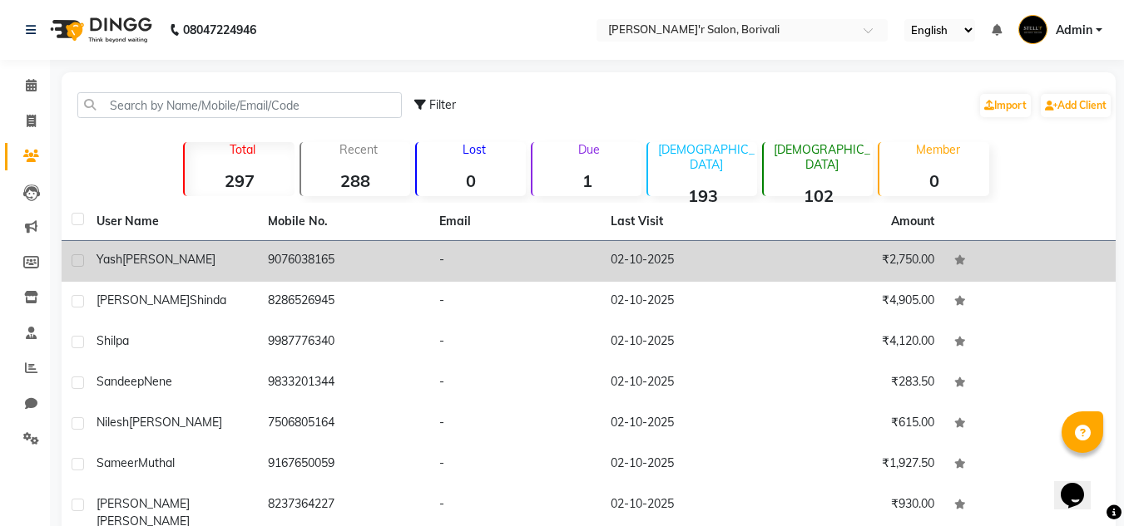
click at [221, 244] on td "Yash Vichare" at bounding box center [171, 261] width 171 height 41
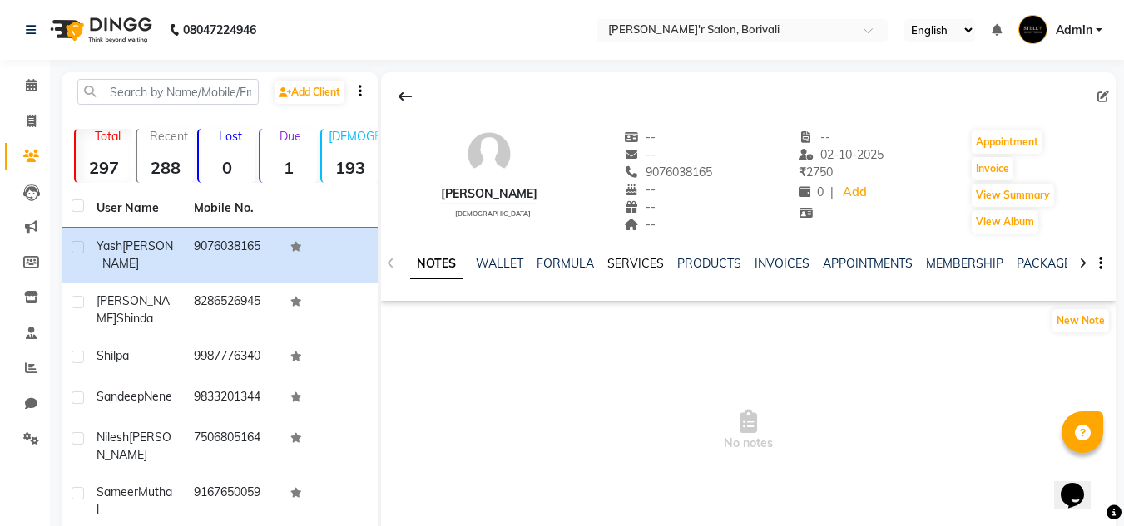
click at [643, 259] on link "SERVICES" at bounding box center [635, 263] width 57 height 15
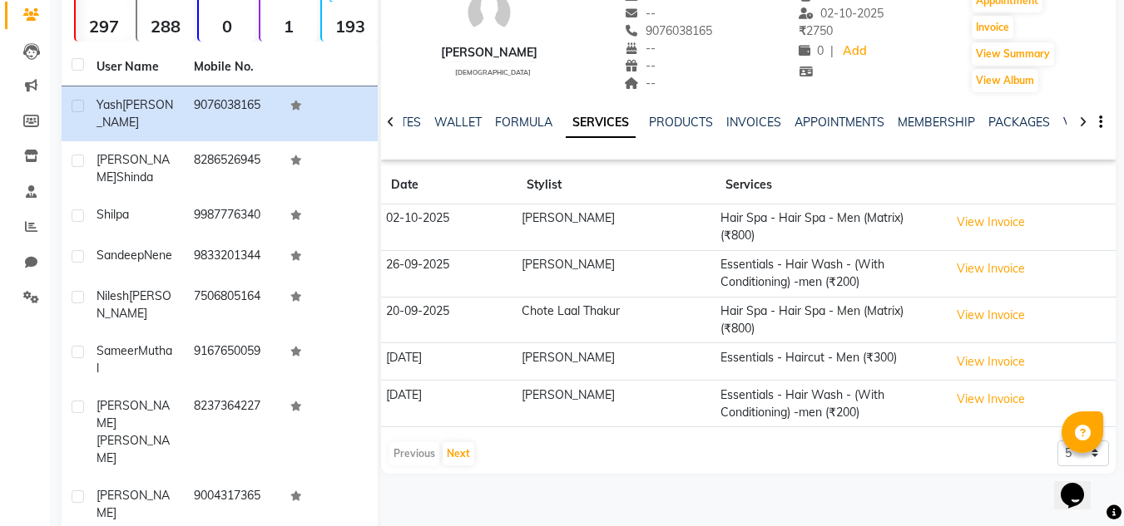
scroll to position [223, 0]
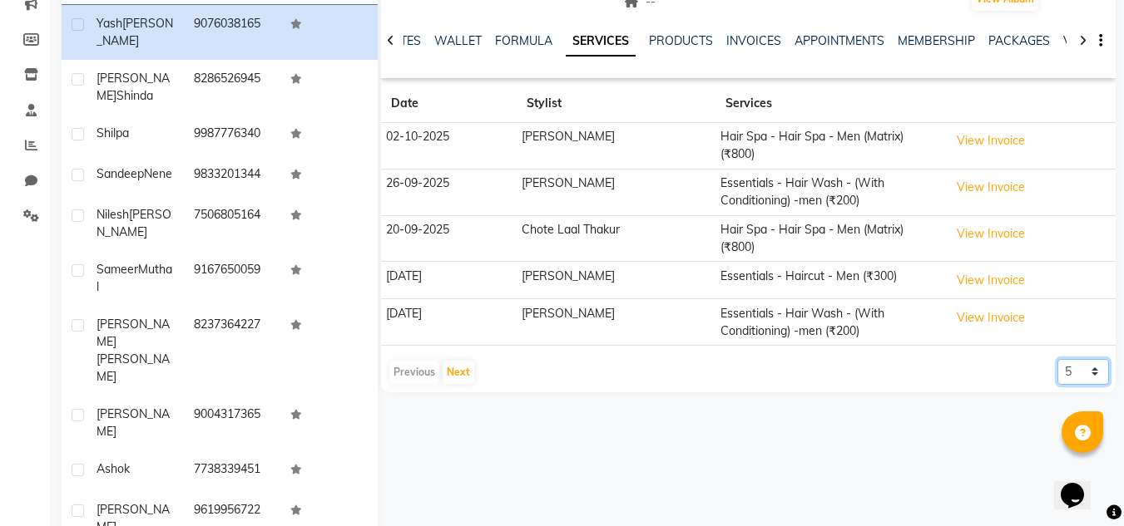
click at [1072, 371] on select "5 10 50 100 500" at bounding box center [1083, 372] width 52 height 26
select select "10"
click at [1057, 359] on select "5 10 50 100 500" at bounding box center [1083, 372] width 52 height 26
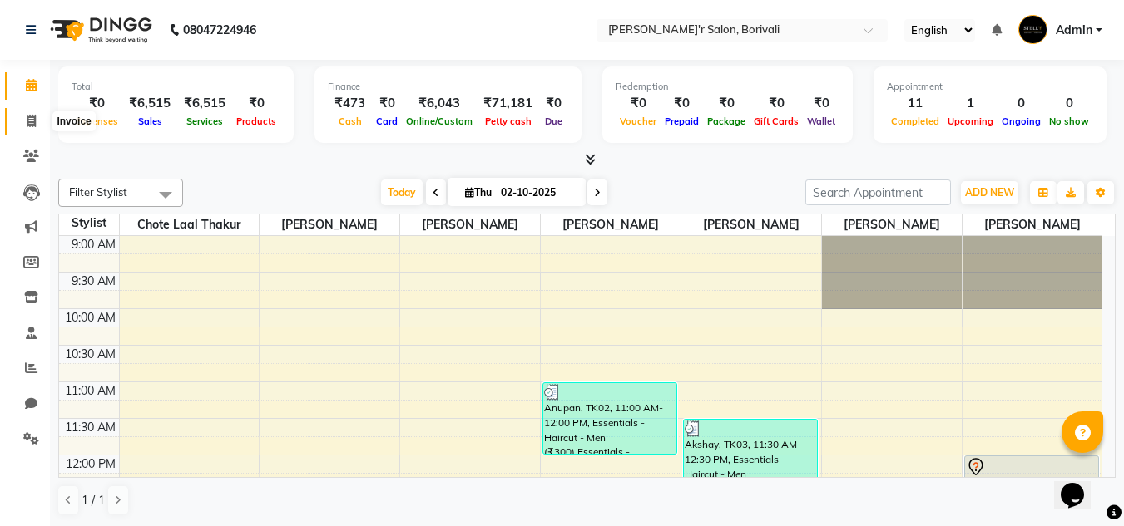
drag, startPoint x: 21, startPoint y: 115, endPoint x: 26, endPoint y: 106, distance: 10.4
click at [21, 115] on span at bounding box center [31, 121] width 29 height 19
select select "8737"
select select "service"
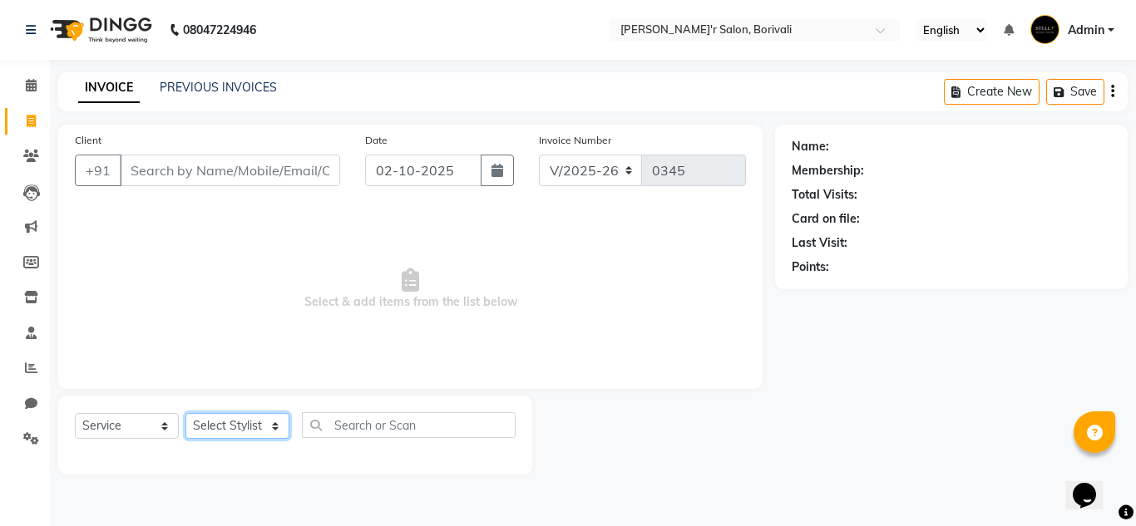
click at [239, 436] on select "Select Stylist [PERSON_NAME] Chote Laal [PERSON_NAME] [PERSON_NAME] [PERSON_NAM…" at bounding box center [237, 426] width 104 height 26
select select "89314"
click at [185, 413] on select "Select Stylist [PERSON_NAME] Chote Laal [PERSON_NAME] [PERSON_NAME] [PERSON_NAM…" at bounding box center [237, 426] width 104 height 26
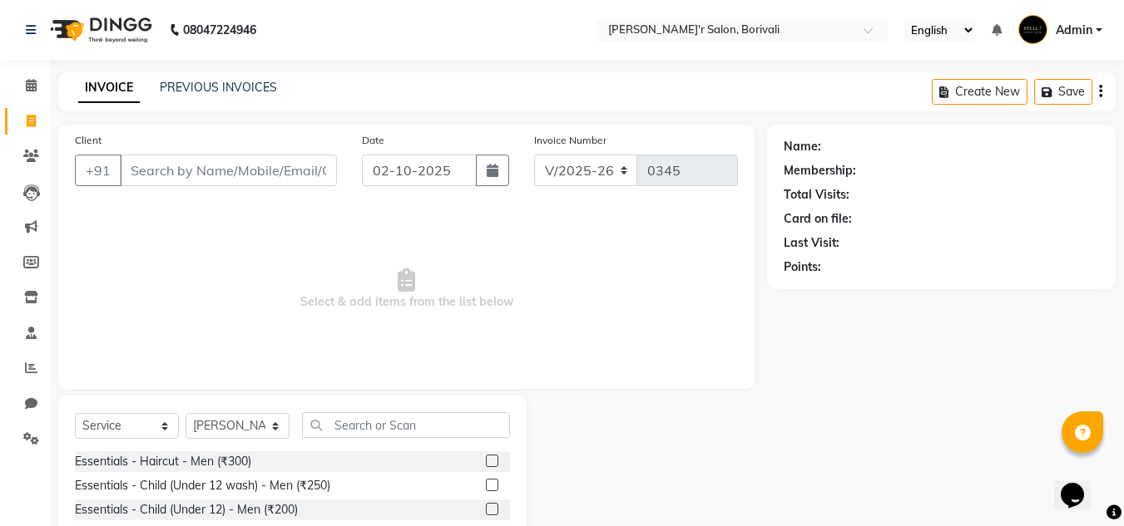
click at [486, 461] on label at bounding box center [492, 461] width 12 height 12
click at [486, 461] on input "checkbox" at bounding box center [491, 462] width 11 height 11
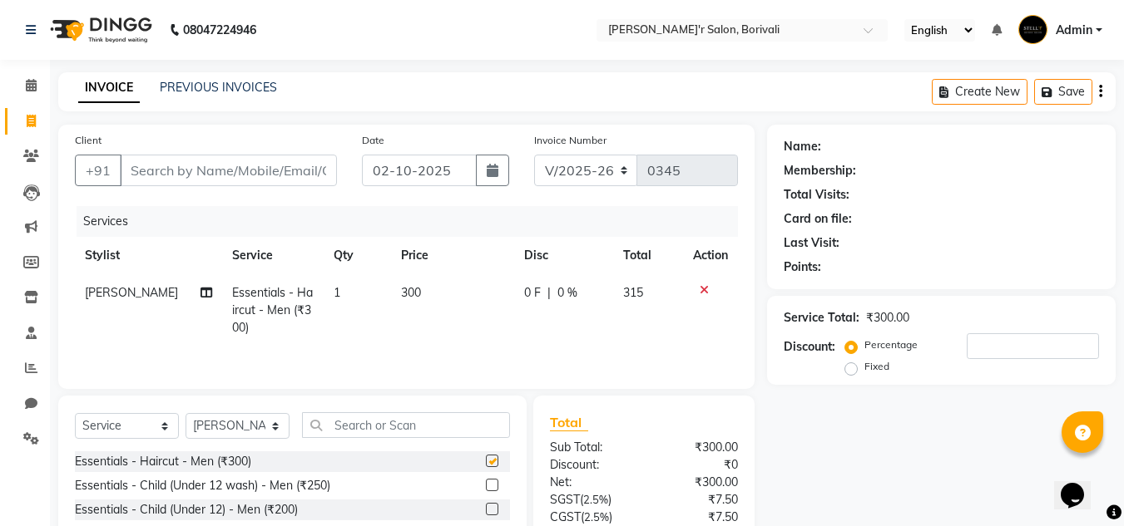
checkbox input "false"
click at [242, 179] on input "Client" at bounding box center [228, 171] width 217 height 32
click at [220, 180] on input "Client" at bounding box center [228, 171] width 217 height 32
type input "9"
type input "0"
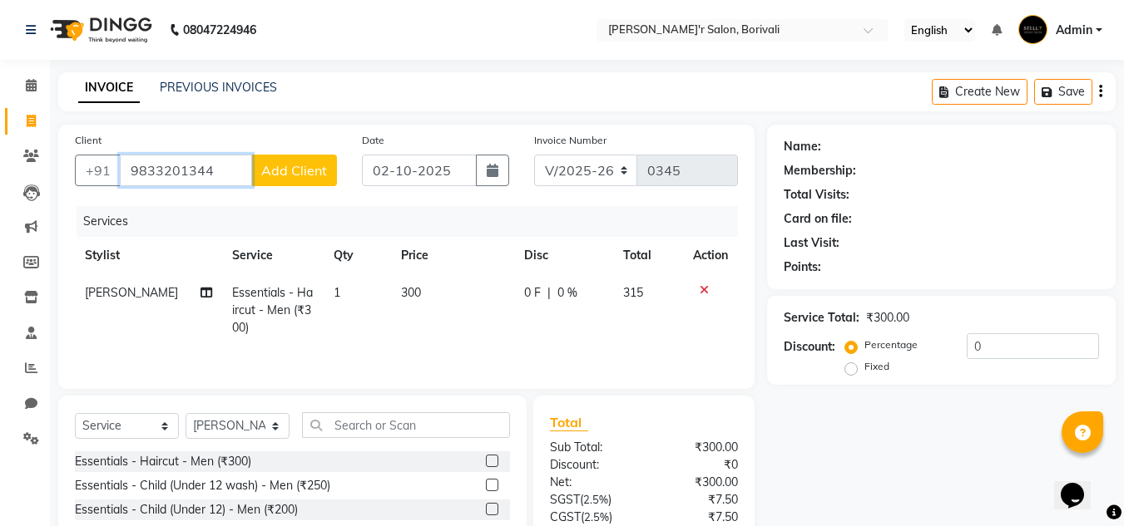
type input "9833201344"
click at [304, 167] on span "Add Client" at bounding box center [294, 170] width 66 height 17
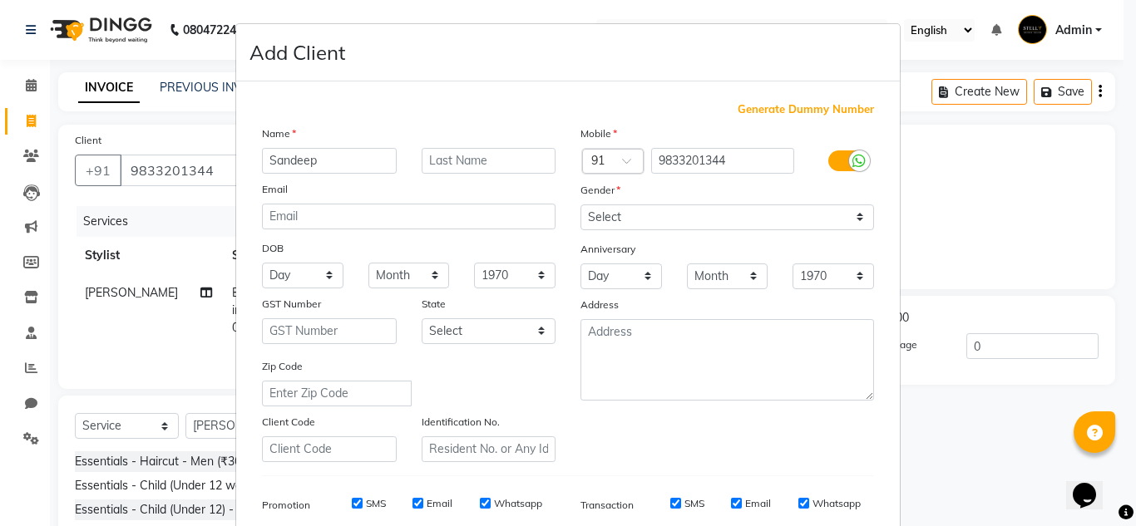
type input "Sandeep"
click at [482, 139] on div "Name" at bounding box center [409, 136] width 319 height 23
click at [478, 151] on input "text" at bounding box center [489, 161] width 135 height 26
type input "Nene"
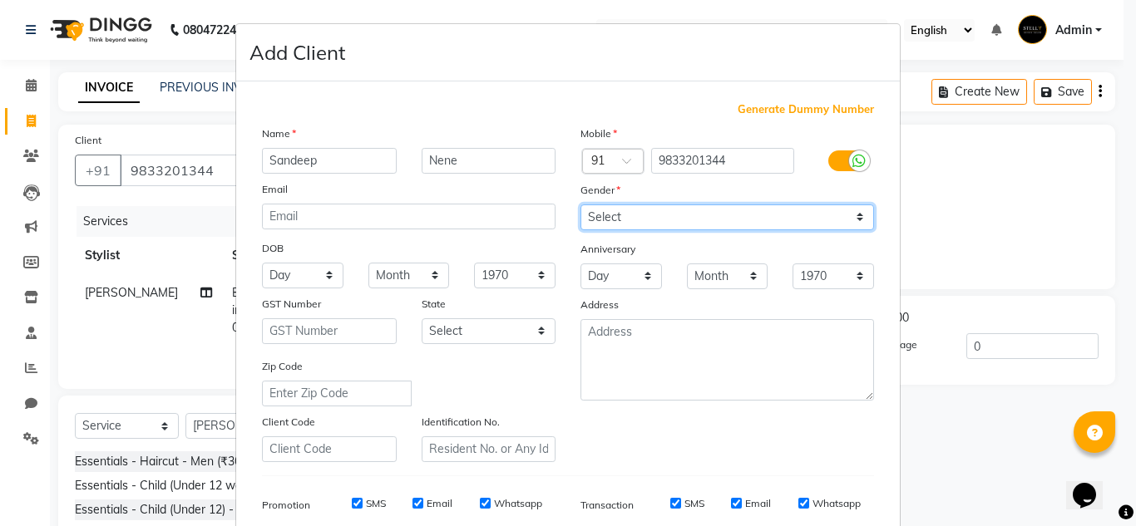
click at [697, 217] on select "Select [DEMOGRAPHIC_DATA] [DEMOGRAPHIC_DATA] Other Prefer Not To Say" at bounding box center [728, 218] width 294 height 26
select select "[DEMOGRAPHIC_DATA]"
click at [581, 205] on select "Select [DEMOGRAPHIC_DATA] [DEMOGRAPHIC_DATA] Other Prefer Not To Say" at bounding box center [728, 218] width 294 height 26
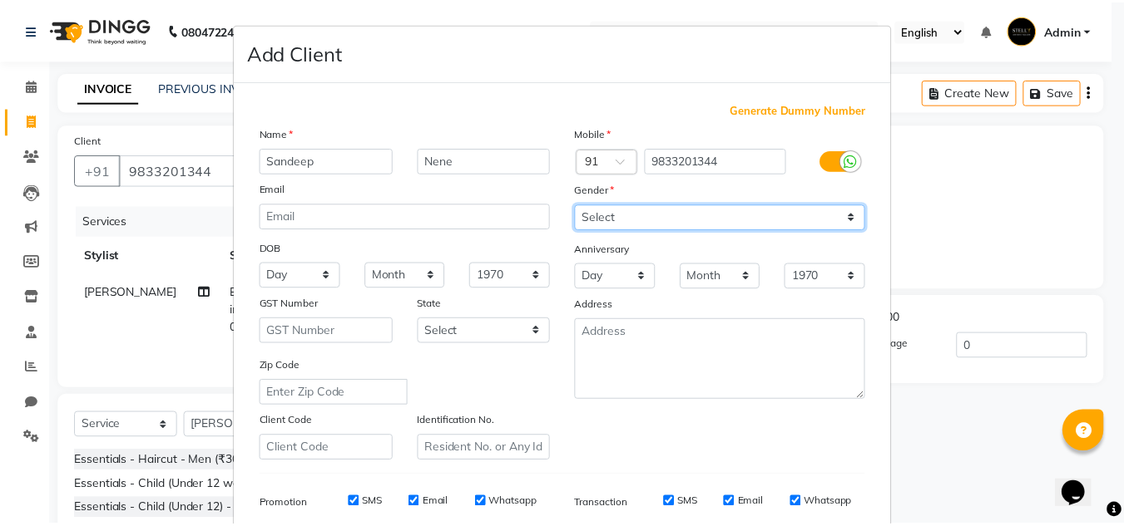
scroll to position [241, 0]
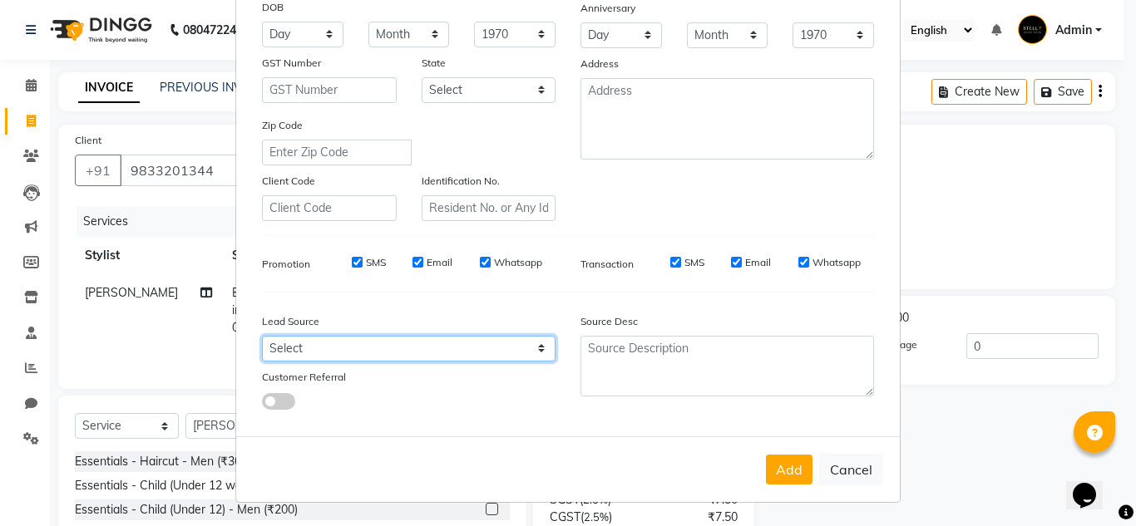
click at [472, 355] on select "Select Walk-in Referral Internet Friend Word of Mouth Advertisement Facebook Ju…" at bounding box center [409, 349] width 294 height 26
select select "56608"
click at [262, 336] on select "Select Walk-in Referral Internet Friend Word of Mouth Advertisement Facebook Ju…" at bounding box center [409, 349] width 294 height 26
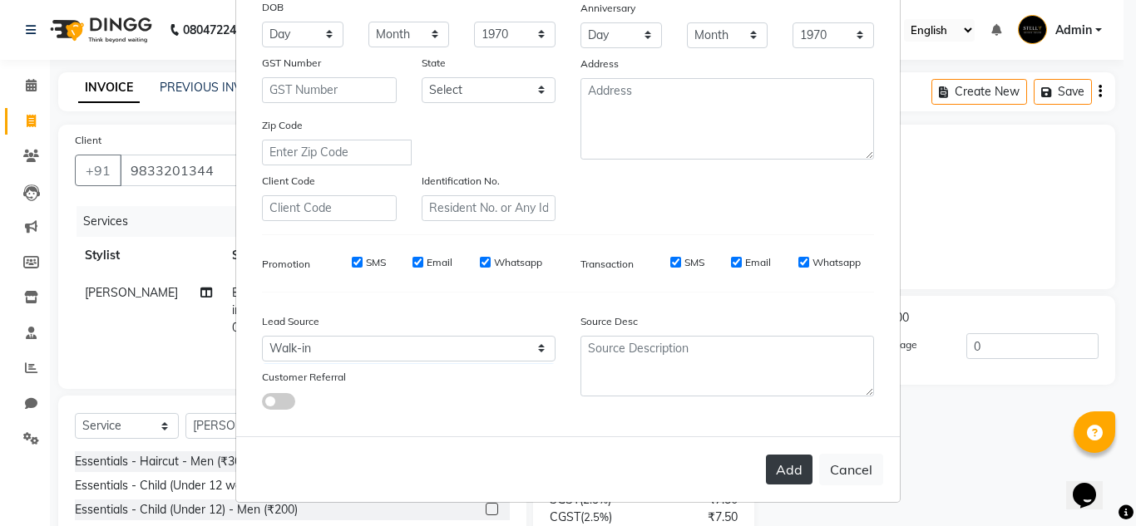
click at [796, 467] on button "Add" at bounding box center [789, 470] width 47 height 30
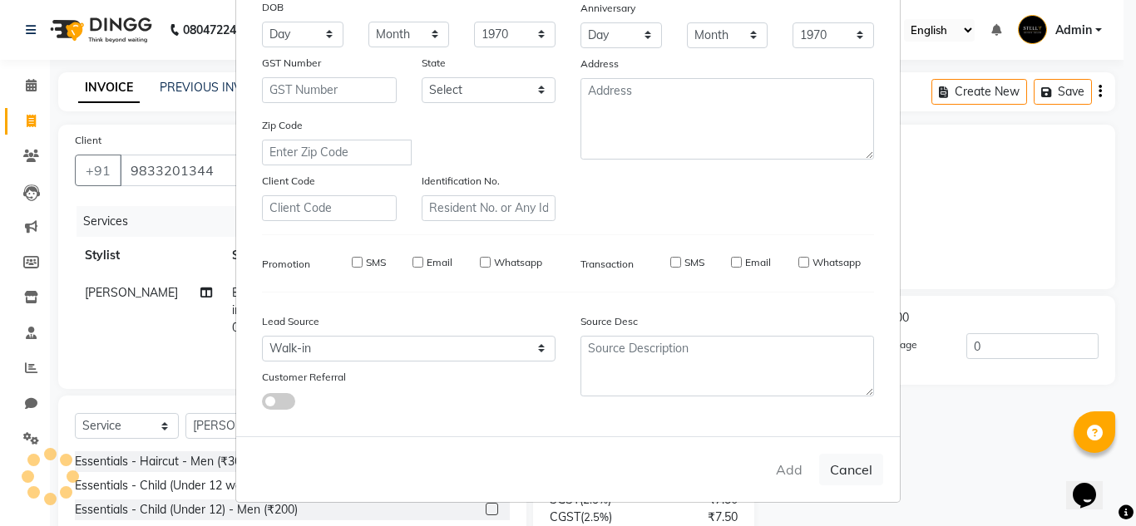
select select
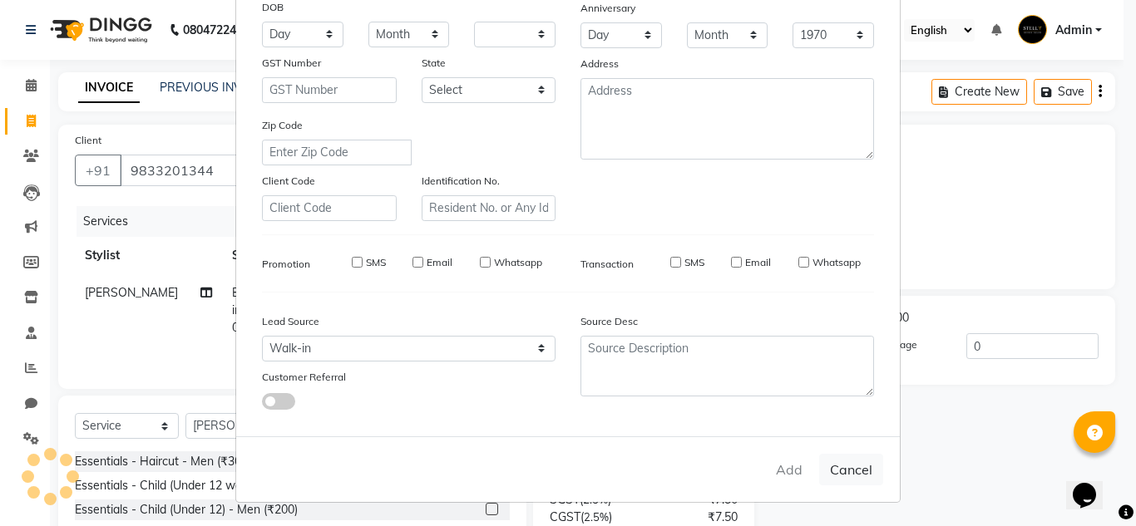
select select
checkbox input "false"
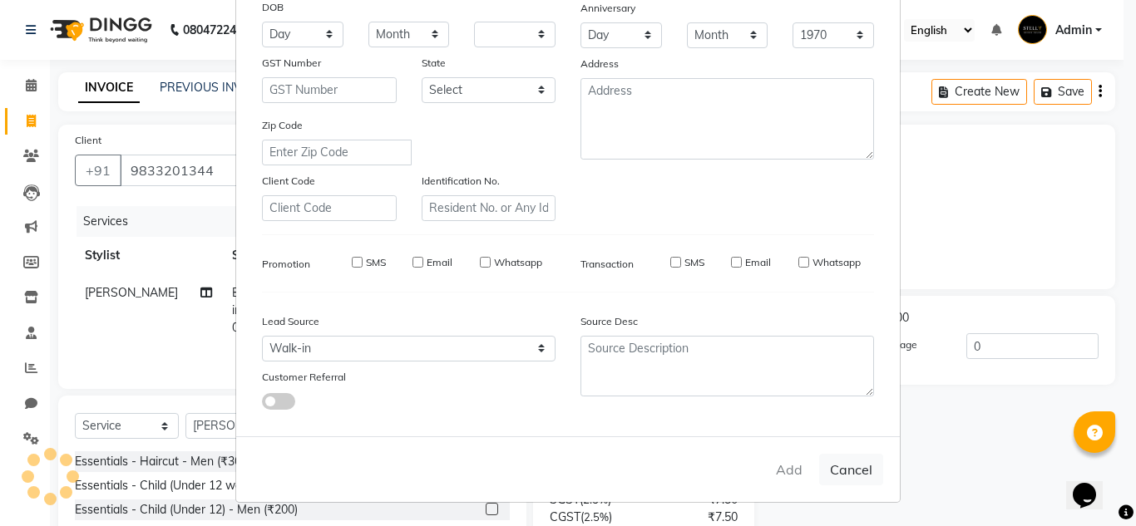
checkbox input "false"
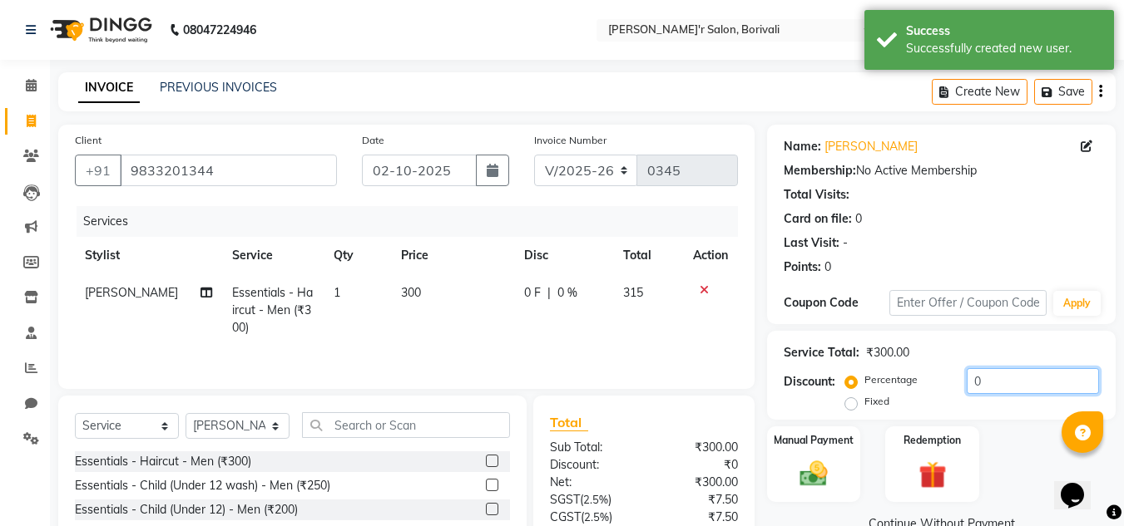
click at [991, 383] on input "0" at bounding box center [1032, 381] width 132 height 26
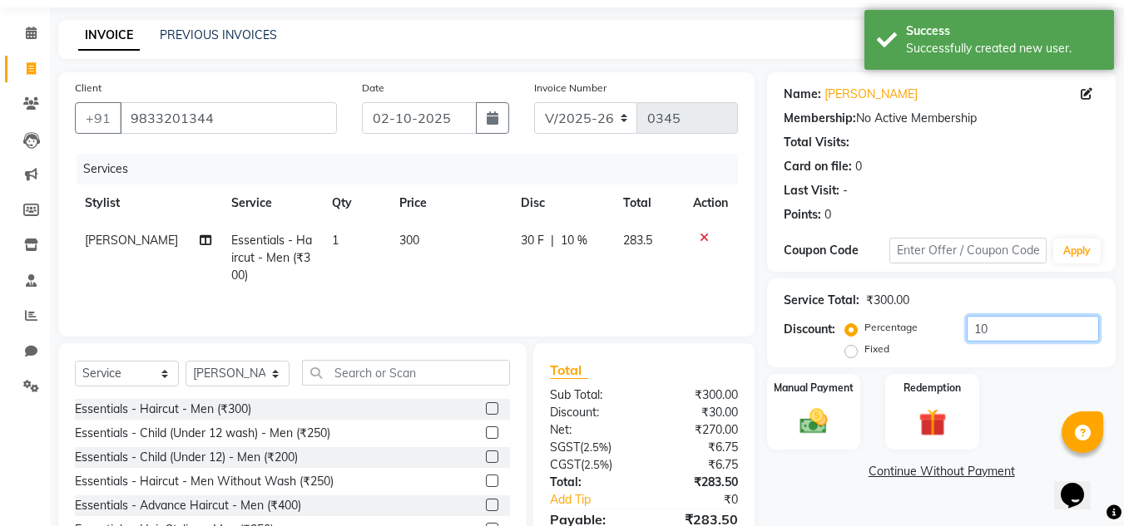
scroll to position [140, 0]
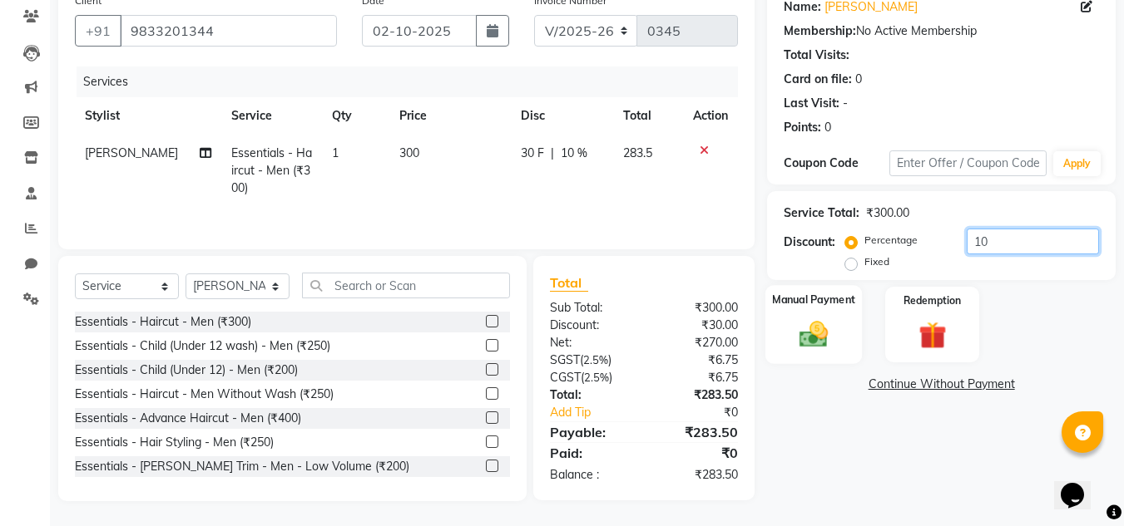
type input "10"
click at [848, 319] on div "Manual Payment" at bounding box center [813, 324] width 97 height 79
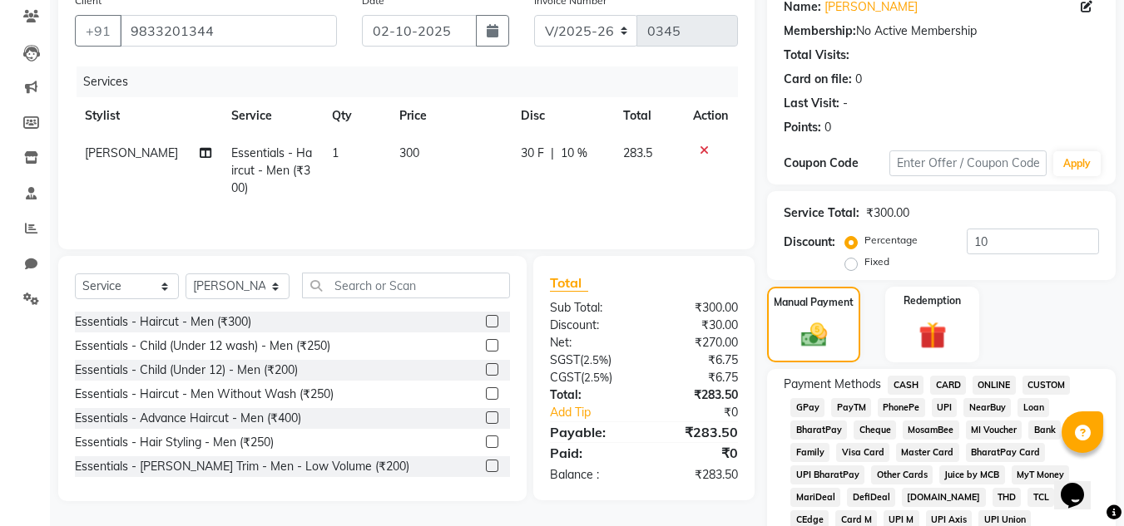
click at [813, 409] on span "GPay" at bounding box center [807, 407] width 34 height 19
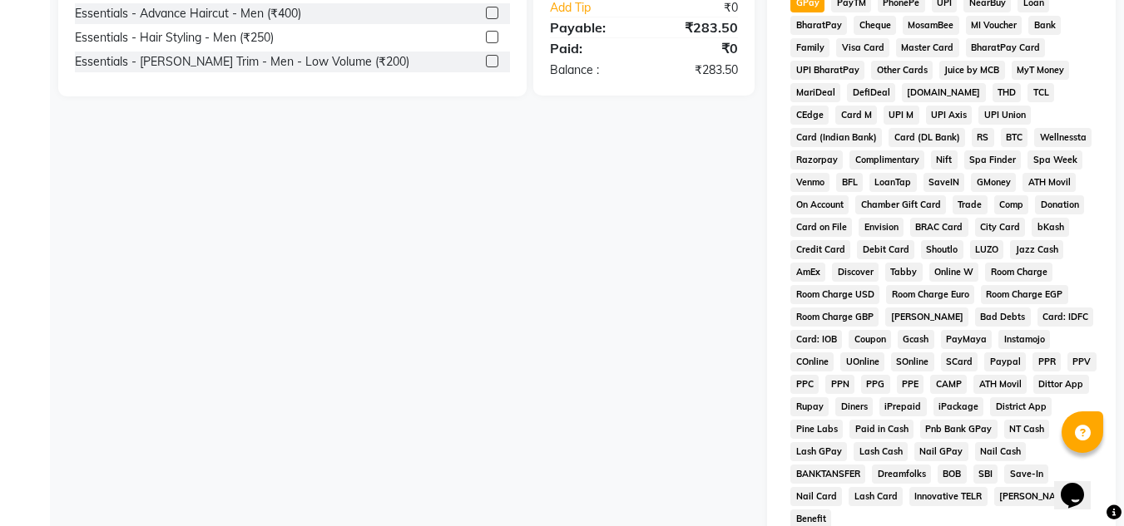
scroll to position [745, 0]
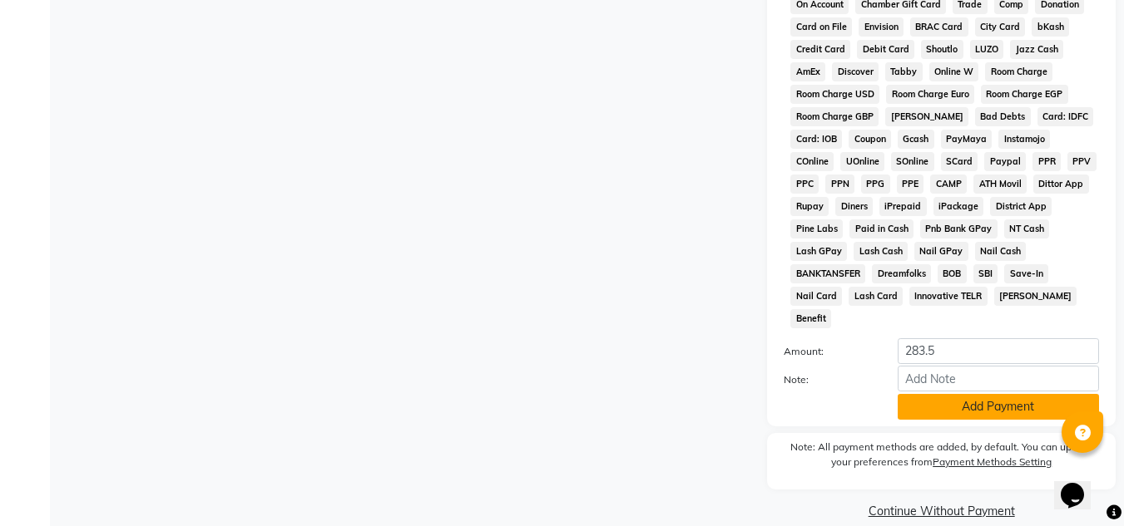
click at [941, 394] on button "Add Payment" at bounding box center [997, 407] width 201 height 26
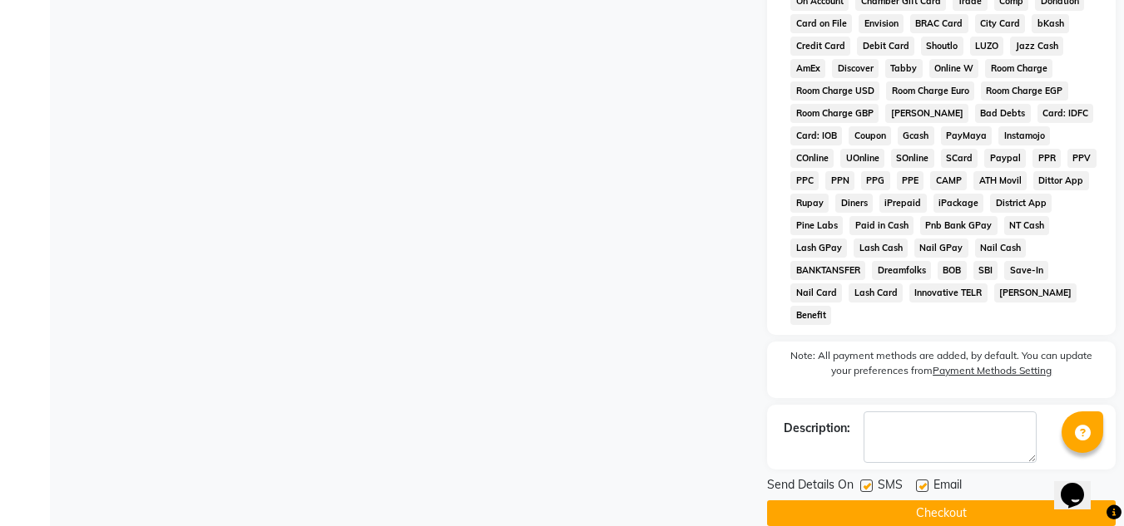
scroll to position [751, 0]
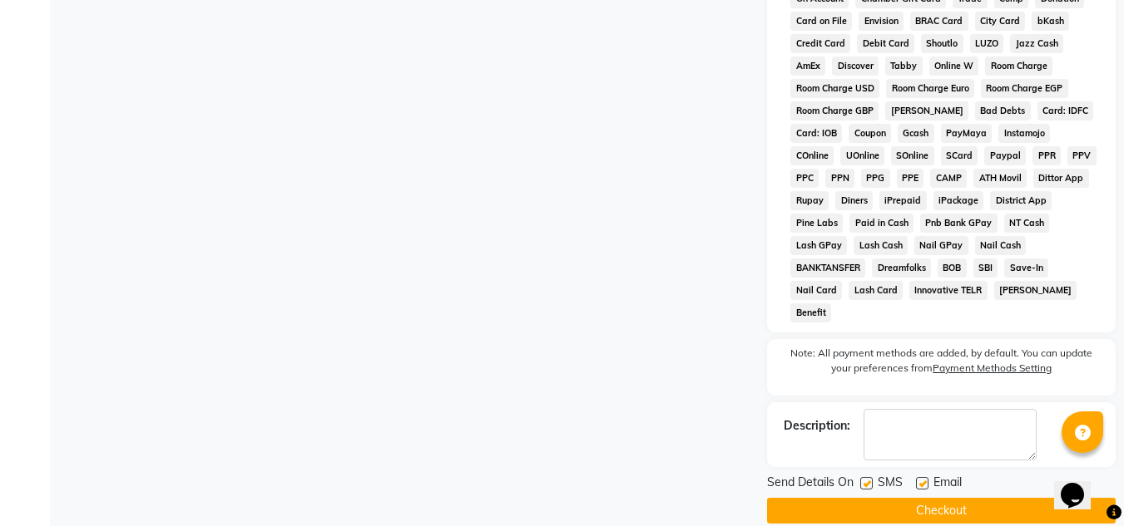
click at [1016, 498] on button "Checkout" at bounding box center [941, 511] width 348 height 26
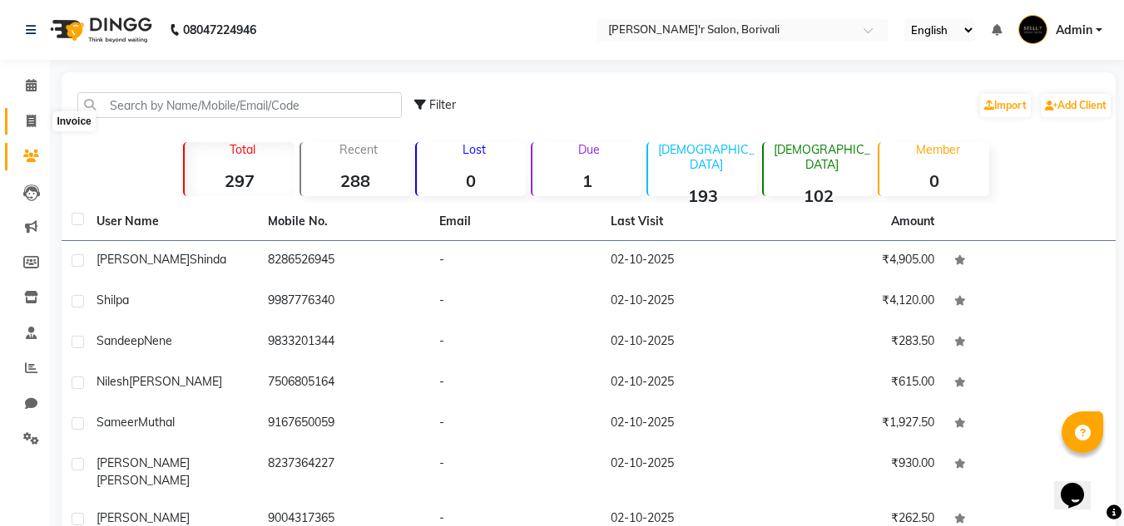
click at [32, 126] on icon at bounding box center [31, 121] width 9 height 12
select select "8737"
select select "service"
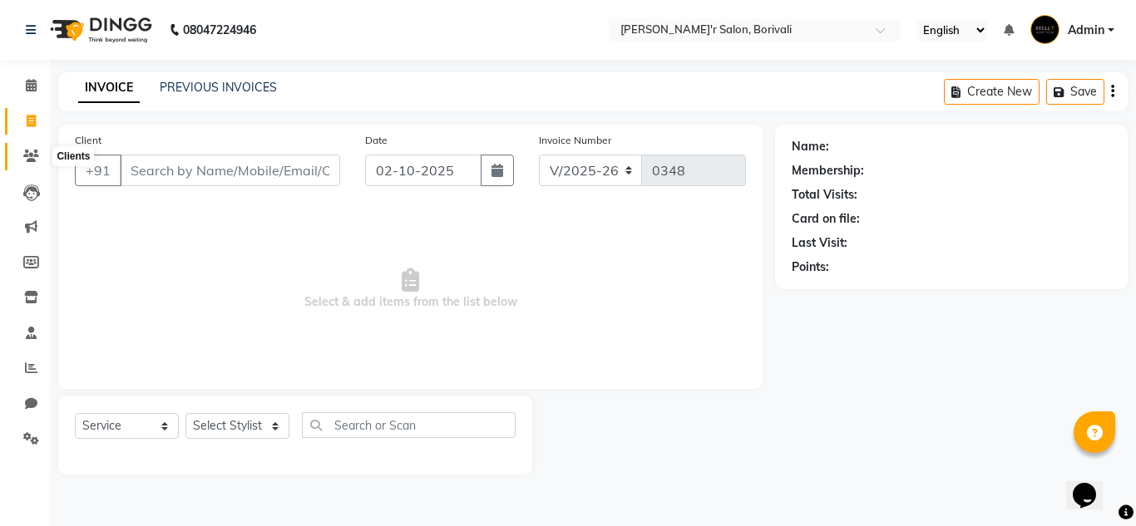
click at [27, 163] on span at bounding box center [31, 156] width 29 height 19
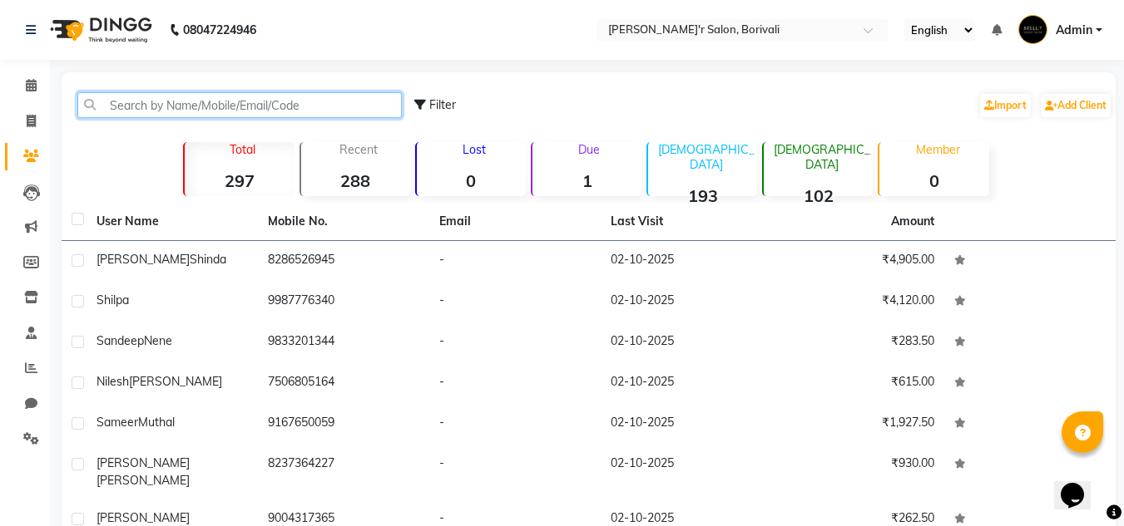
click at [179, 109] on input "text" at bounding box center [239, 105] width 324 height 26
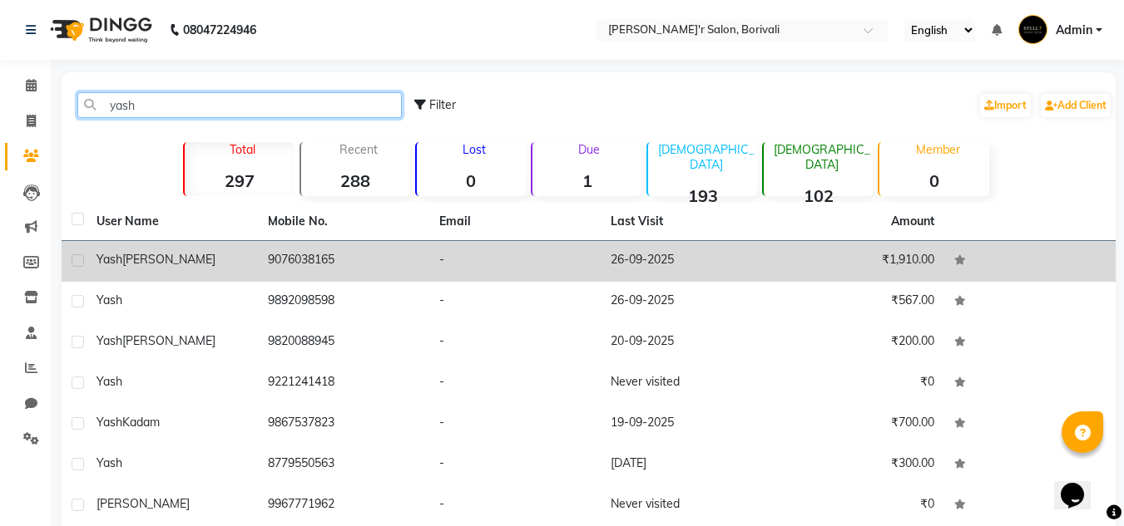
type input "yash"
click at [311, 260] on td "9076038165" at bounding box center [343, 261] width 171 height 41
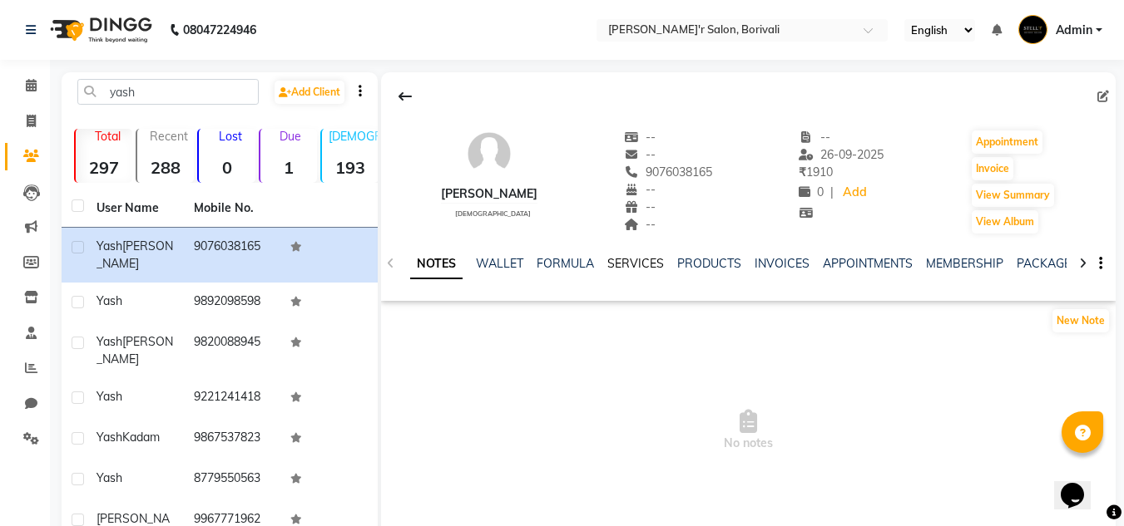
click at [653, 258] on link "SERVICES" at bounding box center [635, 263] width 57 height 15
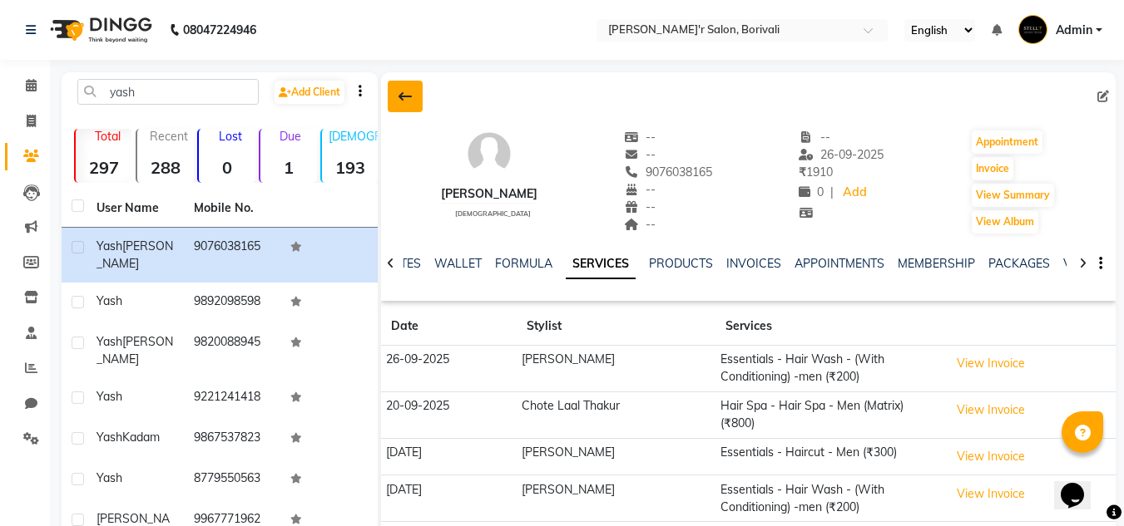
click at [395, 91] on button at bounding box center [405, 97] width 35 height 32
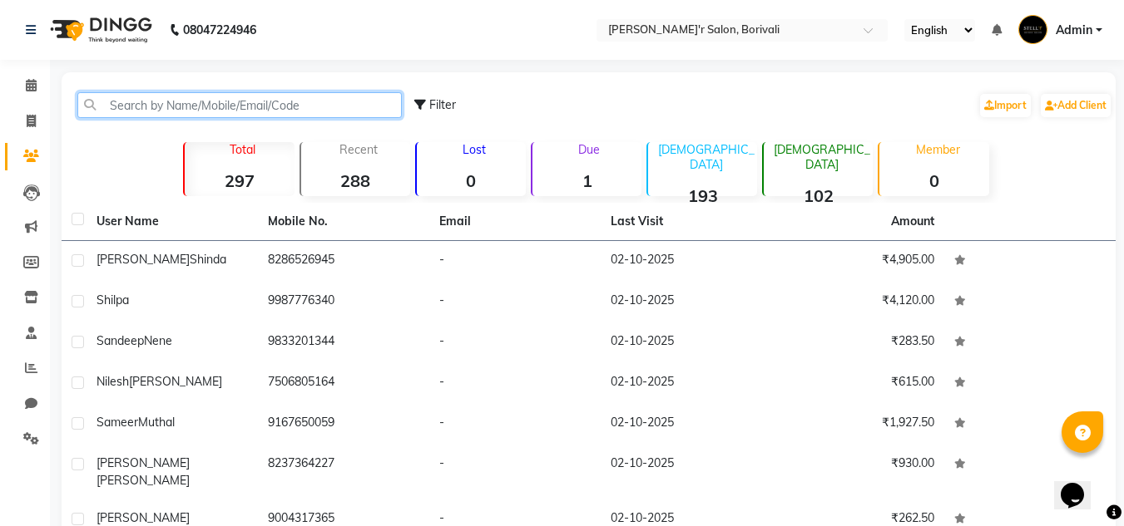
click at [240, 110] on input "text" at bounding box center [239, 105] width 324 height 26
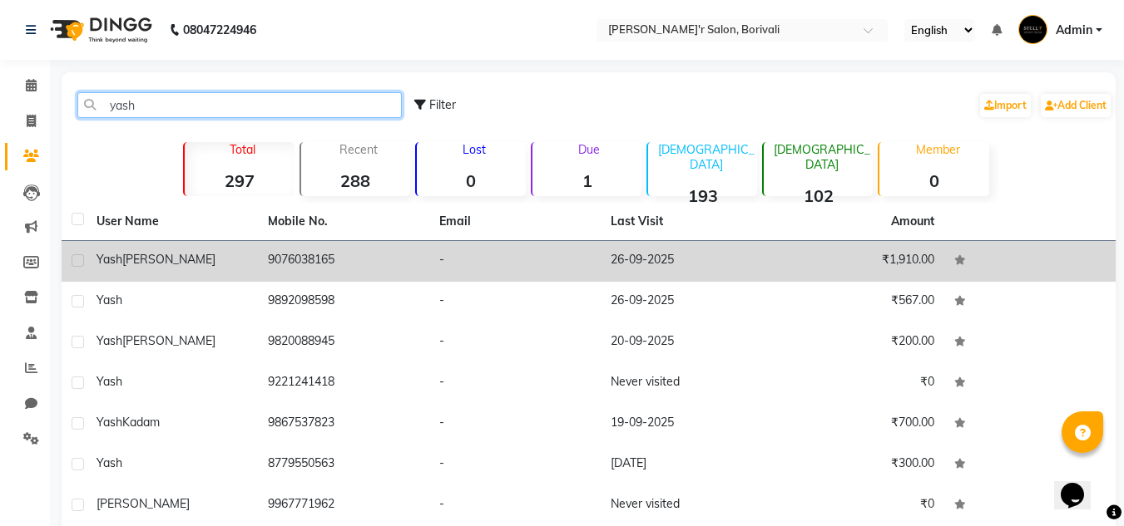
type input "yash"
click at [317, 255] on td "9076038165" at bounding box center [343, 261] width 171 height 41
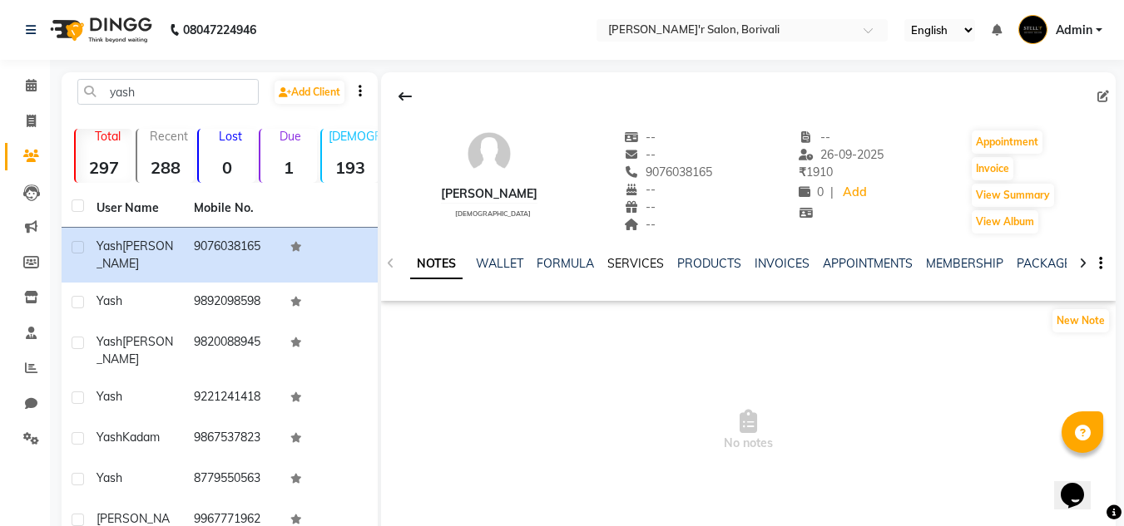
click at [635, 268] on link "SERVICES" at bounding box center [635, 263] width 57 height 15
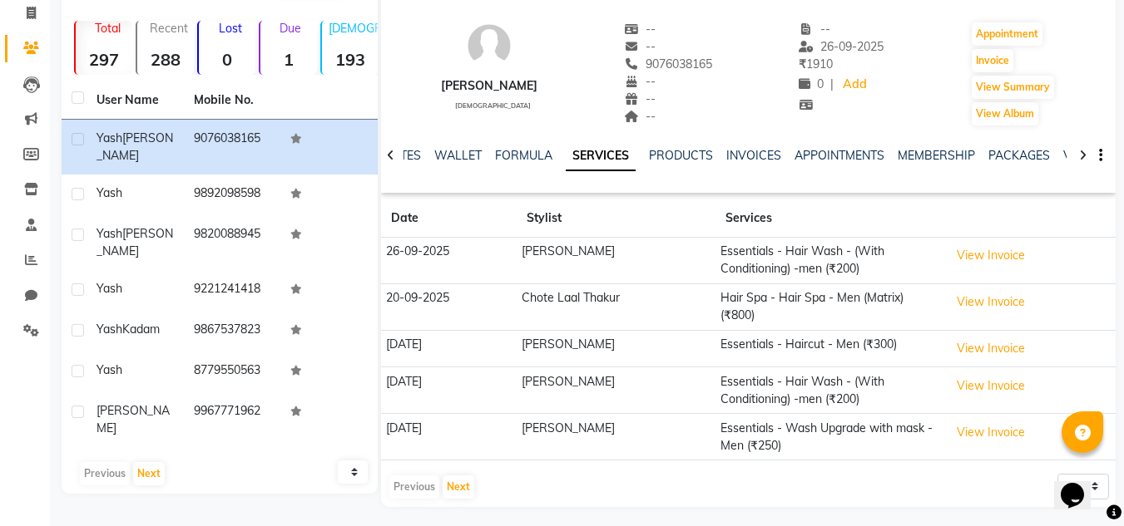
scroll to position [114, 0]
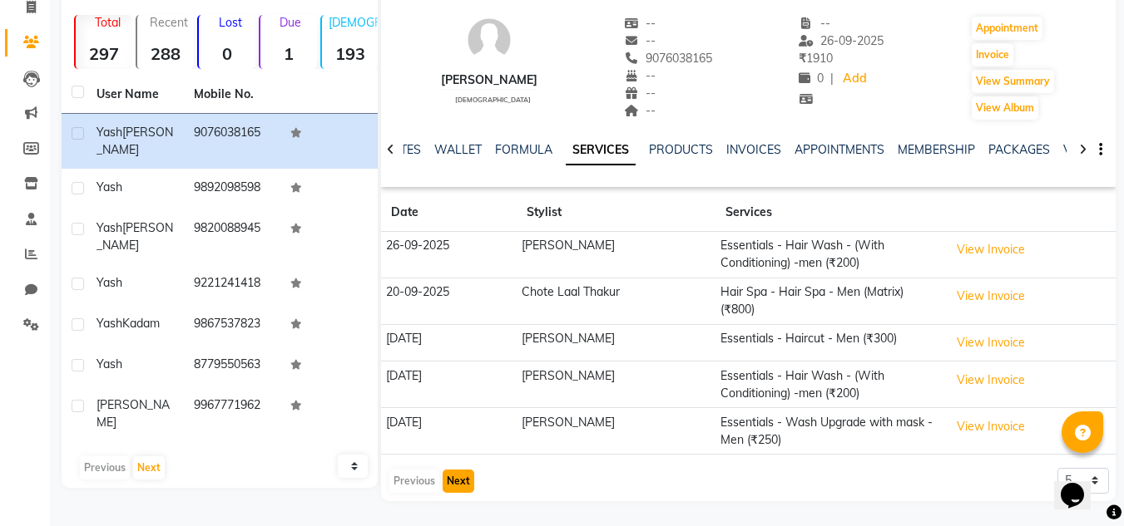
click at [454, 482] on button "Next" at bounding box center [458, 481] width 32 height 23
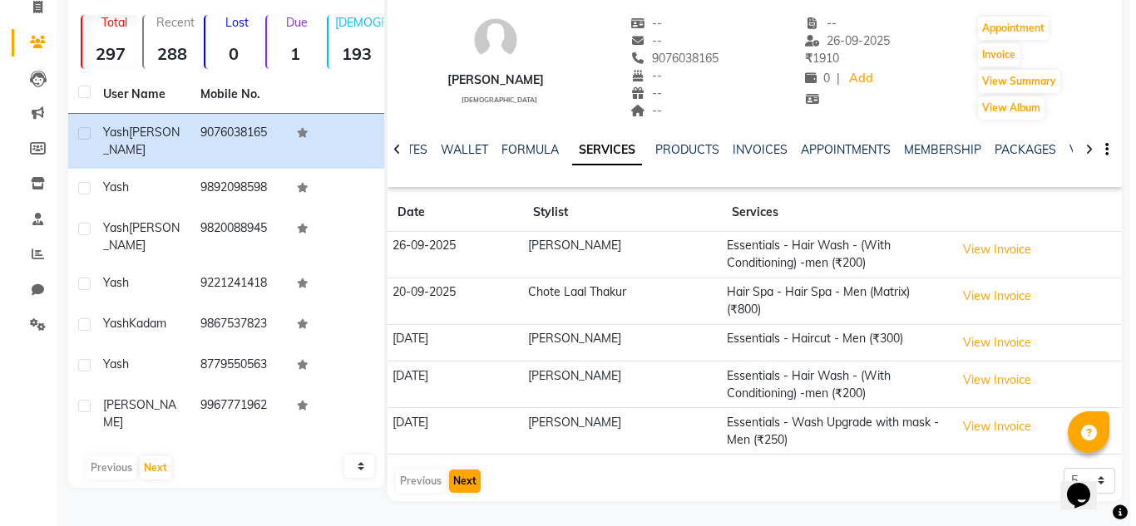
scroll to position [72, 0]
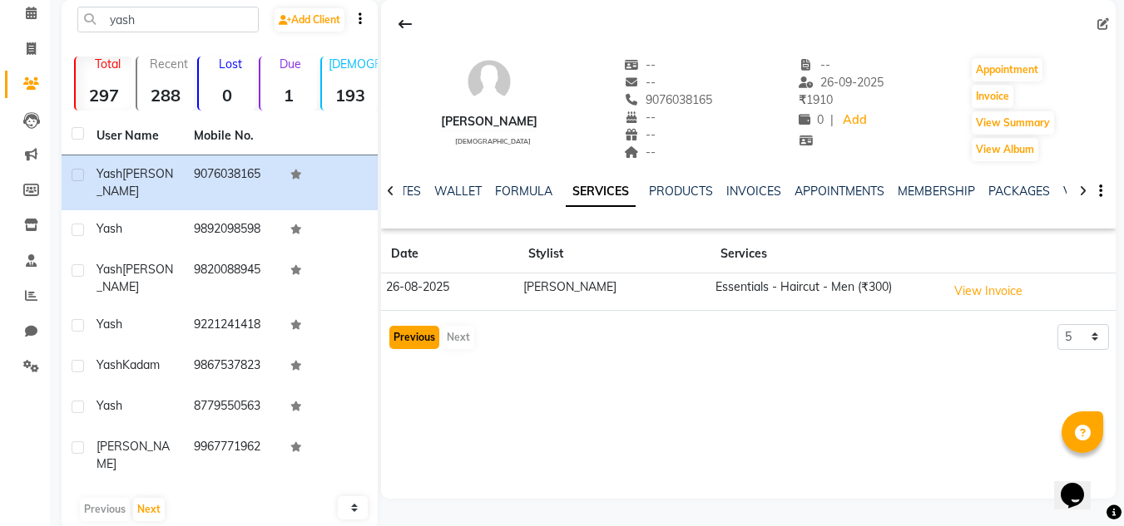
click at [410, 330] on button "Previous" at bounding box center [414, 337] width 50 height 23
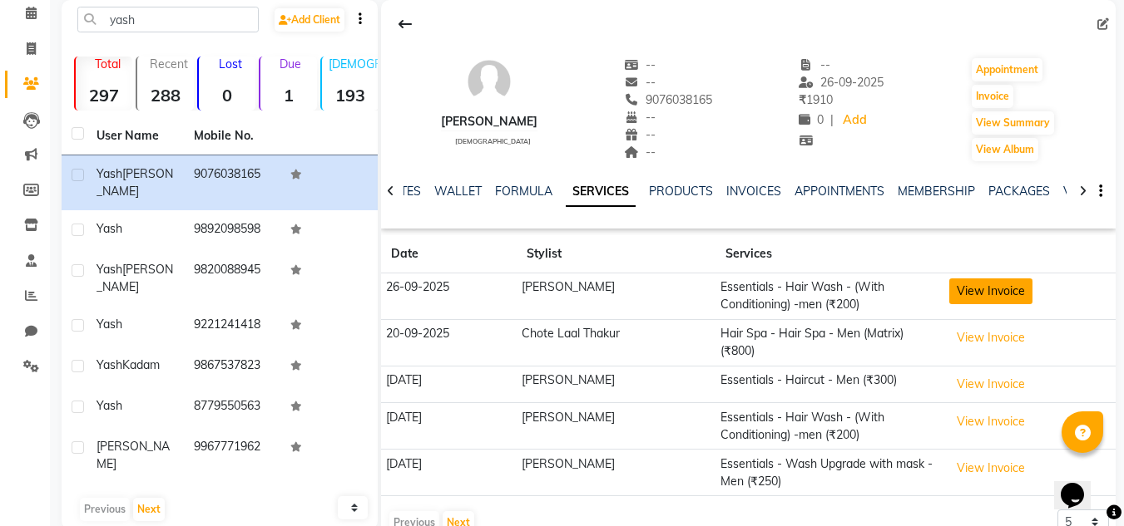
click at [988, 299] on button "View Invoice" at bounding box center [990, 292] width 83 height 26
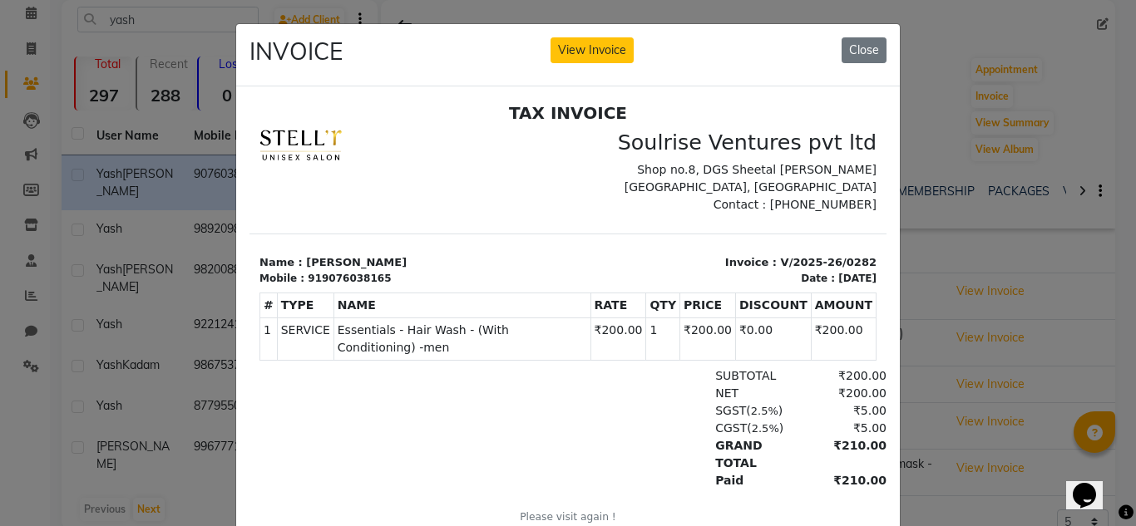
scroll to position [0, 0]
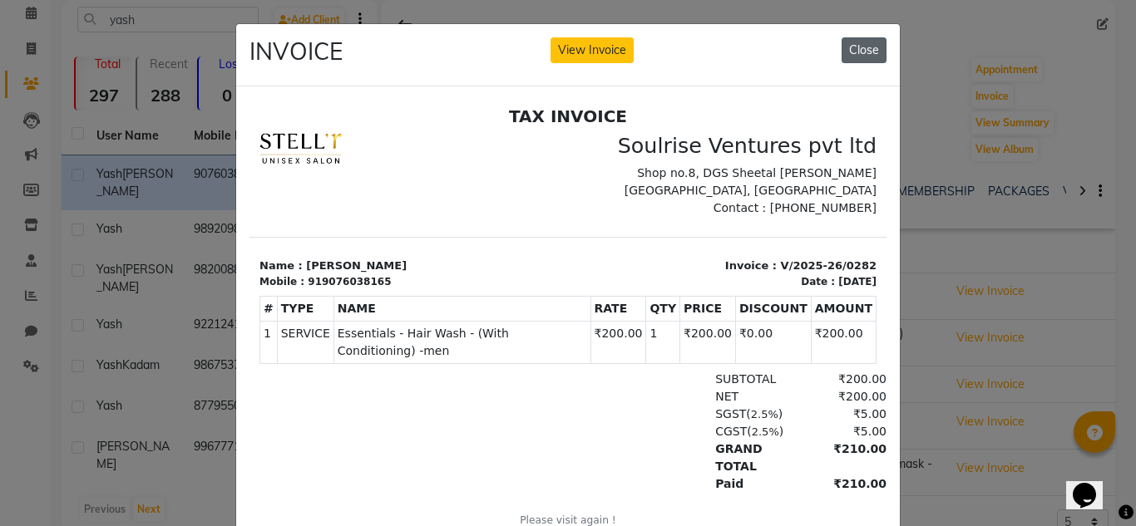
click at [867, 60] on button "Close" at bounding box center [864, 50] width 45 height 26
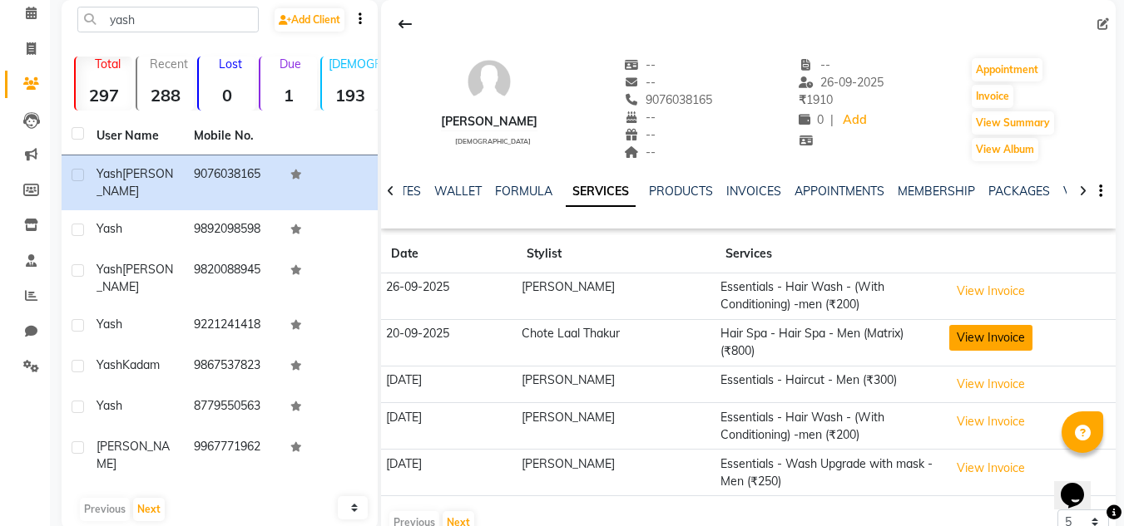
click at [964, 328] on button "View Invoice" at bounding box center [990, 338] width 83 height 26
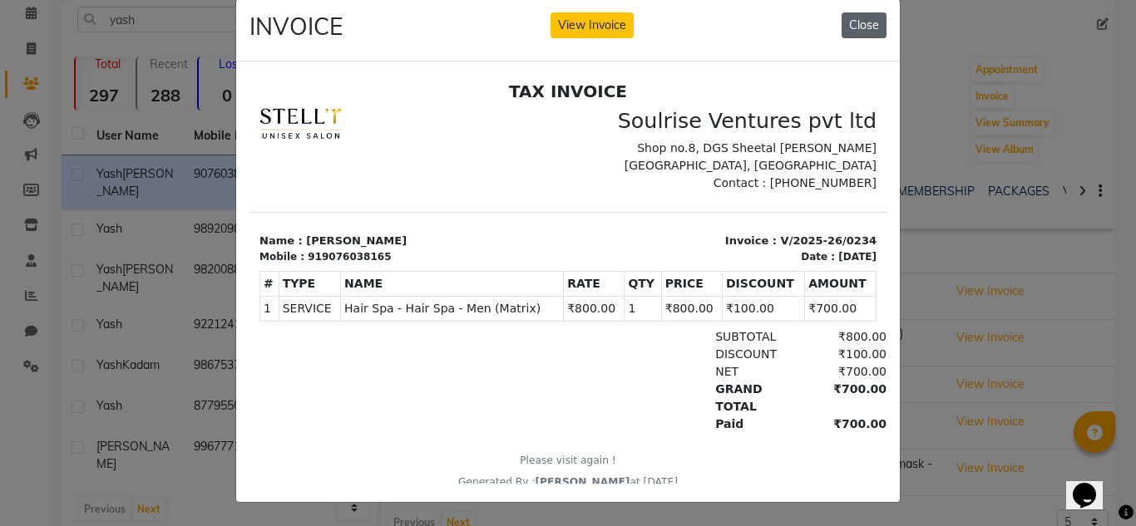
click at [851, 15] on button "Close" at bounding box center [864, 25] width 45 height 26
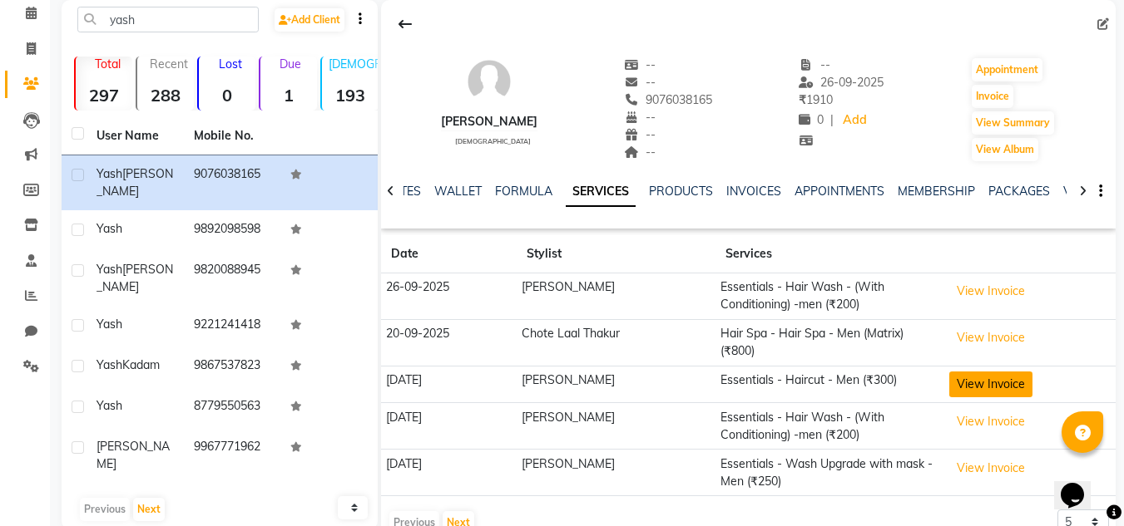
click at [979, 378] on button "View Invoice" at bounding box center [990, 385] width 83 height 26
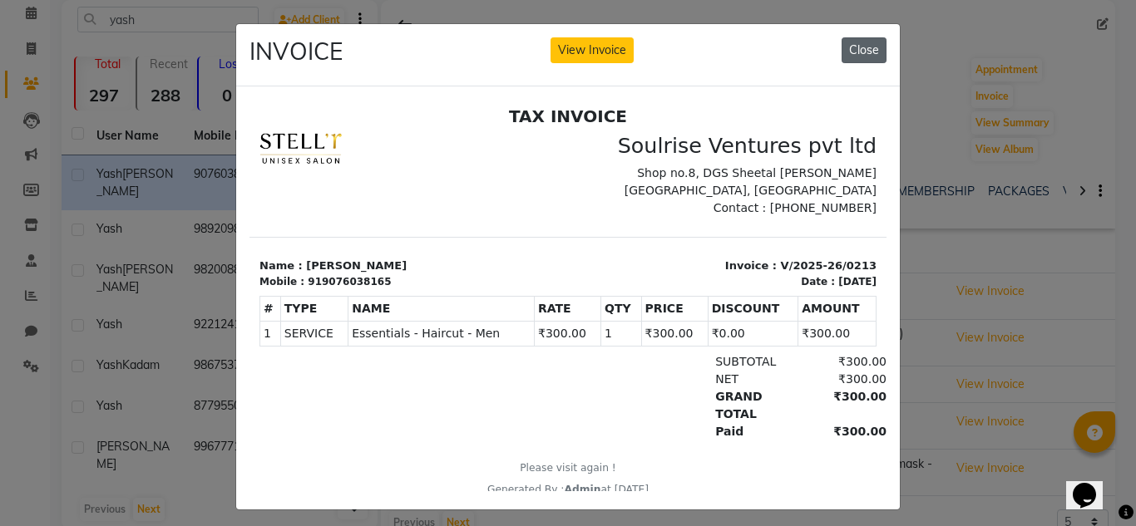
click at [864, 52] on button "Close" at bounding box center [864, 50] width 45 height 26
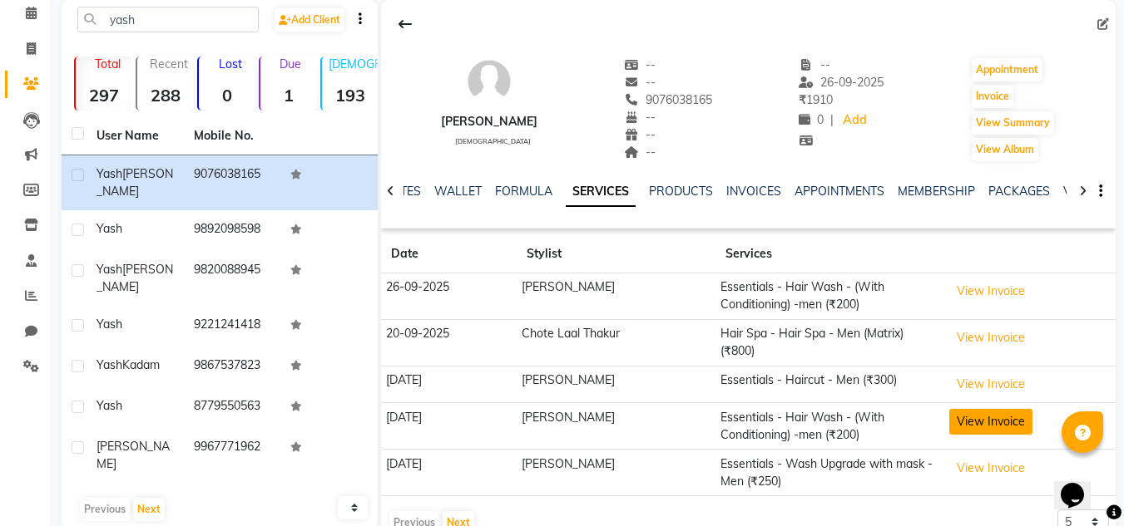
click at [986, 411] on button "View Invoice" at bounding box center [990, 422] width 83 height 26
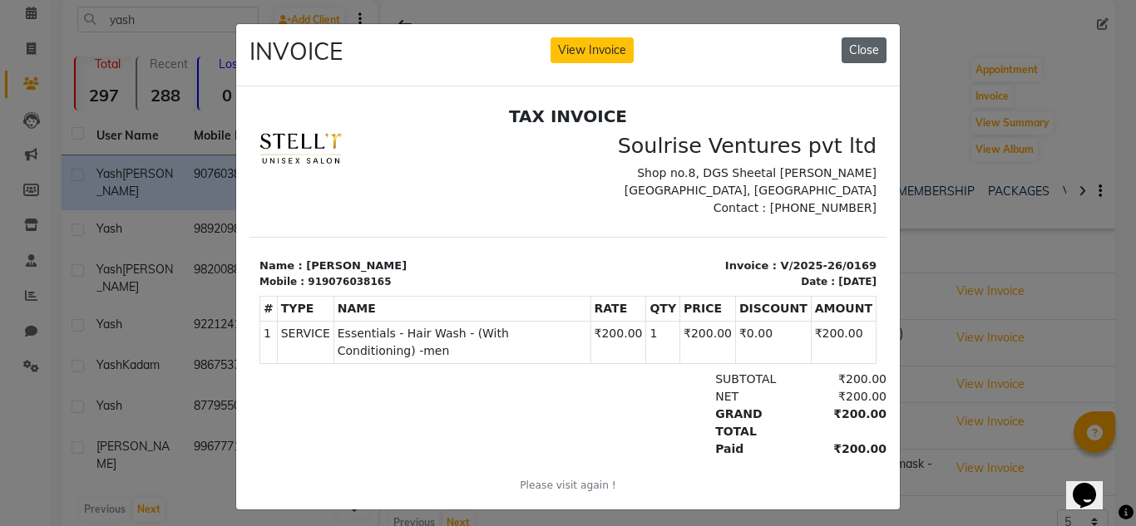
click at [863, 49] on button "Close" at bounding box center [864, 50] width 45 height 26
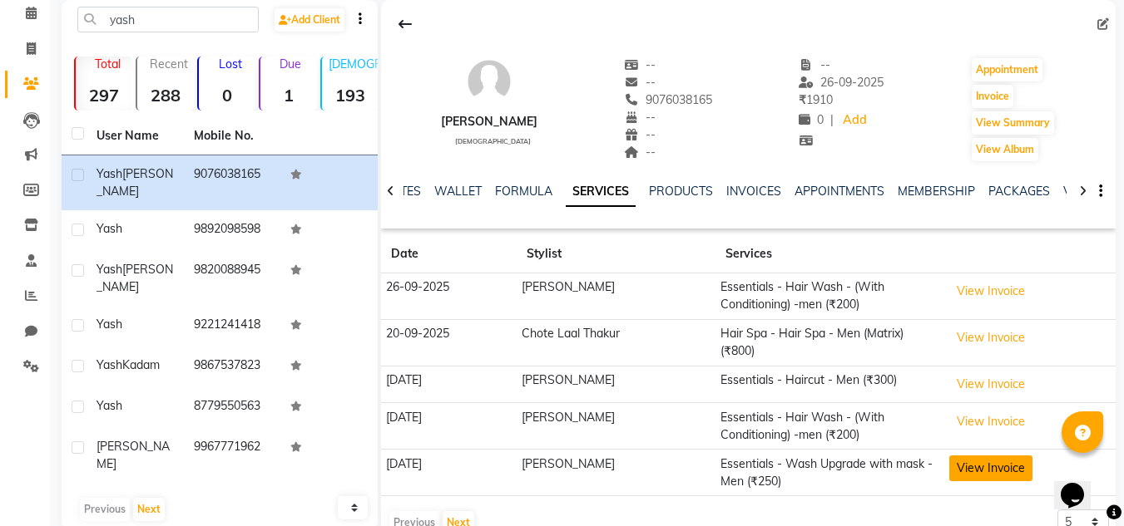
click at [991, 469] on button "View Invoice" at bounding box center [990, 469] width 83 height 26
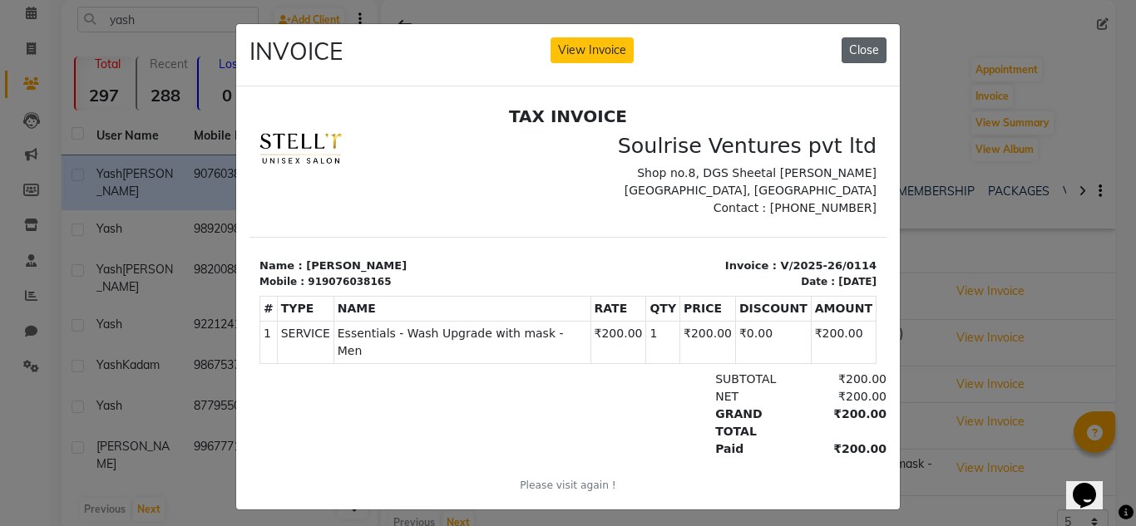
click at [847, 52] on button "Close" at bounding box center [864, 50] width 45 height 26
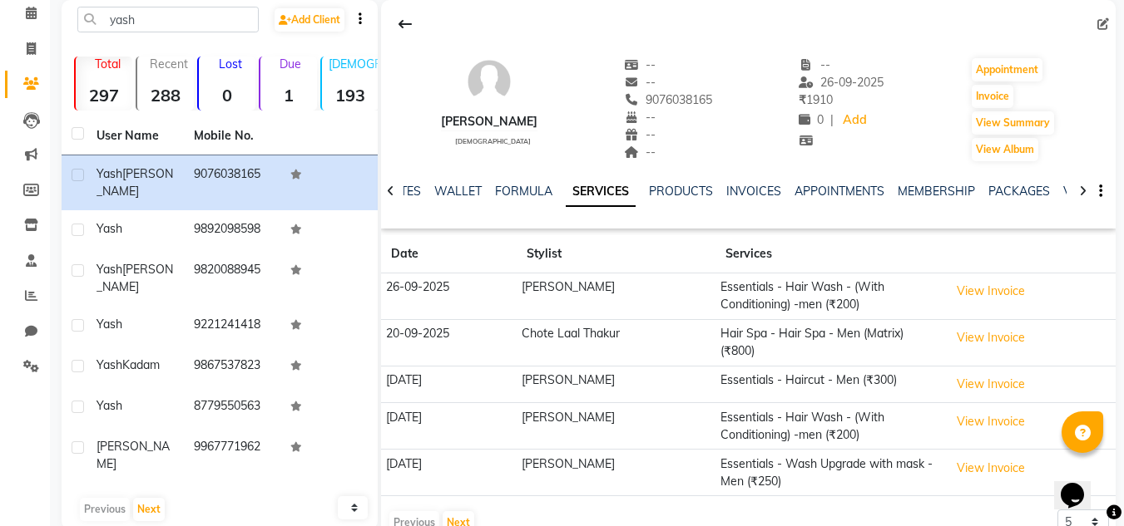
click at [391, 188] on icon at bounding box center [390, 191] width 7 height 12
click at [391, 188] on div "NOTES WALLET FORMULA SERVICES PRODUCTS INVOICES APPOINTMENTS MEMBERSHIP PACKAGE…" at bounding box center [748, 191] width 734 height 57
click at [418, 186] on link "NOTES" at bounding box center [428, 191] width 37 height 15
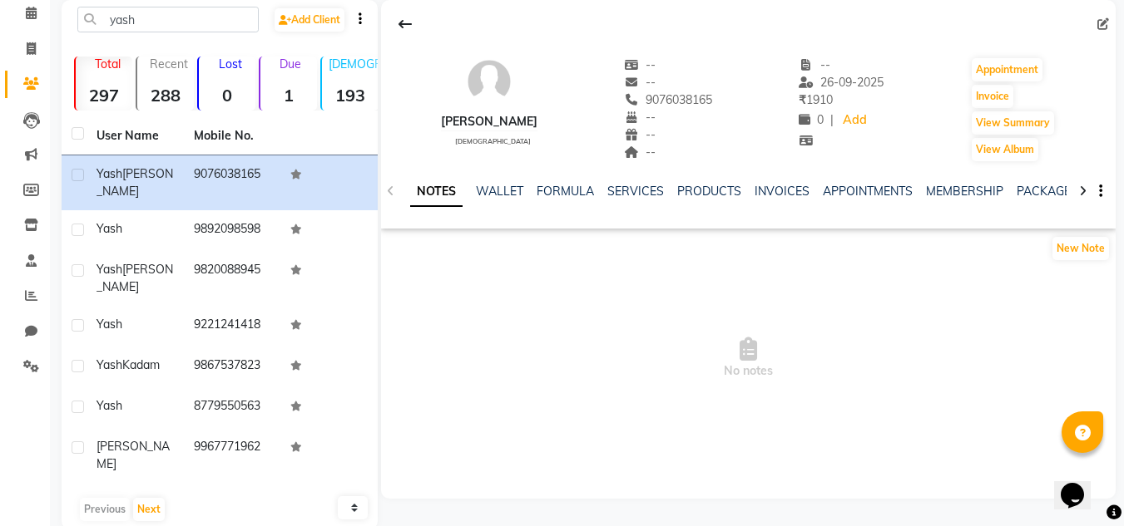
click at [388, 189] on div "NOTES WALLET FORMULA SERVICES PRODUCTS INVOICES APPOINTMENTS MEMBERSHIP PACKAGE…" at bounding box center [748, 191] width 734 height 57
click at [782, 195] on link "INVOICES" at bounding box center [781, 191] width 55 height 15
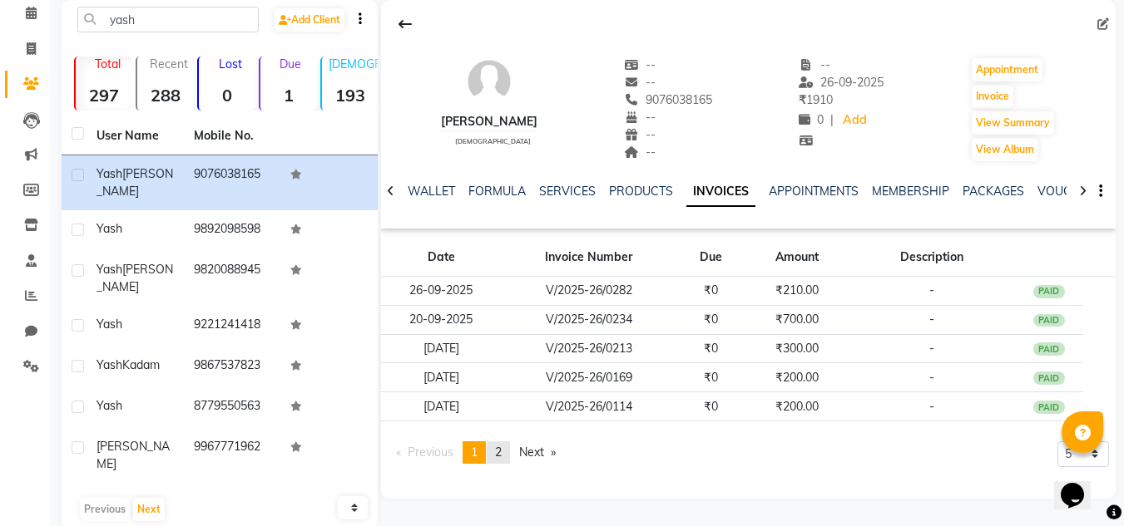
click at [502, 448] on span "2" at bounding box center [498, 452] width 7 height 15
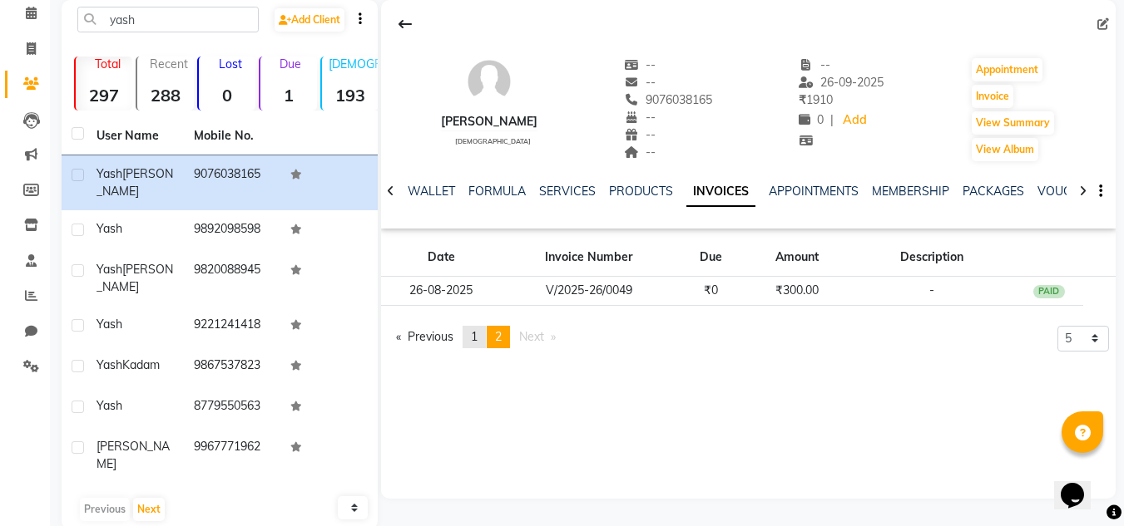
click at [482, 336] on link "page 1" at bounding box center [473, 337] width 23 height 22
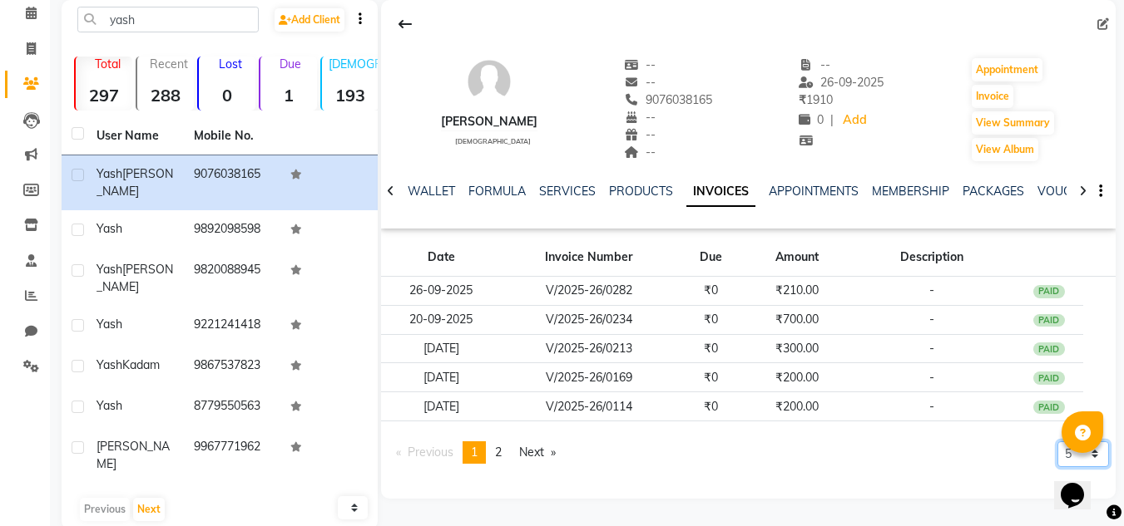
click at [1060, 449] on select "5 10 50 100 500" at bounding box center [1083, 455] width 52 height 26
select select "10"
click at [1057, 467] on select "5 10 50 100 500" at bounding box center [1083, 455] width 52 height 26
